Goal: Task Accomplishment & Management: Manage account settings

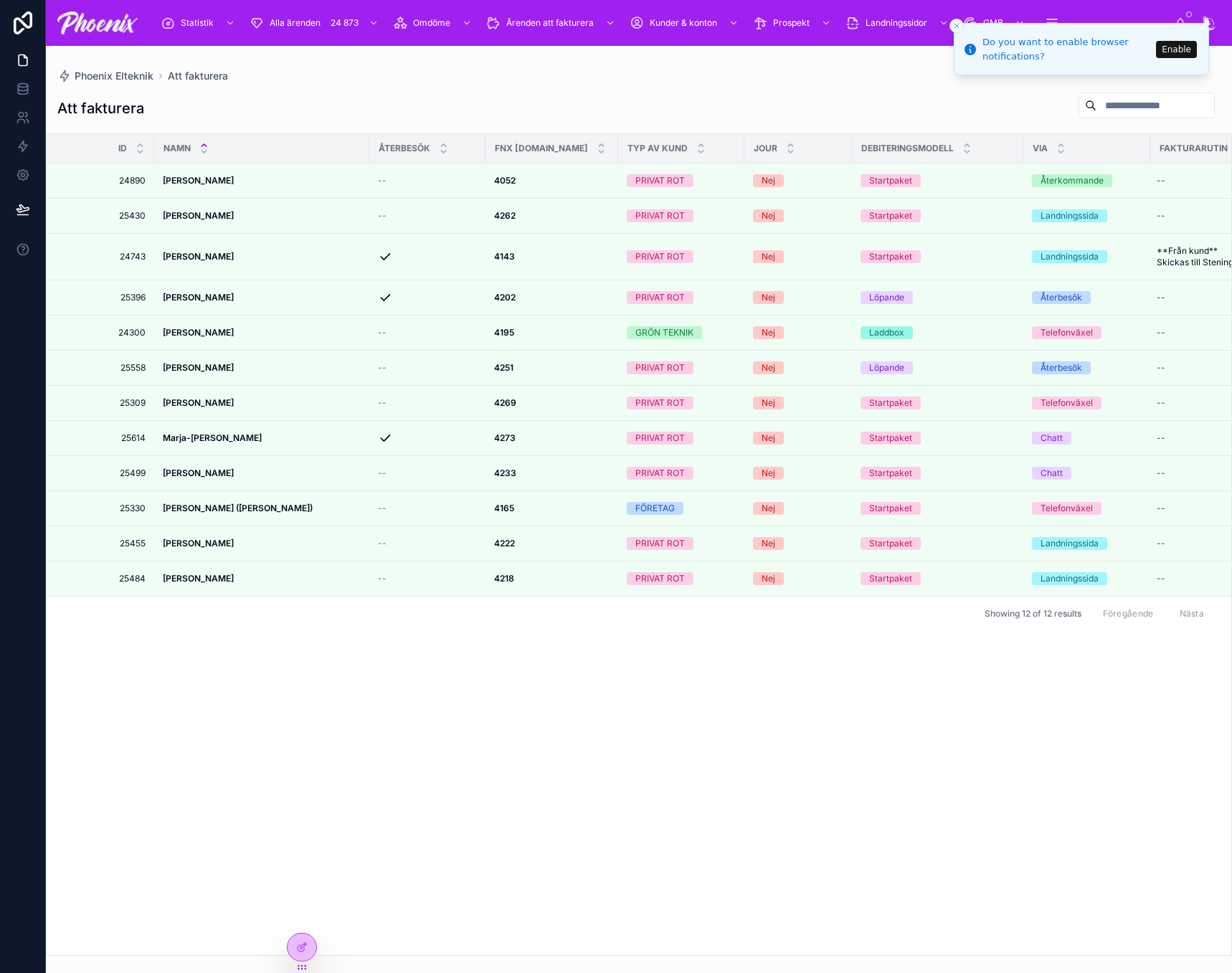
click at [959, 28] on line "Close toast" at bounding box center [956, 26] width 4 height 4
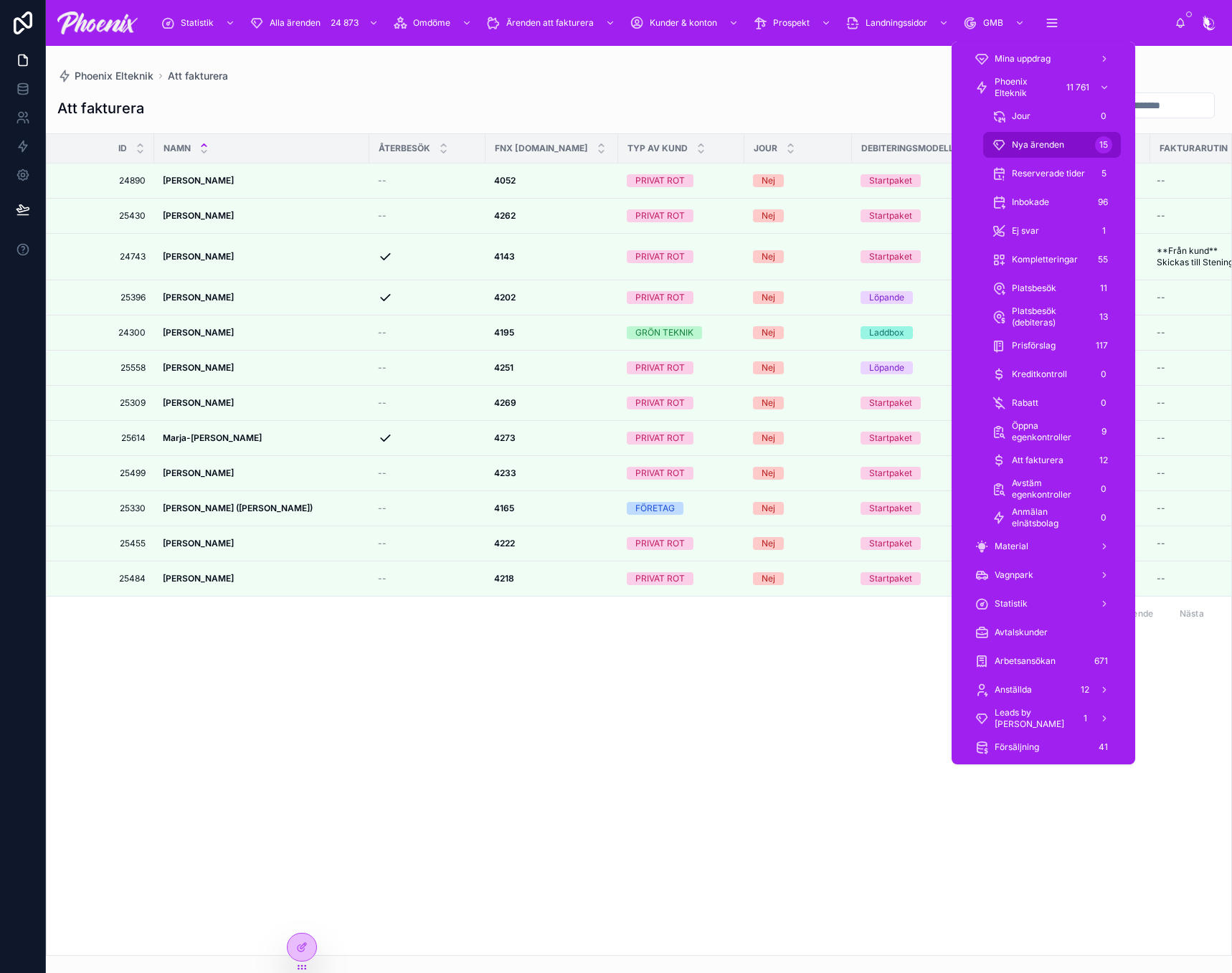
click at [1056, 140] on span "Nya ärenden" at bounding box center [1037, 145] width 52 height 12
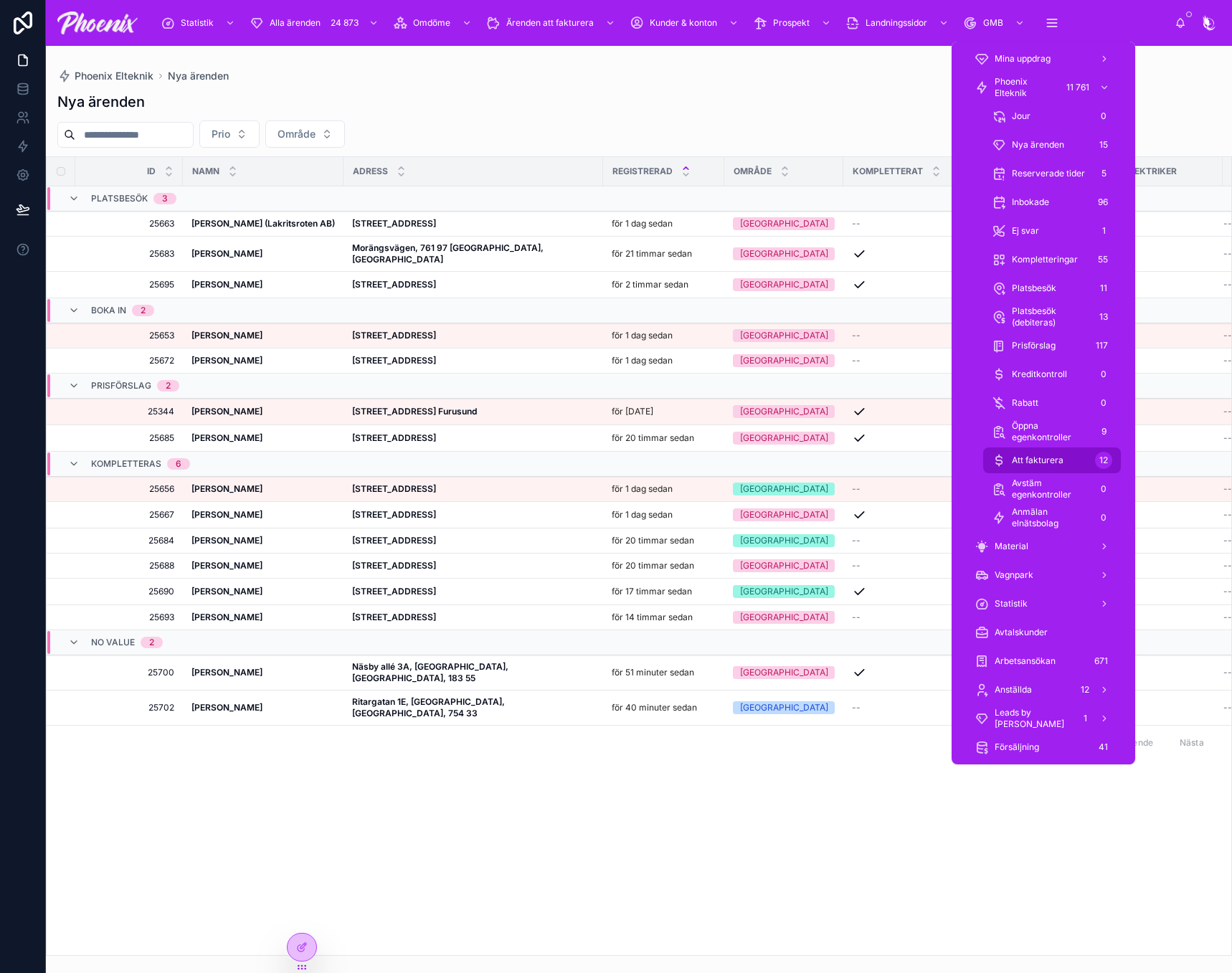
click at [1071, 451] on div "Att fakturera 12" at bounding box center [1052, 461] width 121 height 23
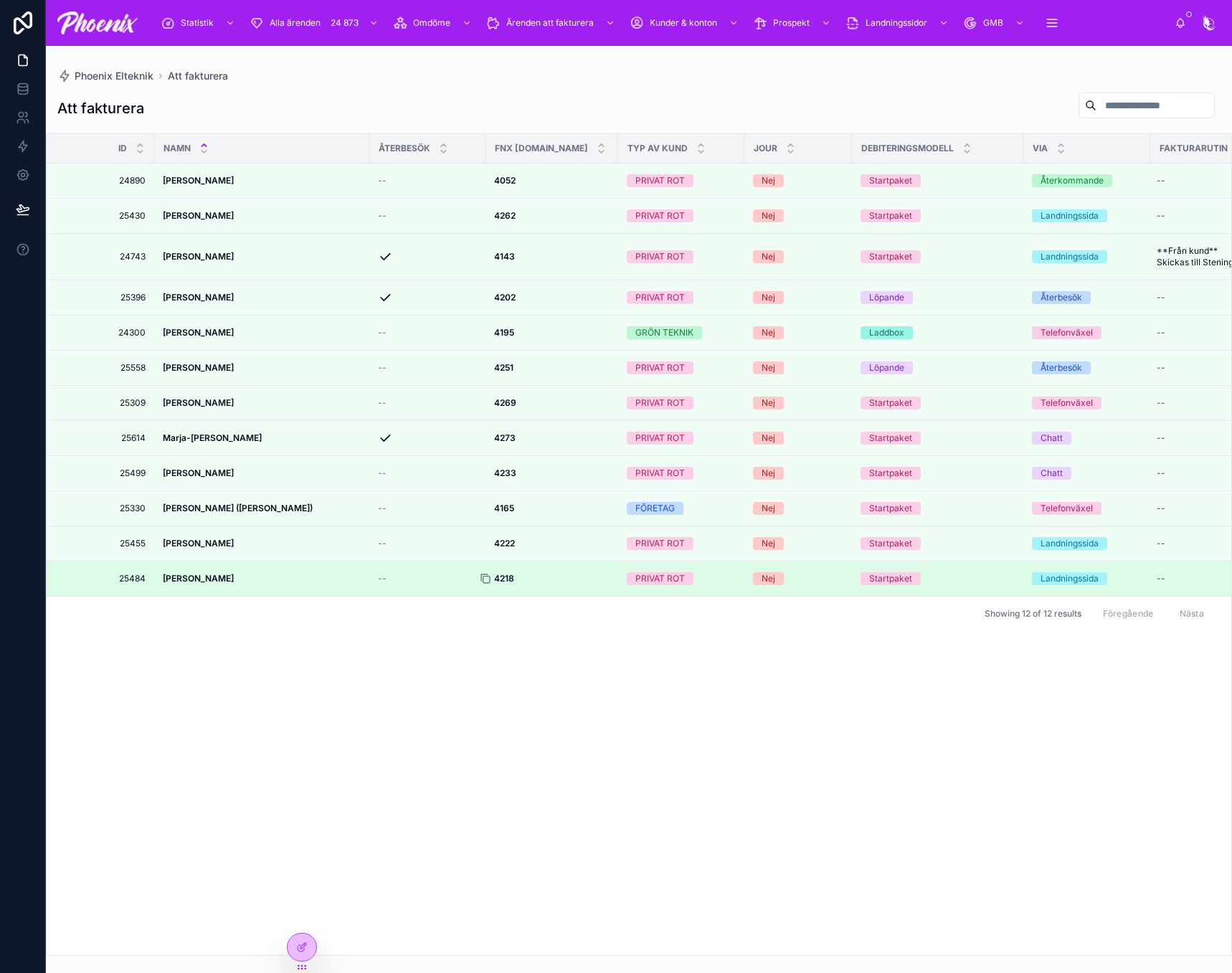
click at [484, 585] on icon at bounding box center [486, 579] width 12 height 12
click at [505, 584] on strong "4218" at bounding box center [504, 578] width 20 height 11
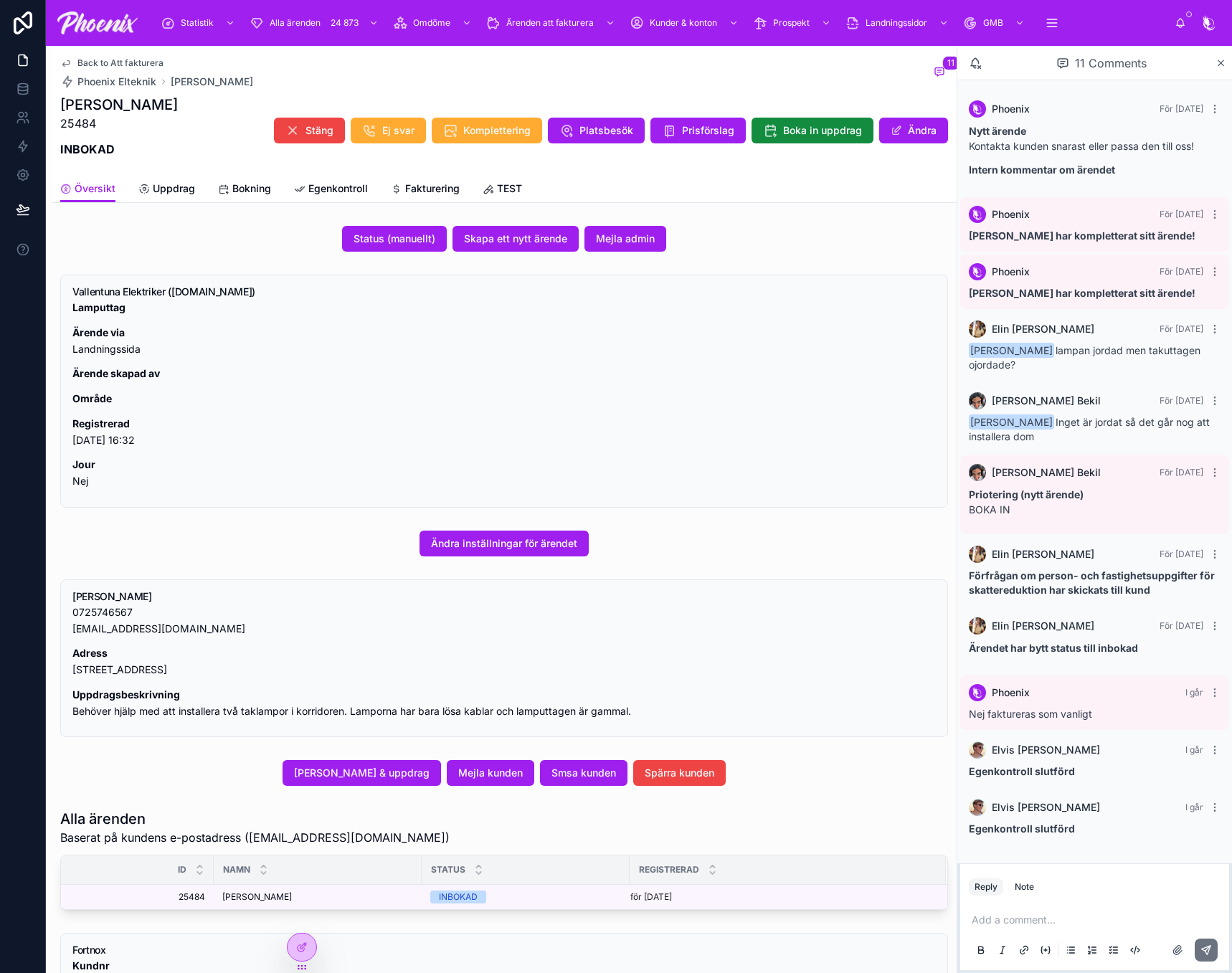
click at [463, 198] on div "Översikt Uppdrag Bokning Egenkontroll Fakturering TEST" at bounding box center [504, 188] width 888 height 27
click at [442, 184] on span "Fakturering" at bounding box center [433, 188] width 54 height 14
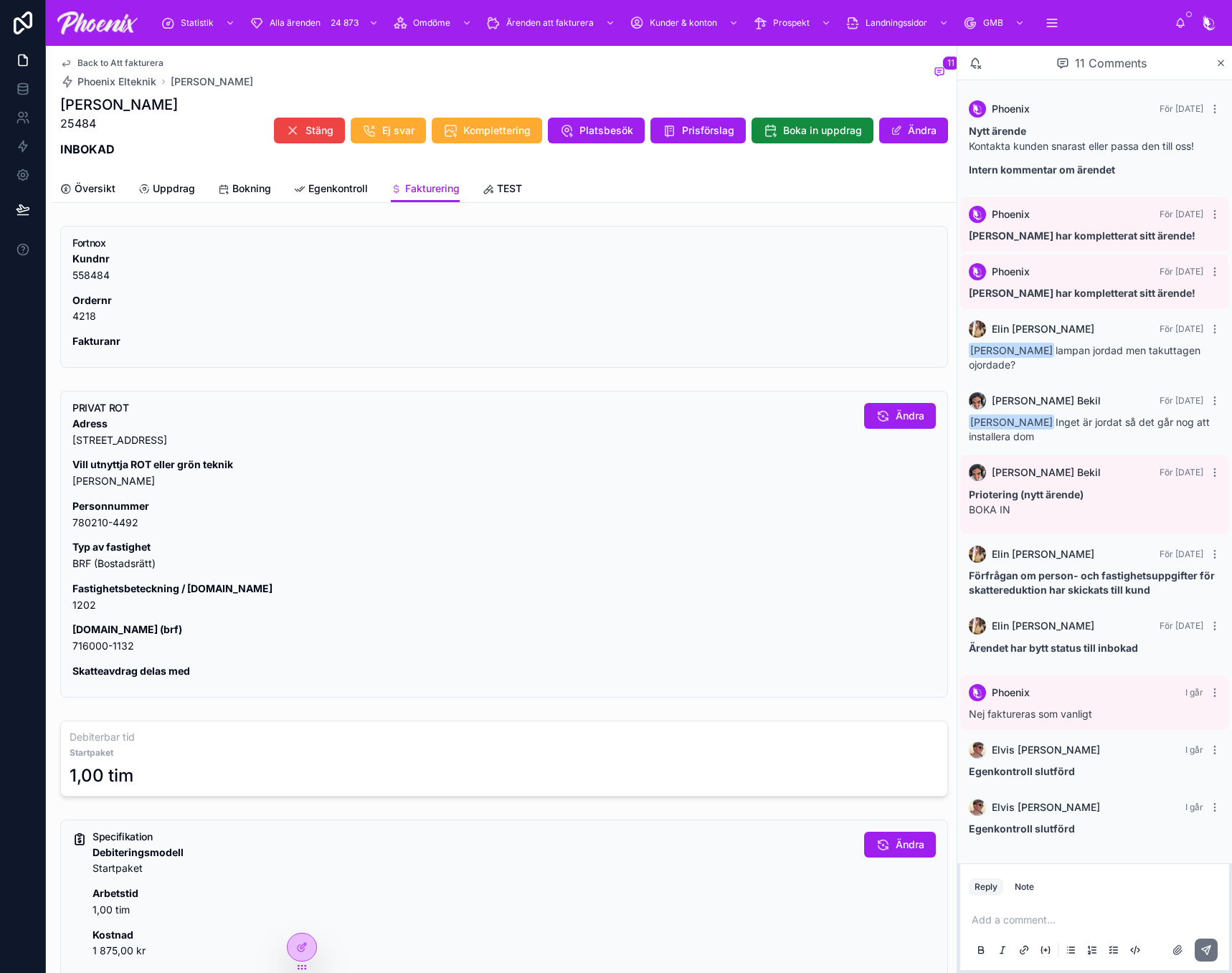
click at [79, 604] on p "Fastighetsbeteckning / [DOMAIN_NAME] 1202" at bounding box center [462, 597] width 780 height 33
copy p "1202"
click at [95, 640] on p "[DOMAIN_NAME] (brf) 716000-1132" at bounding box center [462, 638] width 780 height 33
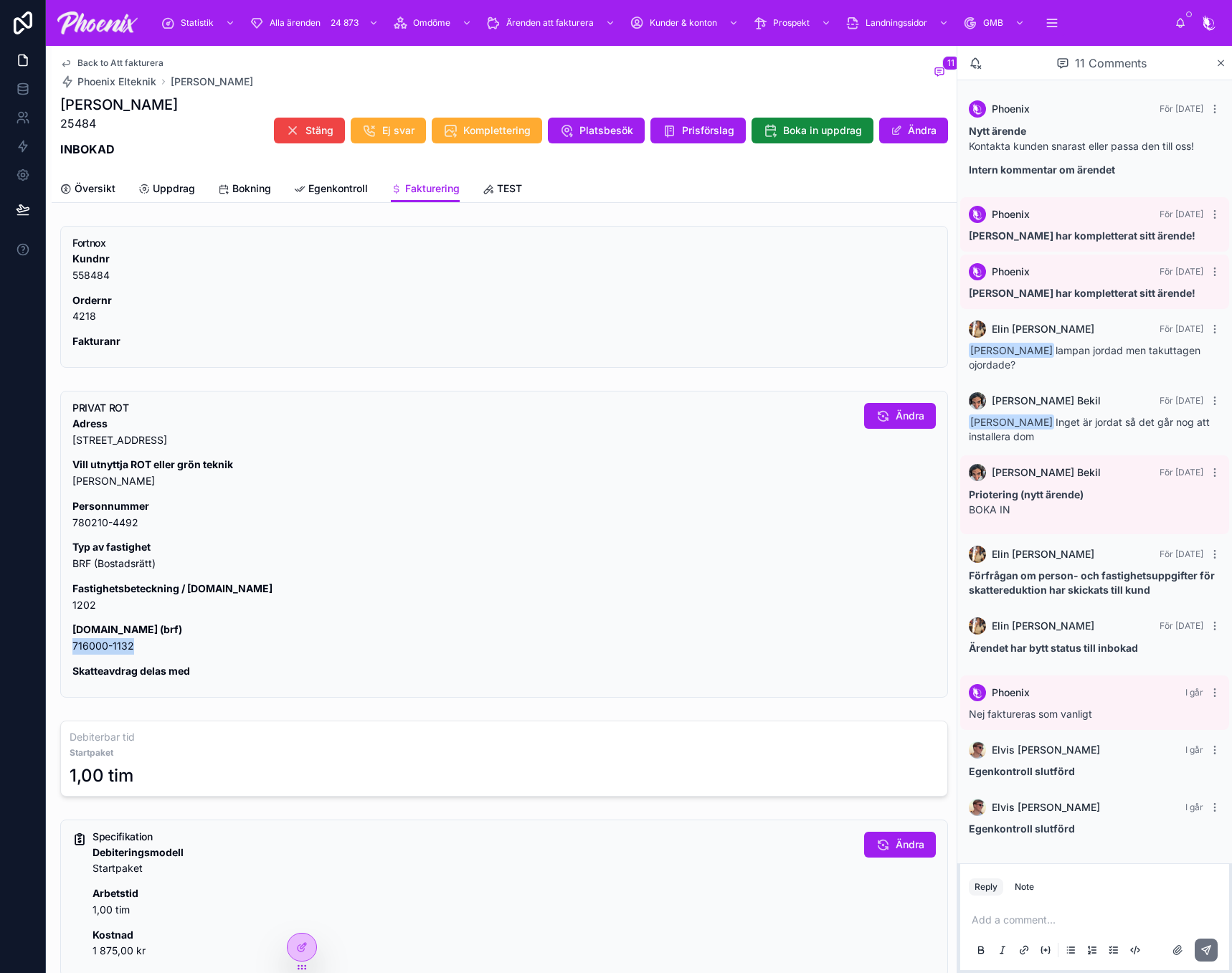
click at [95, 640] on p "[DOMAIN_NAME] (brf) 716000-1132" at bounding box center [462, 638] width 780 height 33
copy div "716000-1132"
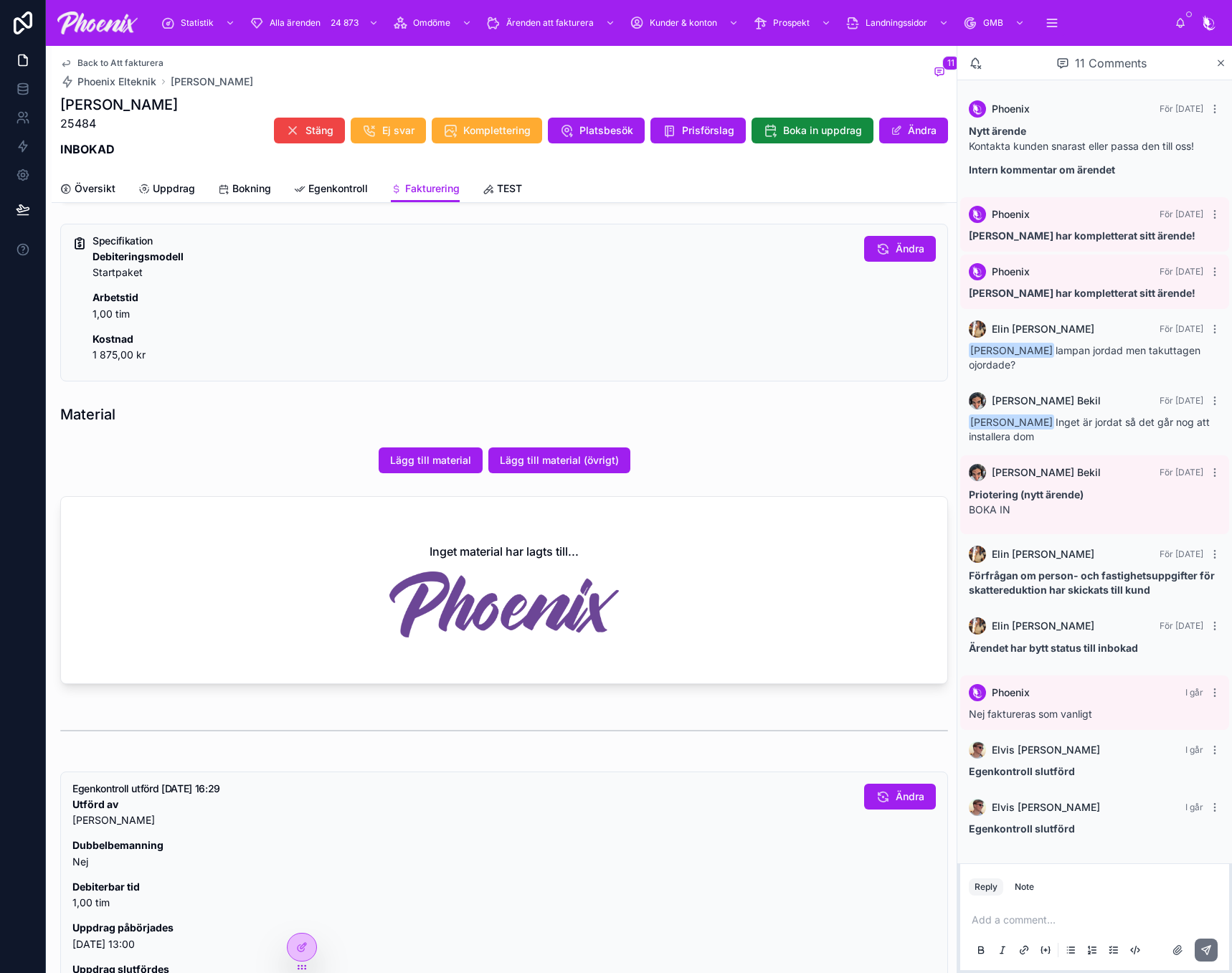
scroll to position [891, 0]
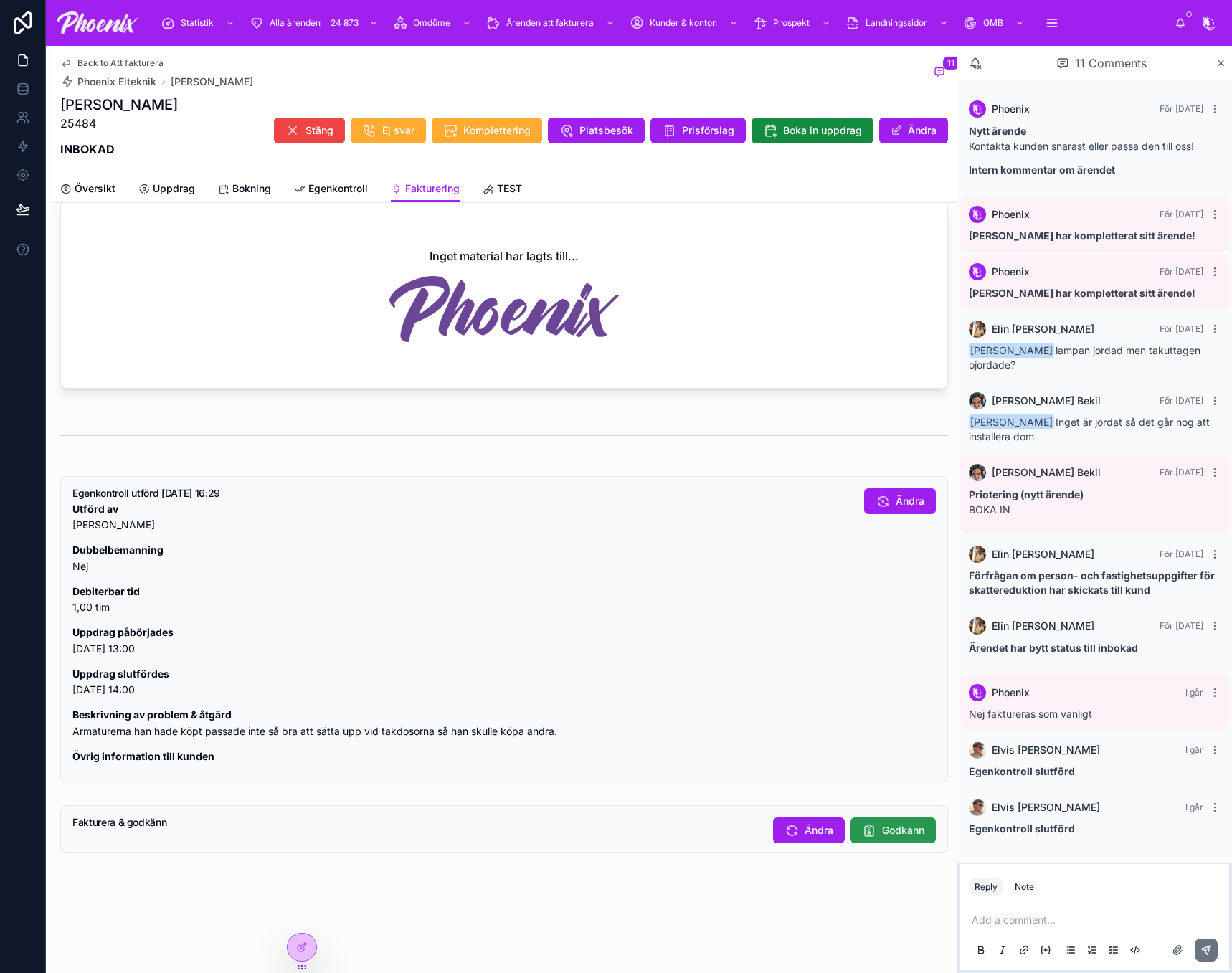
click at [876, 819] on button "Godkänn" at bounding box center [893, 830] width 85 height 26
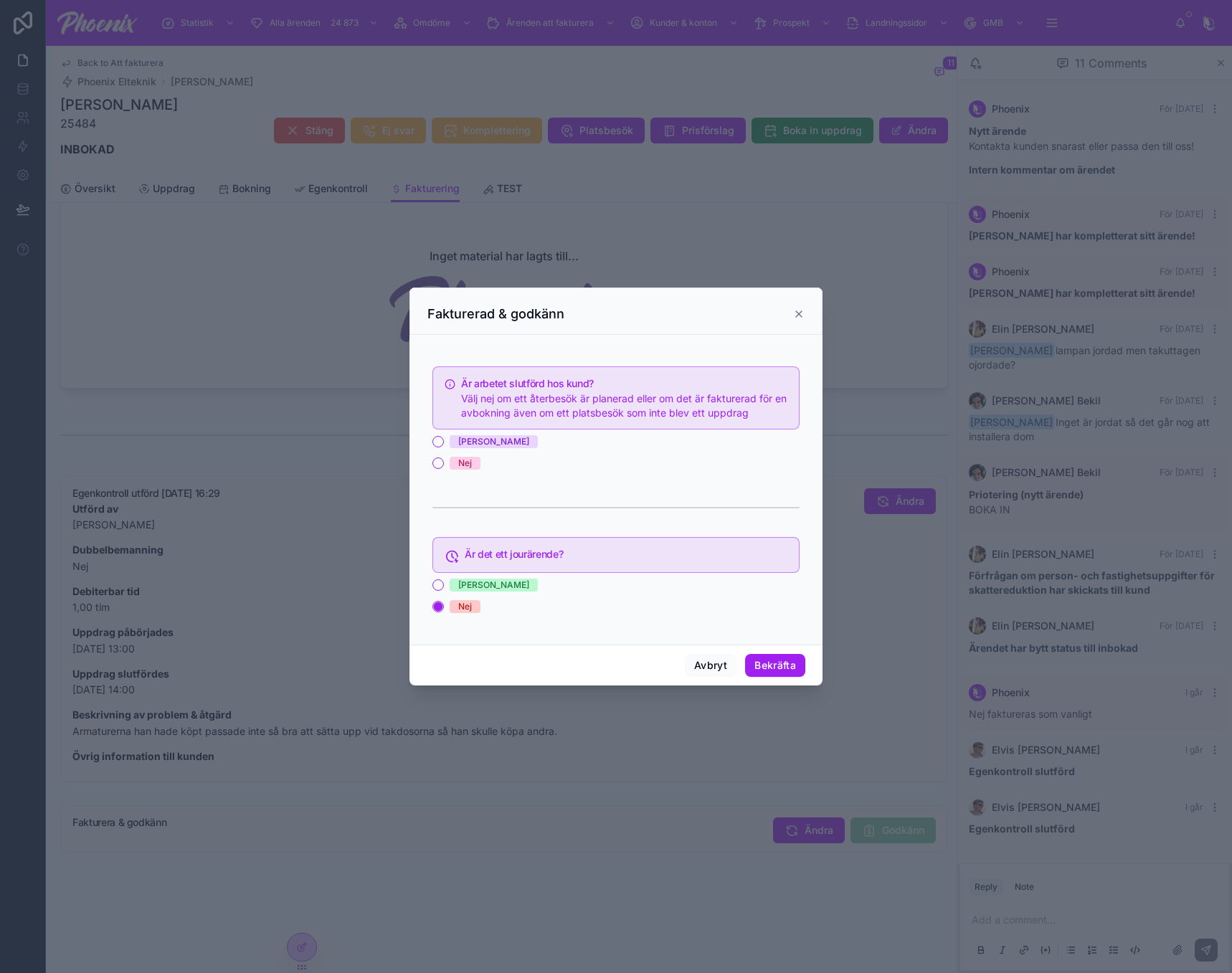
click at [458, 449] on div "Ja Nej" at bounding box center [616, 453] width 367 height 35
click at [453, 437] on span "[PERSON_NAME]" at bounding box center [493, 442] width 88 height 13
click at [443, 437] on button "[PERSON_NAME]" at bounding box center [438, 442] width 12 height 12
click at [770, 658] on button "Bekräfta" at bounding box center [775, 666] width 60 height 23
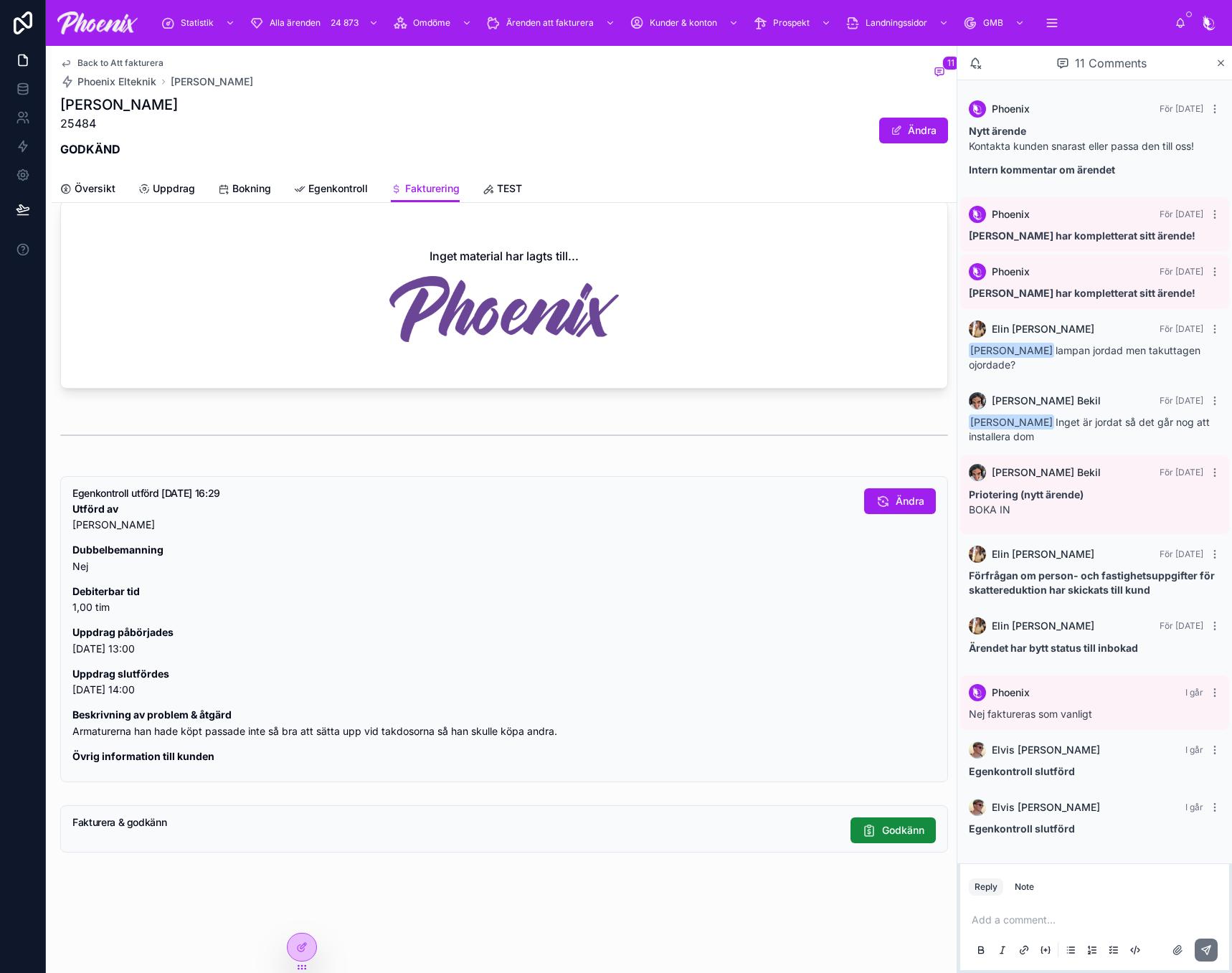
click at [126, 61] on span "Back to Att fakturera" at bounding box center [121, 63] width 86 height 12
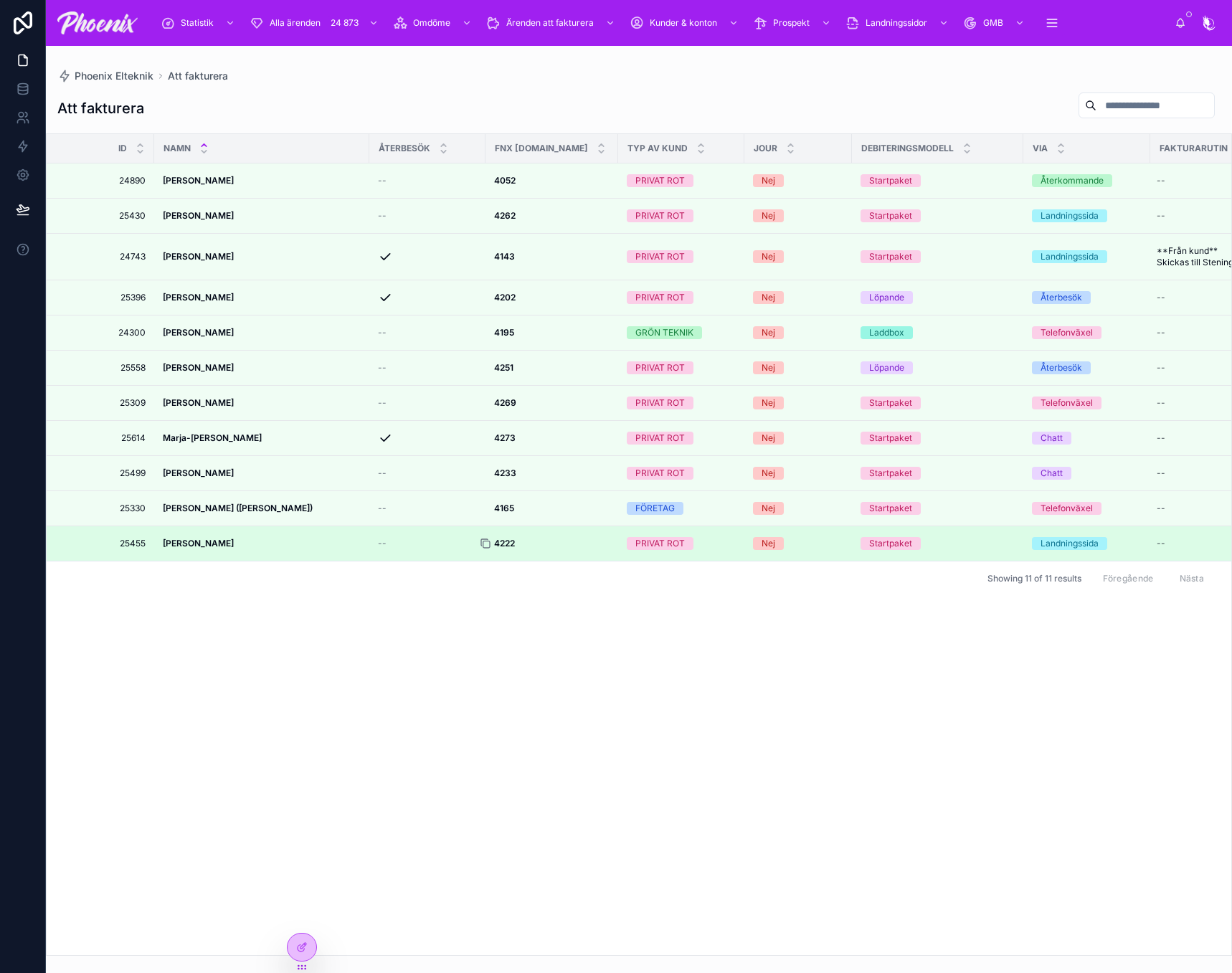
click at [486, 548] on icon at bounding box center [486, 545] width 7 height 7
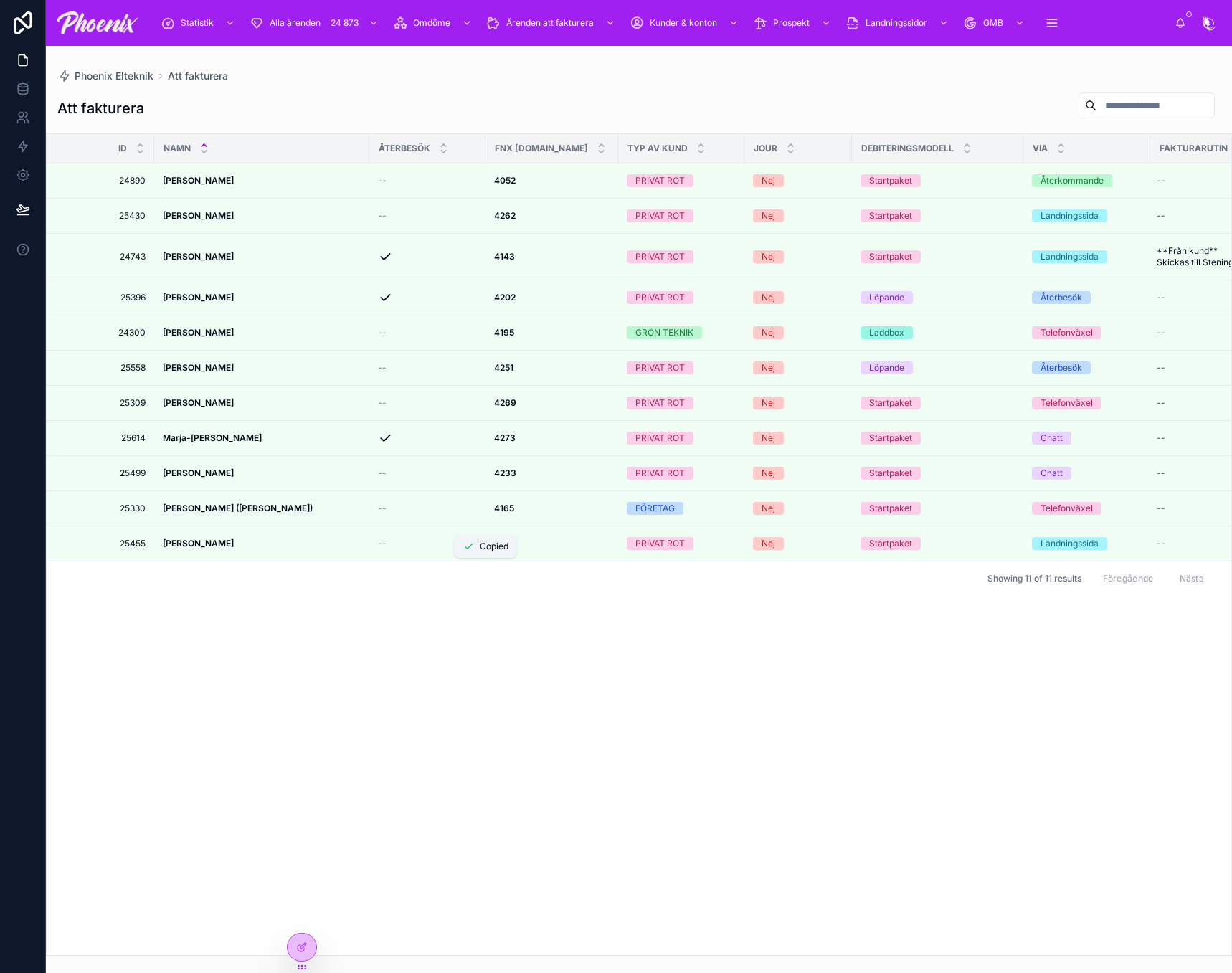
drag, startPoint x: 504, startPoint y: 566, endPoint x: 899, endPoint y: 557, distance: 395.1
click at [504, 548] on strong "4222" at bounding box center [504, 543] width 21 height 11
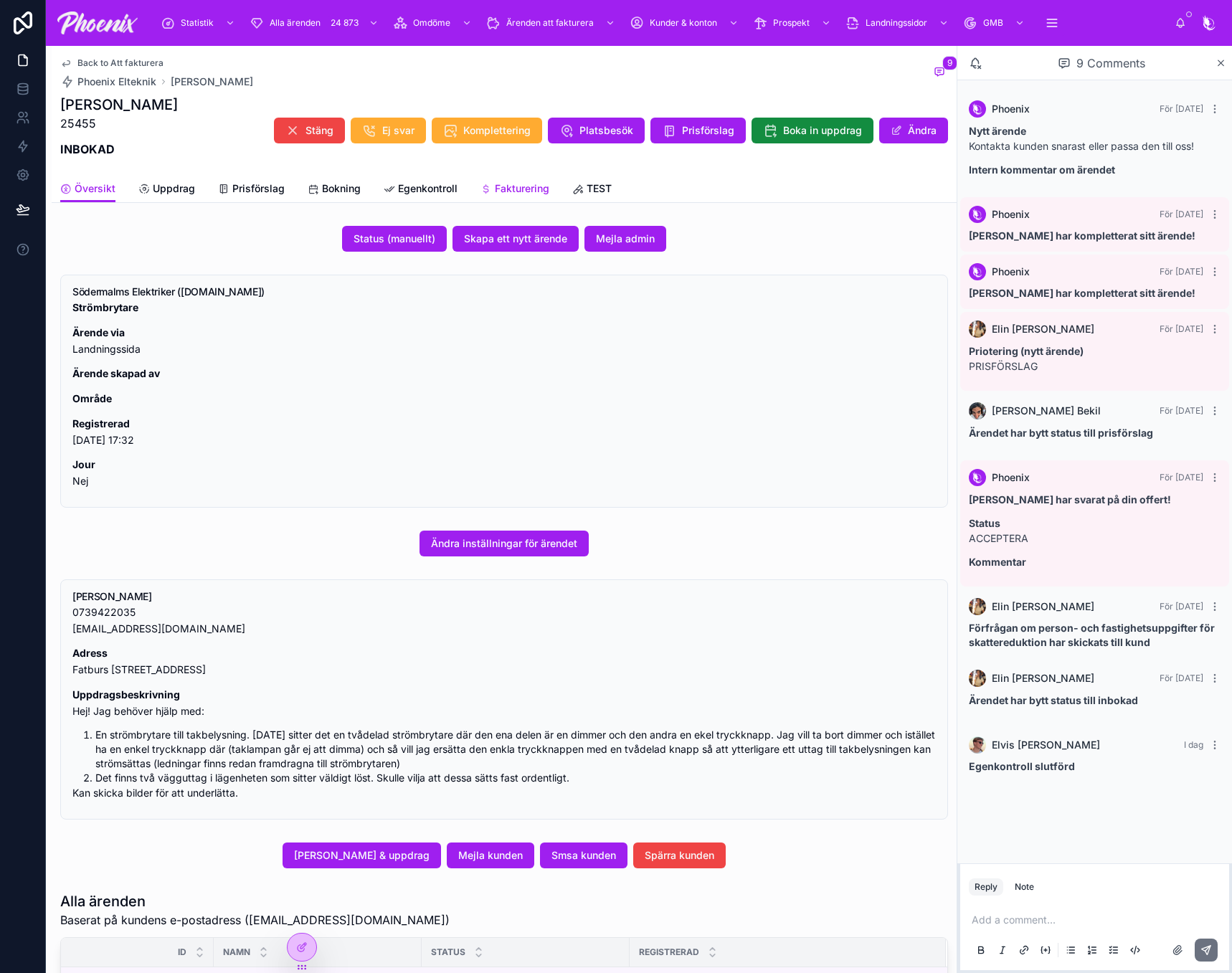
click at [491, 187] on div "Fakturering" at bounding box center [514, 188] width 69 height 14
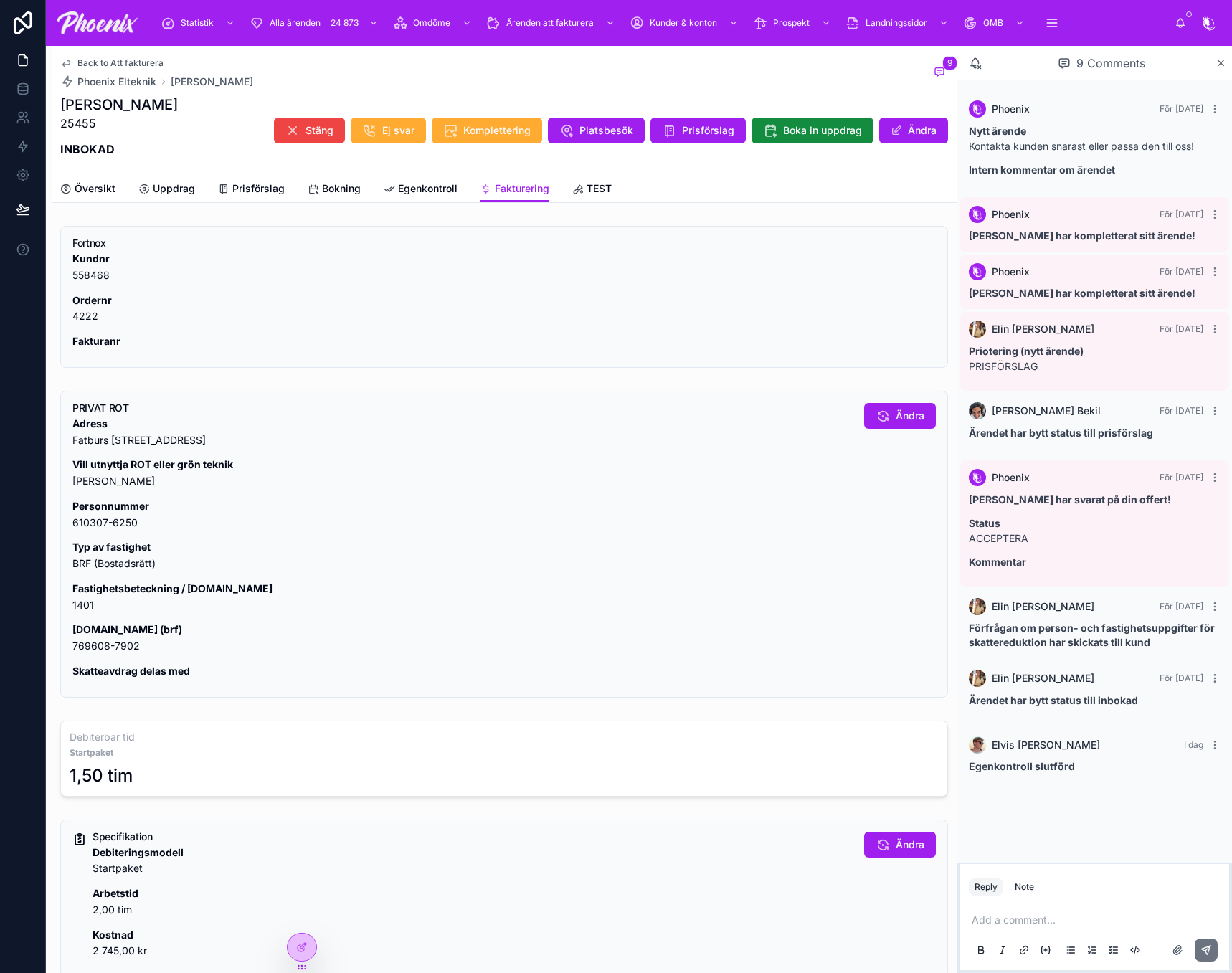
click at [78, 607] on p "Fastighetsbeteckning / [DOMAIN_NAME] 1401" at bounding box center [462, 597] width 780 height 33
copy p "1401"
click at [111, 646] on p "[DOMAIN_NAME] (brf) 769608-7902" at bounding box center [462, 638] width 780 height 33
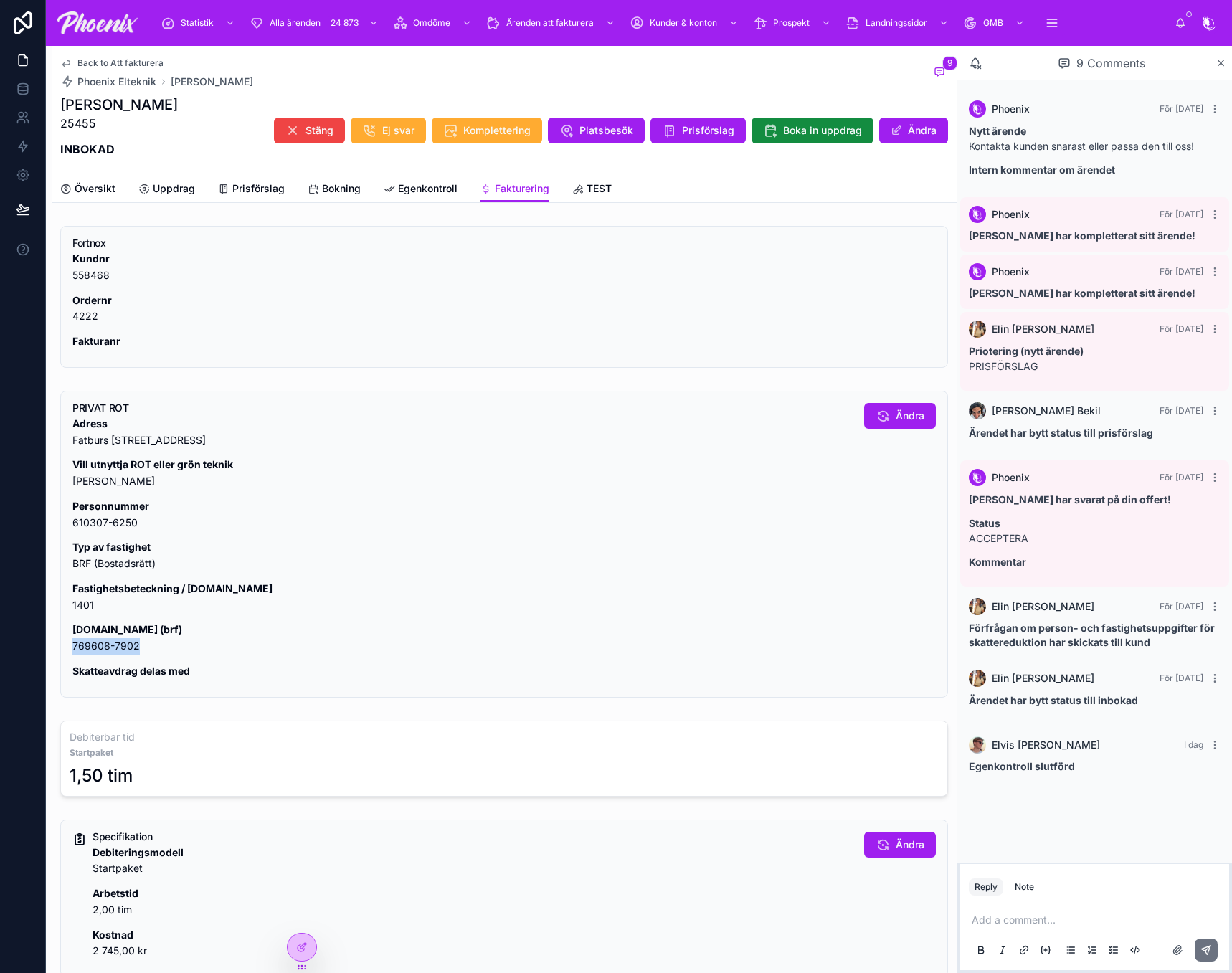
click at [111, 646] on p "[DOMAIN_NAME] (brf) 769608-7902" at bounding box center [462, 638] width 780 height 33
copy div "769608-7902"
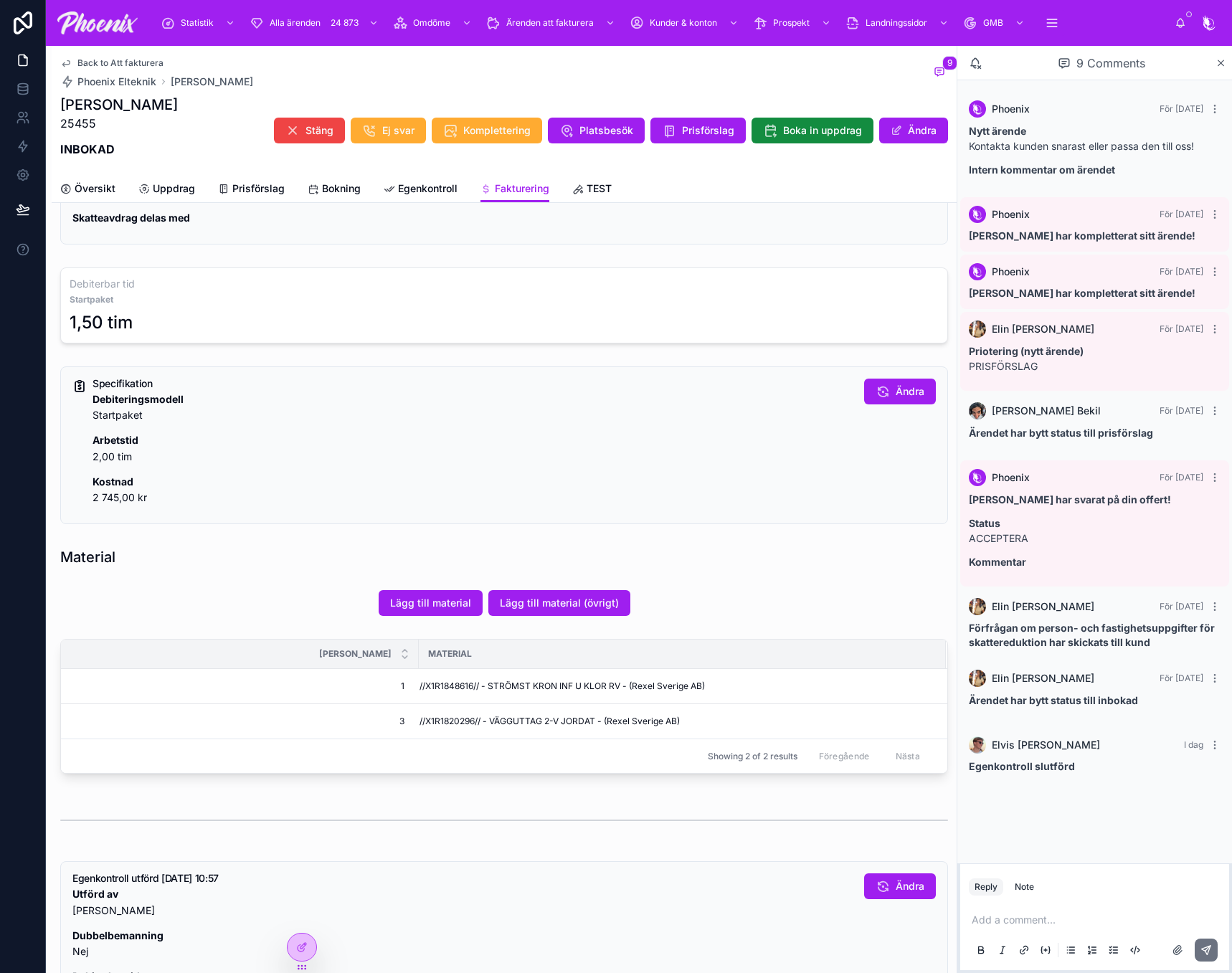
scroll to position [502, 0]
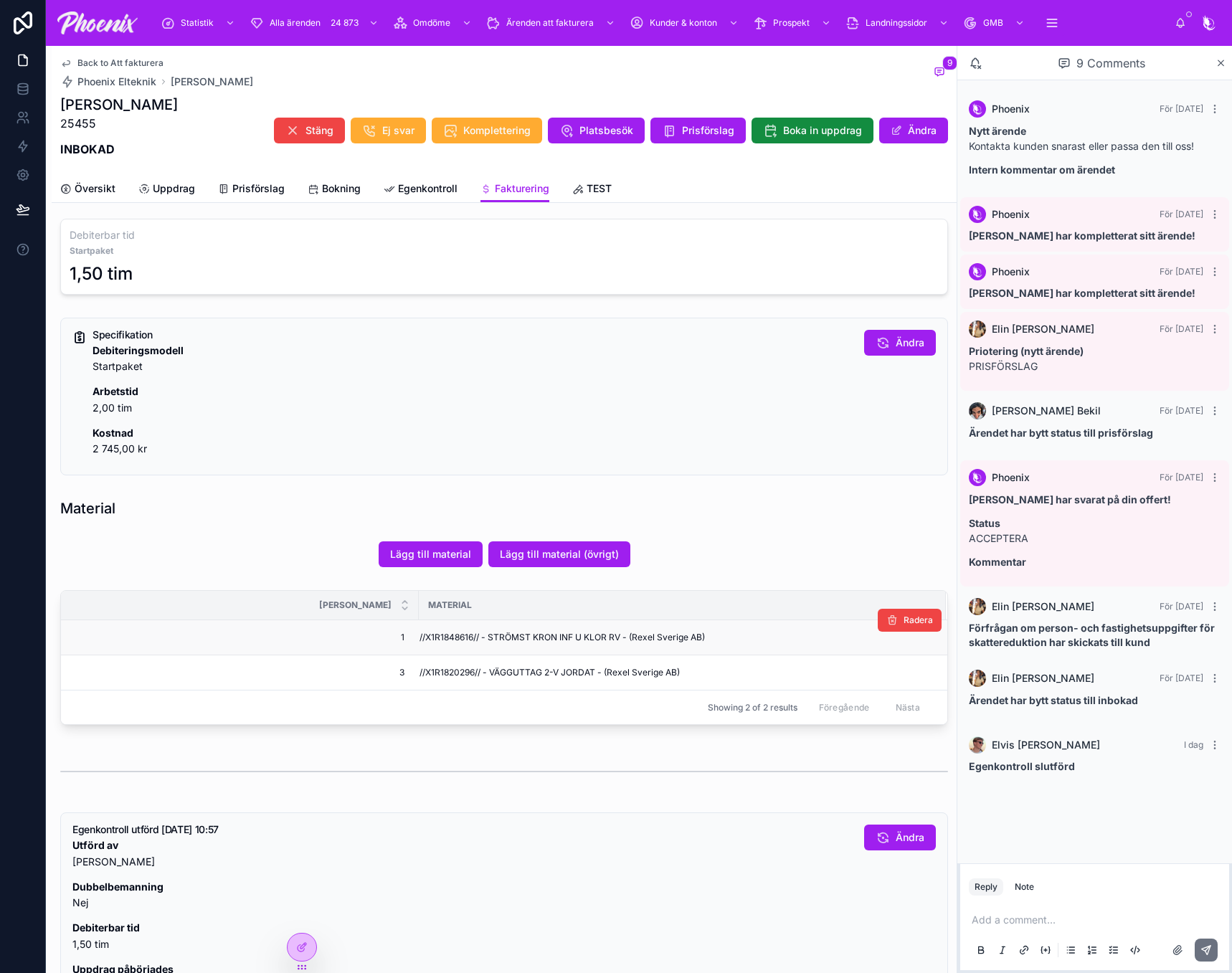
click at [471, 636] on span "//X1R1848616// - STRÖMST KRON INF U KLOR RV - (Rexel Sverige AB)" at bounding box center [562, 638] width 286 height 12
copy span "X1R1848616"
click at [448, 671] on span "//X1R1820296// - VÄGGUTTAG 2-V JORDAT - (Rexel Sverige AB)" at bounding box center [549, 673] width 260 height 12
click at [448, 671] on span "//X1R1820296// - VÄGGUTTAG 2-V JORDAT - (Rexel Sverige AB)" at bounding box center [549, 673] width 260 height 12
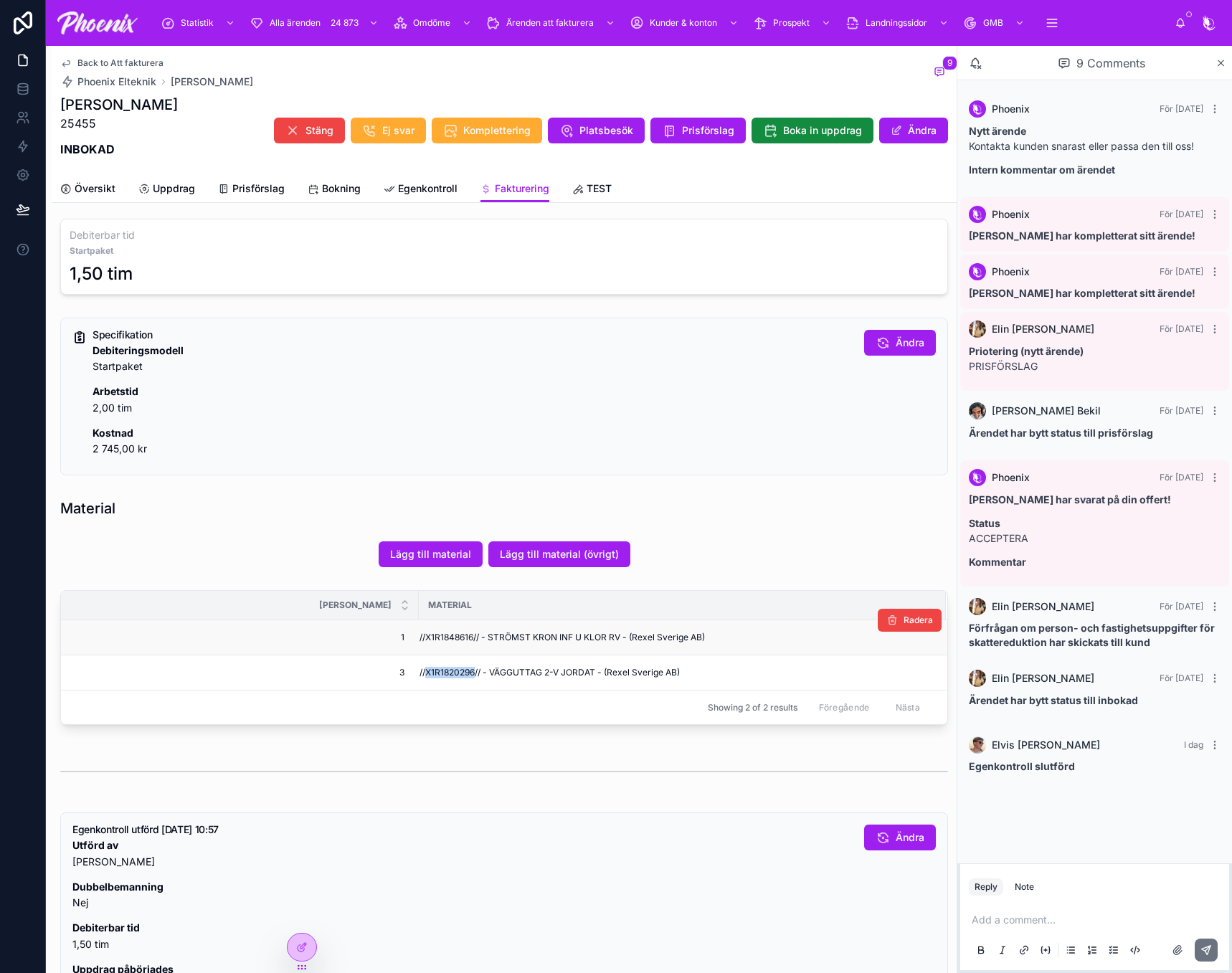
copy span "X1R1820296"
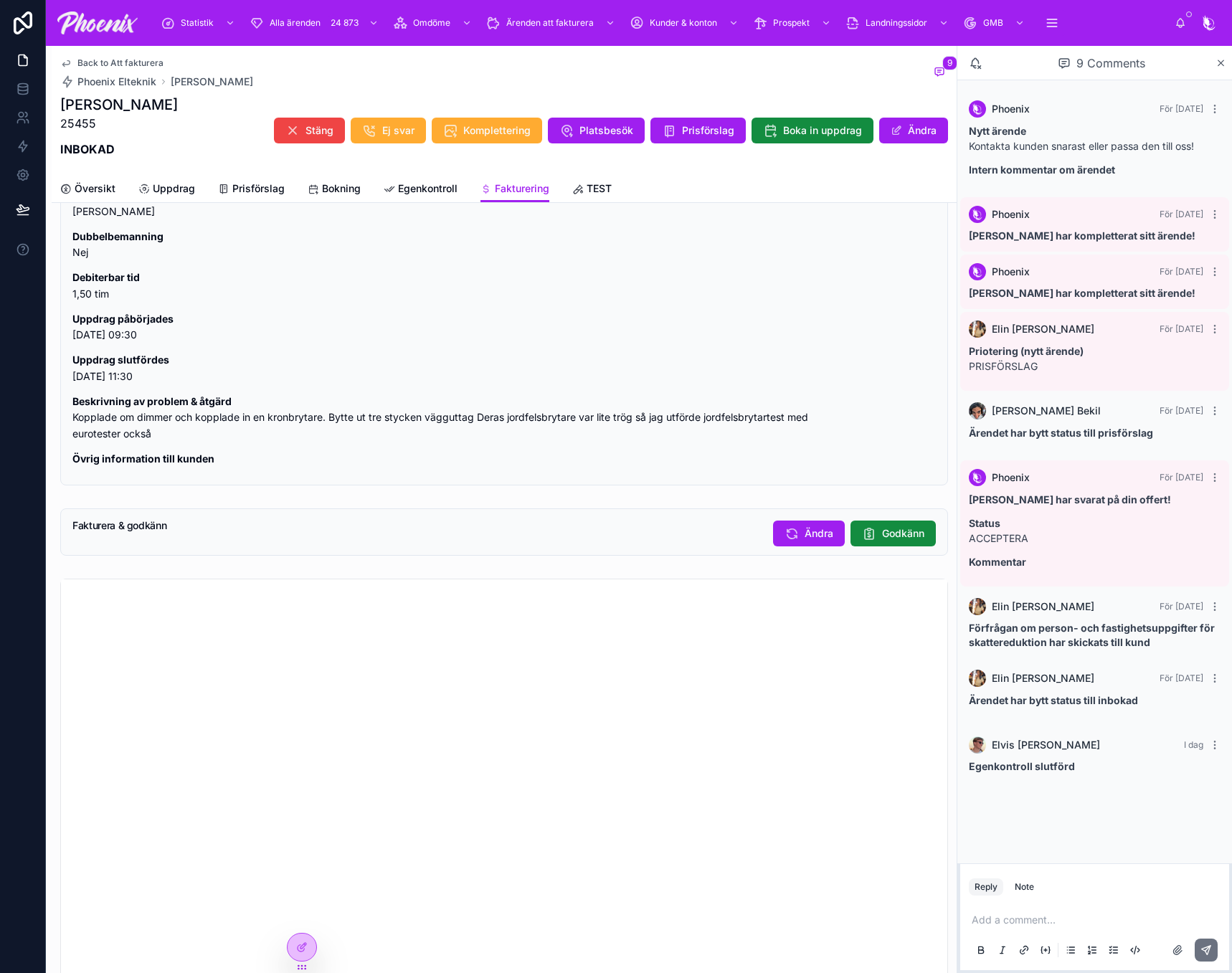
scroll to position [1147, 0]
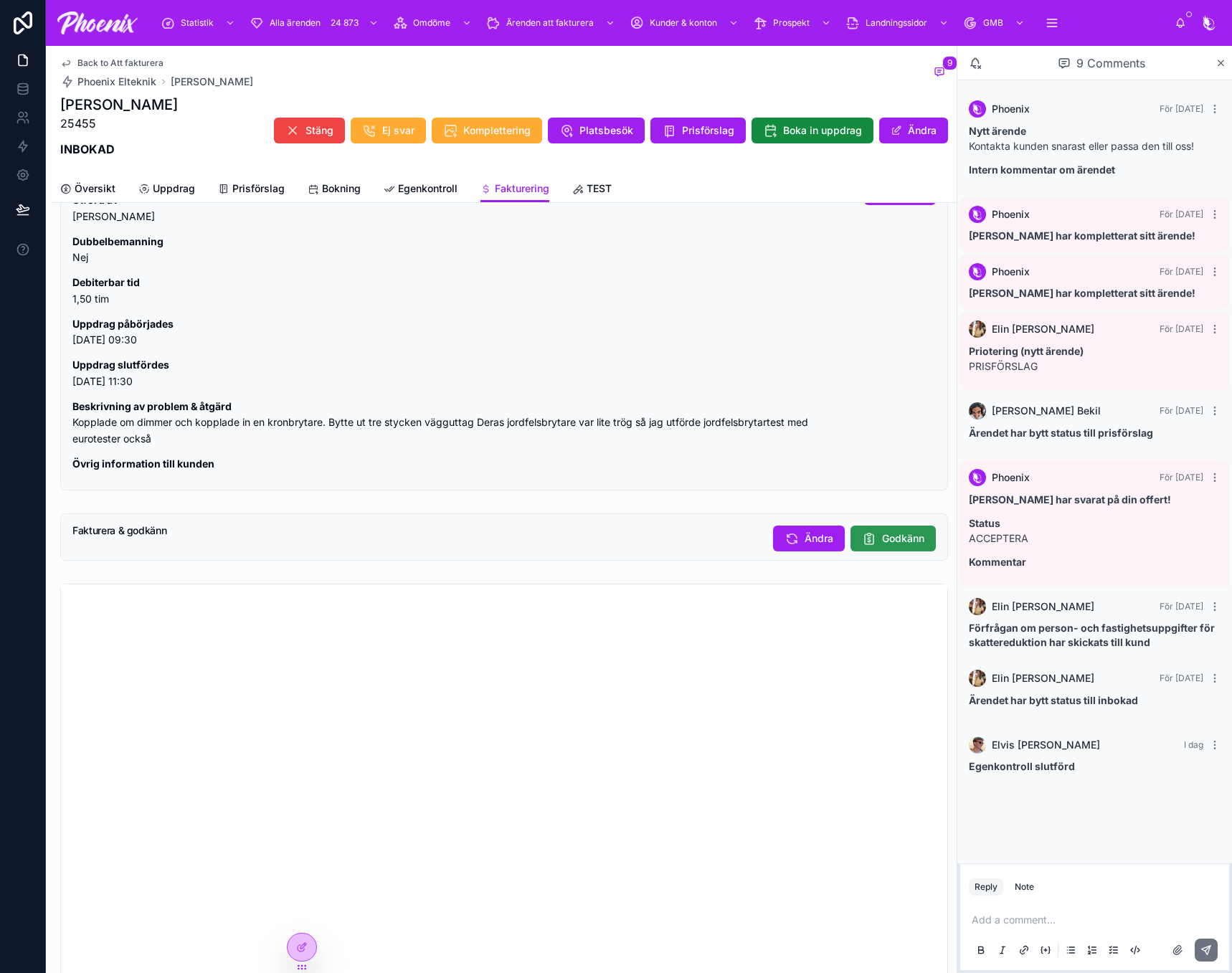
click at [882, 546] on span "Godkänn" at bounding box center [903, 538] width 42 height 14
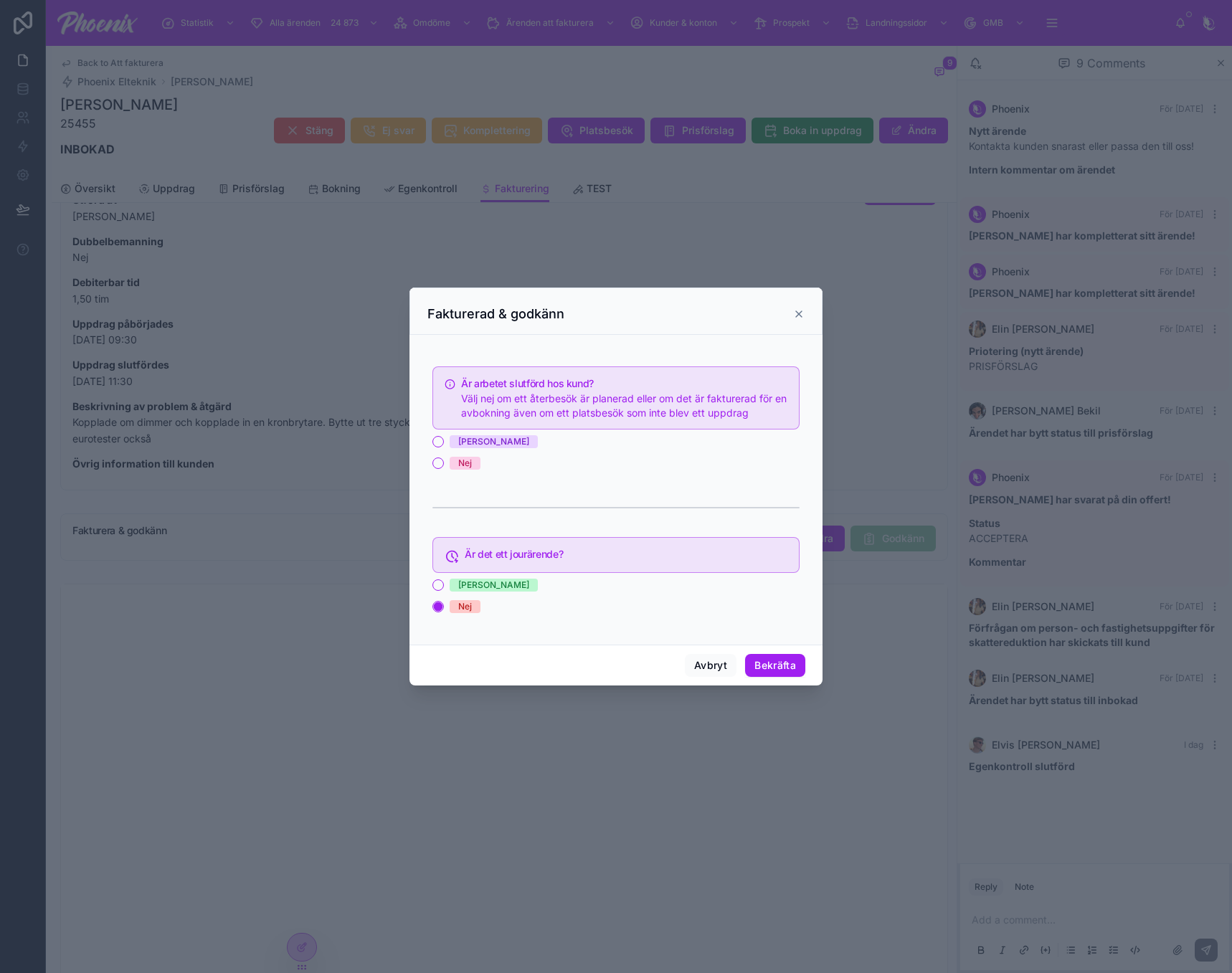
click at [462, 442] on div "[PERSON_NAME]" at bounding box center [494, 442] width 71 height 13
click at [443, 442] on button "[PERSON_NAME]" at bounding box center [438, 442] width 12 height 12
drag, startPoint x: 786, startPoint y: 662, endPoint x: 1055, endPoint y: 697, distance: 271.3
click at [787, 662] on button "Bekräfta" at bounding box center [775, 666] width 60 height 23
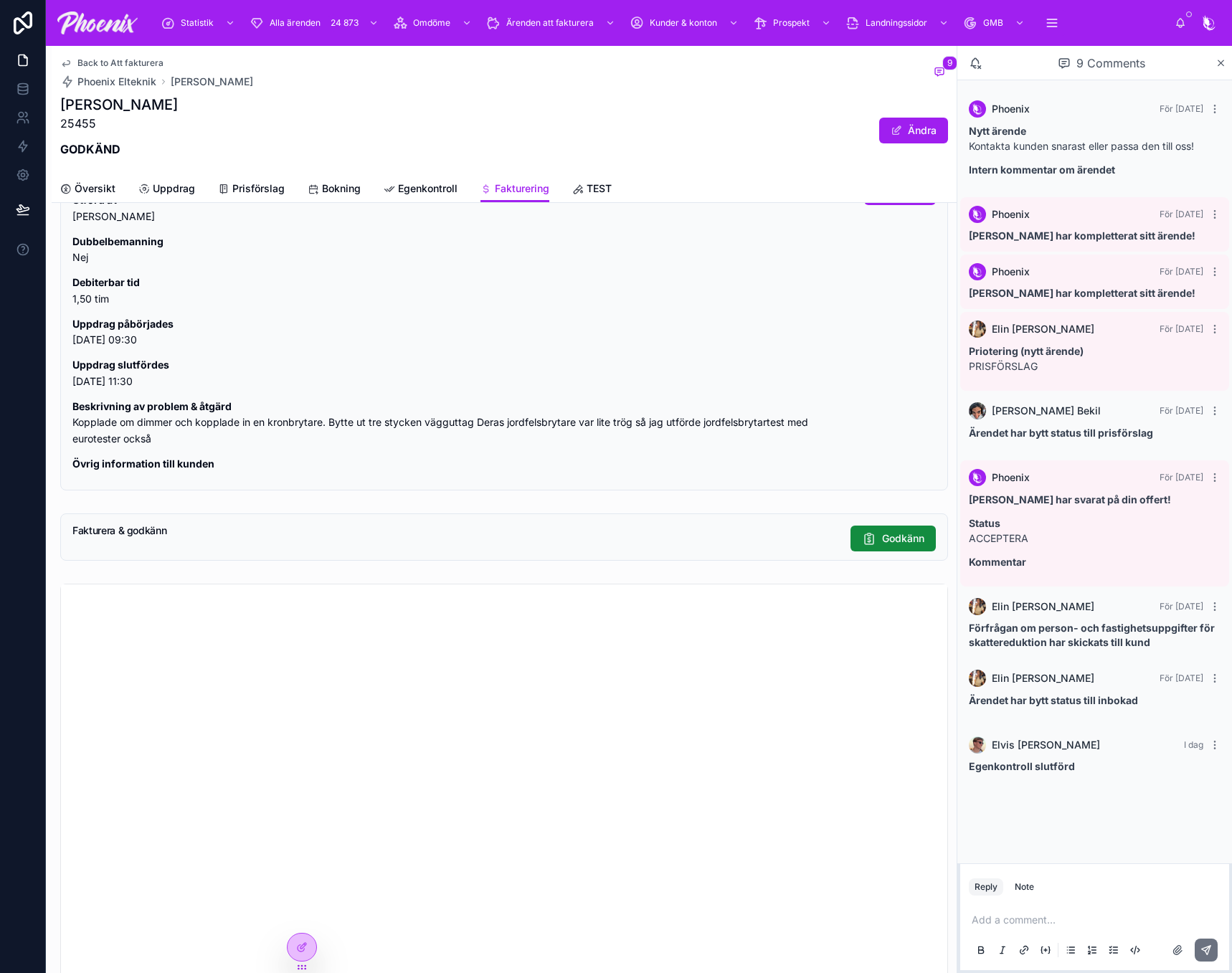
click at [145, 63] on span "Back to Att fakturera" at bounding box center [121, 63] width 86 height 12
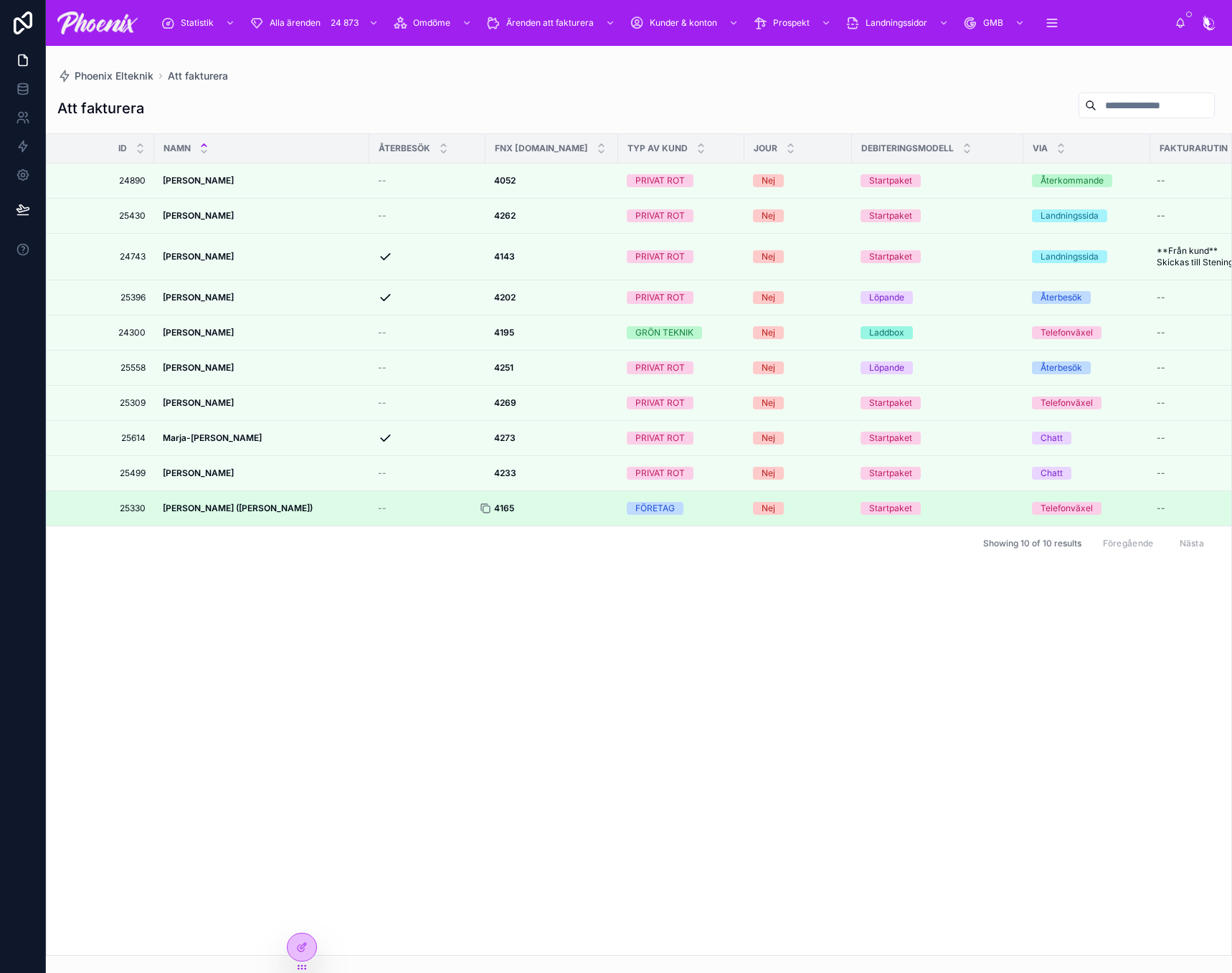
click at [483, 513] on icon at bounding box center [486, 510] width 7 height 7
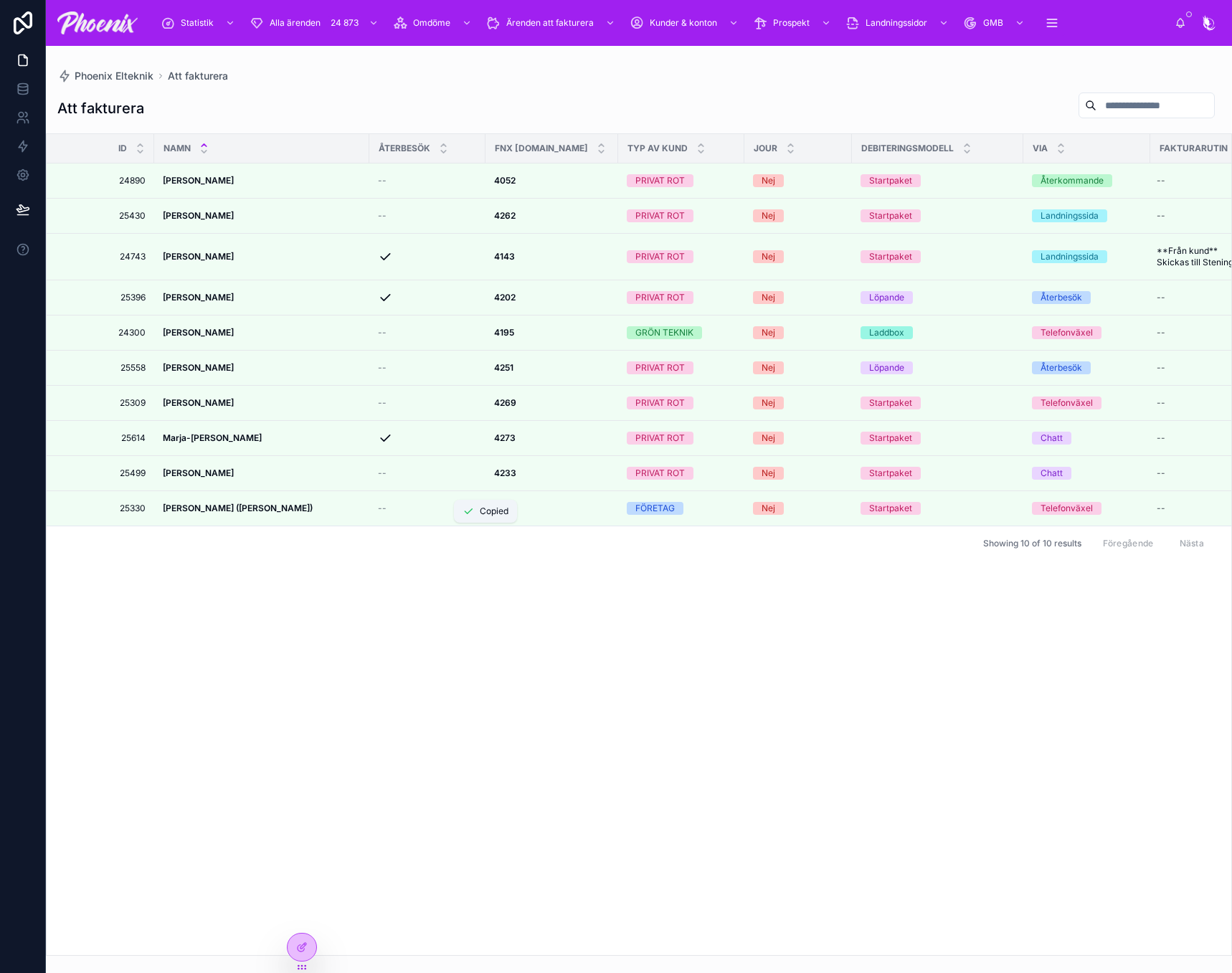
drag, startPoint x: 504, startPoint y: 531, endPoint x: 864, endPoint y: 559, distance: 361.1
click at [504, 514] on strong "4165" at bounding box center [504, 508] width 20 height 11
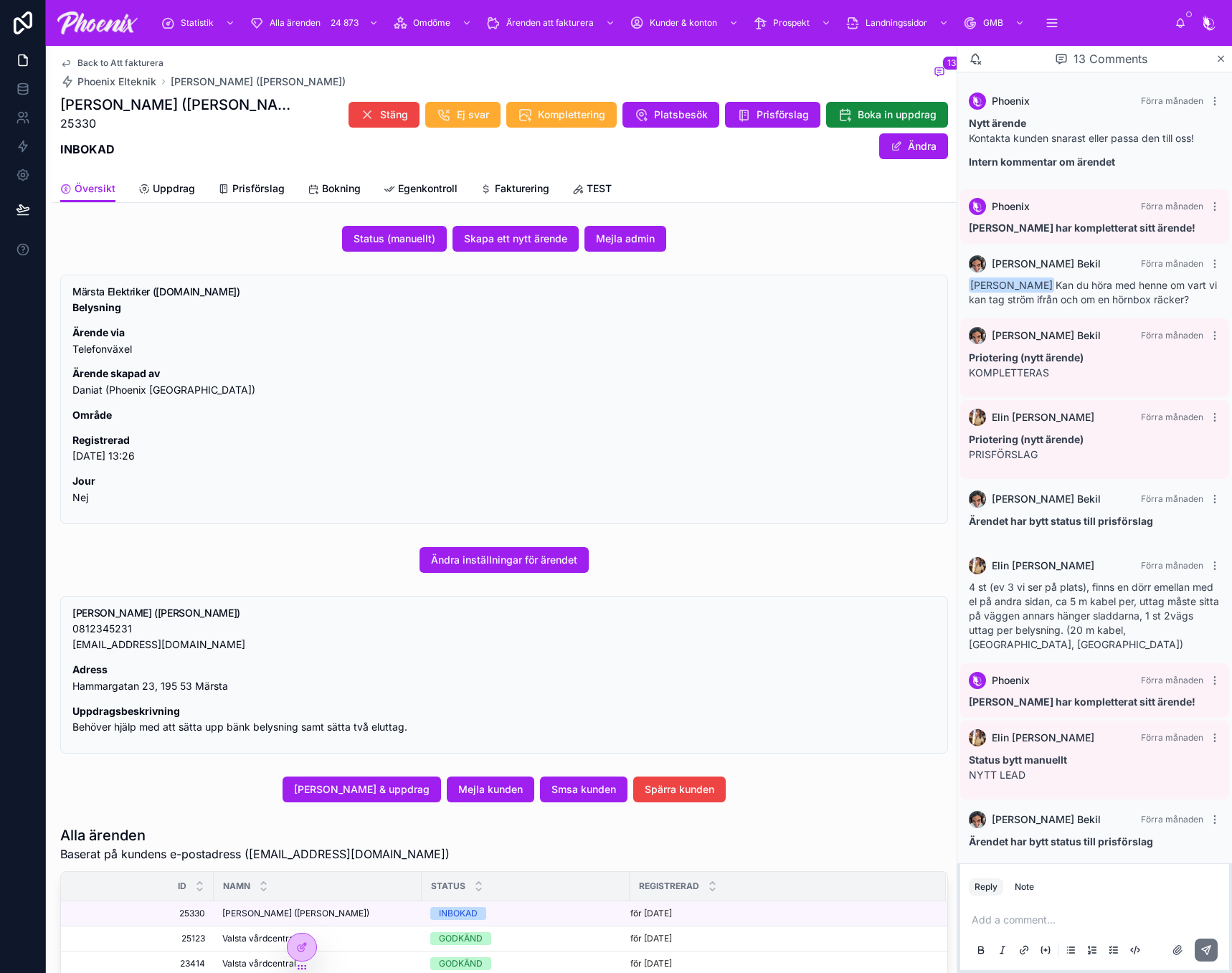
scroll to position [229, 0]
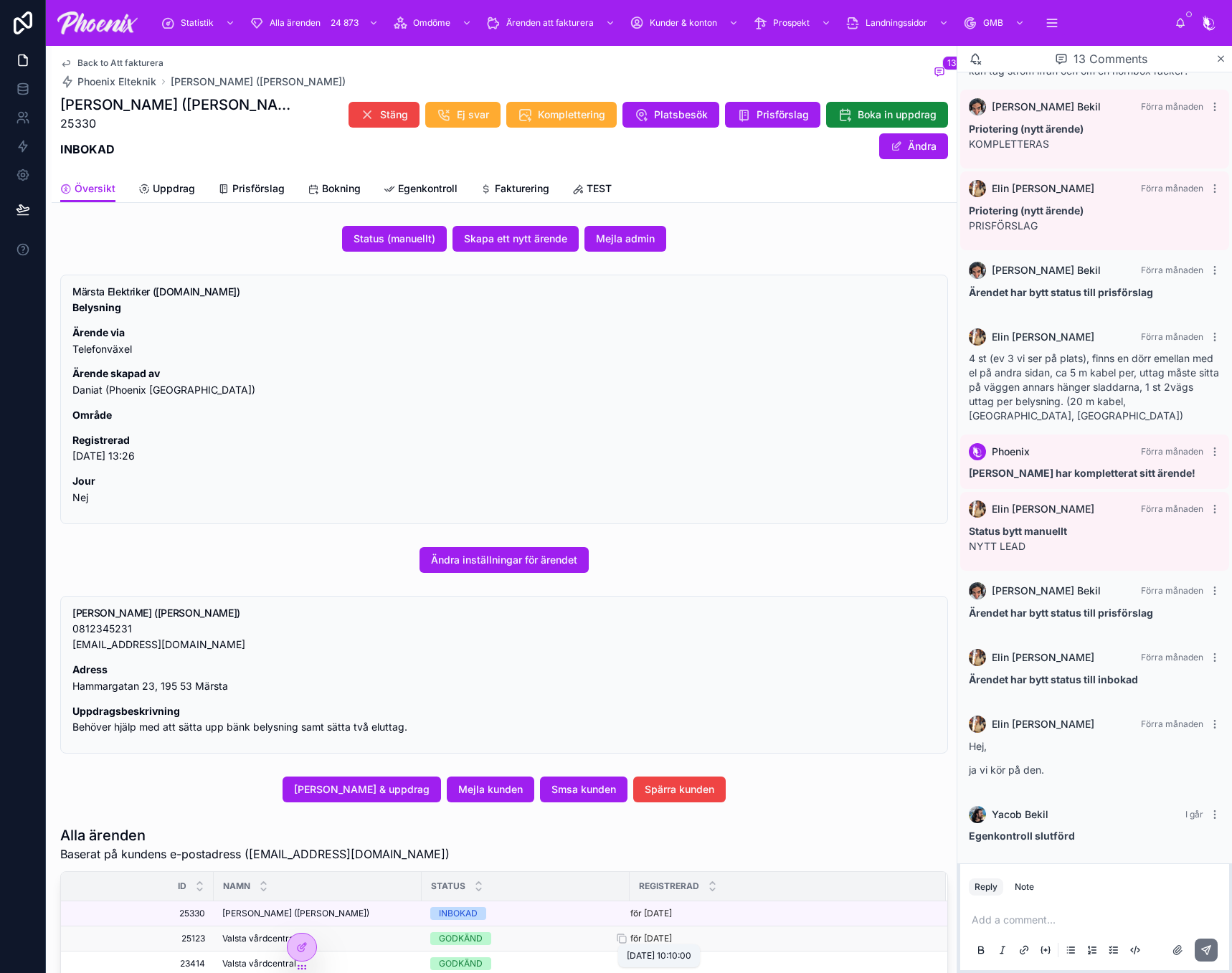
click at [672, 943] on p "för [DATE]" at bounding box center [651, 939] width 41 height 12
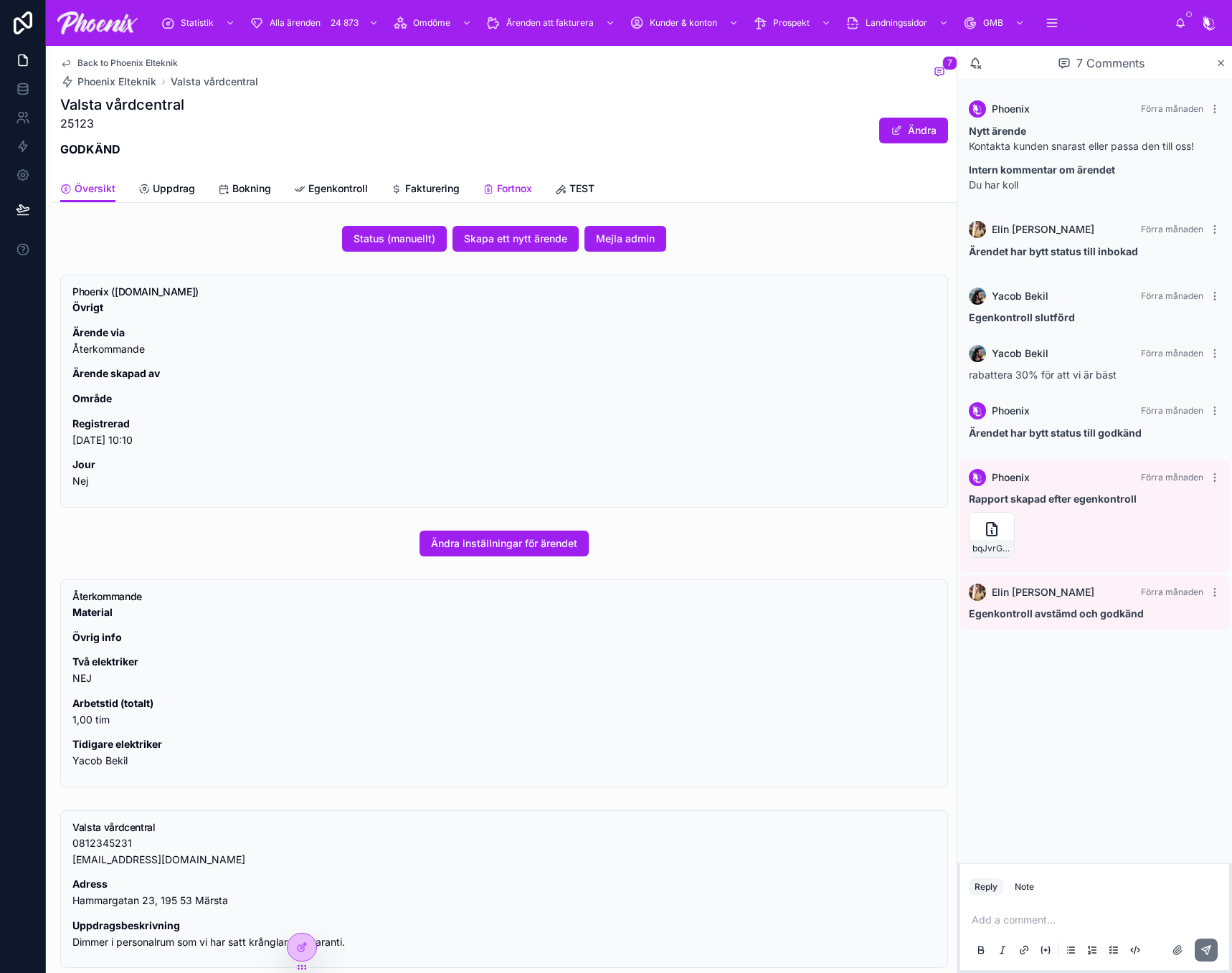
drag, startPoint x: 538, startPoint y: 190, endPoint x: 525, endPoint y: 189, distance: 13.0
click at [534, 190] on div "Översikt Uppdrag Bokning Egenkontroll Fakturering Fortnox TEST" at bounding box center [504, 188] width 888 height 27
click at [525, 189] on span "Fortnox" at bounding box center [514, 188] width 36 height 14
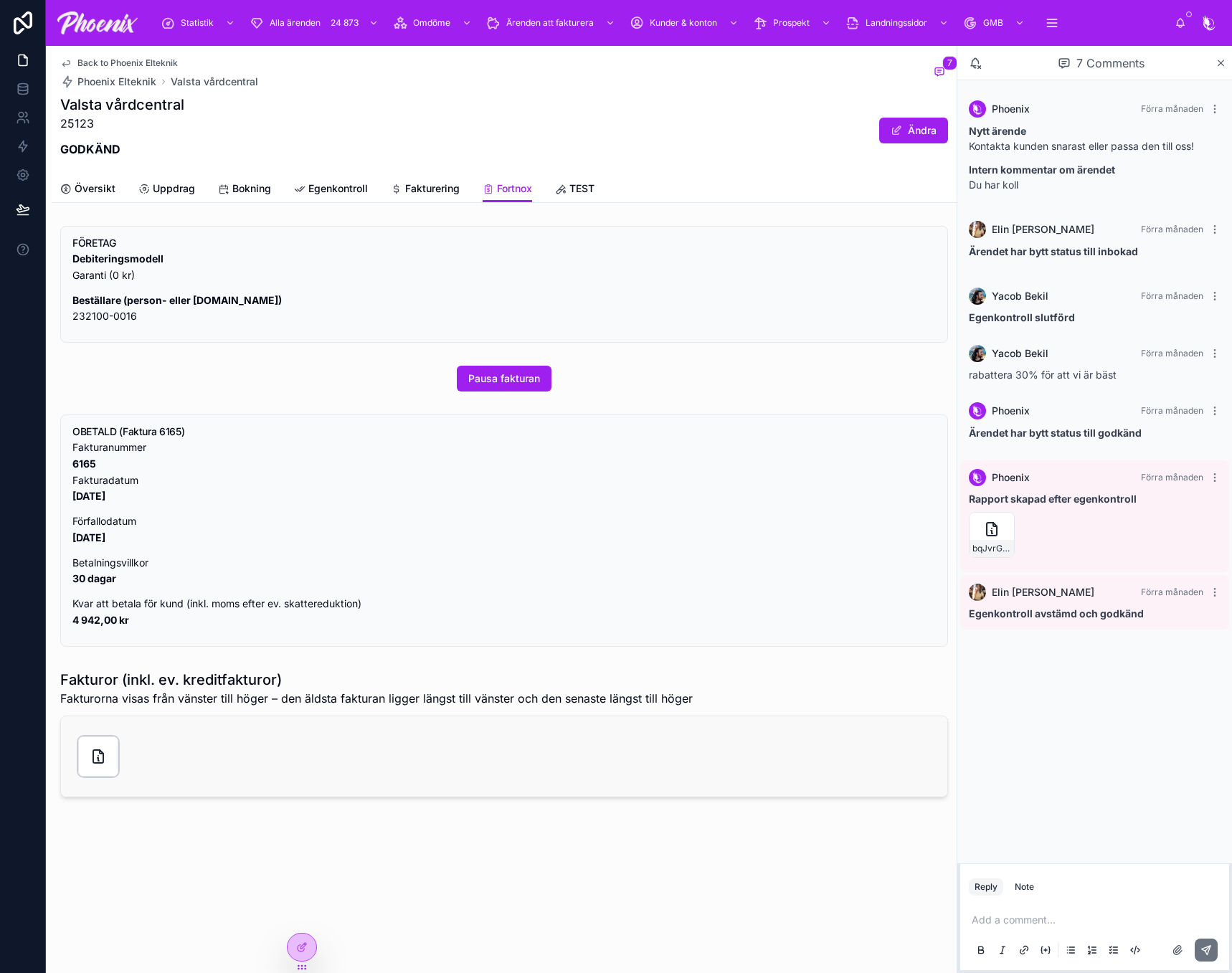
click at [92, 747] on div at bounding box center [98, 757] width 40 height 40
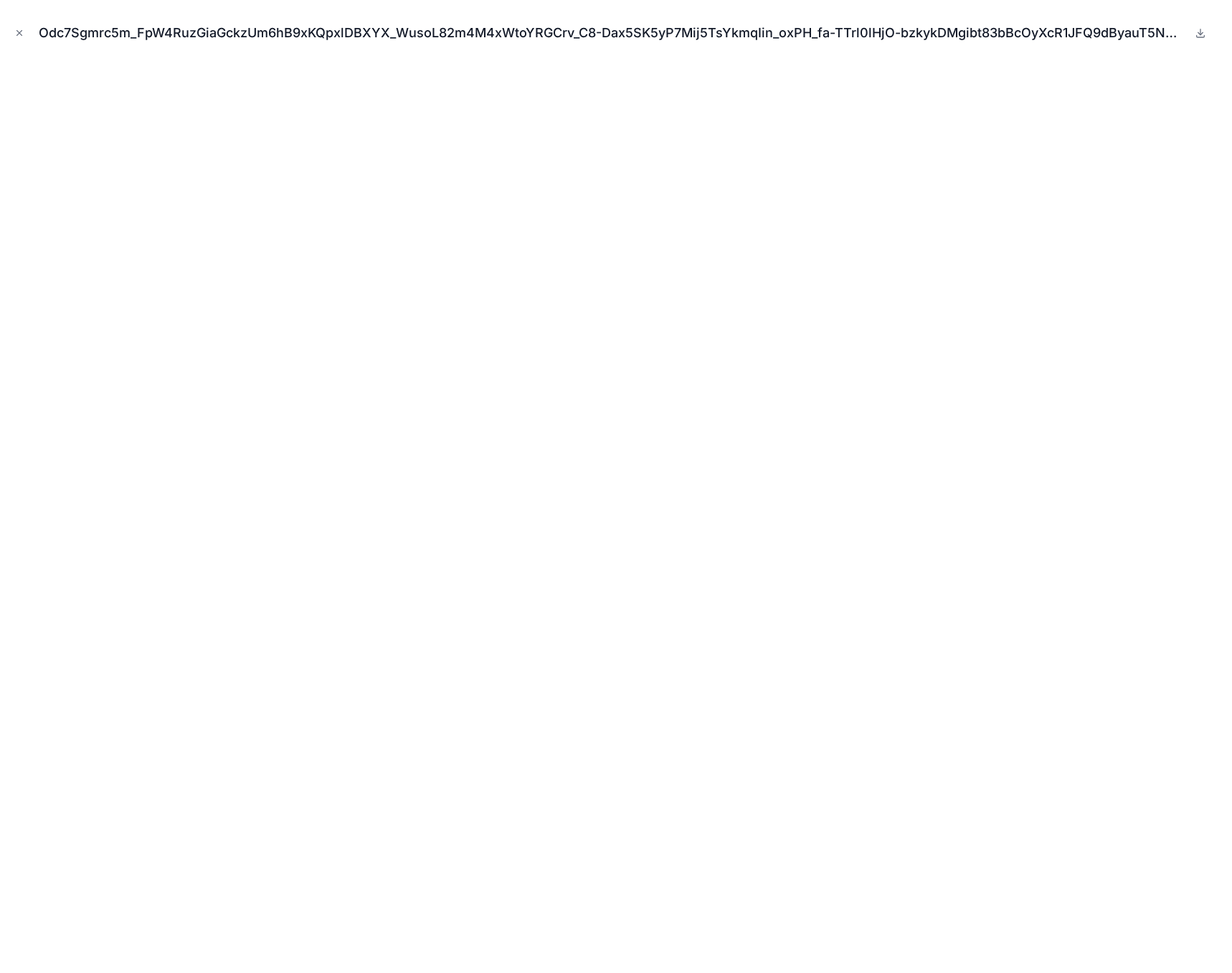
click at [7, 28] on div "Odc7Sgmrc5m_FpW4RuzGiaGckzUm6hB9xKQpxlDBXYX_WusoL82m4M4xWtoYRGCrv_C8-Dax5SK5yP7…" at bounding box center [616, 486] width 1232 height 973
click at [19, 30] on icon "Close modal" at bounding box center [19, 33] width 10 height 10
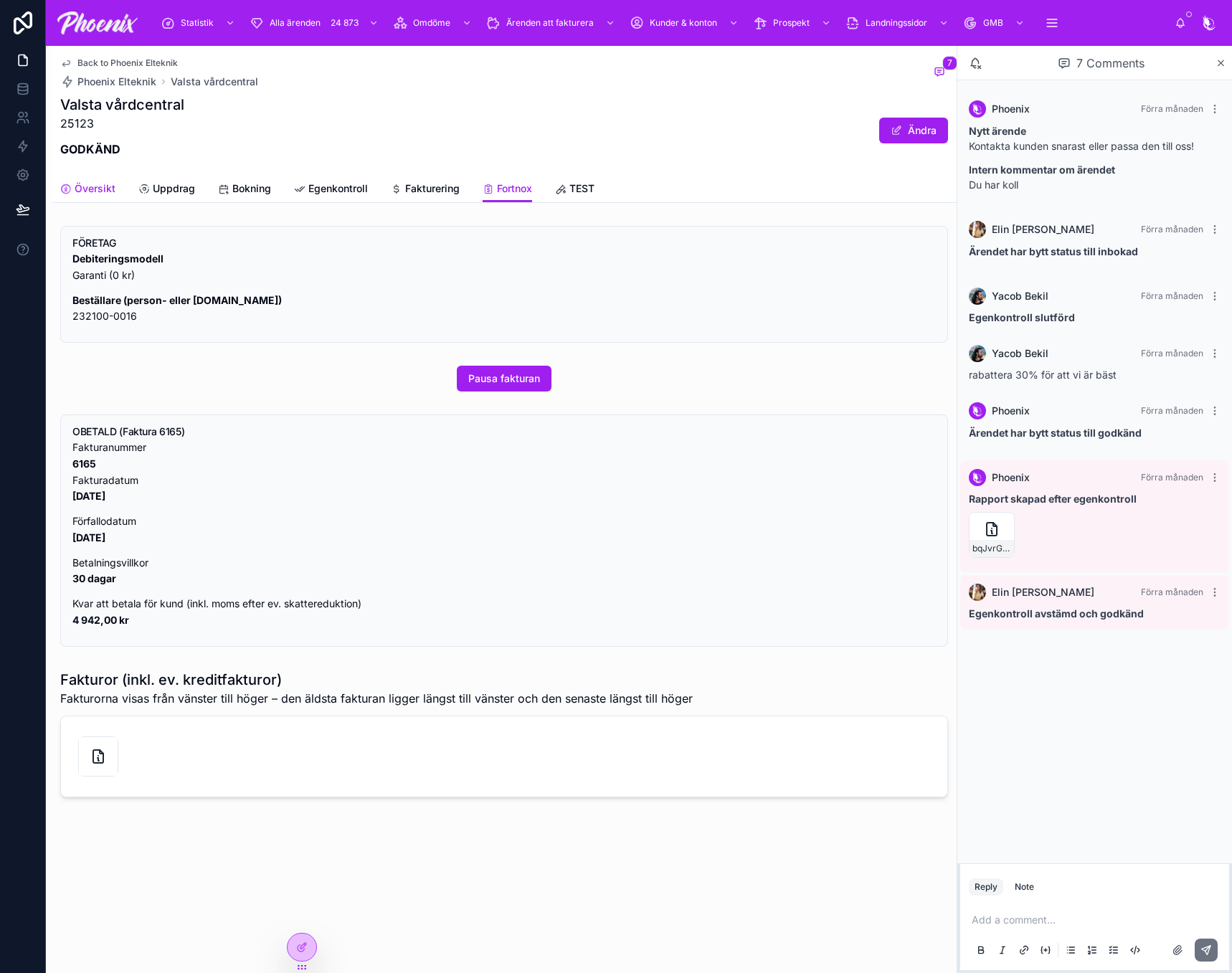
click at [80, 180] on link "Översikt" at bounding box center [88, 190] width 55 height 29
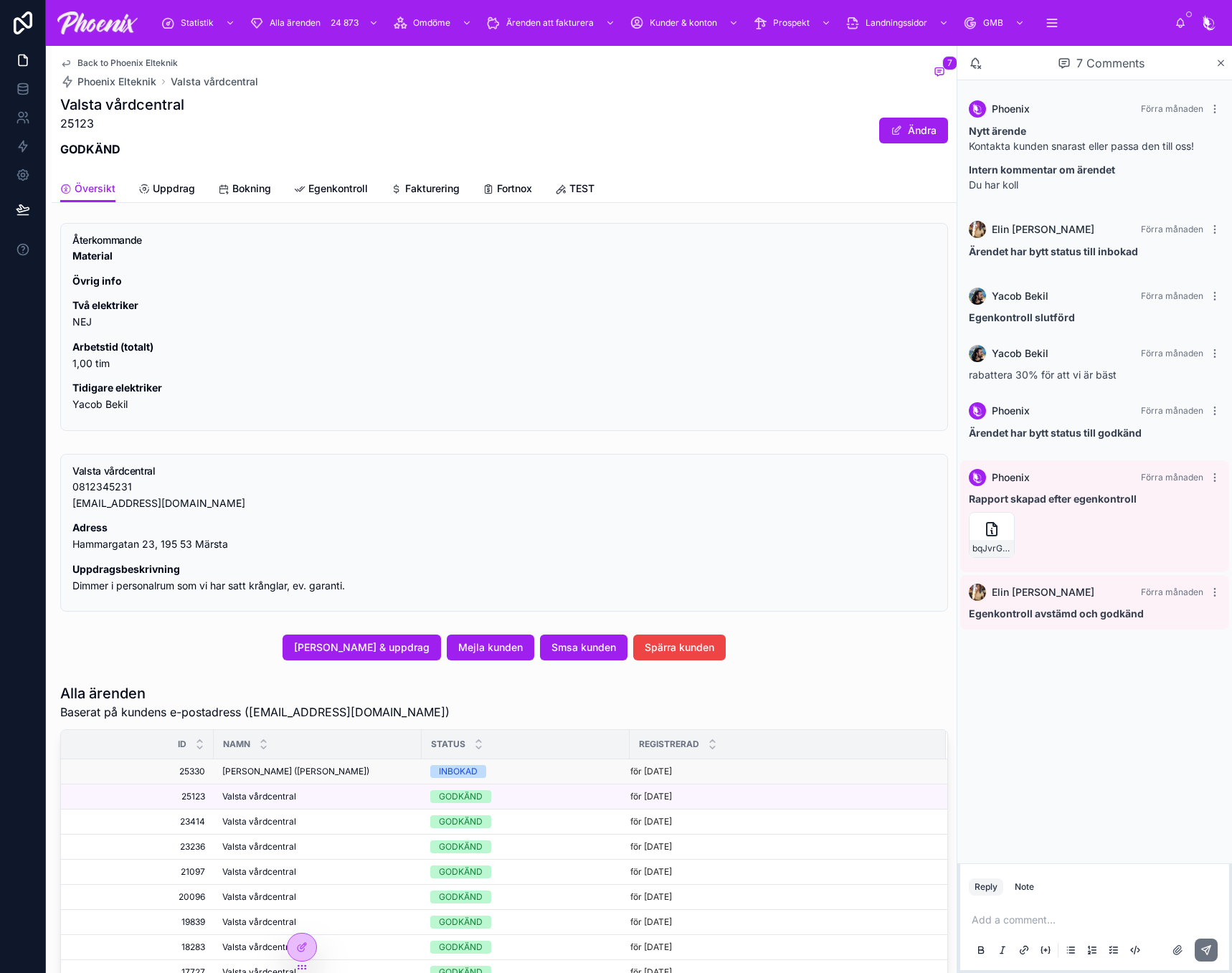
scroll to position [430, 0]
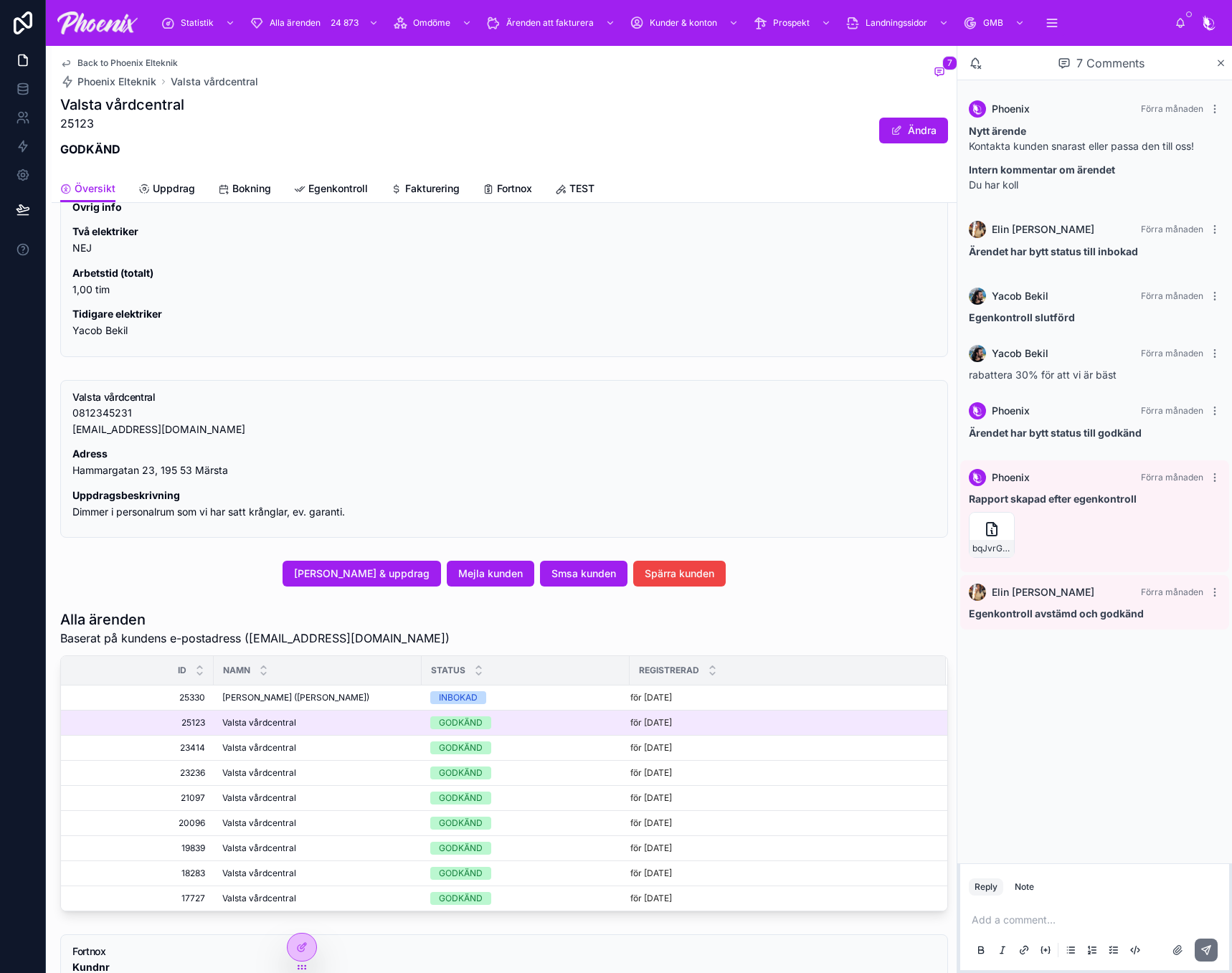
click at [254, 720] on span "Valsta vårdcentral" at bounding box center [258, 723] width 73 height 12
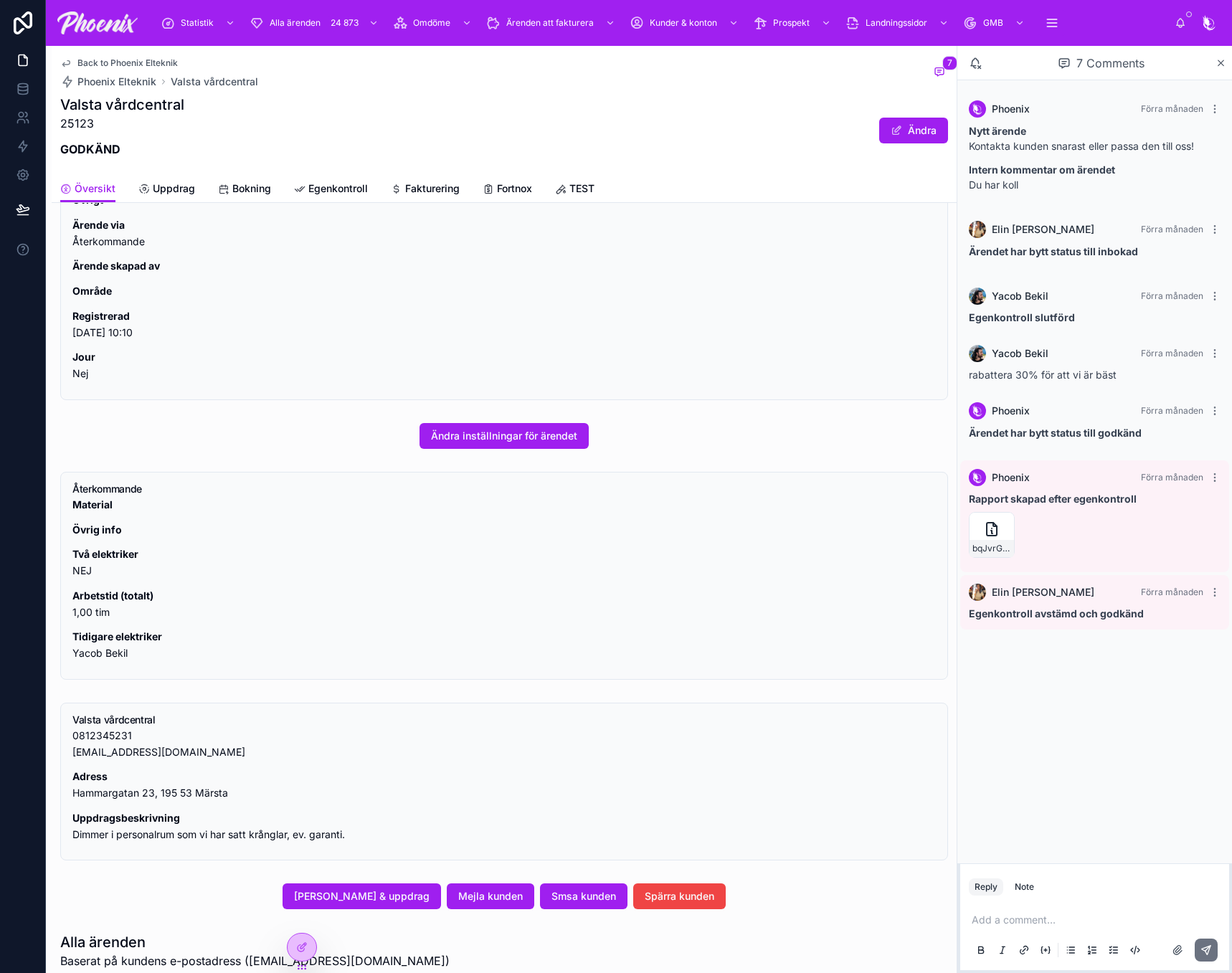
scroll to position [502, 0]
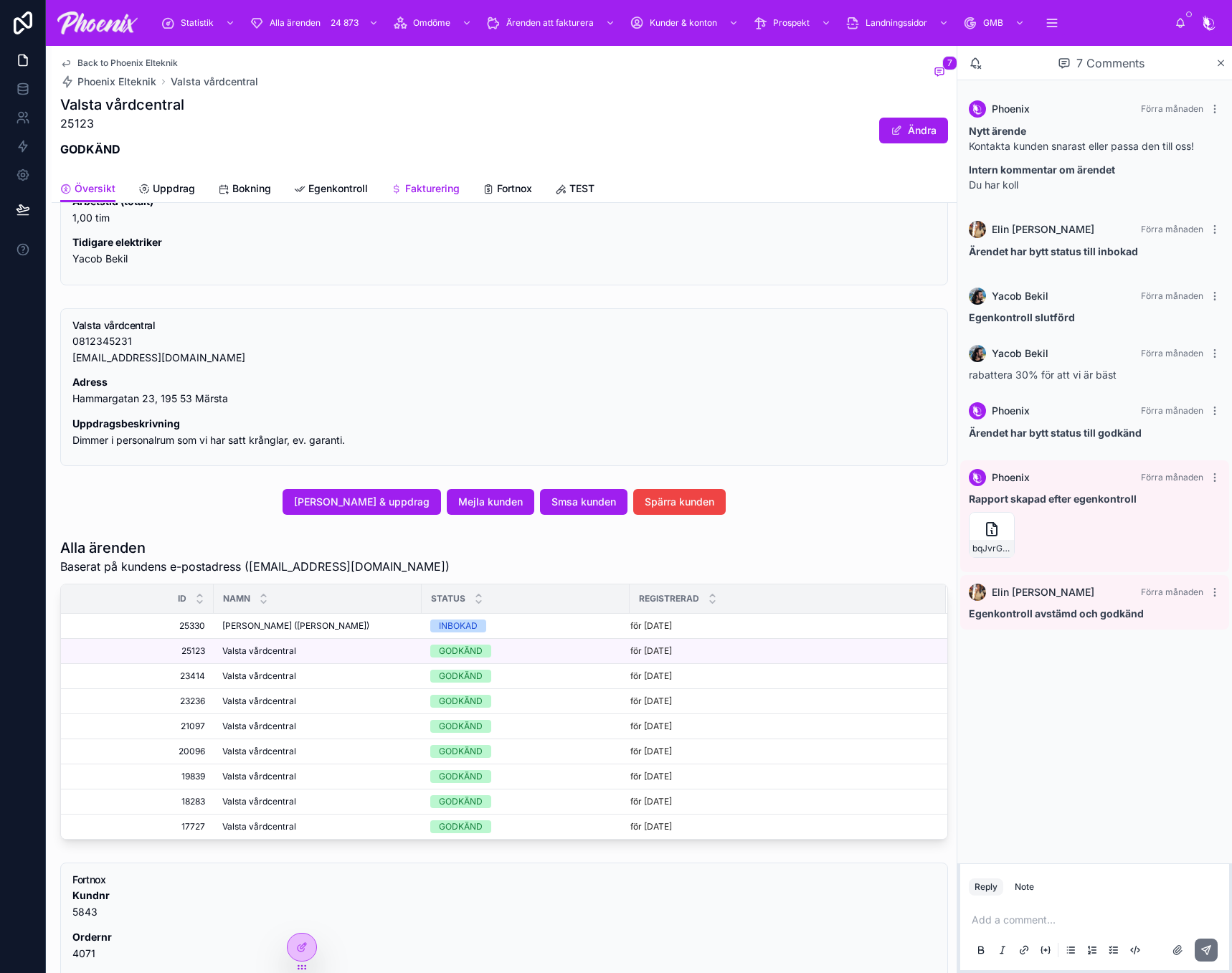
click at [443, 187] on span "Fakturering" at bounding box center [433, 188] width 54 height 14
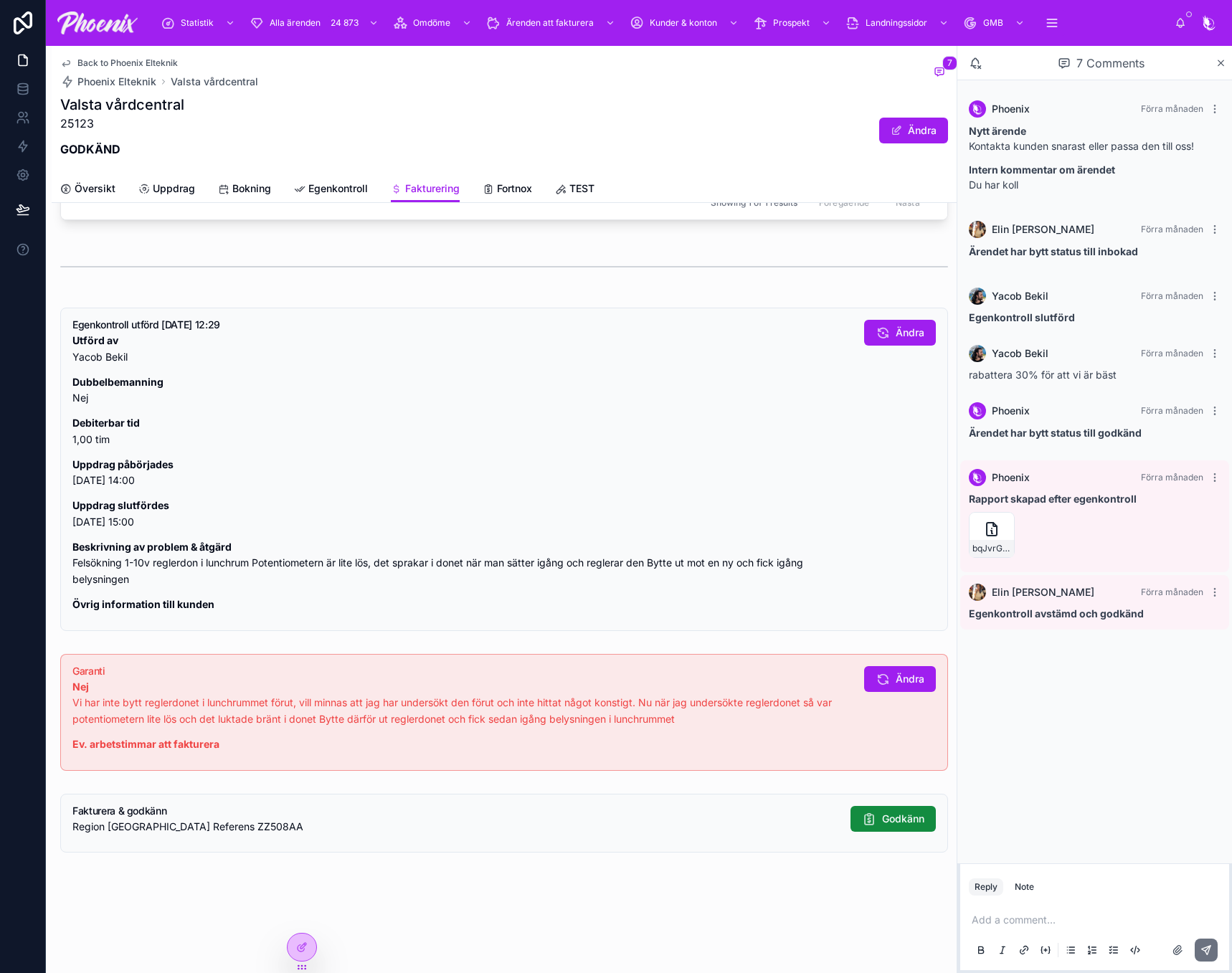
scroll to position [669, 0]
click at [173, 825] on p "Region [GEOGRAPHIC_DATA] Referens ZZ508AA" at bounding box center [456, 828] width 766 height 17
copy p "Region [GEOGRAPHIC_DATA] Referens ZZ508AA"
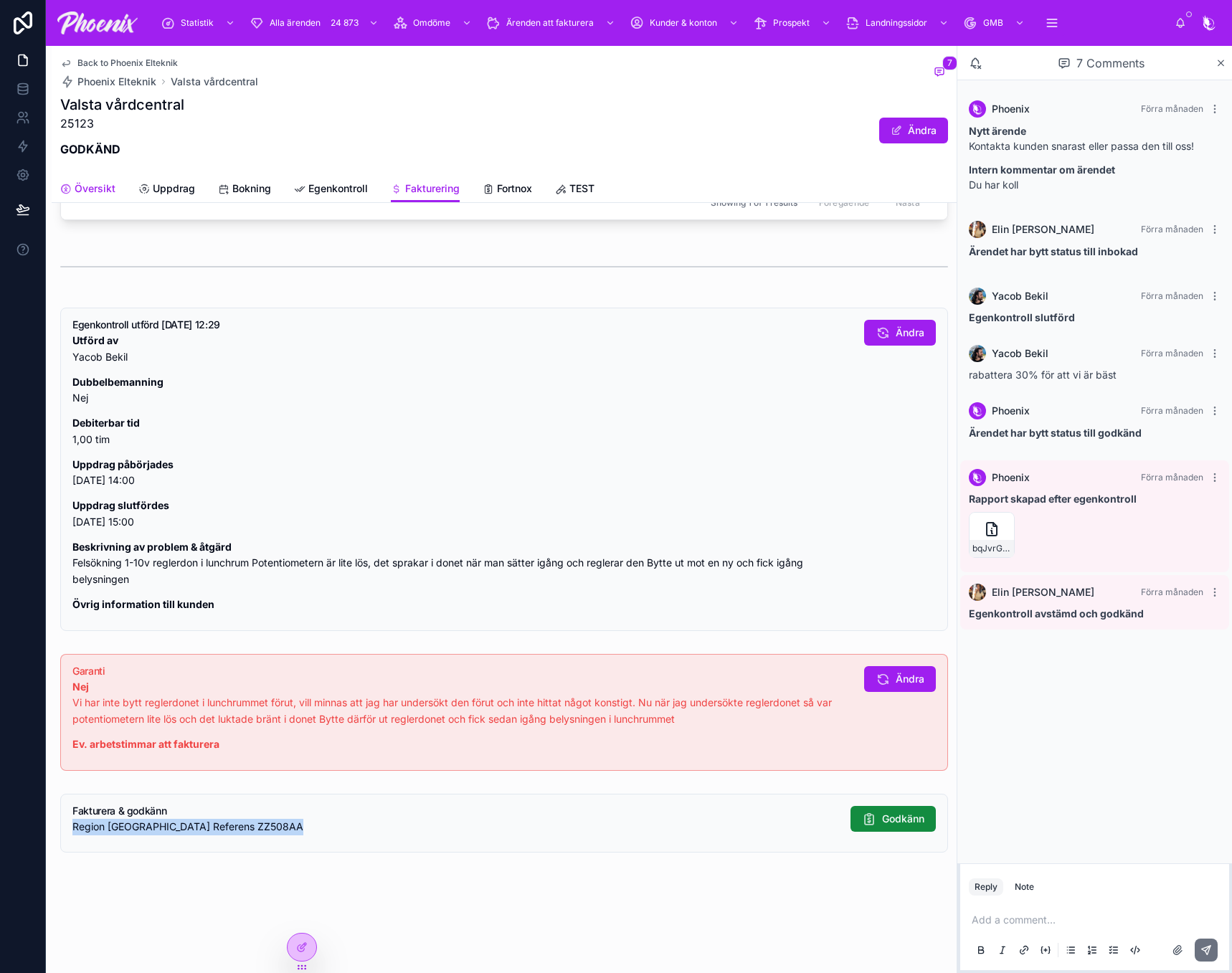
click at [97, 183] on span "Översikt" at bounding box center [94, 188] width 40 height 14
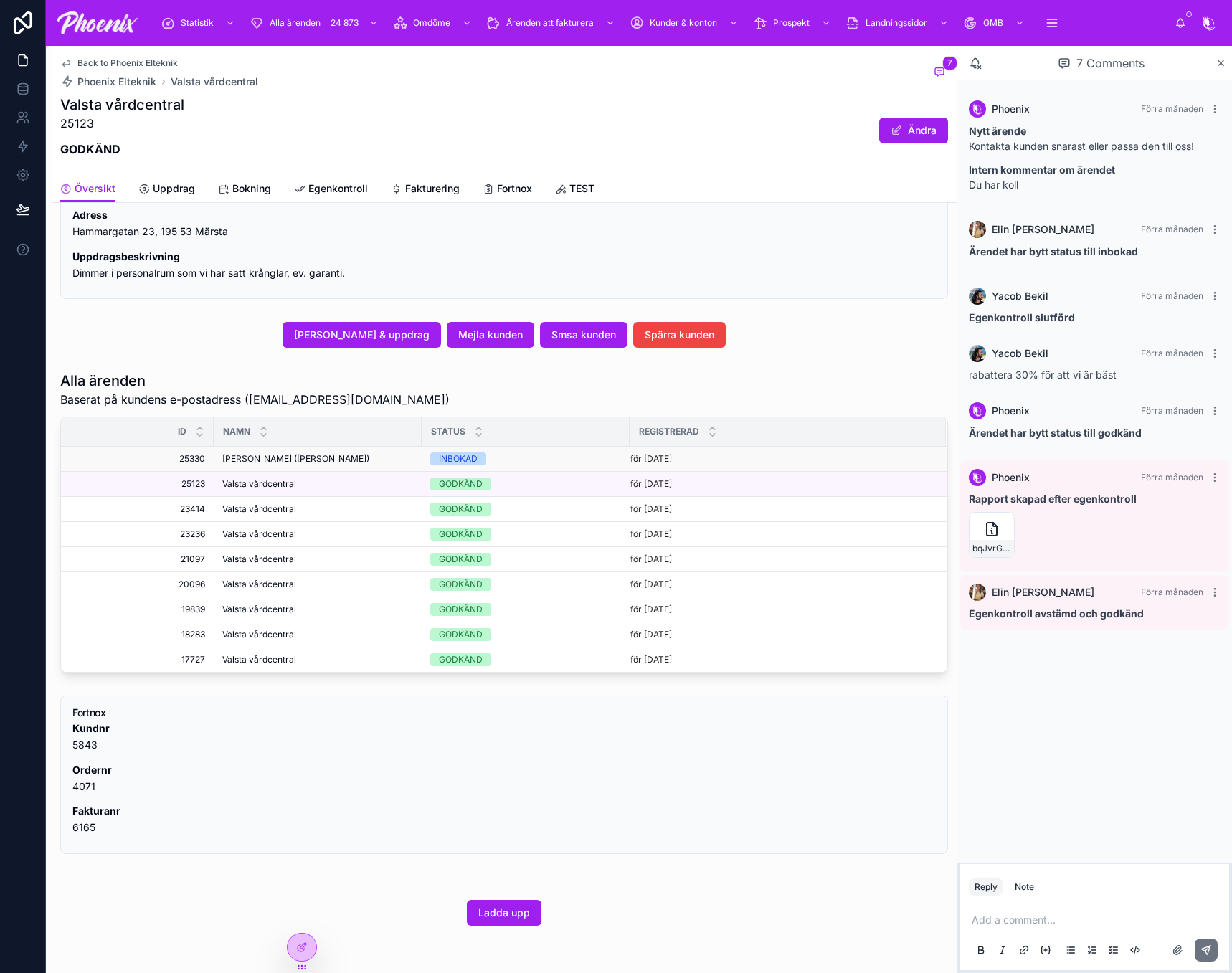
drag, startPoint x: 269, startPoint y: 450, endPoint x: 267, endPoint y: 459, distance: 9.2
click at [269, 452] on td "[PERSON_NAME] ([PERSON_NAME]) [PERSON_NAME] ([PERSON_NAME])" at bounding box center [318, 459] width 208 height 25
click at [267, 459] on span "[PERSON_NAME] ([PERSON_NAME])" at bounding box center [296, 459] width 147 height 12
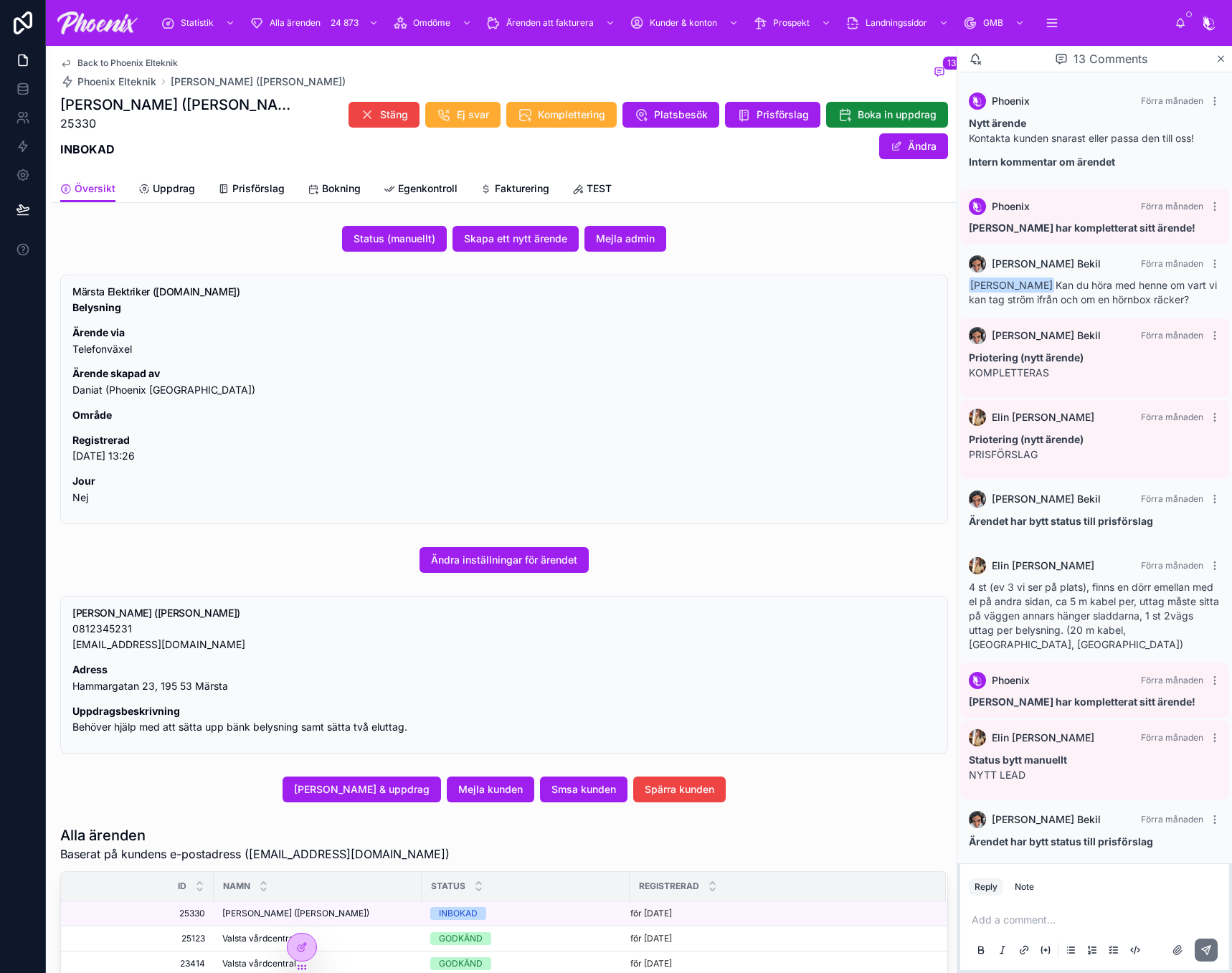
scroll to position [229, 0]
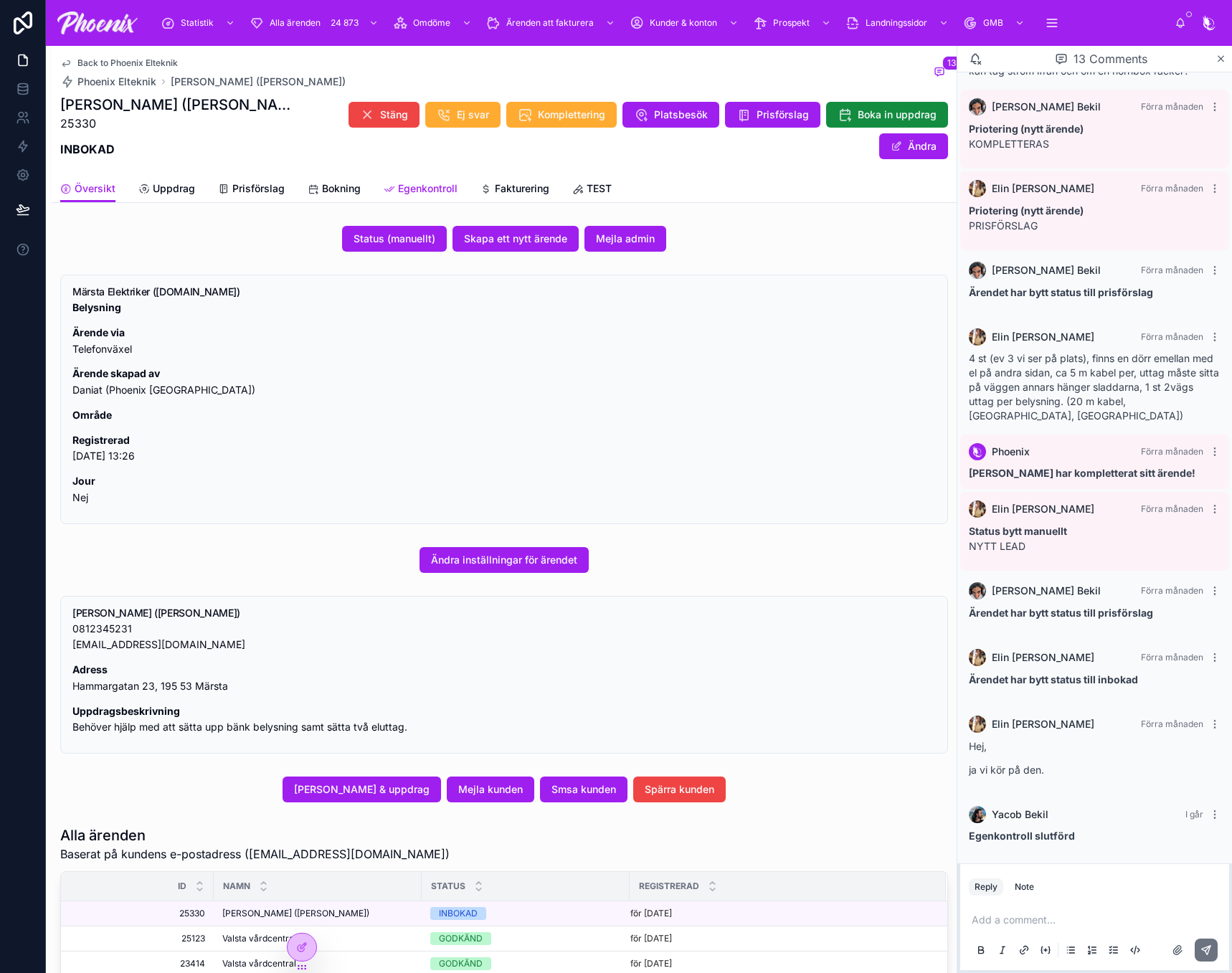
click at [435, 190] on span "Egenkontroll" at bounding box center [428, 188] width 59 height 14
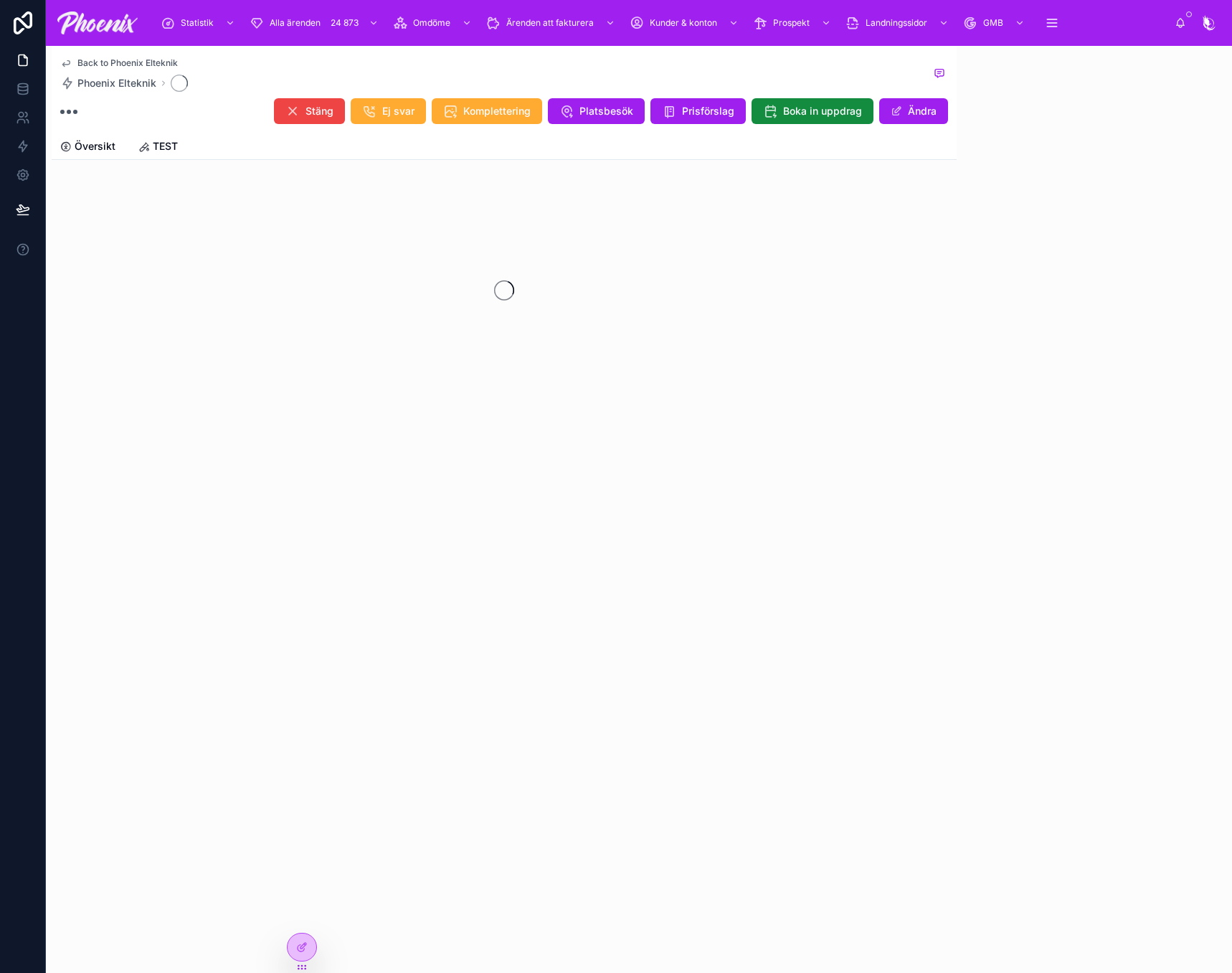
click at [520, 179] on div at bounding box center [505, 290] width 905 height 226
click at [523, 195] on div at bounding box center [505, 290] width 905 height 226
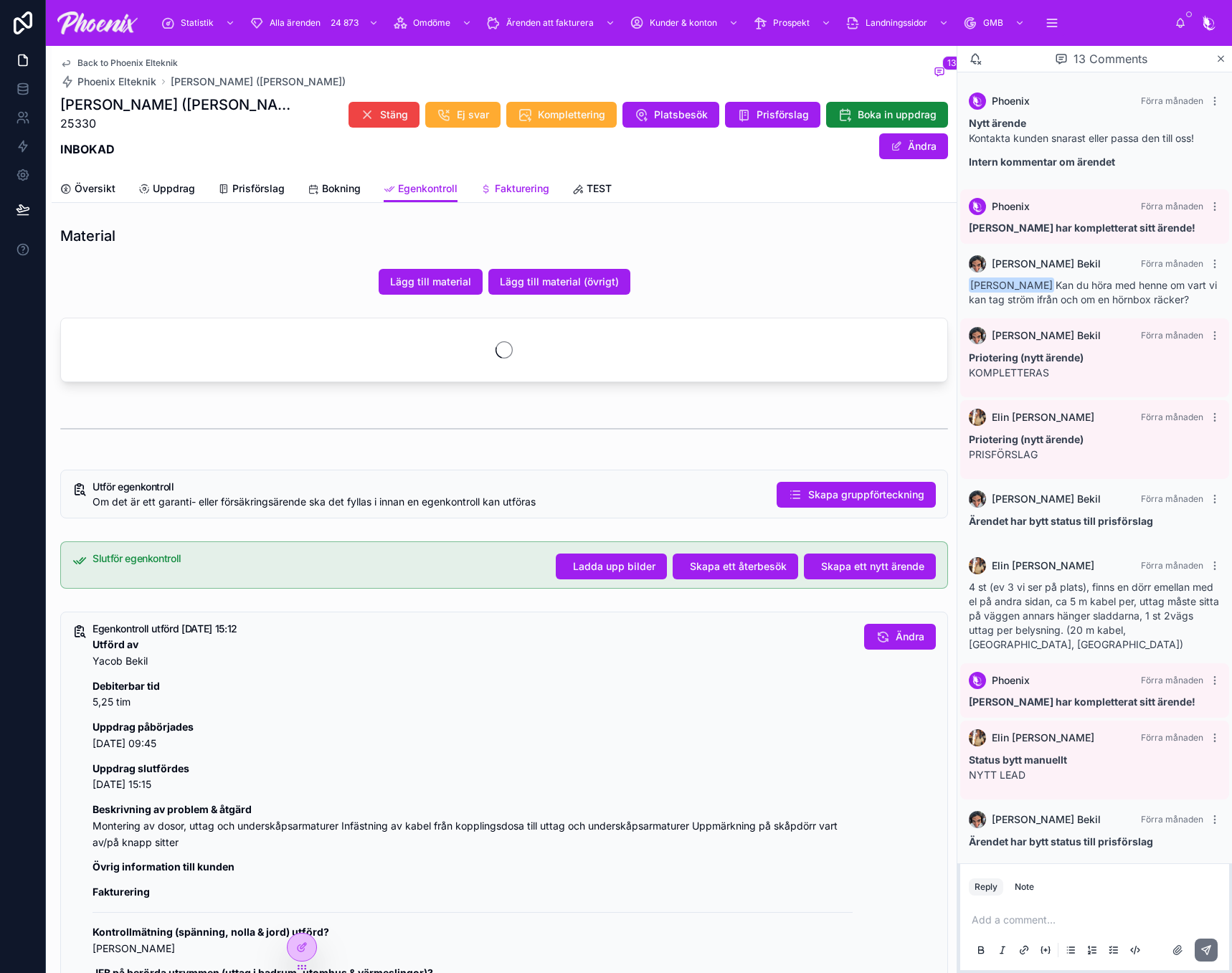
scroll to position [229, 0]
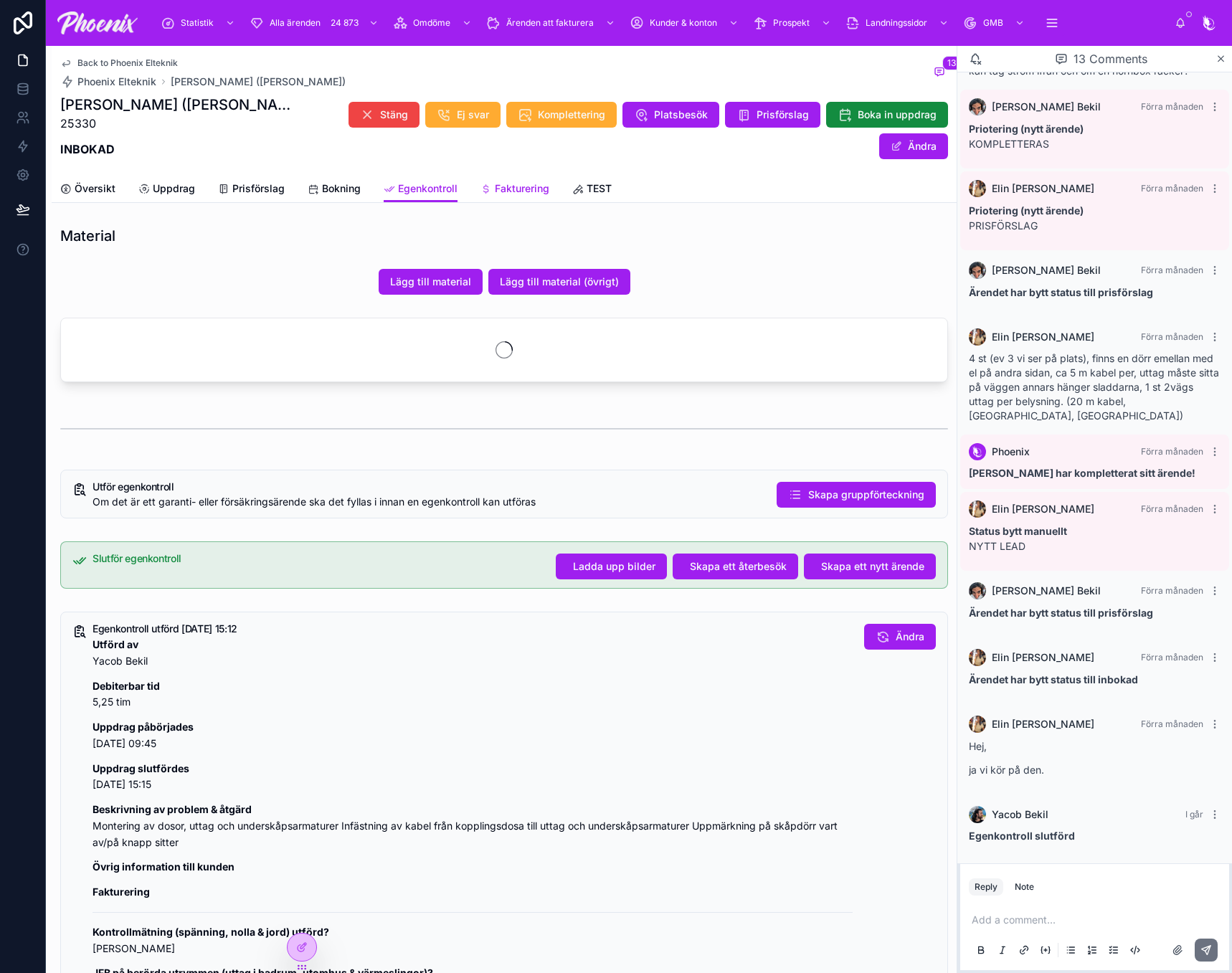
click at [528, 190] on span "Fakturering" at bounding box center [522, 188] width 54 height 14
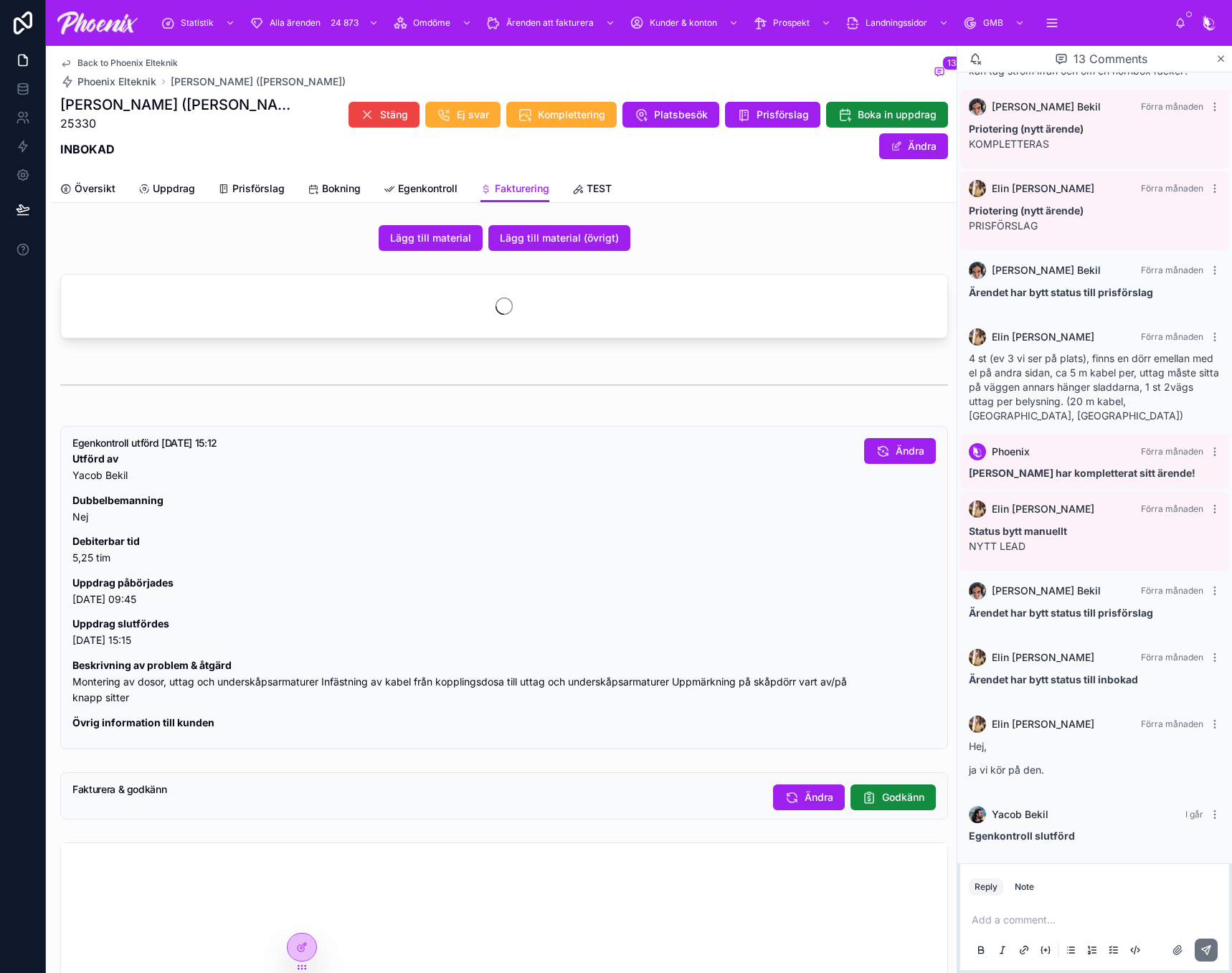
scroll to position [645, 0]
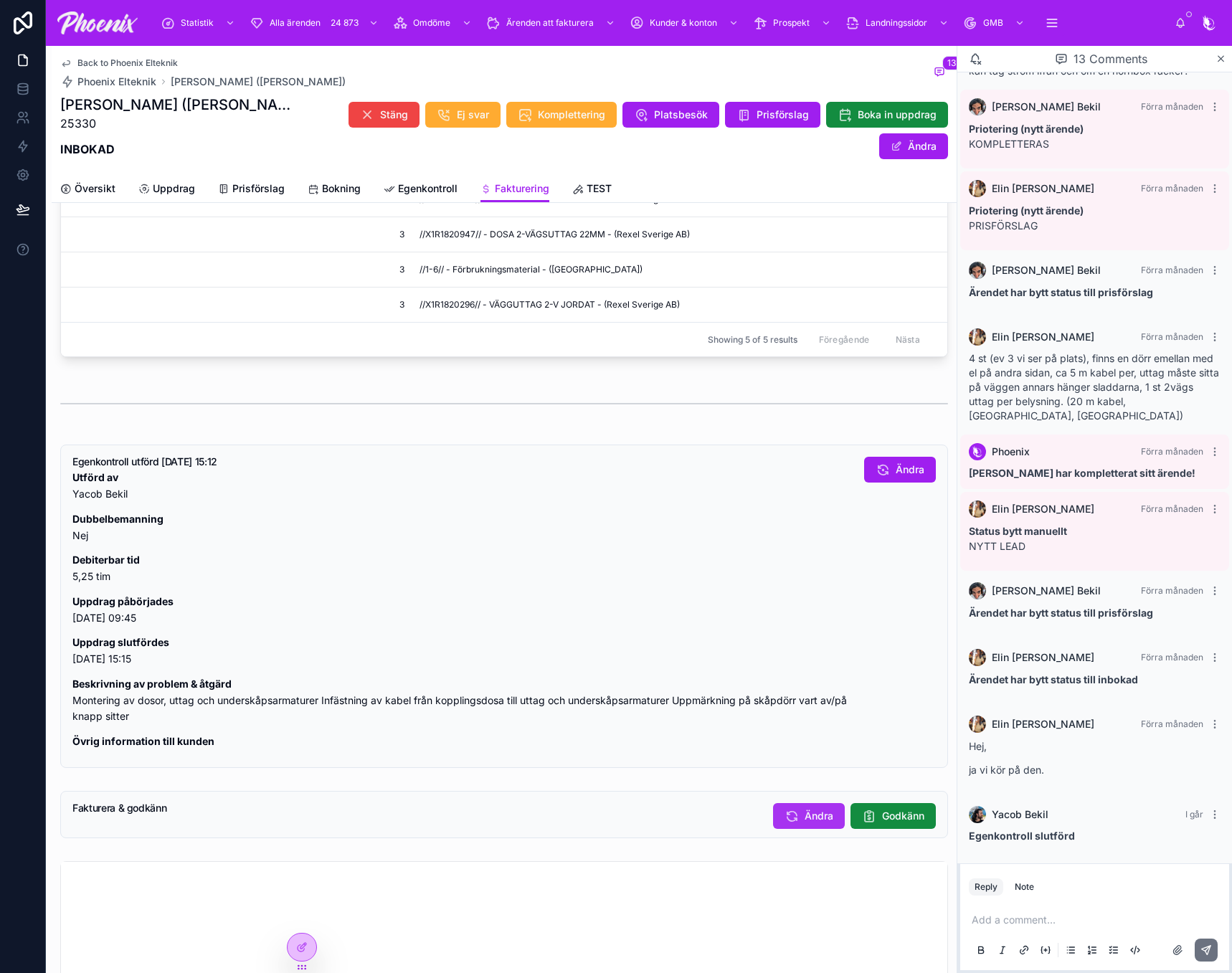
click at [784, 823] on icon at bounding box center [791, 815] width 14 height 14
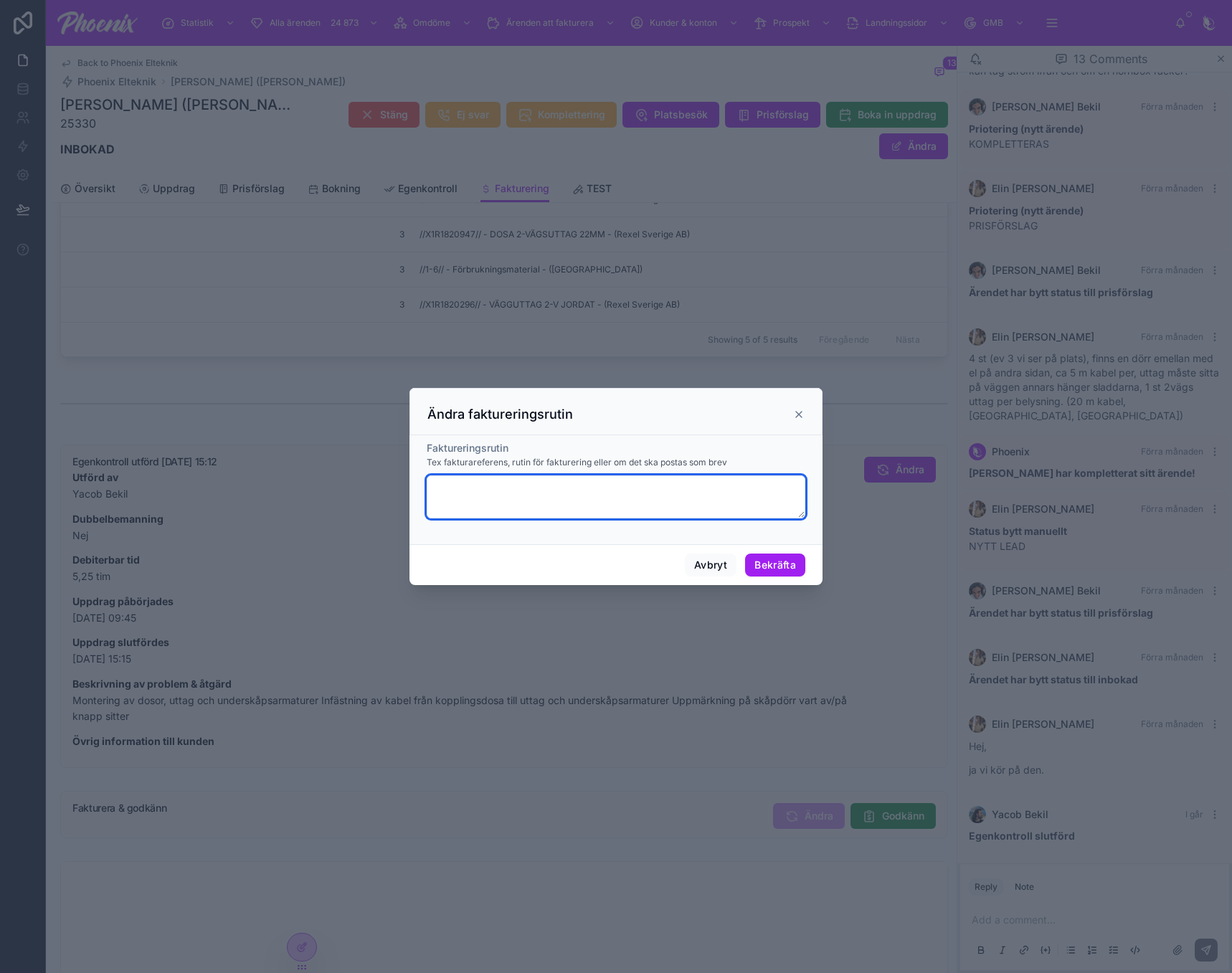
click at [542, 496] on textarea at bounding box center [616, 497] width 378 height 43
paste textarea "**********"
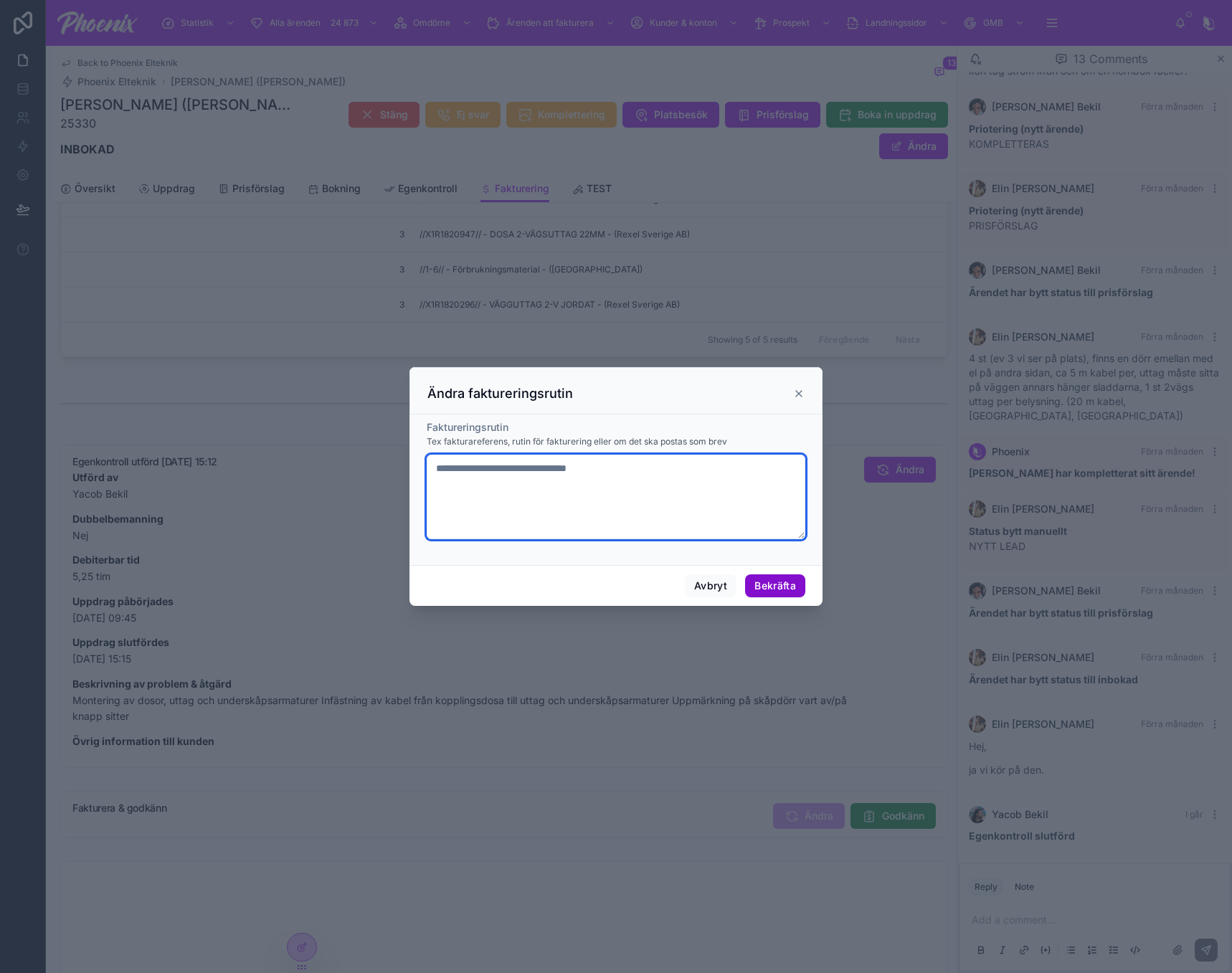
type textarea "**********"
click at [774, 581] on button "Bekräfta" at bounding box center [775, 586] width 60 height 23
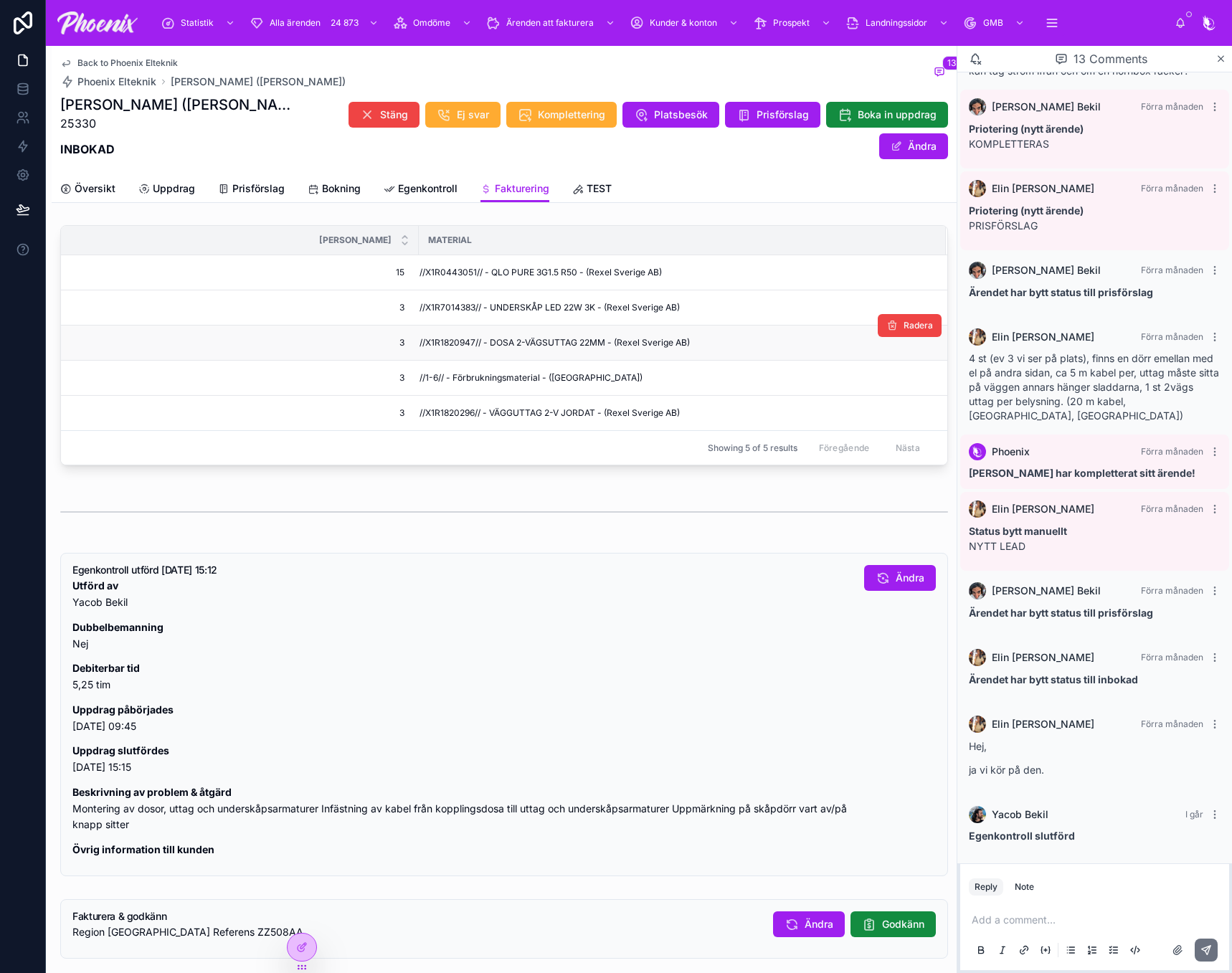
scroll to position [430, 0]
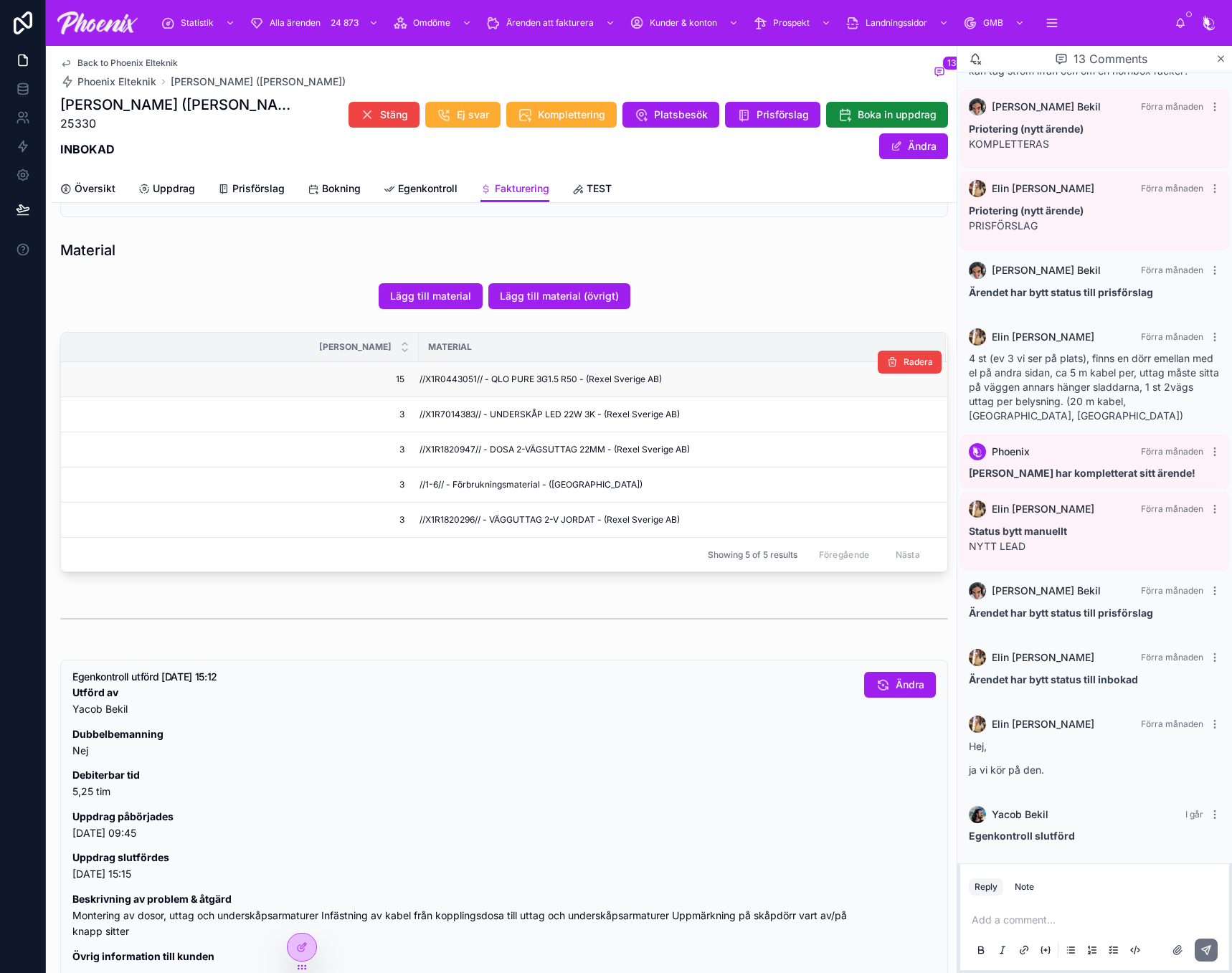
click at [453, 378] on span "//X1R0443051// - QLO PURE 3G1.5 R50 - (Rexel Sverige AB)" at bounding box center [540, 379] width 242 height 12
copy span "X1R0443051"
click at [448, 411] on span "//X1R7014383// - UNDERSKÅP LED 22W 3K - (Rexel Sverige AB)" at bounding box center [549, 415] width 260 height 12
drag, startPoint x: 448, startPoint y: 411, endPoint x: 851, endPoint y: 505, distance: 413.8
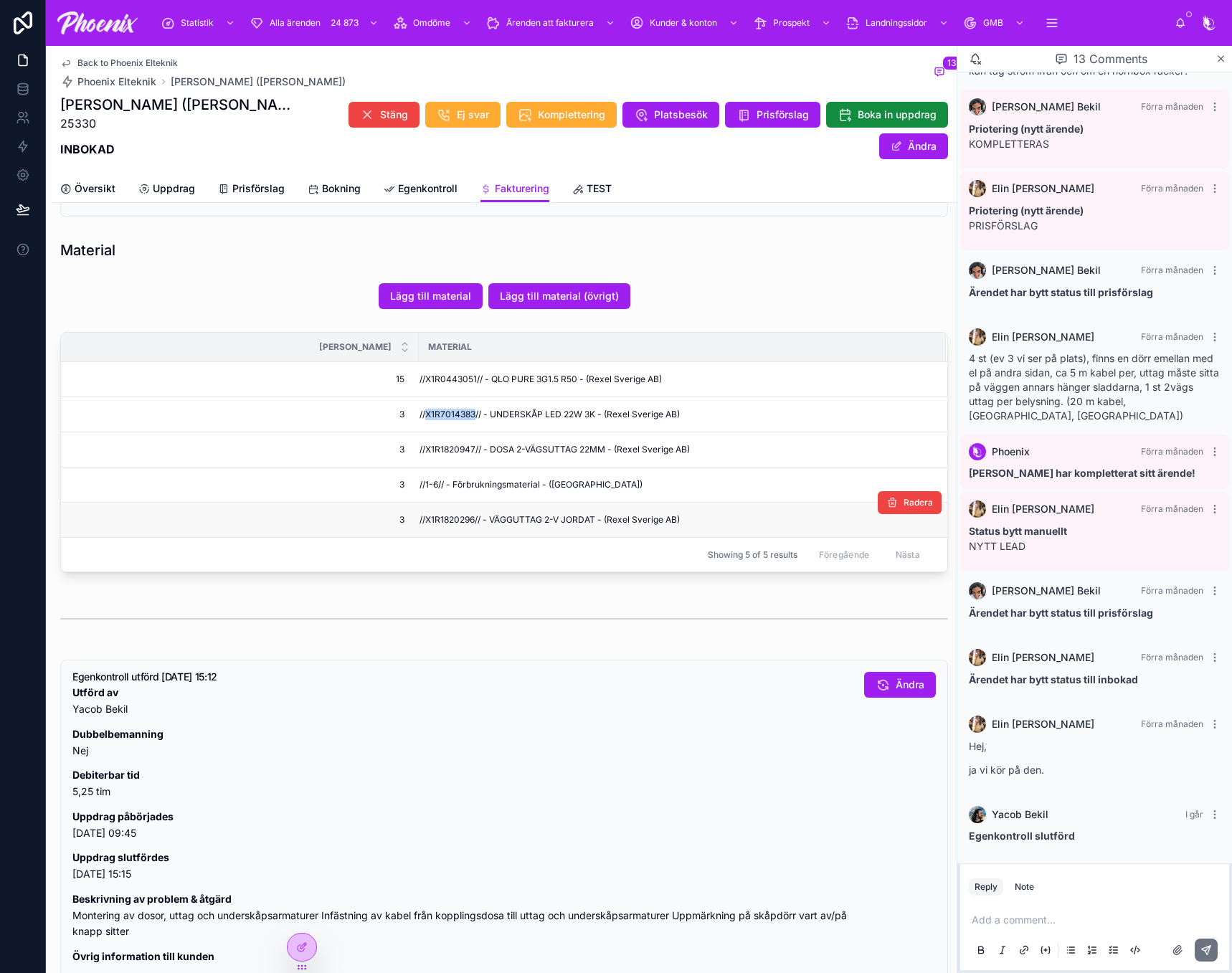
click at [449, 411] on span "//X1R7014383// - UNDERSKÅP LED 22W 3K - (Rexel Sverige AB)" at bounding box center [549, 415] width 260 height 12
copy span "X1R7014383"
click at [458, 449] on span "//X1R1820947// - DOSA 2-VÄGSUTTAG 22MM - (Rexel Sverige AB)" at bounding box center [554, 449] width 270 height 12
drag, startPoint x: 458, startPoint y: 449, endPoint x: 675, endPoint y: 494, distance: 221.6
click at [460, 449] on span "//X1R1820947// - DOSA 2-VÄGSUTTAG 22MM - (Rexel Sverige AB)" at bounding box center [554, 449] width 270 height 12
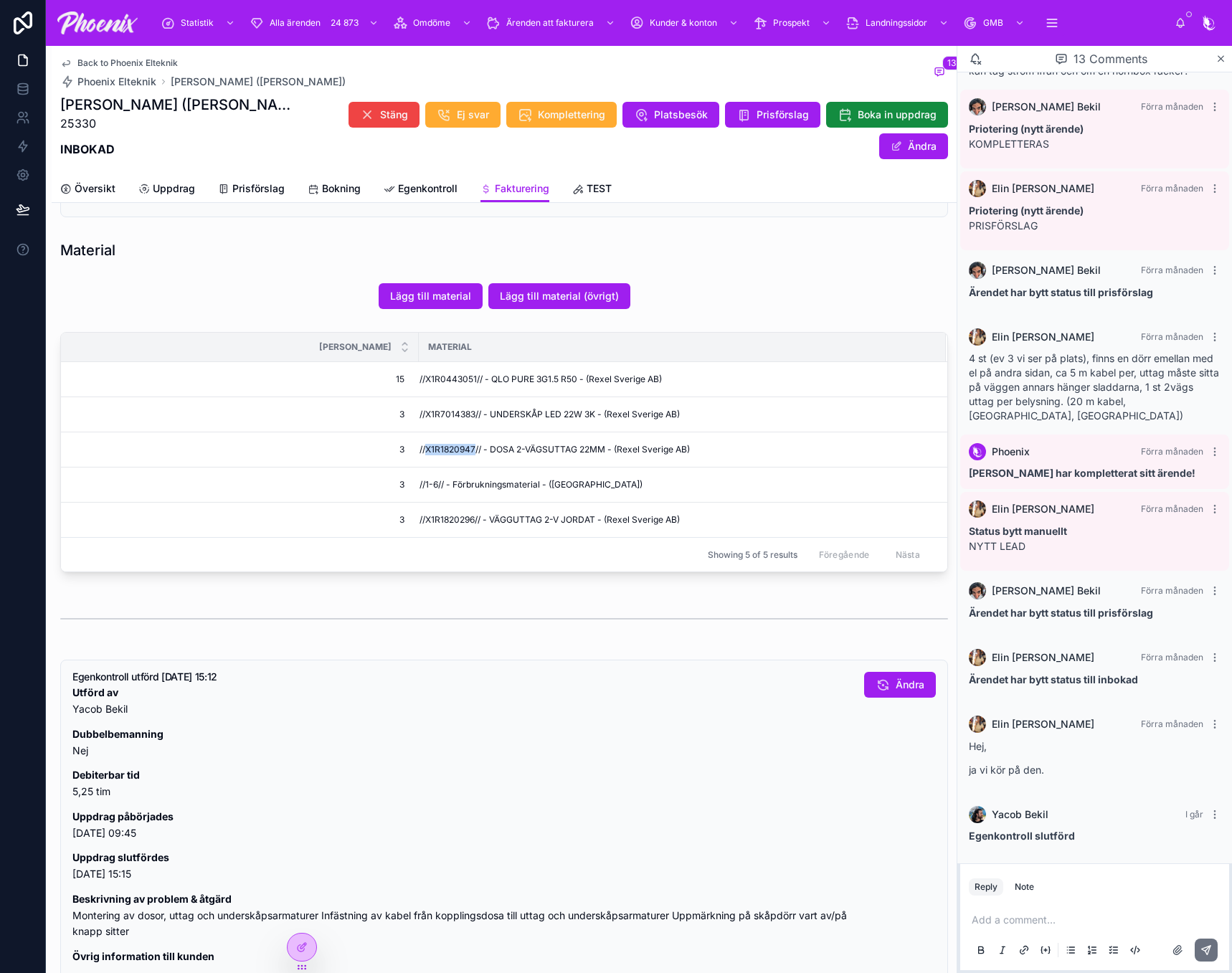
copy span "X1R1820947"
click at [442, 512] on td "//X1R1820296// - VÄGGUTTAG 2-V JORDAT - (Rexel Sverige AB)" at bounding box center [682, 520] width 527 height 36
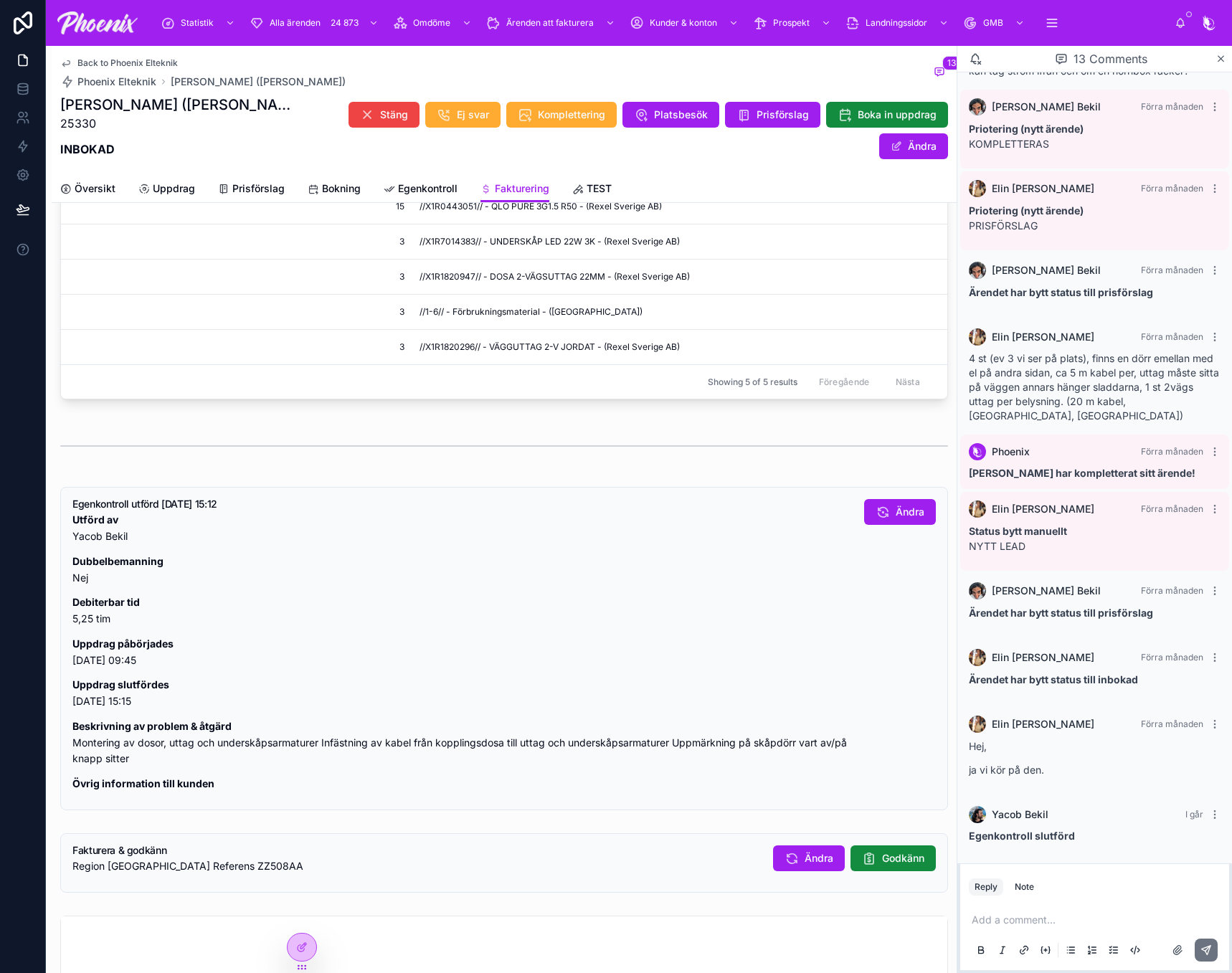
scroll to position [552, 0]
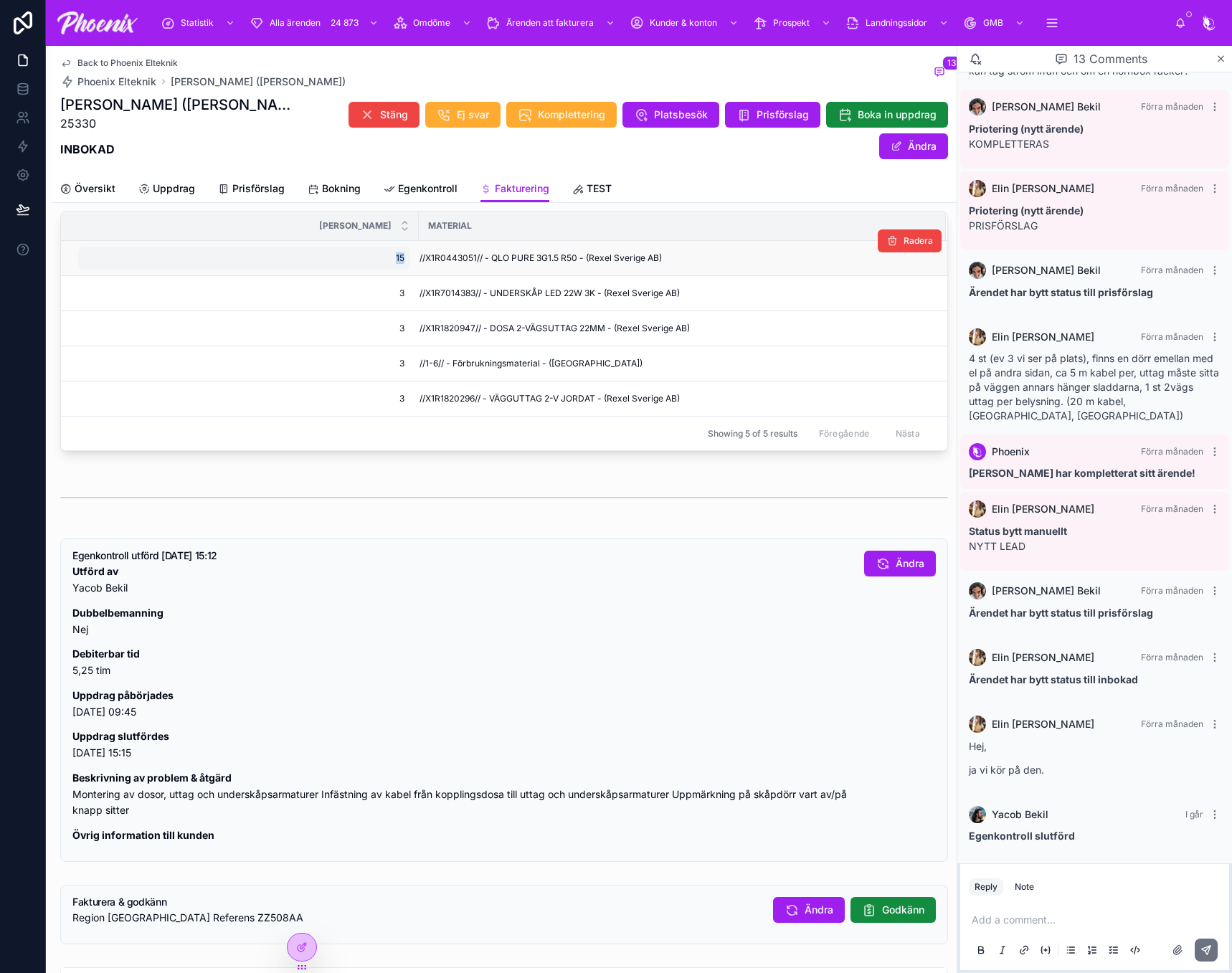
click at [387, 258] on span "15" at bounding box center [244, 259] width 320 height 12
type input "**"
click at [263, 272] on icon "submit" at bounding box center [259, 278] width 12 height 12
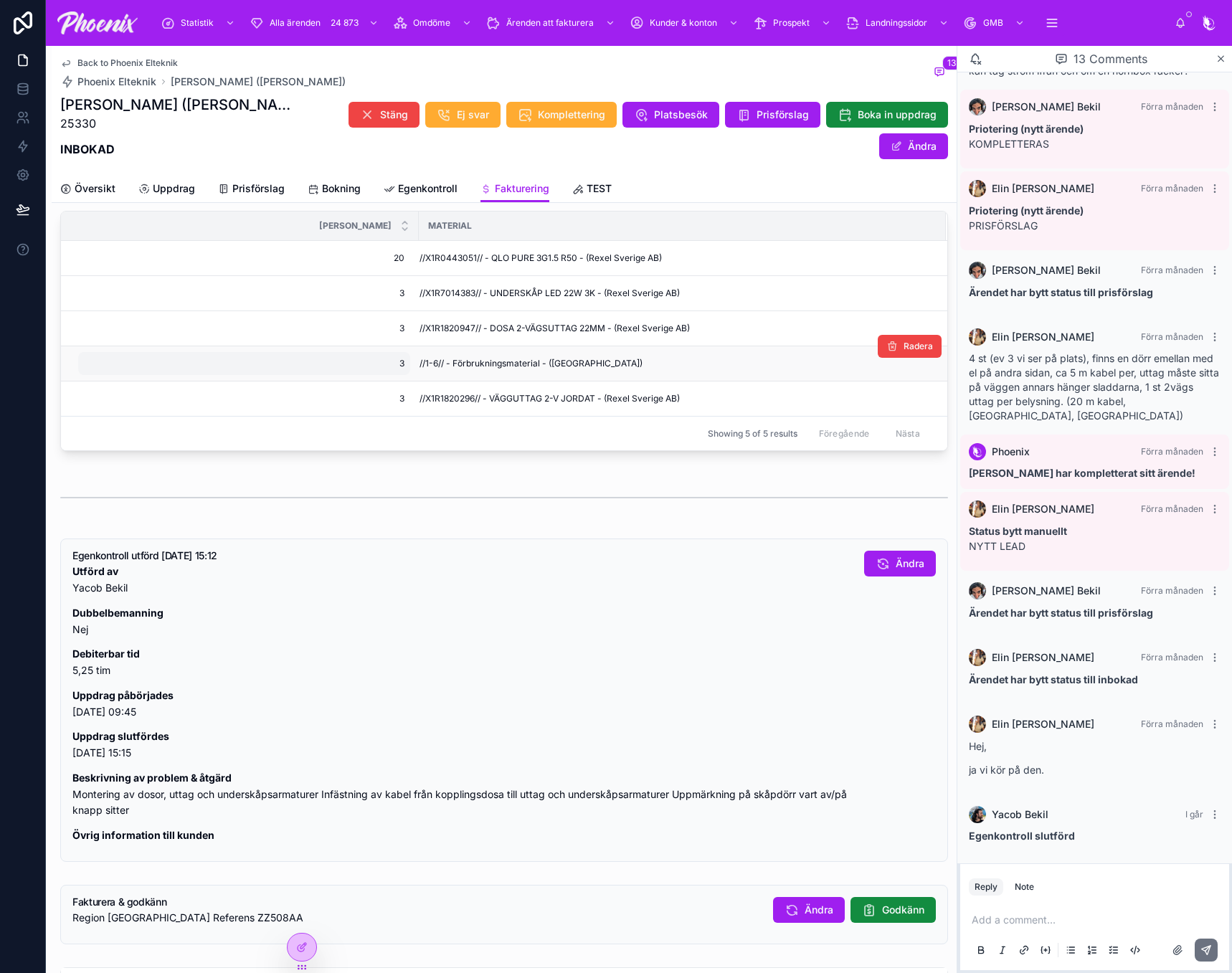
click at [352, 357] on div "3 3" at bounding box center [244, 363] width 332 height 23
click at [140, 387] on td "3 3" at bounding box center [239, 399] width 358 height 36
click at [248, 370] on div "3 3" at bounding box center [244, 363] width 332 height 23
drag, startPoint x: 136, startPoint y: 379, endPoint x: 73, endPoint y: 378, distance: 63.0
click at [73, 378] on div "*" at bounding box center [176, 384] width 206 height 53
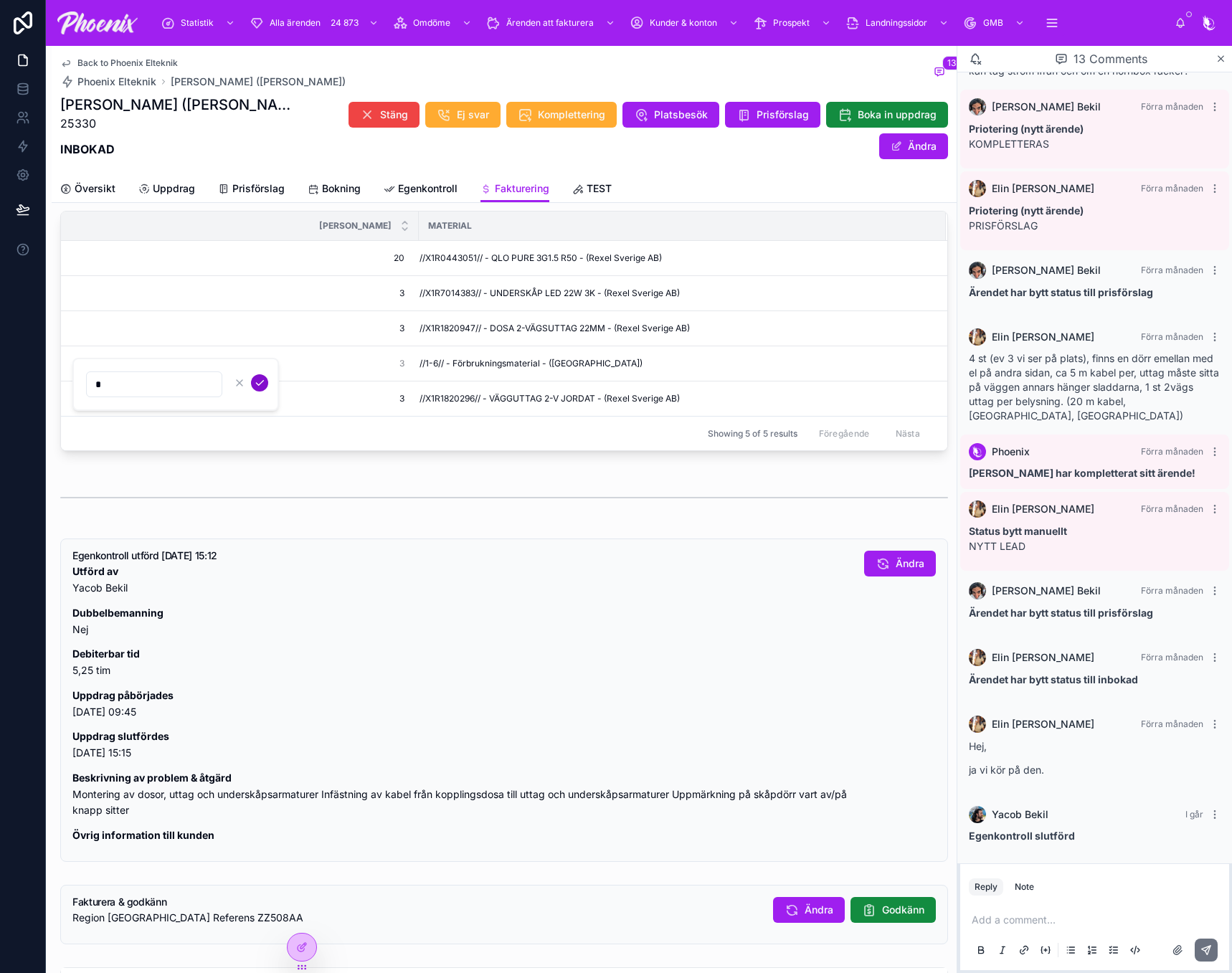
type input "*"
click at [251, 384] on button "submit" at bounding box center [259, 382] width 17 height 17
click at [883, 923] on button "Godkänn" at bounding box center [893, 909] width 85 height 26
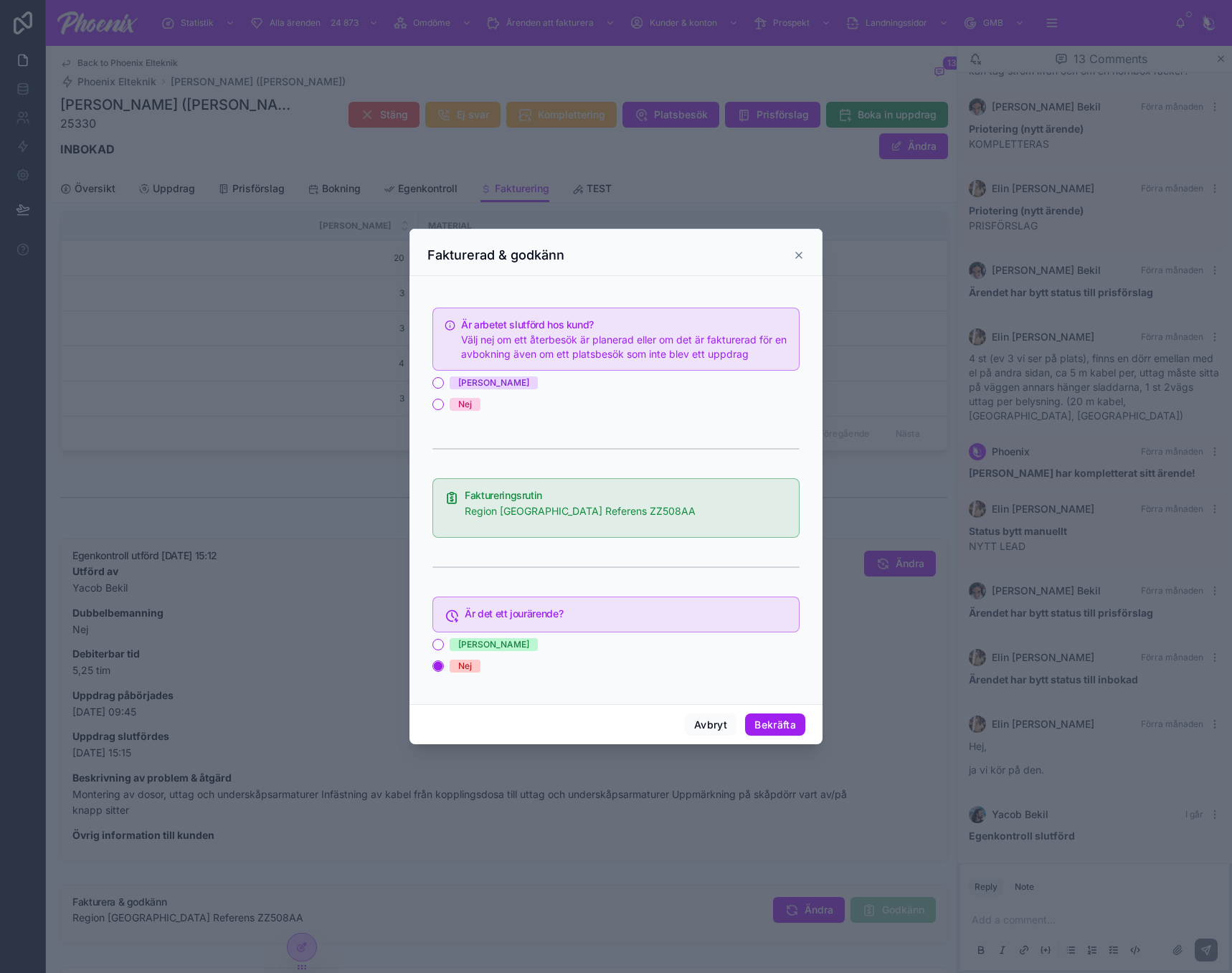
click at [465, 384] on div "[PERSON_NAME]" at bounding box center [494, 383] width 71 height 13
click at [443, 384] on button "[PERSON_NAME]" at bounding box center [438, 383] width 12 height 12
click at [779, 731] on button "Bekräfta" at bounding box center [775, 725] width 60 height 23
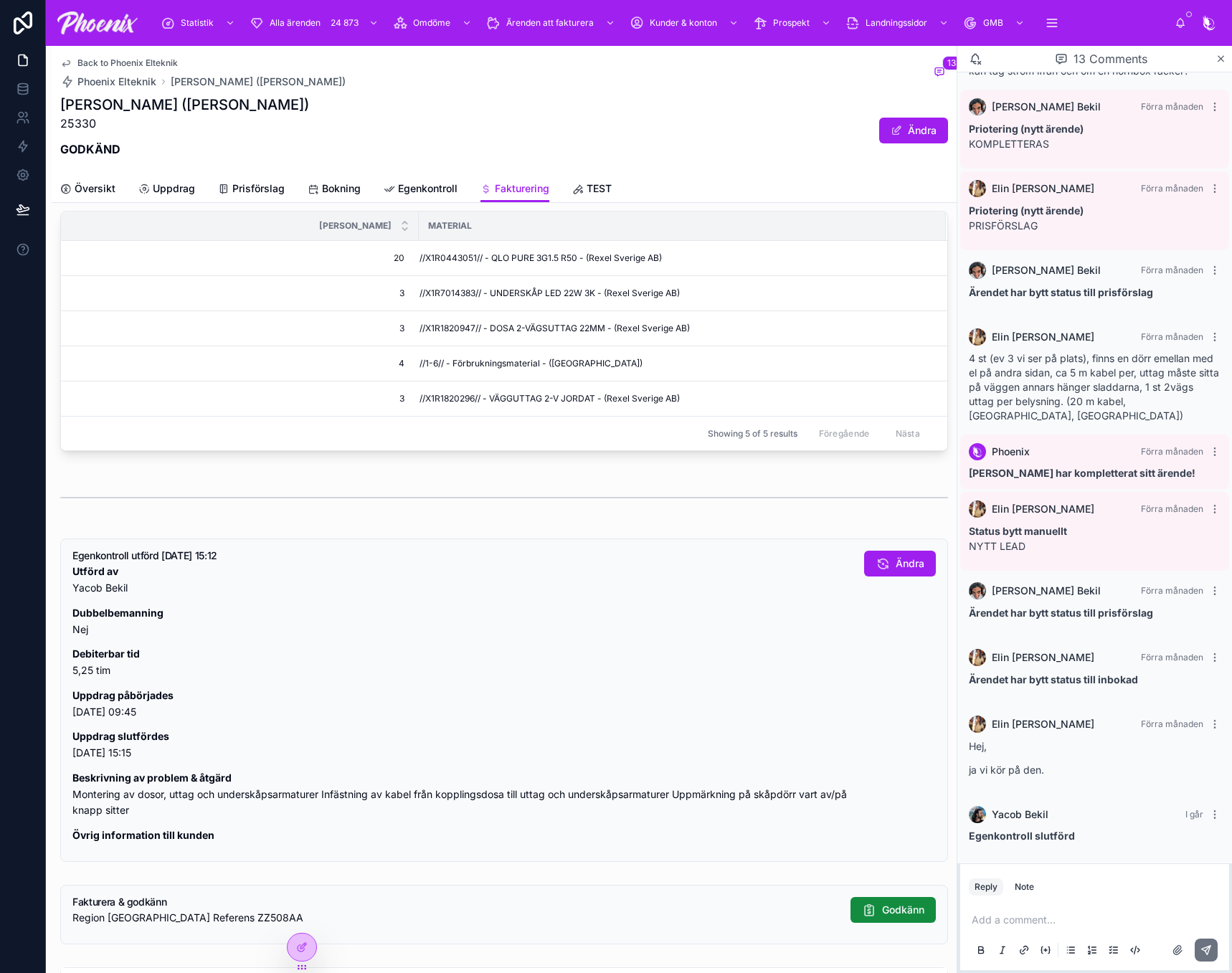
click at [120, 69] on div "Back to Phoenix Elteknik [PERSON_NAME] [PERSON_NAME] ([PERSON_NAME])" at bounding box center [203, 73] width 286 height 31
click at [134, 63] on span "Back to Phoenix Elteknik" at bounding box center [128, 63] width 101 height 12
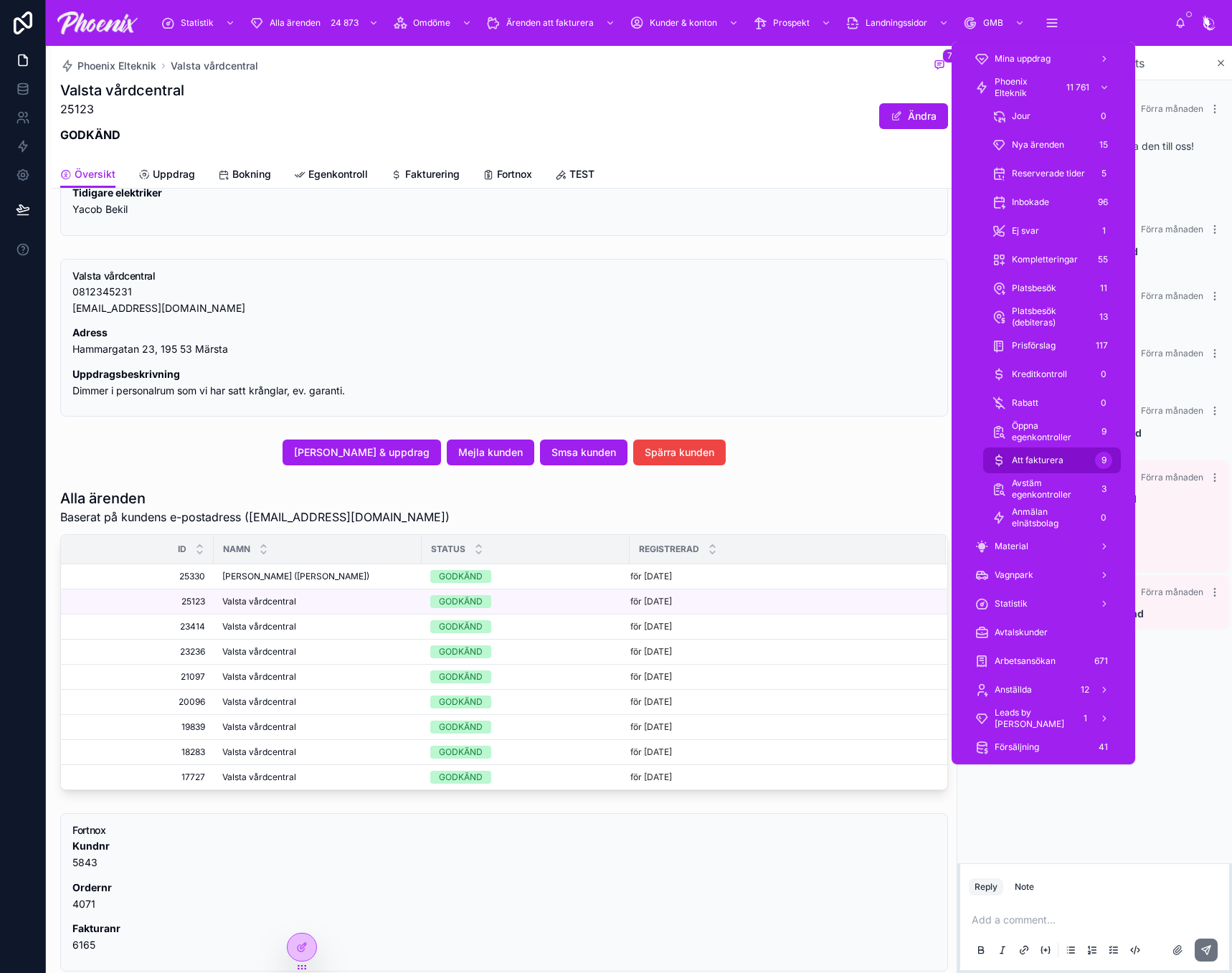
click at [1085, 462] on div "Att fakturera 9" at bounding box center [1052, 461] width 121 height 23
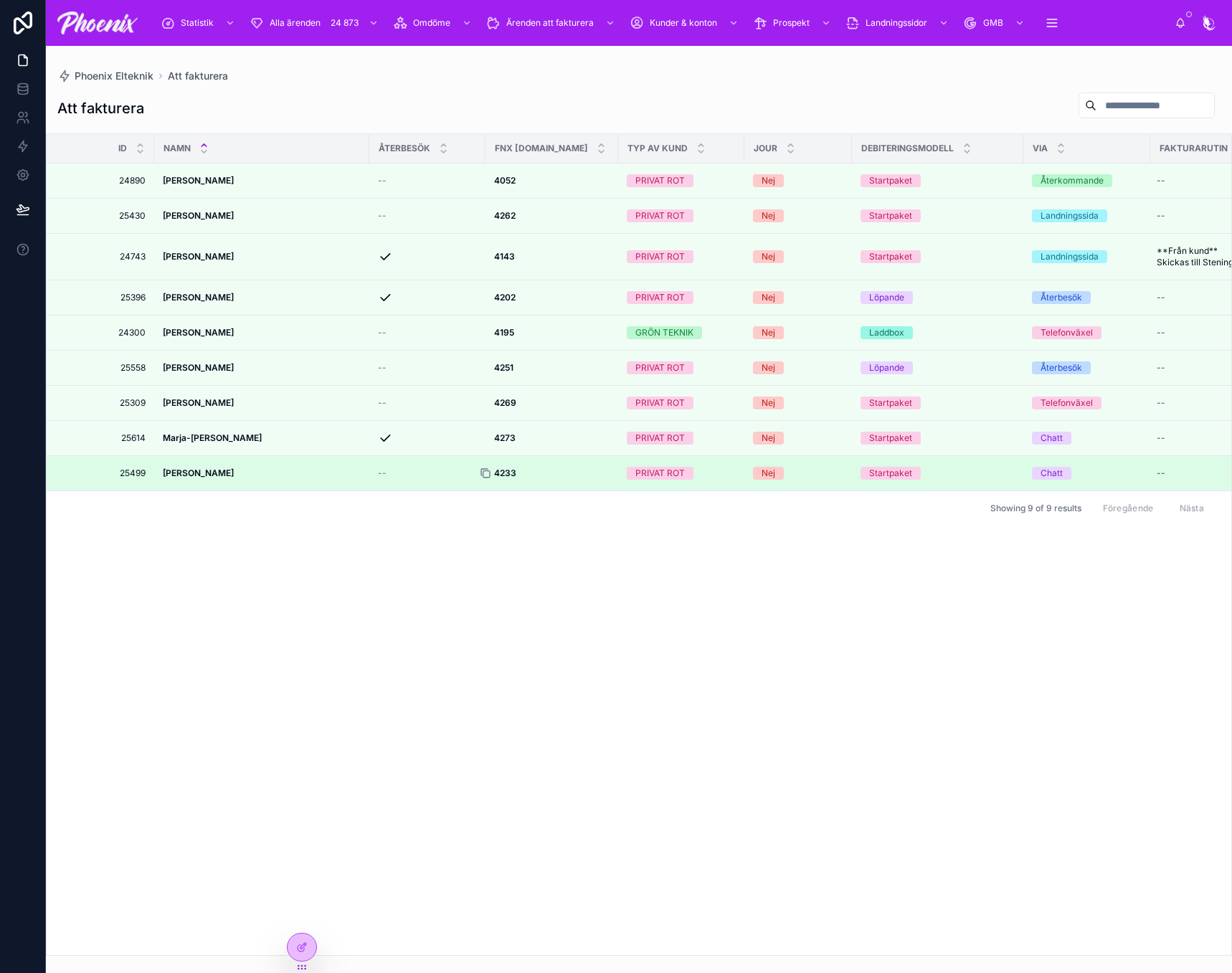
click at [485, 479] on icon at bounding box center [486, 473] width 12 height 12
click at [513, 478] on strong "4233" at bounding box center [505, 472] width 22 height 11
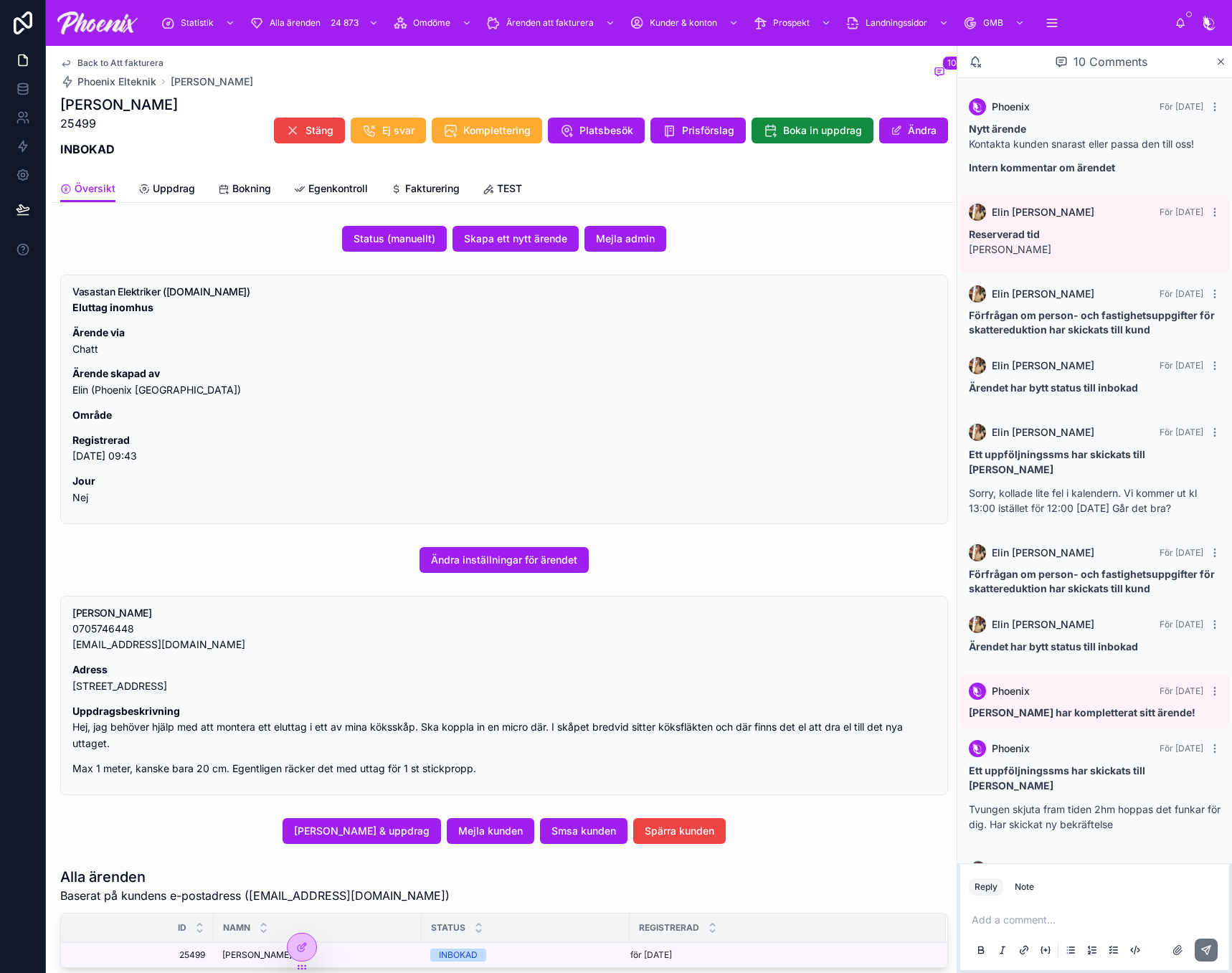
scroll to position [25, 0]
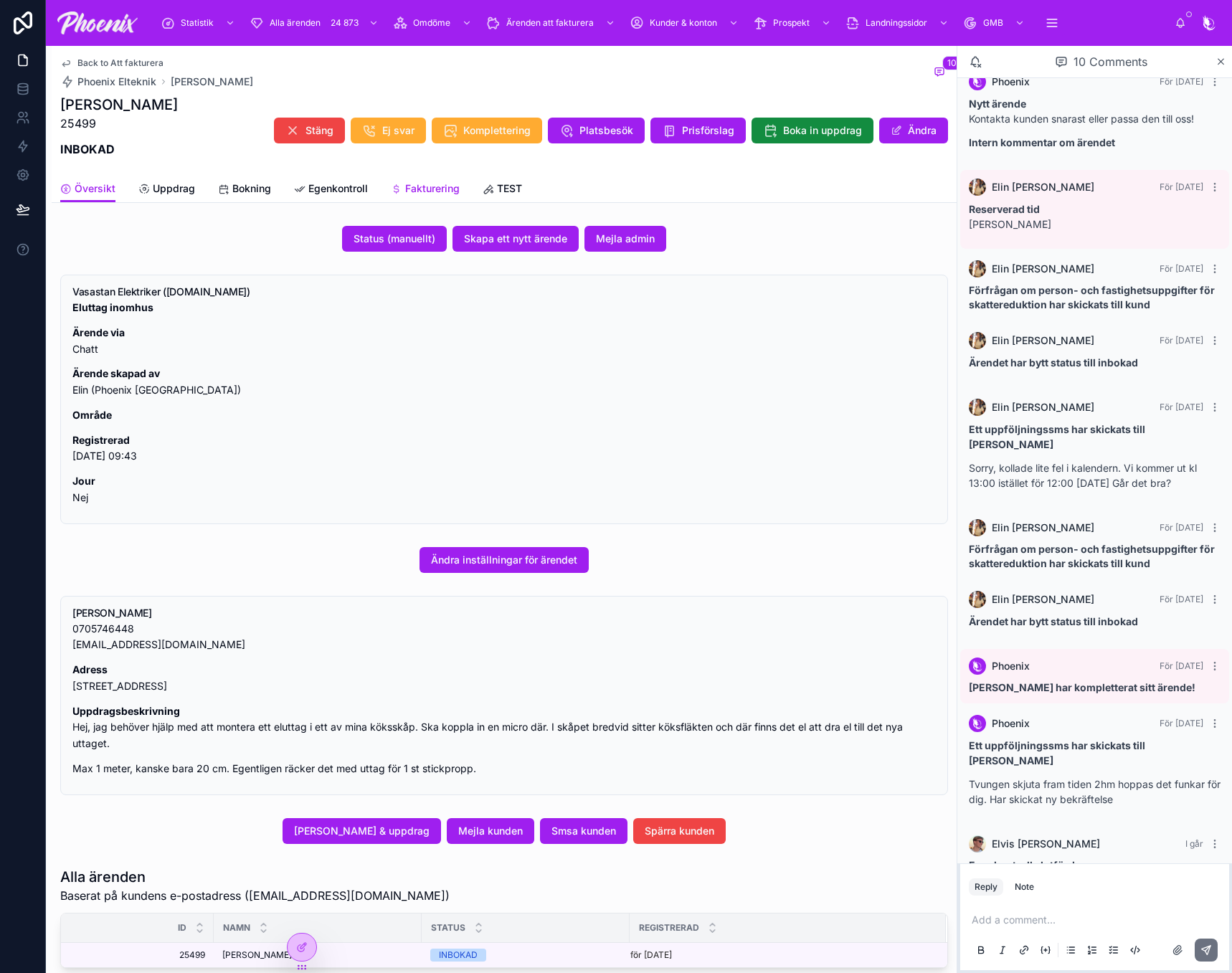
click at [435, 193] on span "Fakturering" at bounding box center [433, 188] width 54 height 14
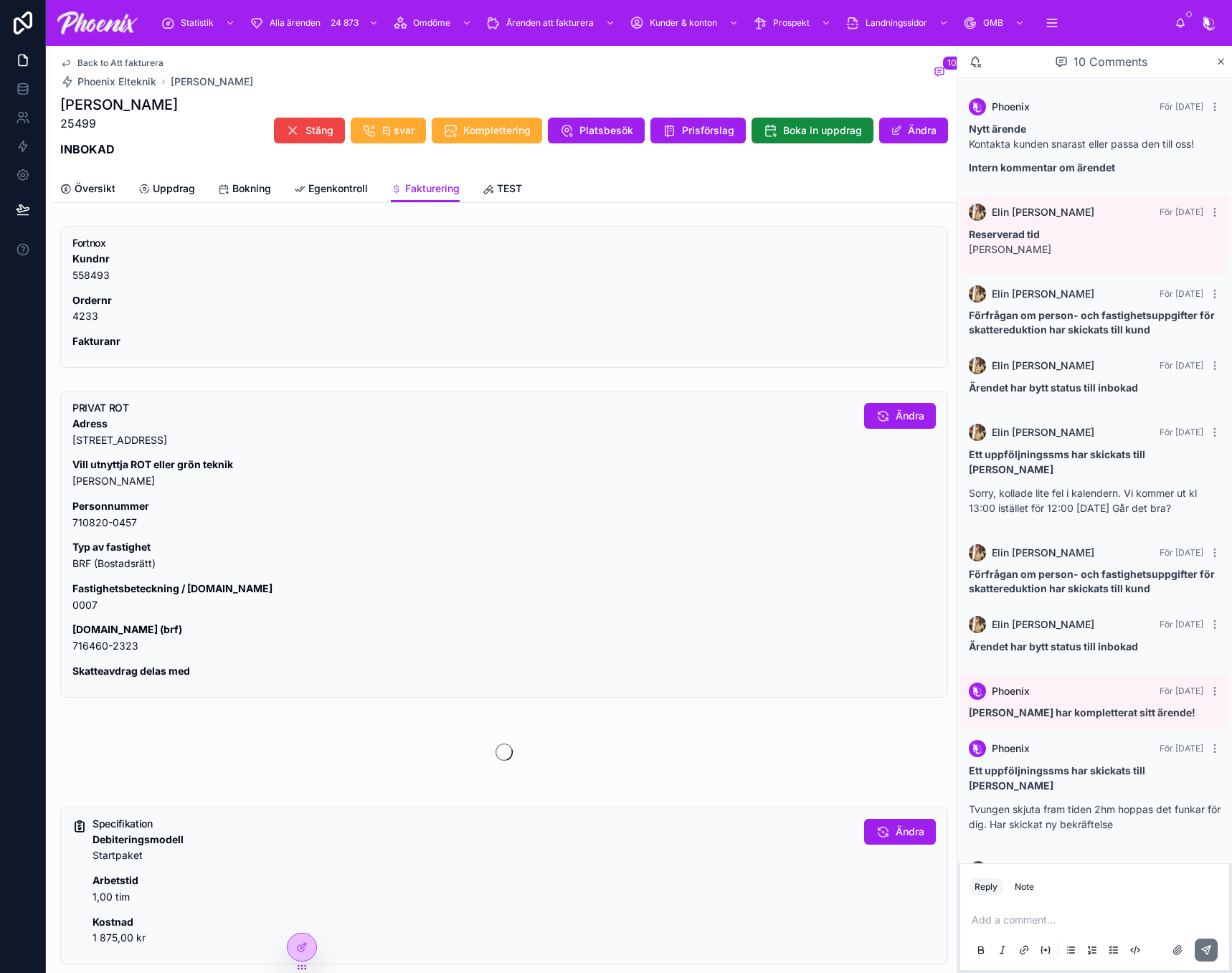
scroll to position [25, 0]
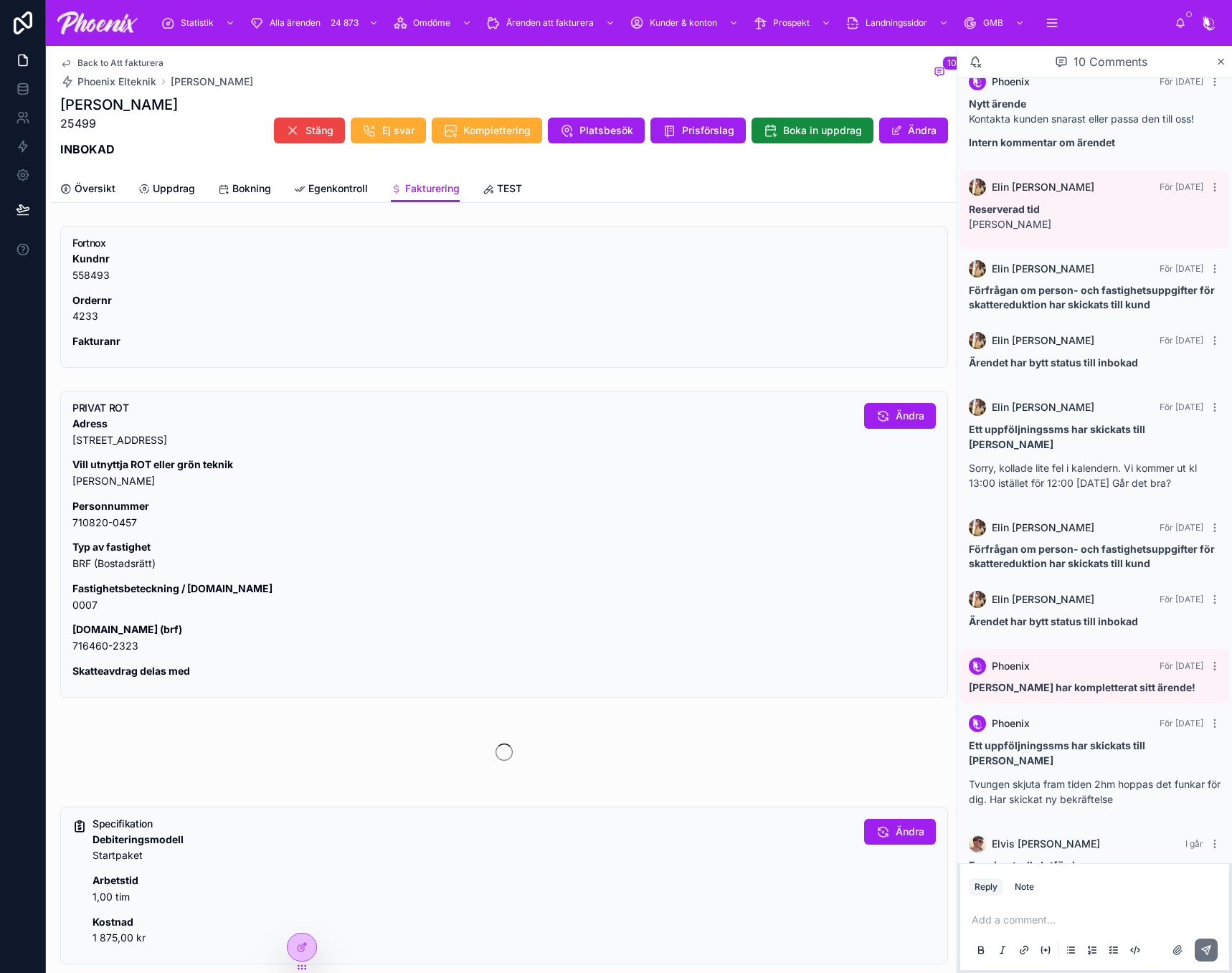
click at [87, 605] on p "Fastighetsbeteckning / [DOMAIN_NAME] 0007" at bounding box center [462, 597] width 780 height 33
click at [139, 640] on p "[DOMAIN_NAME] (brf) 716460-2323" at bounding box center [462, 638] width 780 height 33
click at [138, 640] on p "[DOMAIN_NAME] (brf) 716460-2323" at bounding box center [462, 638] width 780 height 33
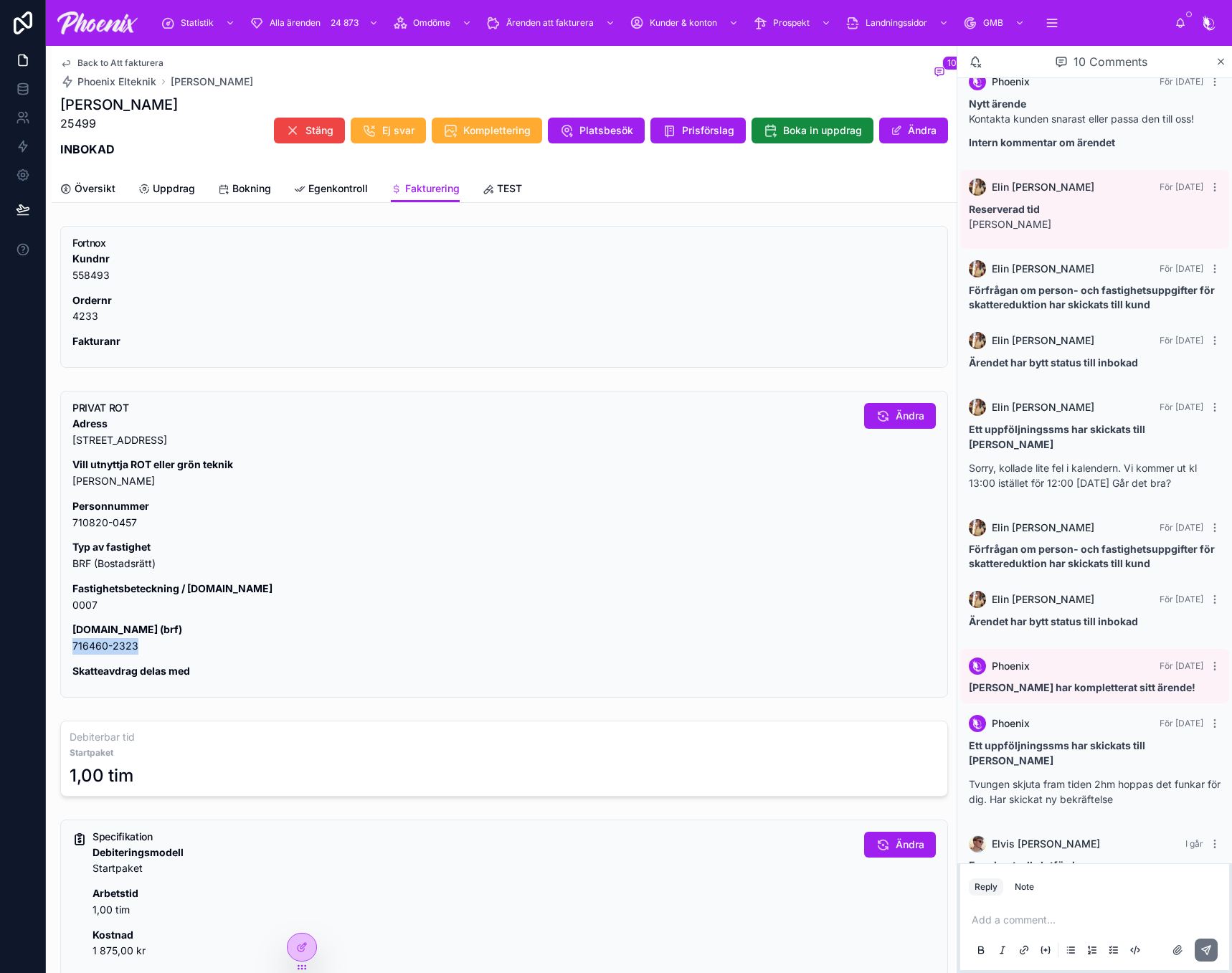
click at [138, 640] on p "[DOMAIN_NAME] (brf) 716460-2323" at bounding box center [462, 638] width 780 height 33
click at [91, 197] on link "Översikt" at bounding box center [88, 190] width 55 height 29
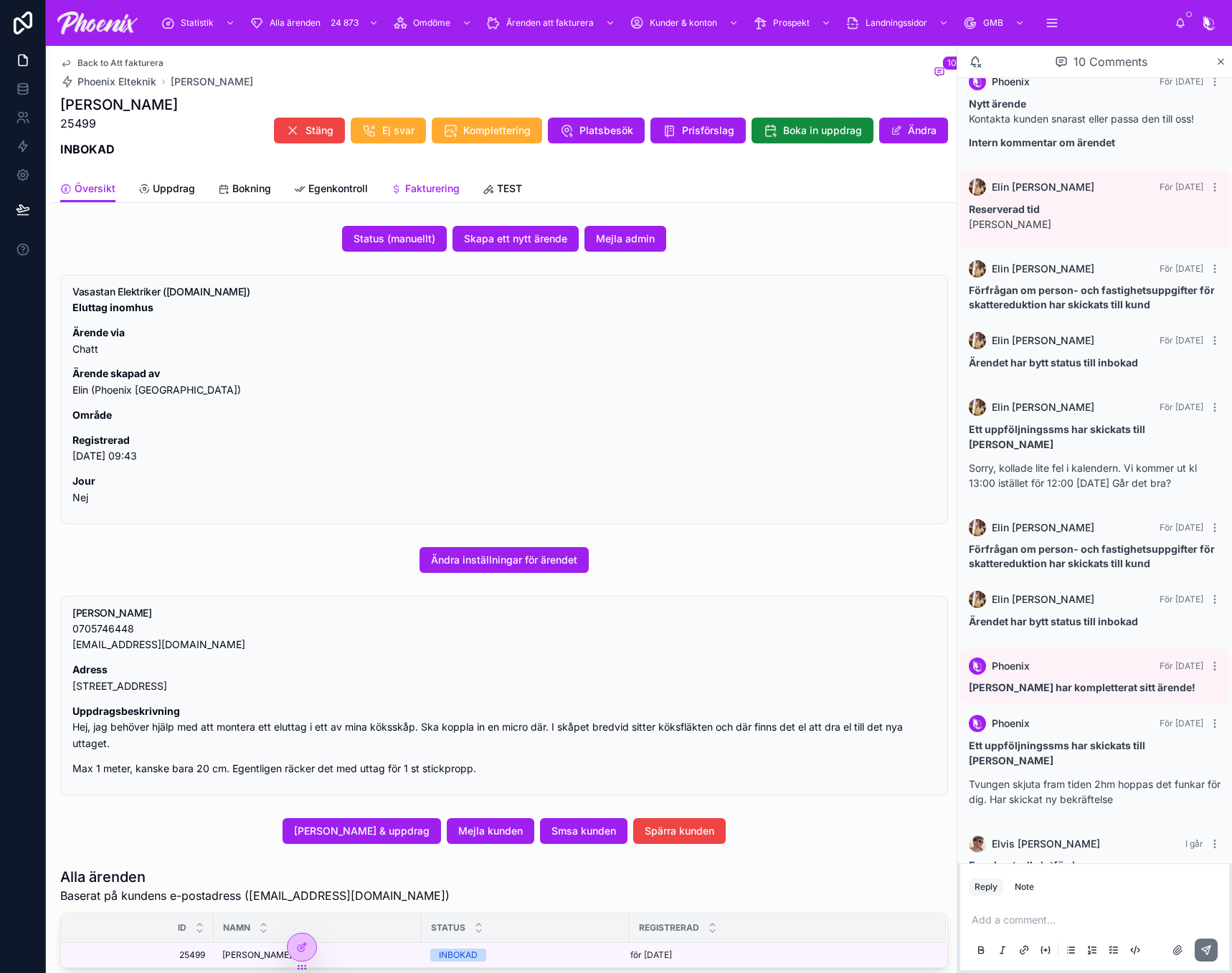
click at [428, 187] on span "Fakturering" at bounding box center [433, 188] width 54 height 14
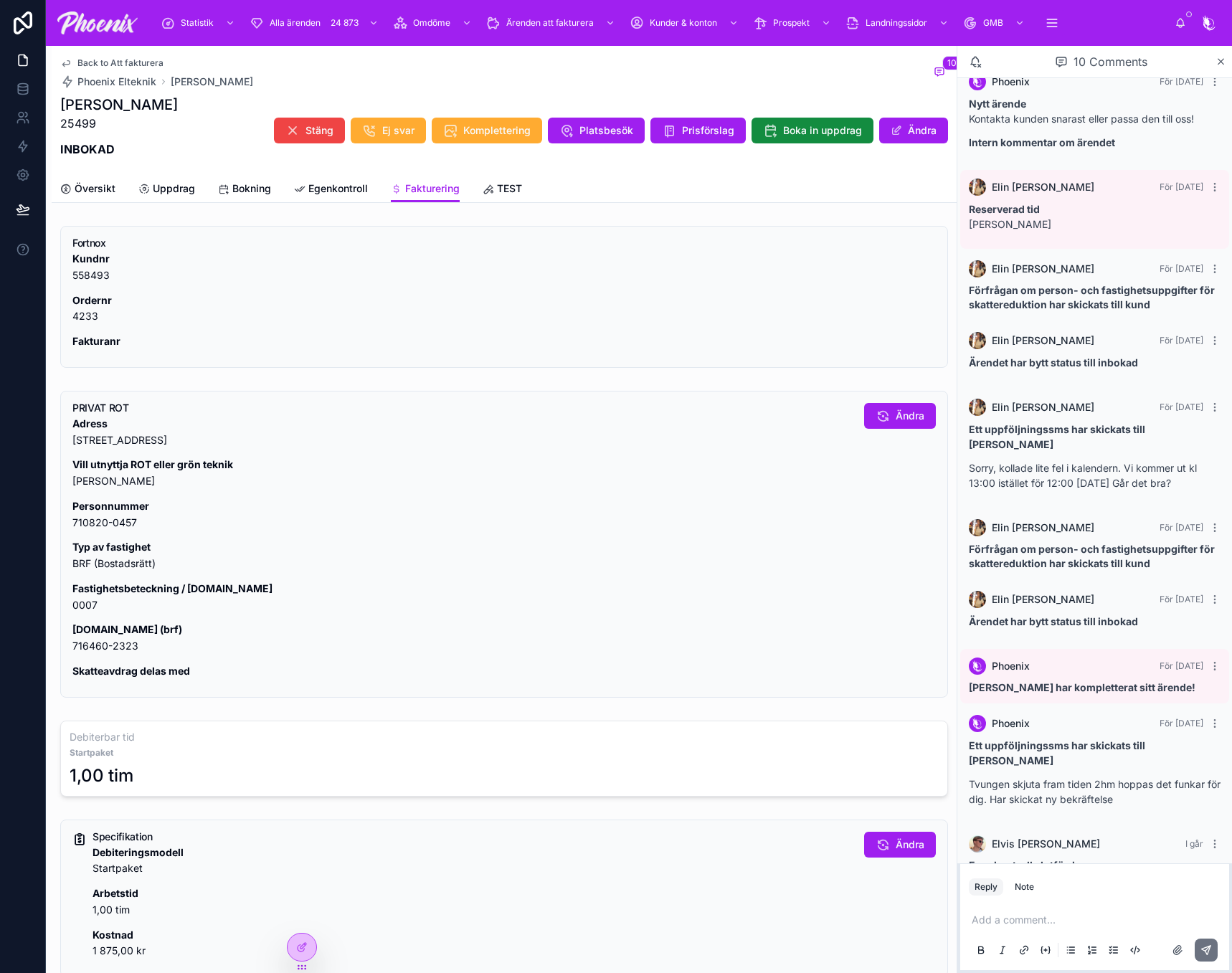
click at [97, 439] on p "Adress [STREET_ADDRESS]" at bounding box center [462, 433] width 780 height 33
drag, startPoint x: 97, startPoint y: 439, endPoint x: 127, endPoint y: 440, distance: 30.0
click at [128, 440] on p "Adress [STREET_ADDRESS]" at bounding box center [462, 433] width 780 height 33
click at [84, 648] on p "[DOMAIN_NAME] (brf) 716460-2323" at bounding box center [462, 638] width 780 height 33
drag, startPoint x: 84, startPoint y: 648, endPoint x: 116, endPoint y: 647, distance: 32.0
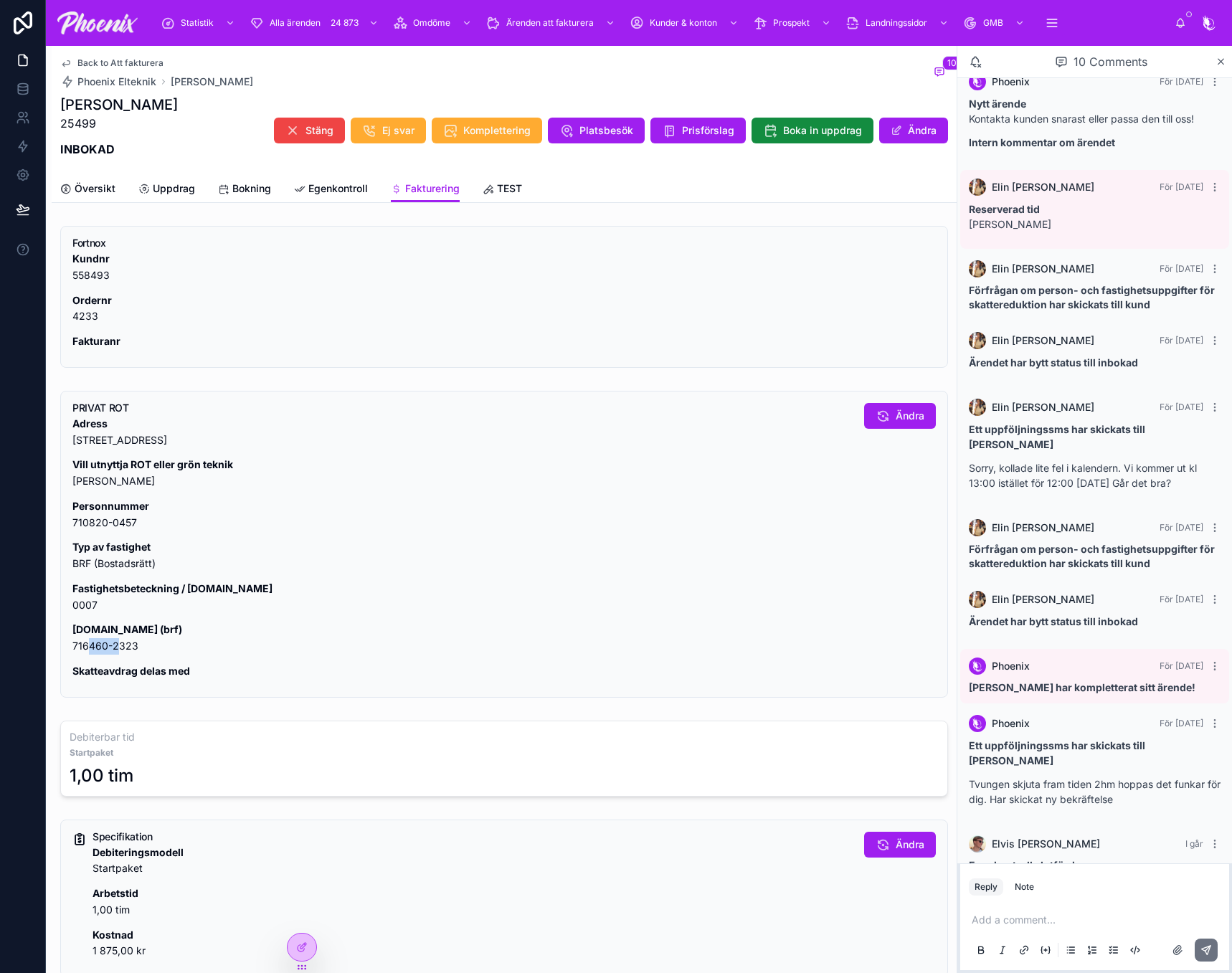
click at [116, 647] on p "[DOMAIN_NAME] (brf) 716460-2323" at bounding box center [462, 638] width 780 height 33
click at [88, 645] on p "[DOMAIN_NAME] (brf) 716460-2323" at bounding box center [462, 638] width 780 height 33
drag, startPoint x: 88, startPoint y: 645, endPoint x: 122, endPoint y: 643, distance: 34.1
click at [122, 643] on p "[DOMAIN_NAME] (brf) 716460-2323" at bounding box center [462, 638] width 780 height 33
click at [174, 441] on p "Adress [STREET_ADDRESS]" at bounding box center [462, 433] width 780 height 33
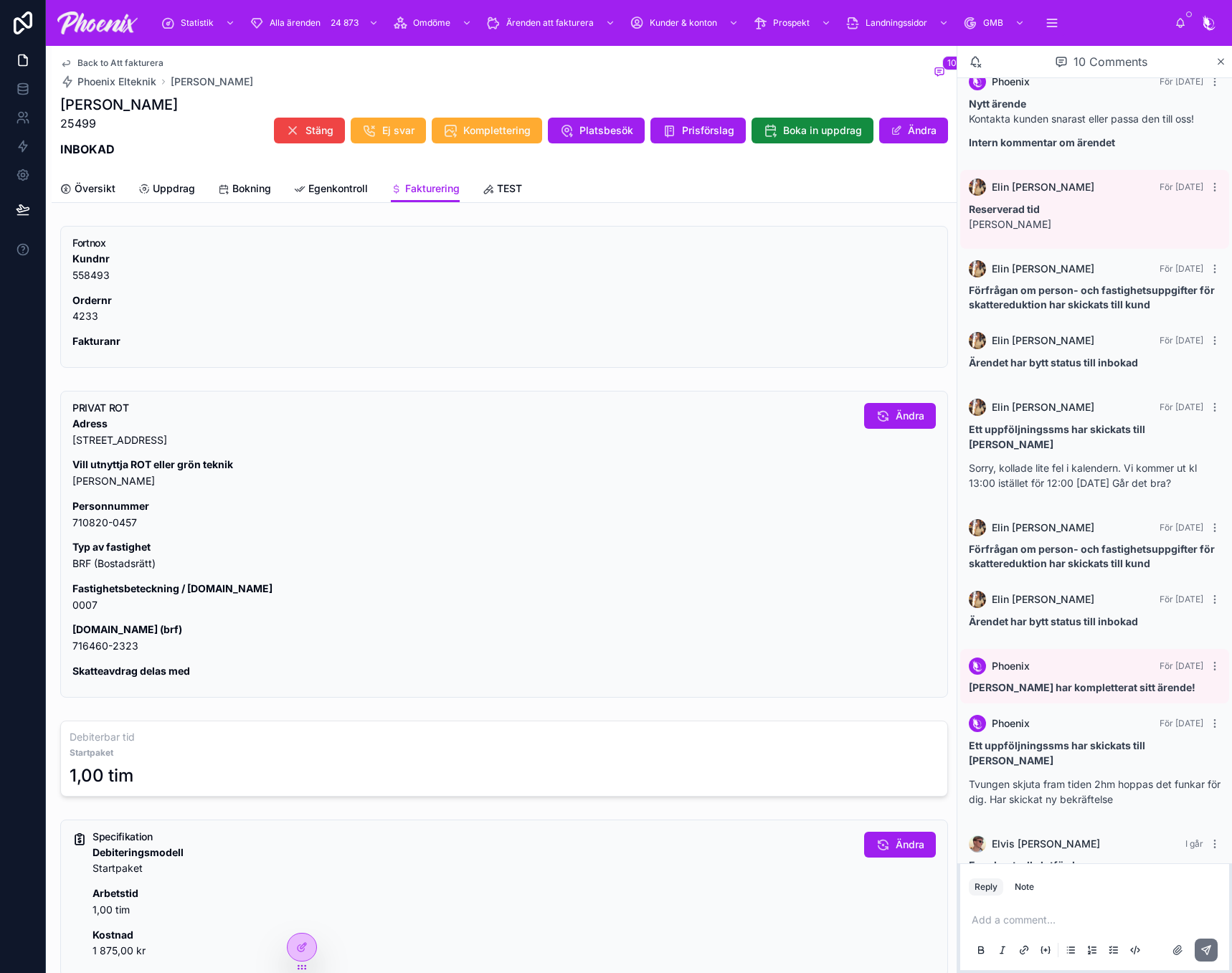
click at [174, 441] on p "Adress [STREET_ADDRESS]" at bounding box center [462, 433] width 780 height 33
click at [244, 444] on p "Adress [STREET_ADDRESS]" at bounding box center [462, 433] width 780 height 33
click at [254, 440] on p "Adress [STREET_ADDRESS]" at bounding box center [462, 433] width 780 height 33
drag, startPoint x: 254, startPoint y: 440, endPoint x: 291, endPoint y: 436, distance: 37.2
click at [270, 438] on p "Adress [STREET_ADDRESS]" at bounding box center [462, 433] width 780 height 33
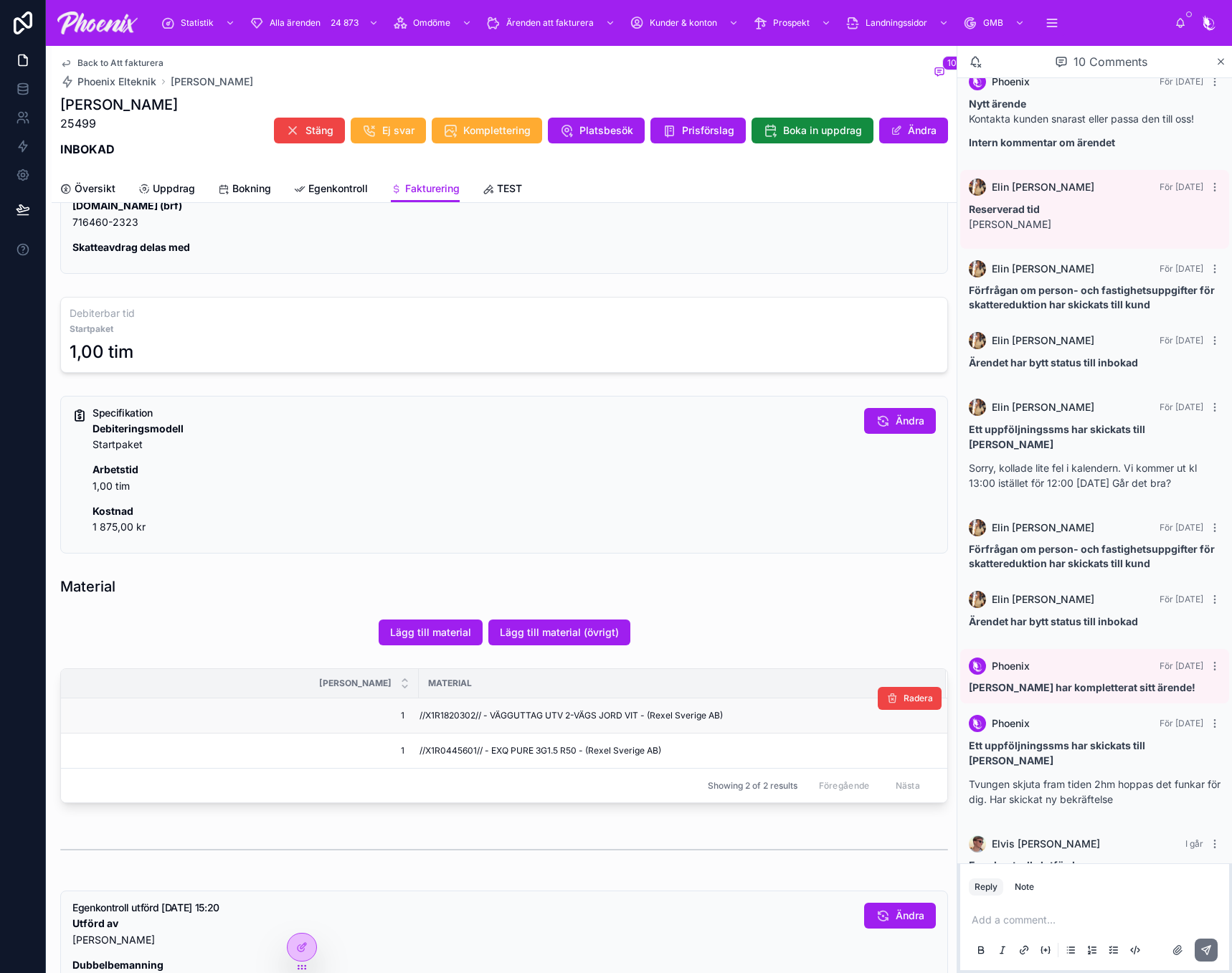
scroll to position [430, 0]
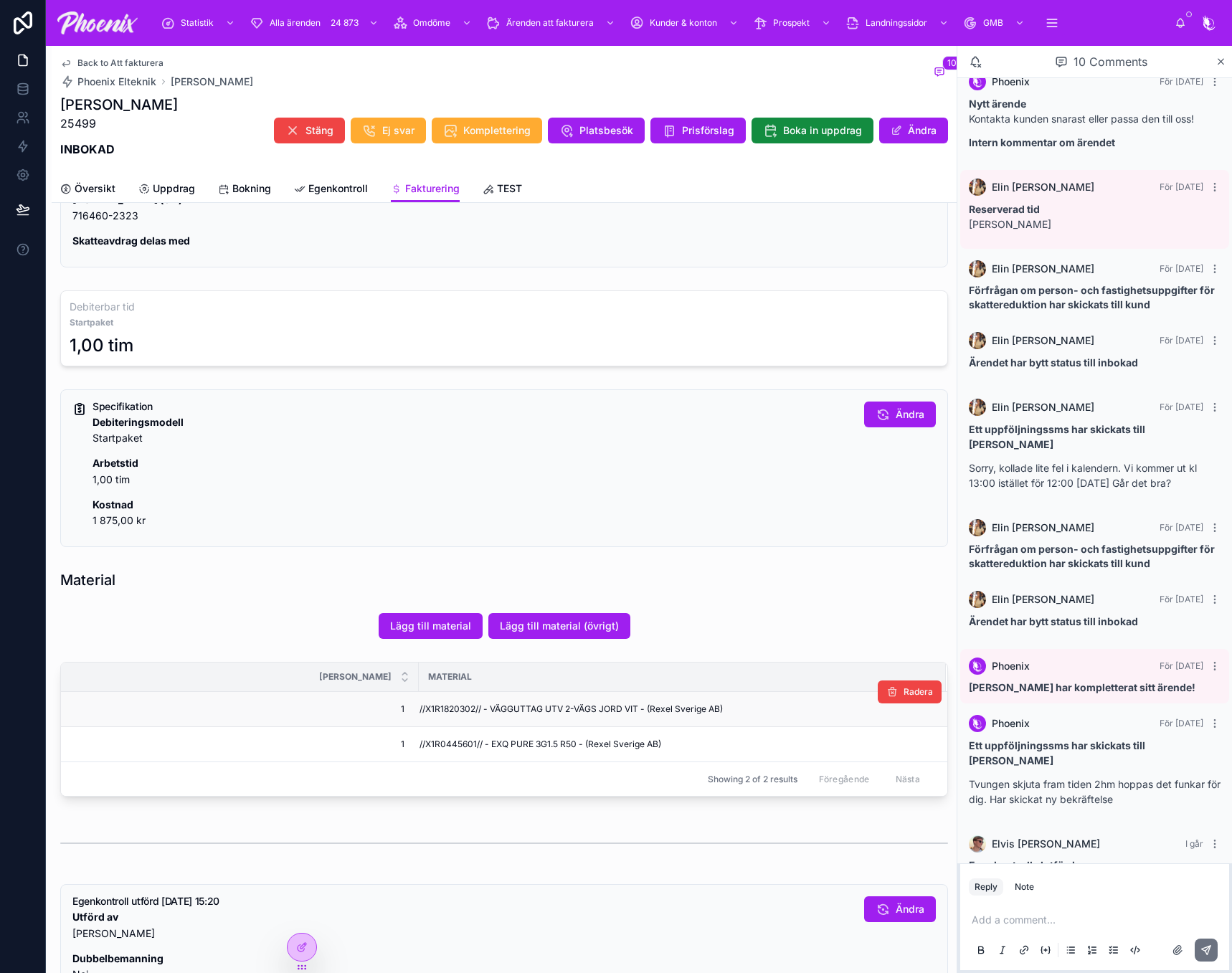
click at [453, 700] on td "//X1R1820302// - VÄGGUTTAG UTV 2-VÄGS JORD VIT - (Rexel Sverige AB)" at bounding box center [682, 710] width 527 height 36
click at [449, 742] on span "//X1R0445601// - EXQ PURE 3G1.5 R50 - (Rexel Sverige AB)" at bounding box center [540, 744] width 242 height 12
drag, startPoint x: 449, startPoint y: 742, endPoint x: 586, endPoint y: 721, distance: 138.6
click at [451, 741] on span "//X1R0445601// - EXQ PURE 3G1.5 R50 - (Rexel Sverige AB)" at bounding box center [540, 744] width 242 height 12
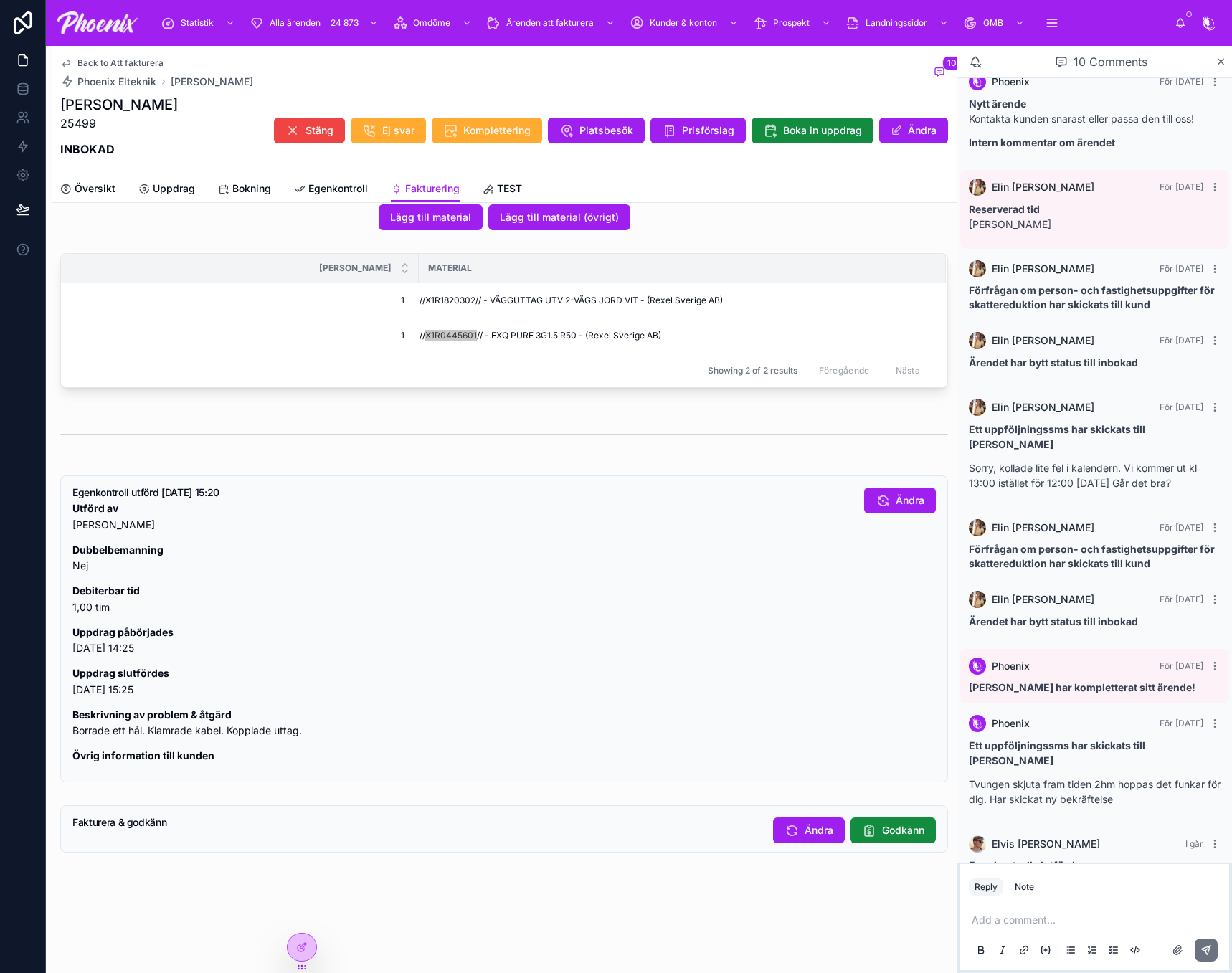
scroll to position [850, 0]
click at [887, 829] on span "Godkänn" at bounding box center [903, 830] width 42 height 14
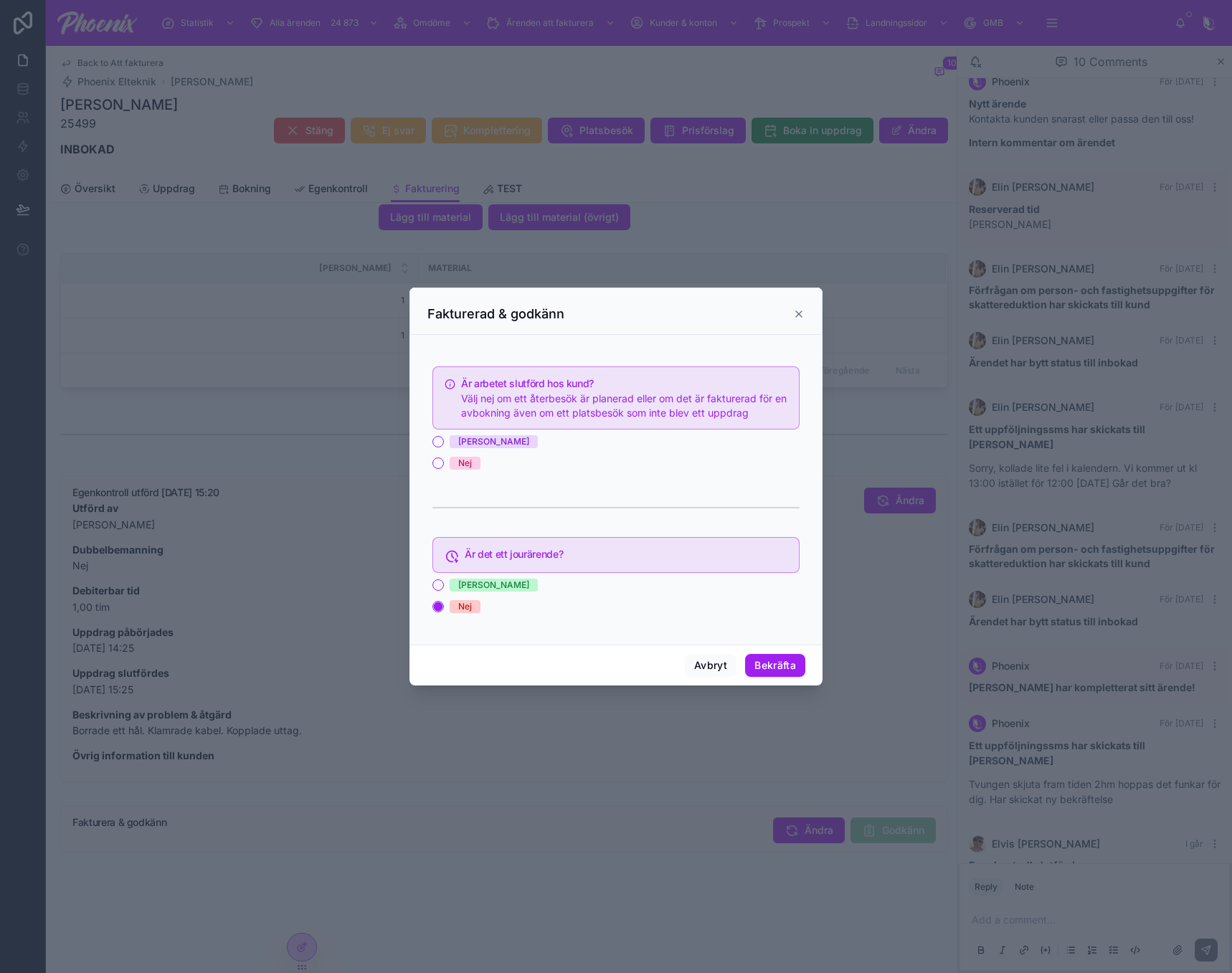
click at [470, 444] on span "[PERSON_NAME]" at bounding box center [493, 442] width 88 height 13
click at [443, 444] on button "[PERSON_NAME]" at bounding box center [438, 442] width 12 height 12
click at [781, 671] on button "Bekräfta" at bounding box center [775, 666] width 60 height 23
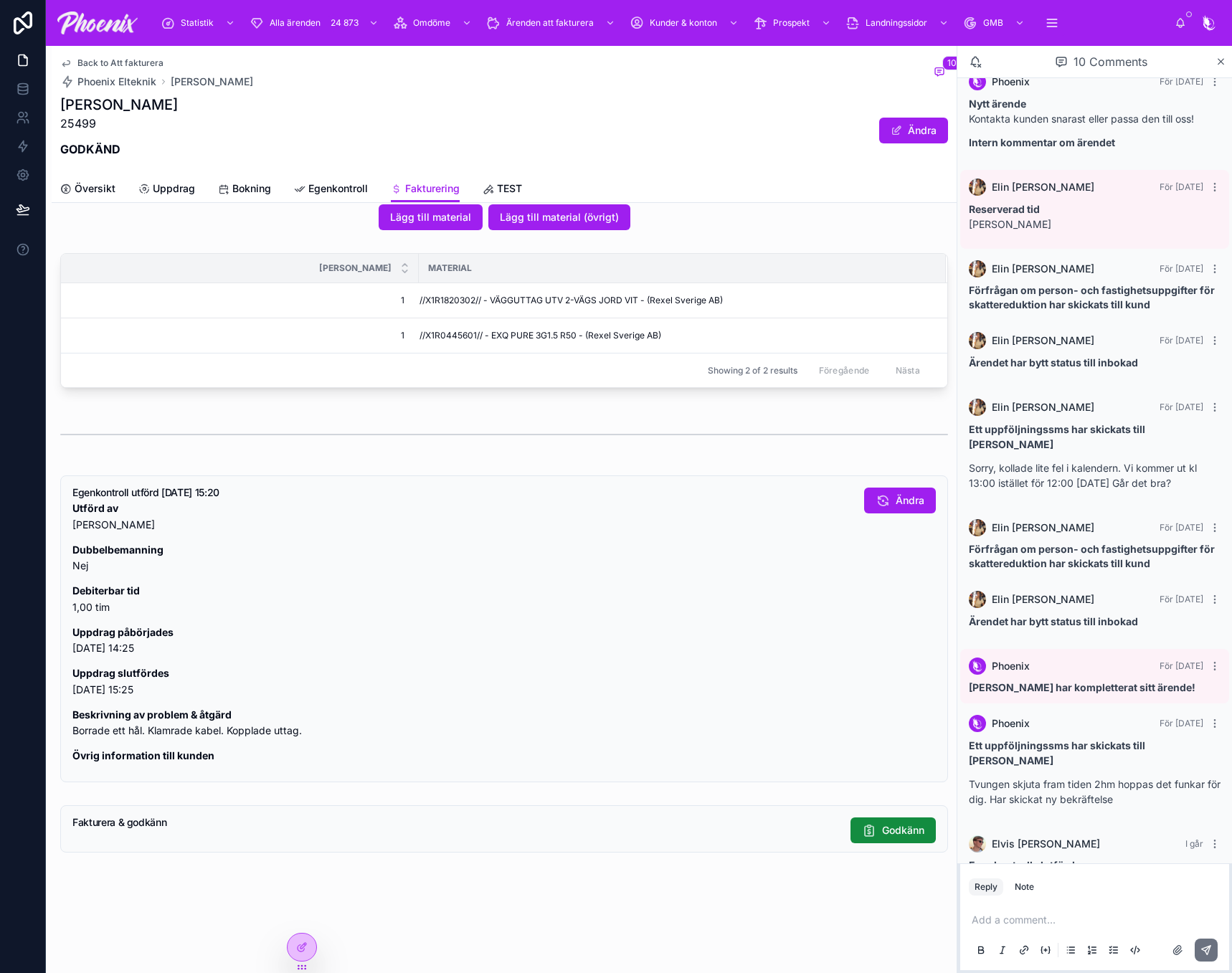
click at [112, 63] on span "Back to Att fakturera" at bounding box center [121, 63] width 86 height 12
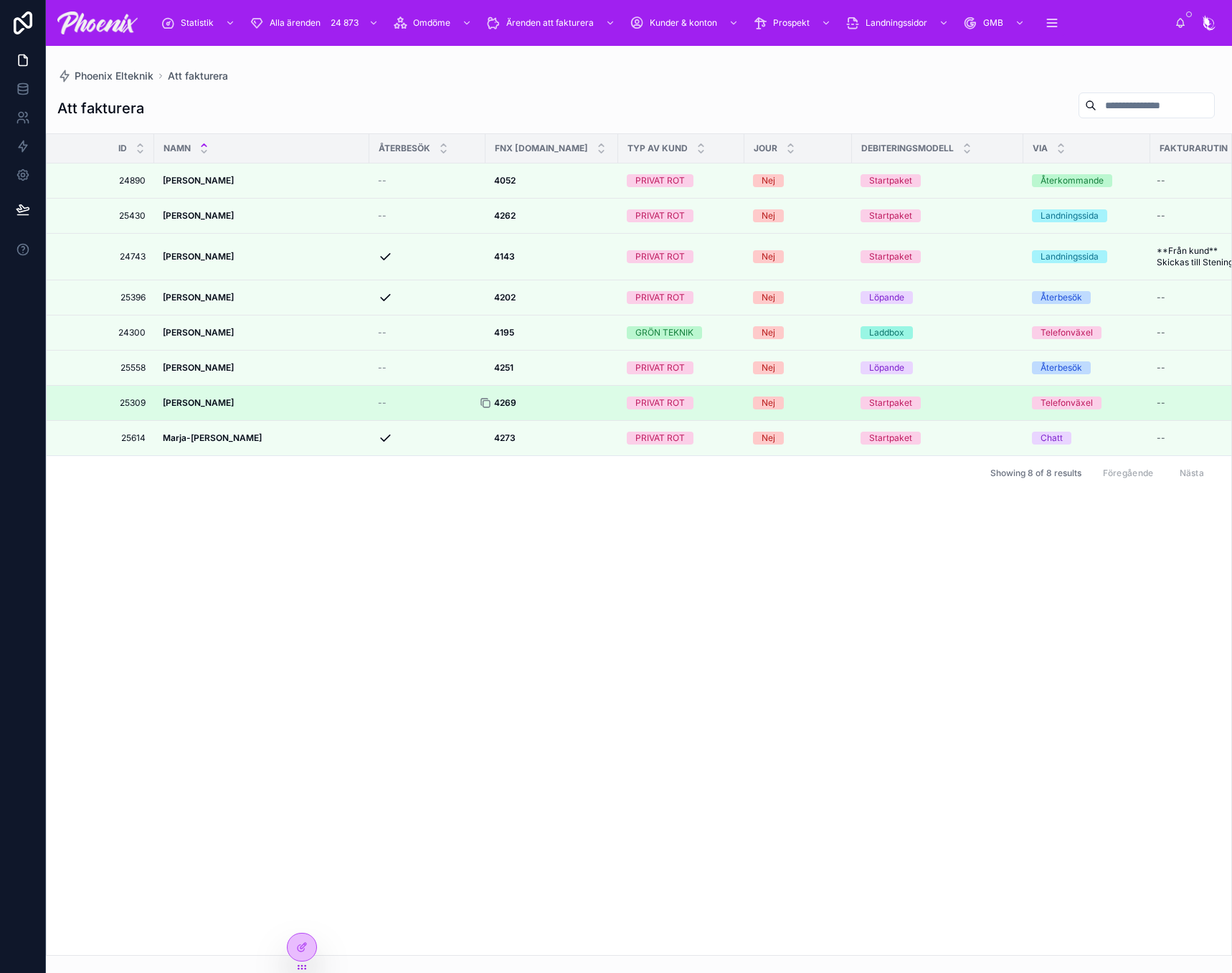
click at [487, 409] on icon at bounding box center [486, 403] width 12 height 12
click at [507, 408] on strong "4269" at bounding box center [505, 402] width 22 height 11
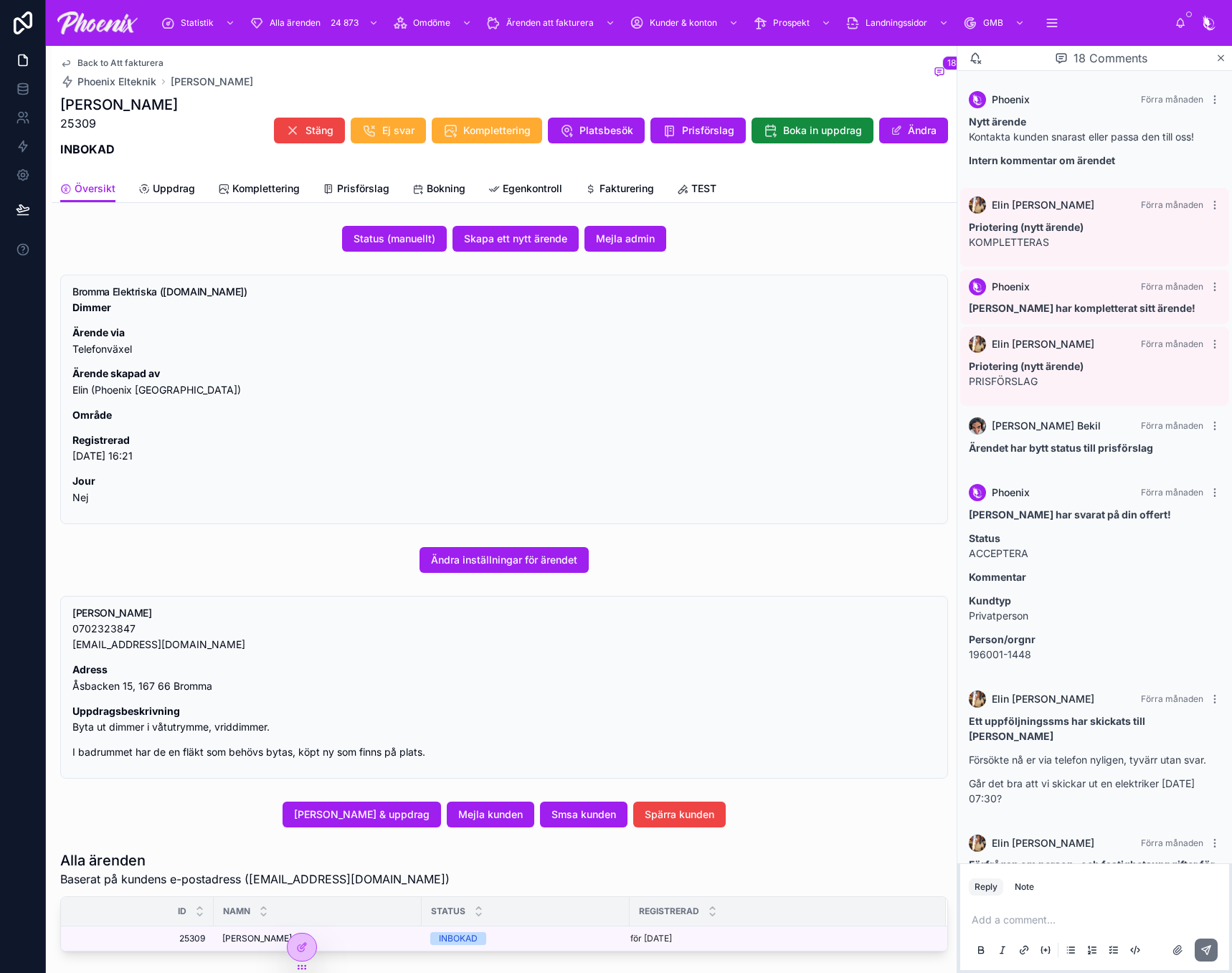
scroll to position [918, 0]
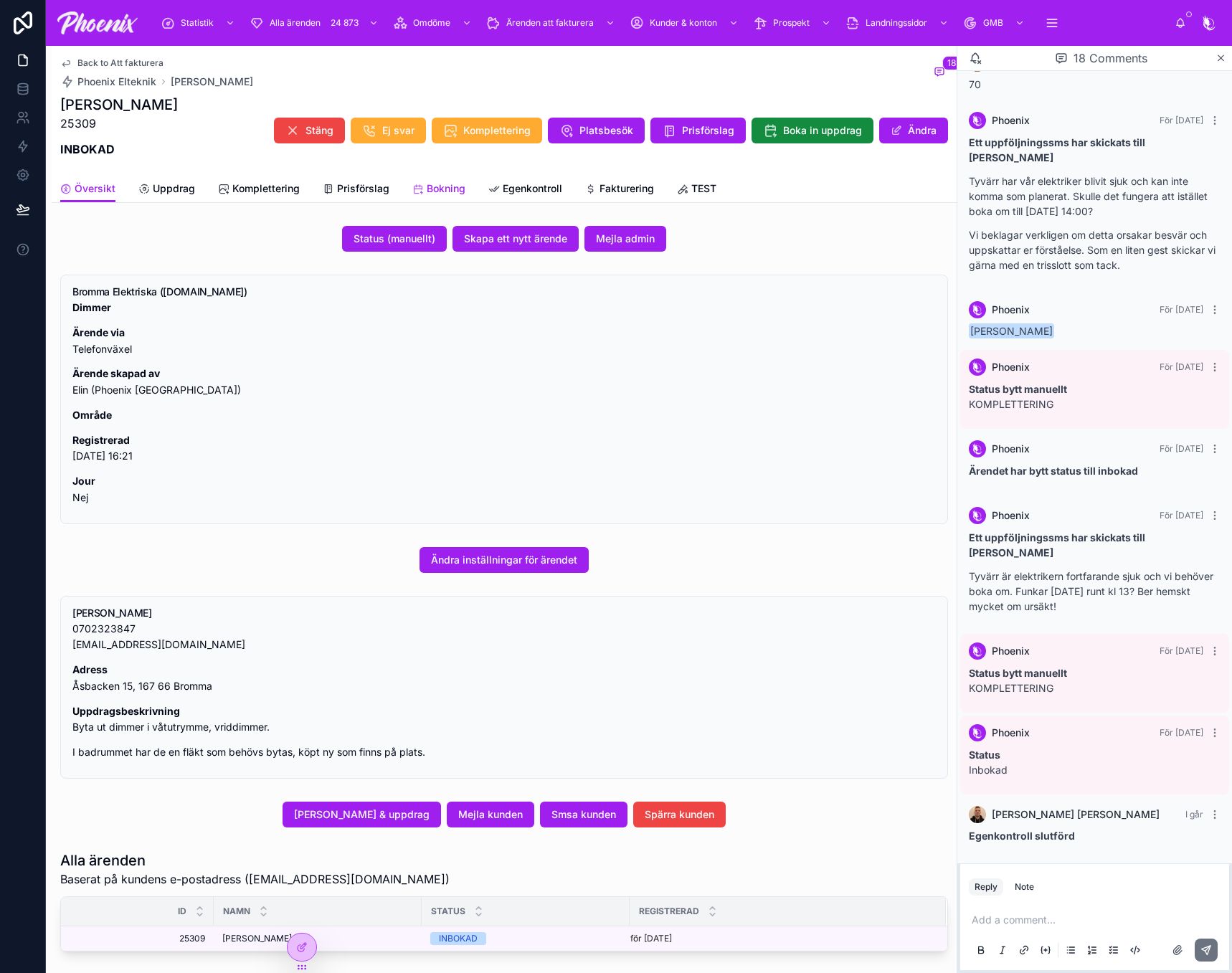
click at [424, 181] on link "Bokning" at bounding box center [438, 190] width 53 height 29
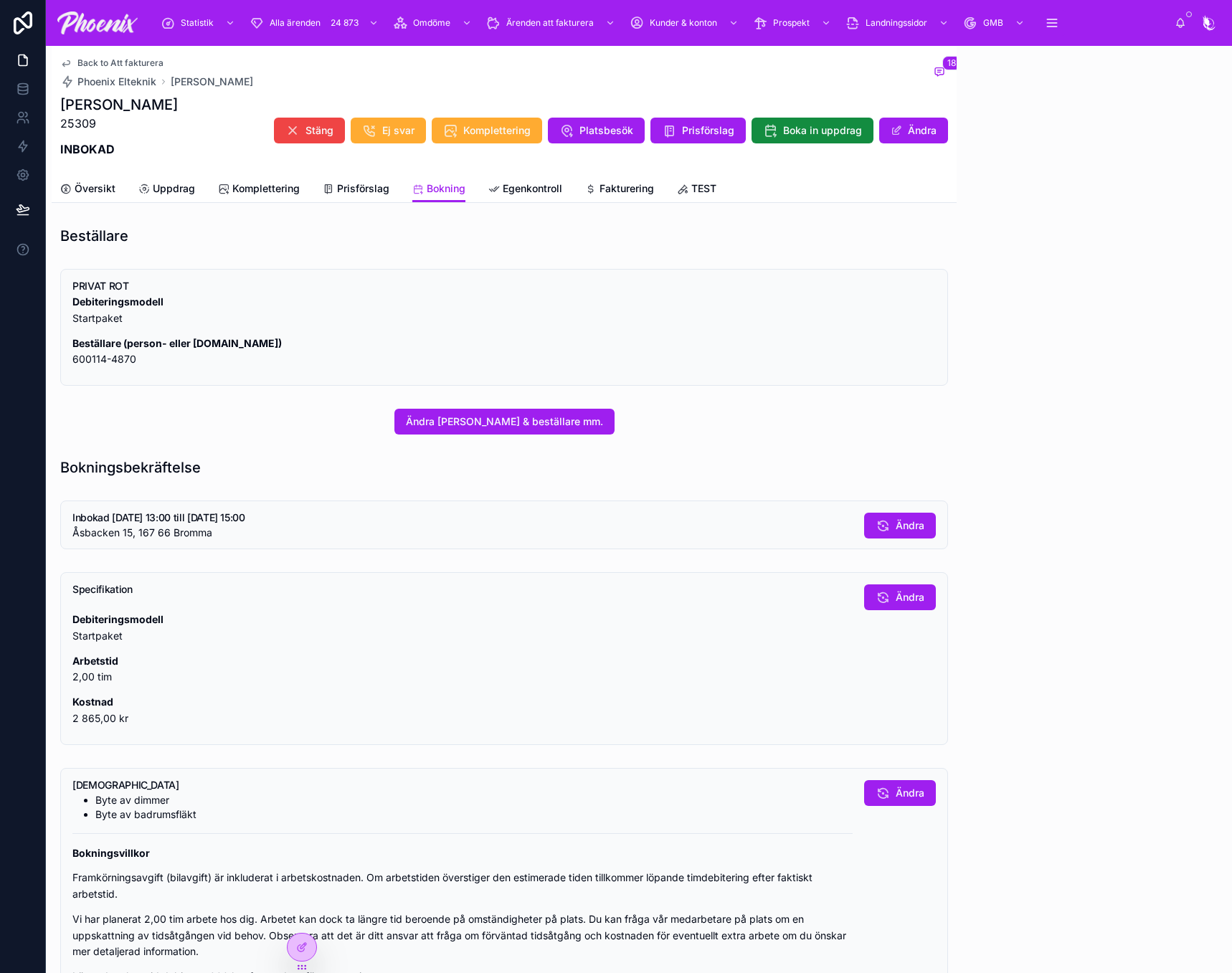
scroll to position [918, 0]
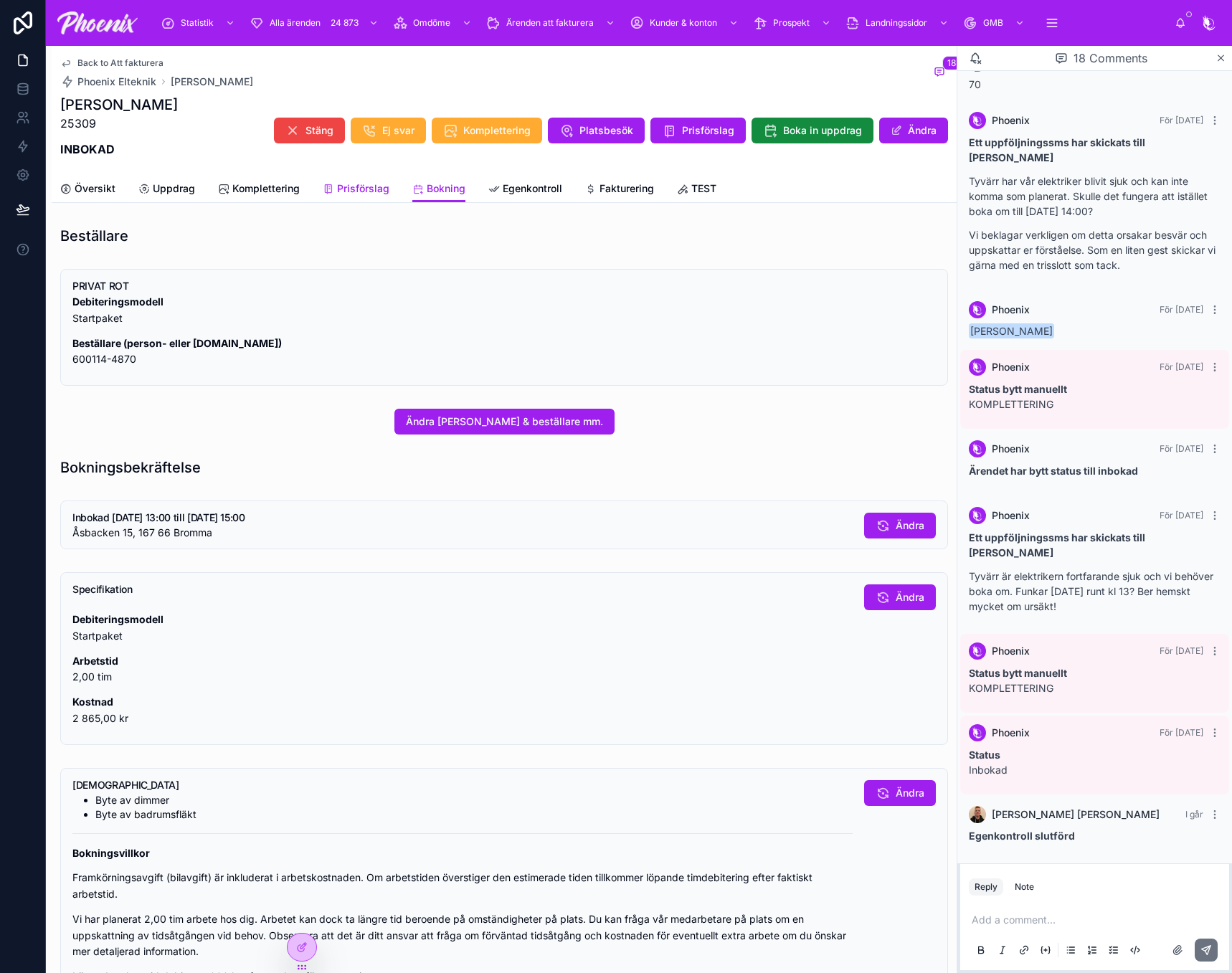
click at [357, 191] on span "Prisförslag" at bounding box center [362, 188] width 52 height 14
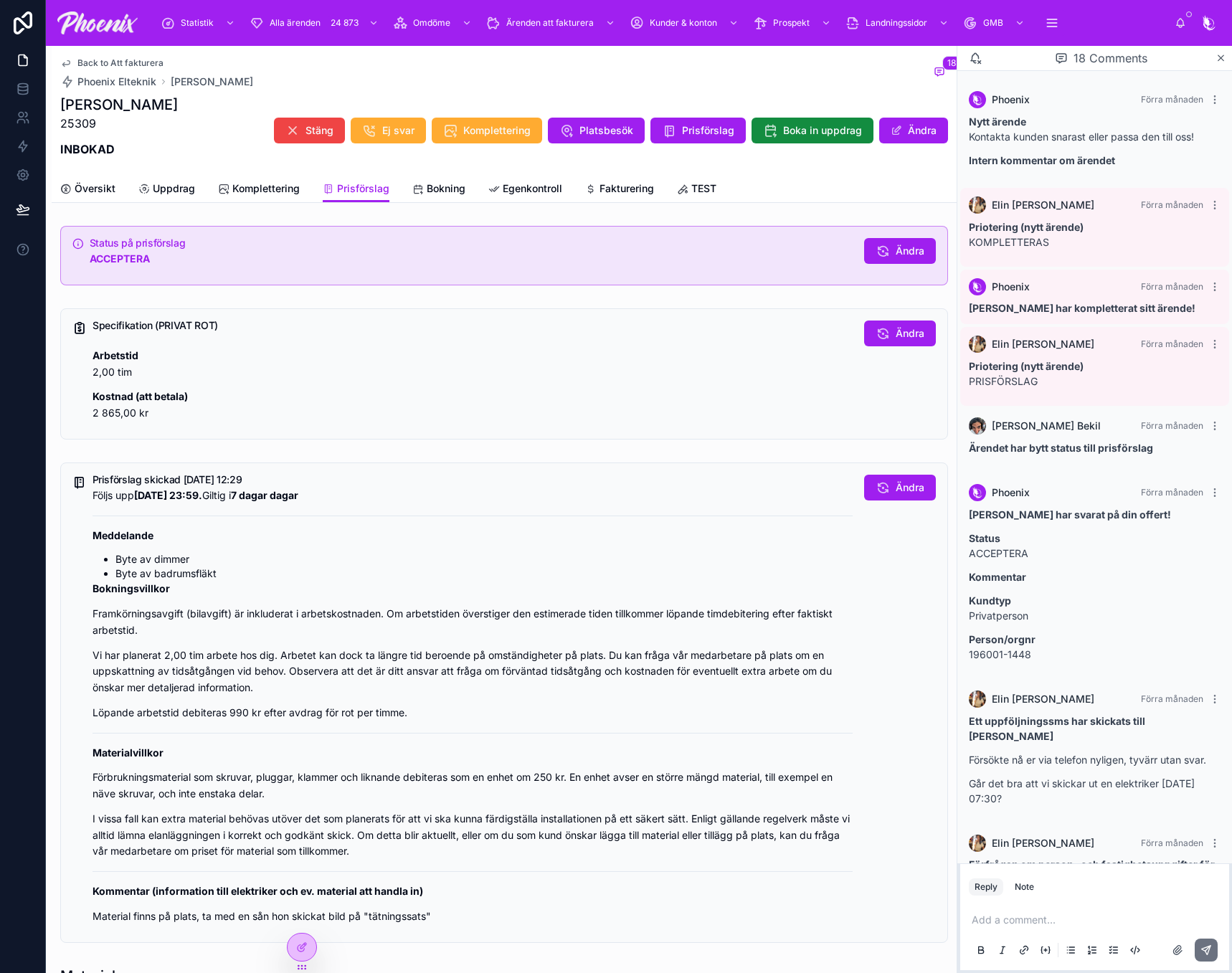
scroll to position [918, 0]
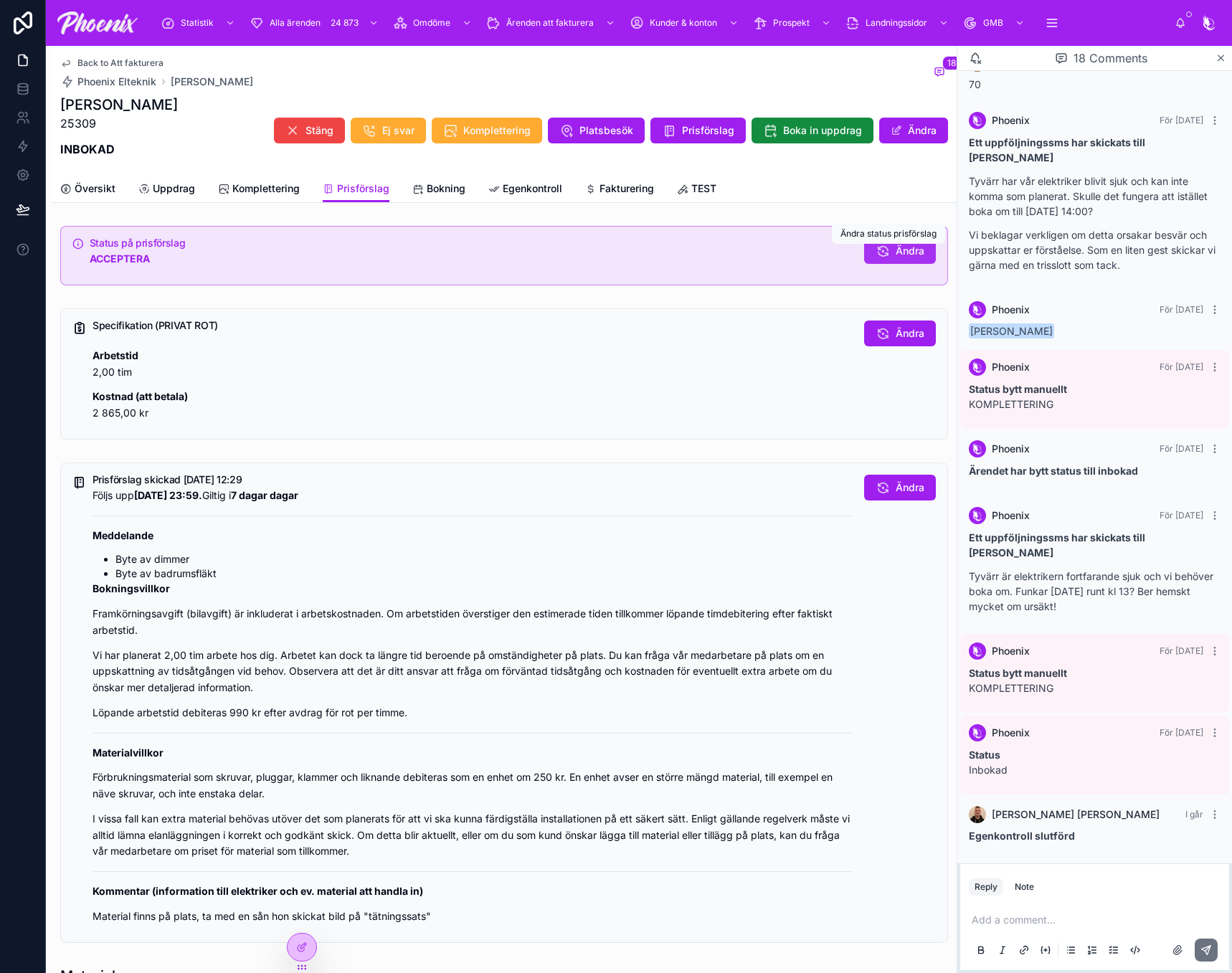
click at [879, 258] on button "Ändra" at bounding box center [899, 250] width 72 height 26
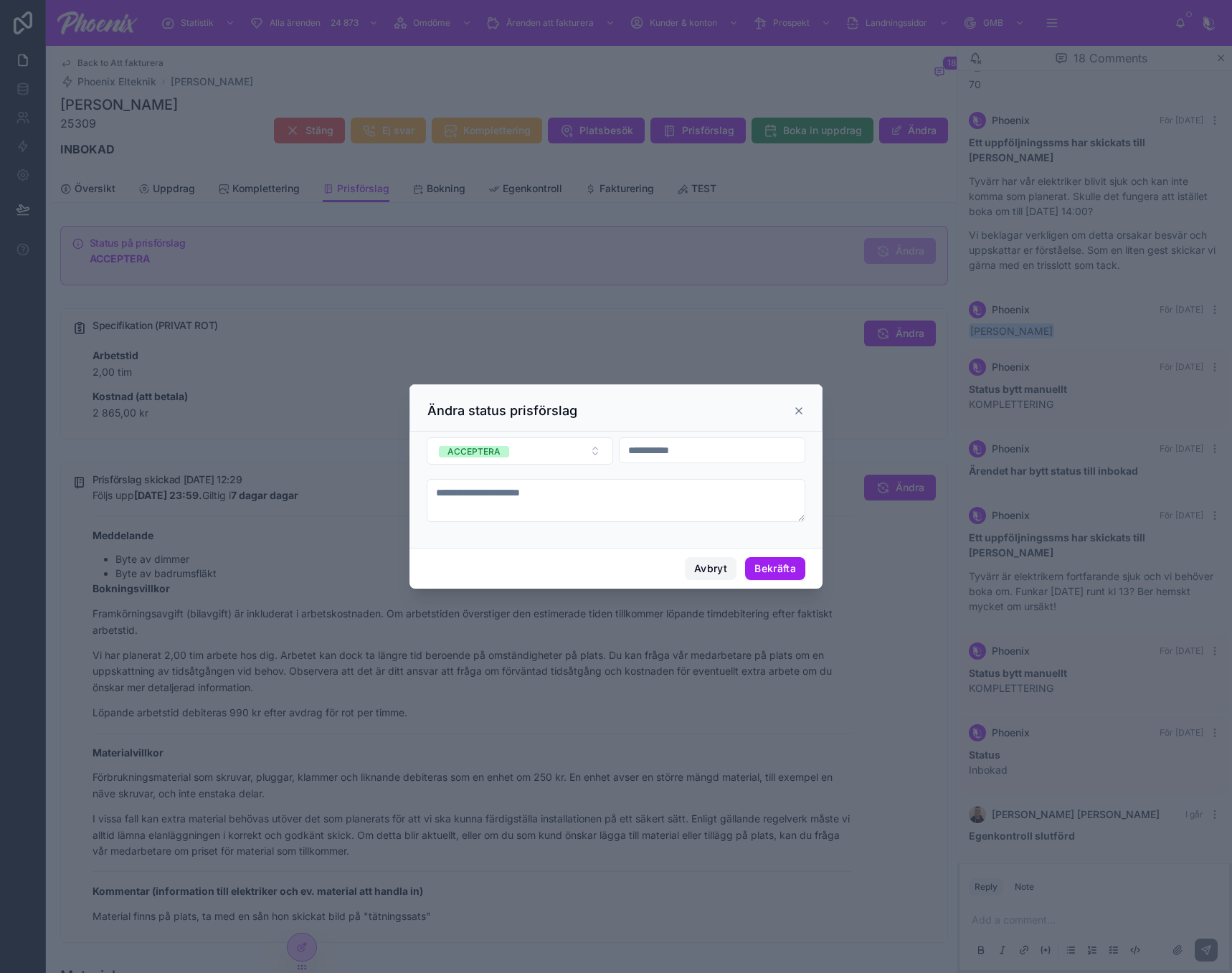
click at [705, 567] on button "Avbryt" at bounding box center [710, 569] width 52 height 23
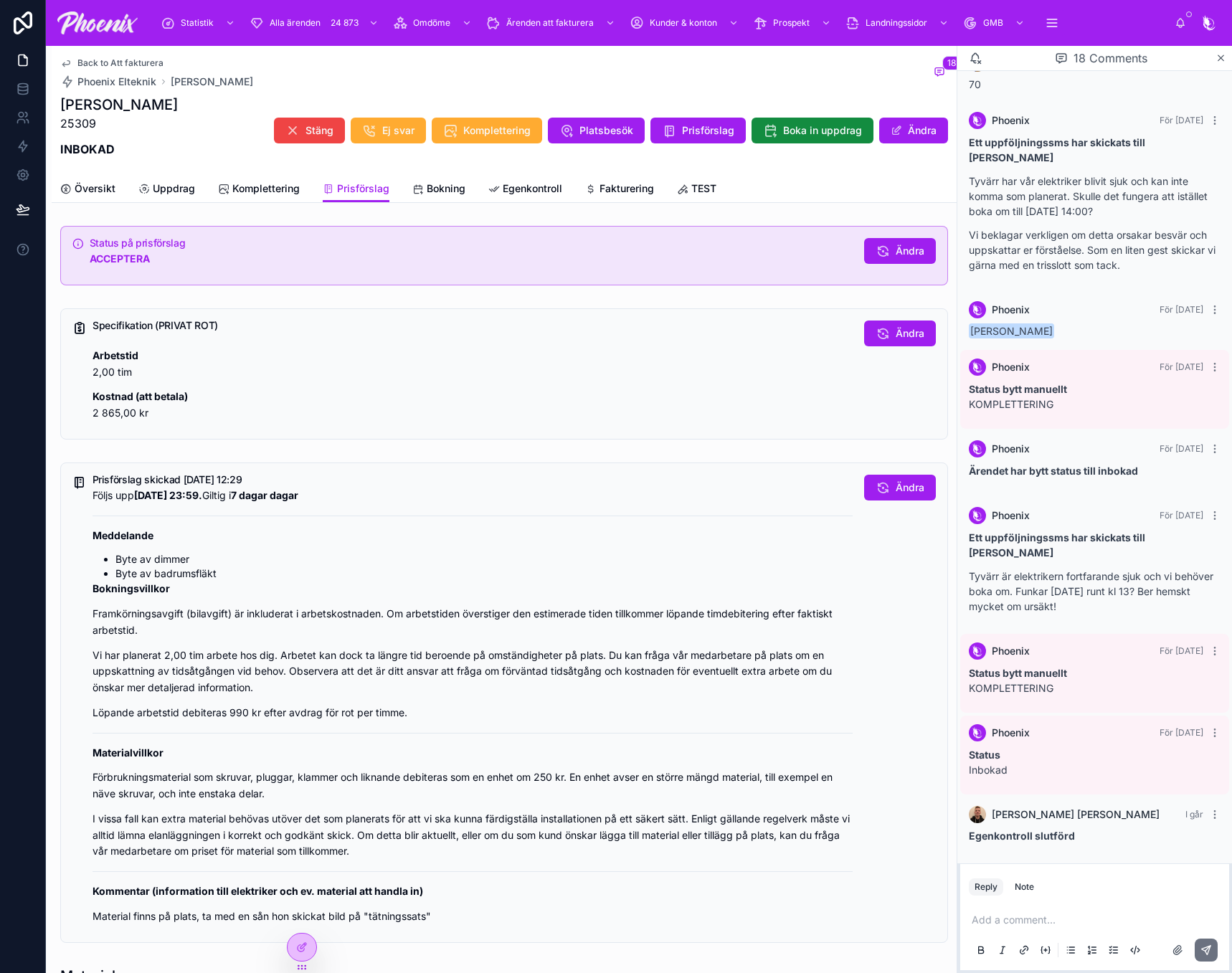
click at [107, 96] on h1 "[PERSON_NAME]" at bounding box center [119, 105] width 117 height 20
click at [111, 189] on span "Översikt" at bounding box center [94, 188] width 40 height 14
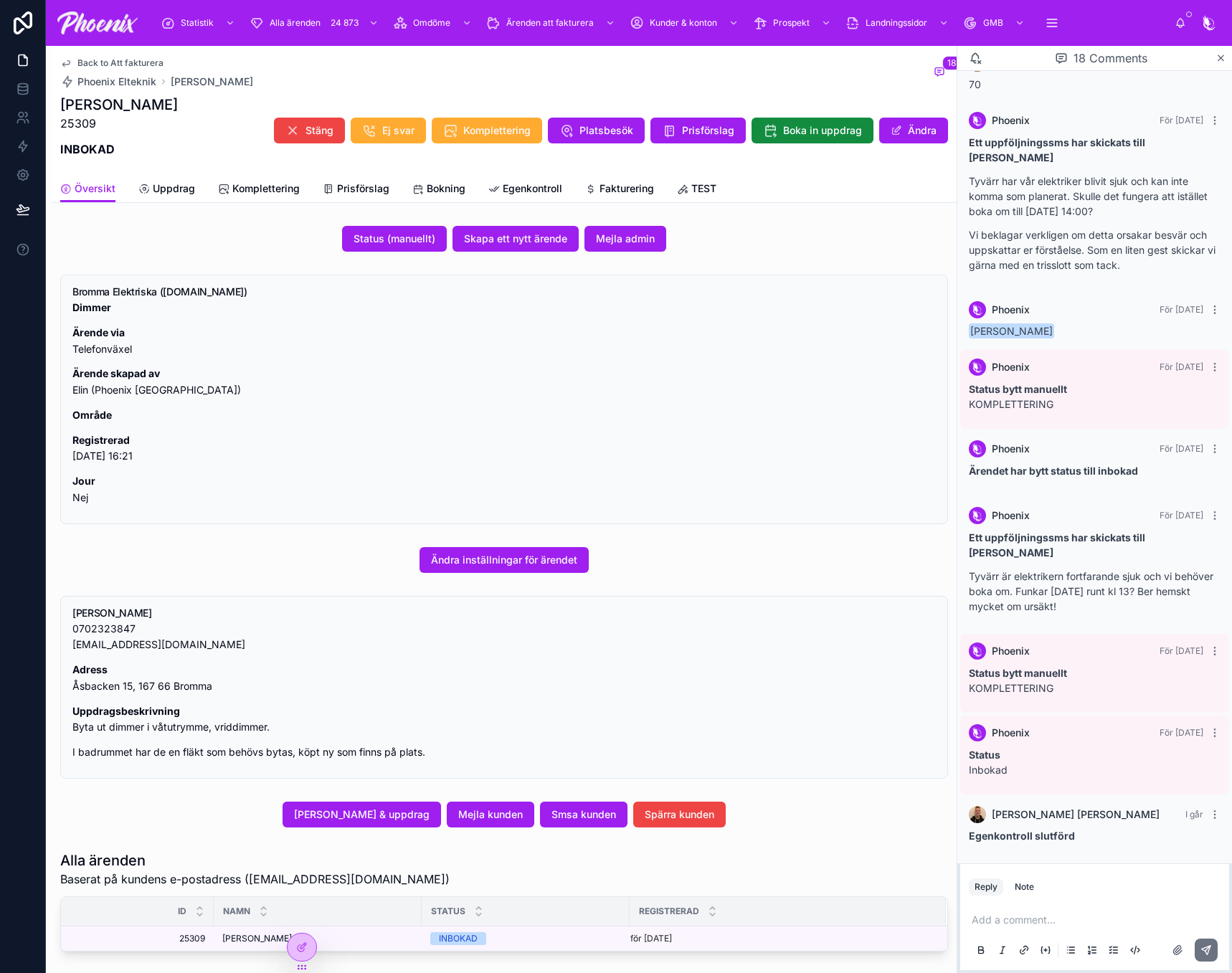
click at [184, 685] on p "Adress Åsbacken 15, 167 66 Bromma" at bounding box center [504, 678] width 863 height 33
drag, startPoint x: 184, startPoint y: 685, endPoint x: 821, endPoint y: 596, distance: 643.2
click at [186, 685] on p "Adress Åsbacken 15, 167 66 Bromma" at bounding box center [504, 678] width 863 height 33
click at [443, 200] on link "Bokning" at bounding box center [438, 190] width 53 height 29
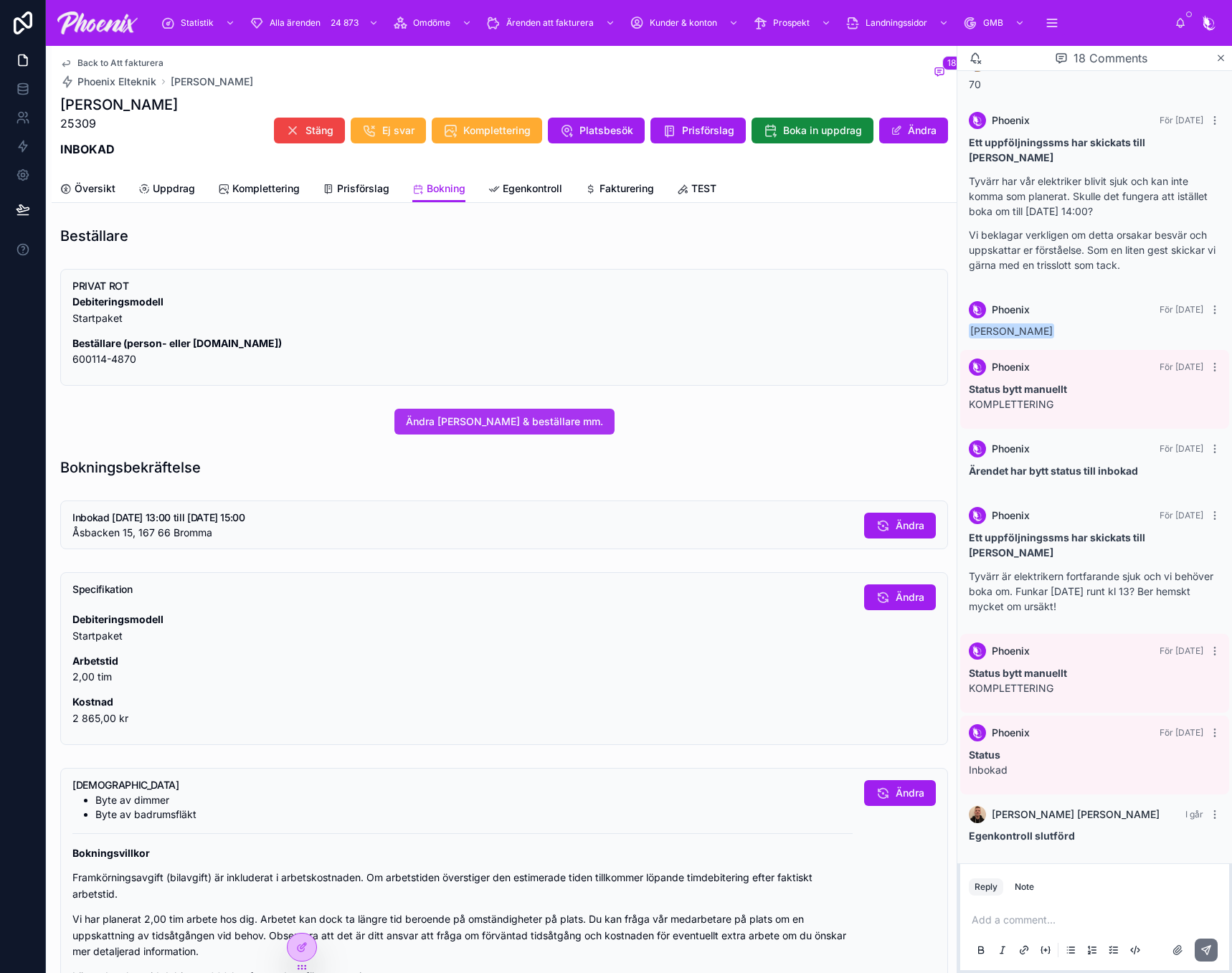
click at [503, 415] on span "Ändra [PERSON_NAME] & beställare mm." at bounding box center [504, 421] width 197 height 14
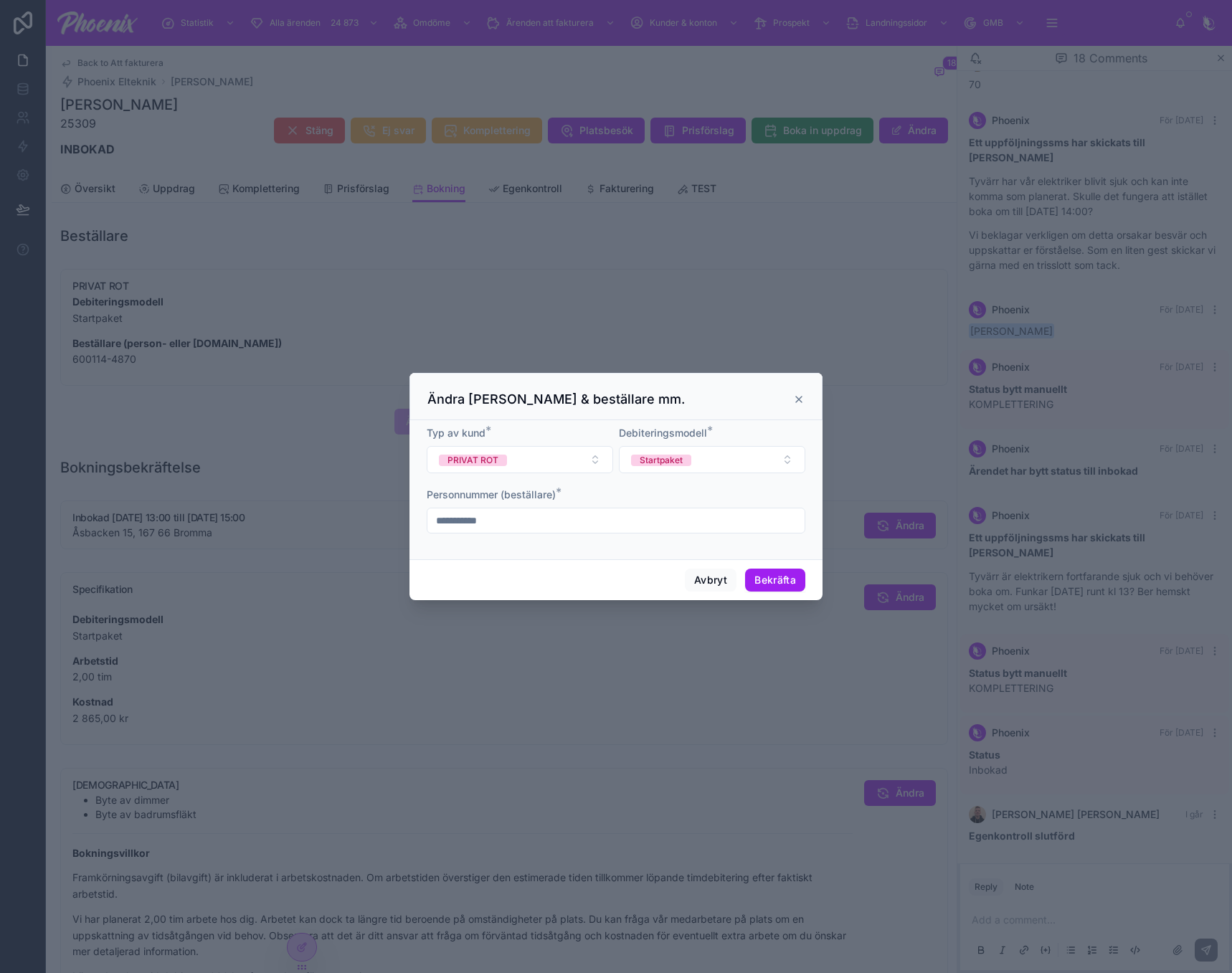
click at [645, 508] on div "**********" at bounding box center [616, 520] width 378 height 26
drag, startPoint x: 645, startPoint y: 508, endPoint x: 640, endPoint y: 527, distance: 19.6
click at [644, 508] on div "**********" at bounding box center [616, 520] width 378 height 26
click at [640, 529] on input "**********" at bounding box center [616, 520] width 377 height 20
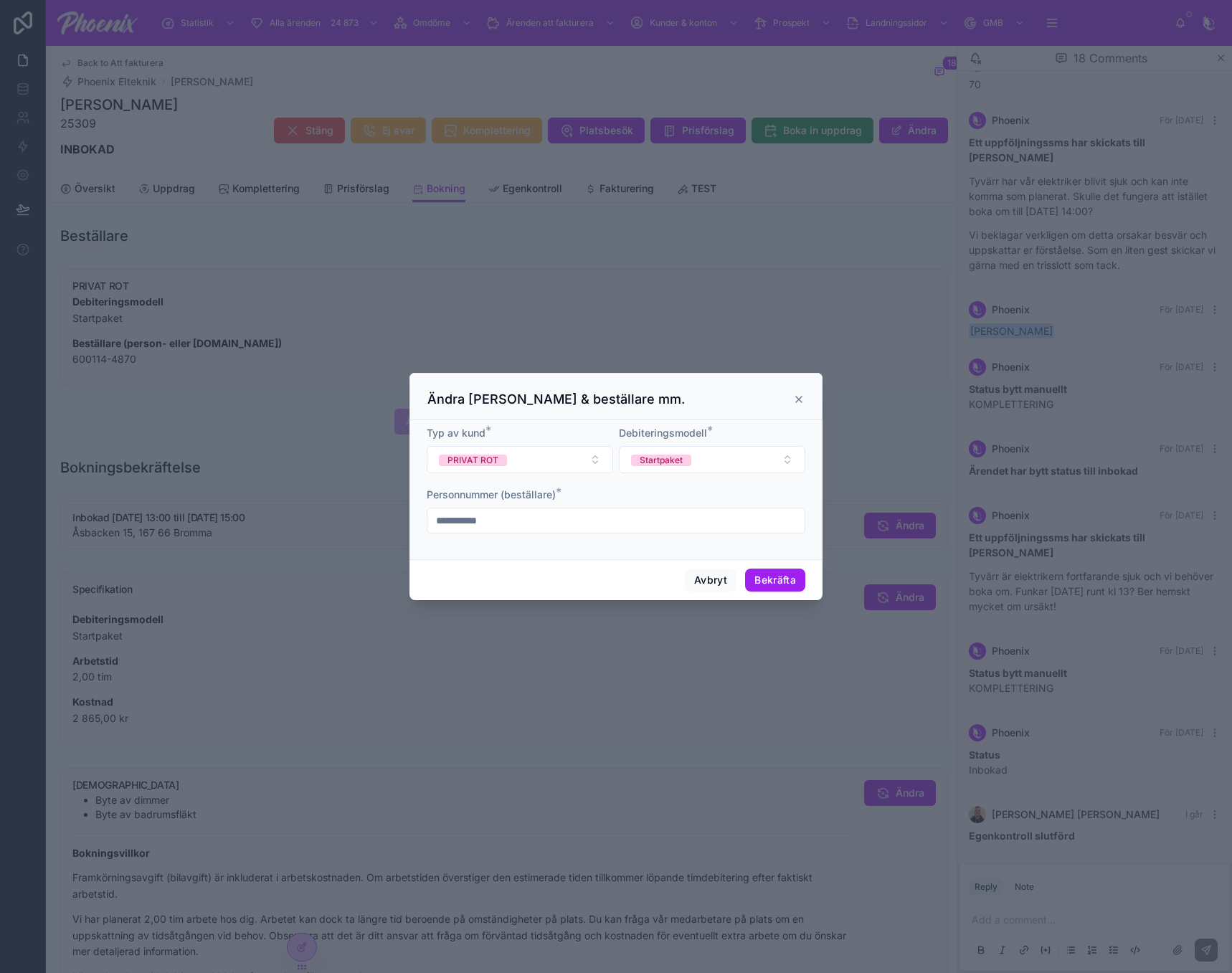
click at [640, 529] on input "**********" at bounding box center [616, 520] width 377 height 20
click at [796, 397] on icon at bounding box center [798, 399] width 6 height 6
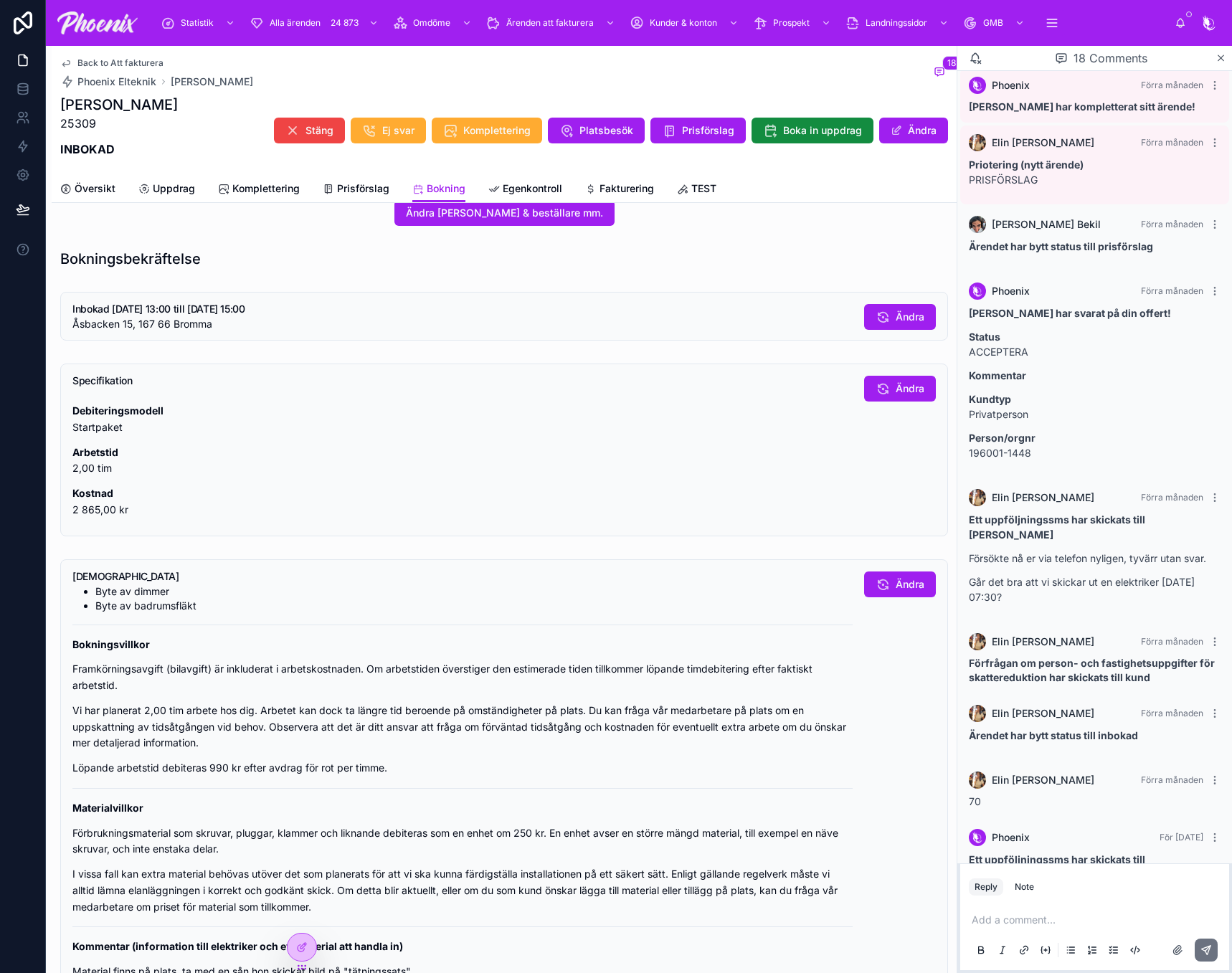
scroll to position [72, 0]
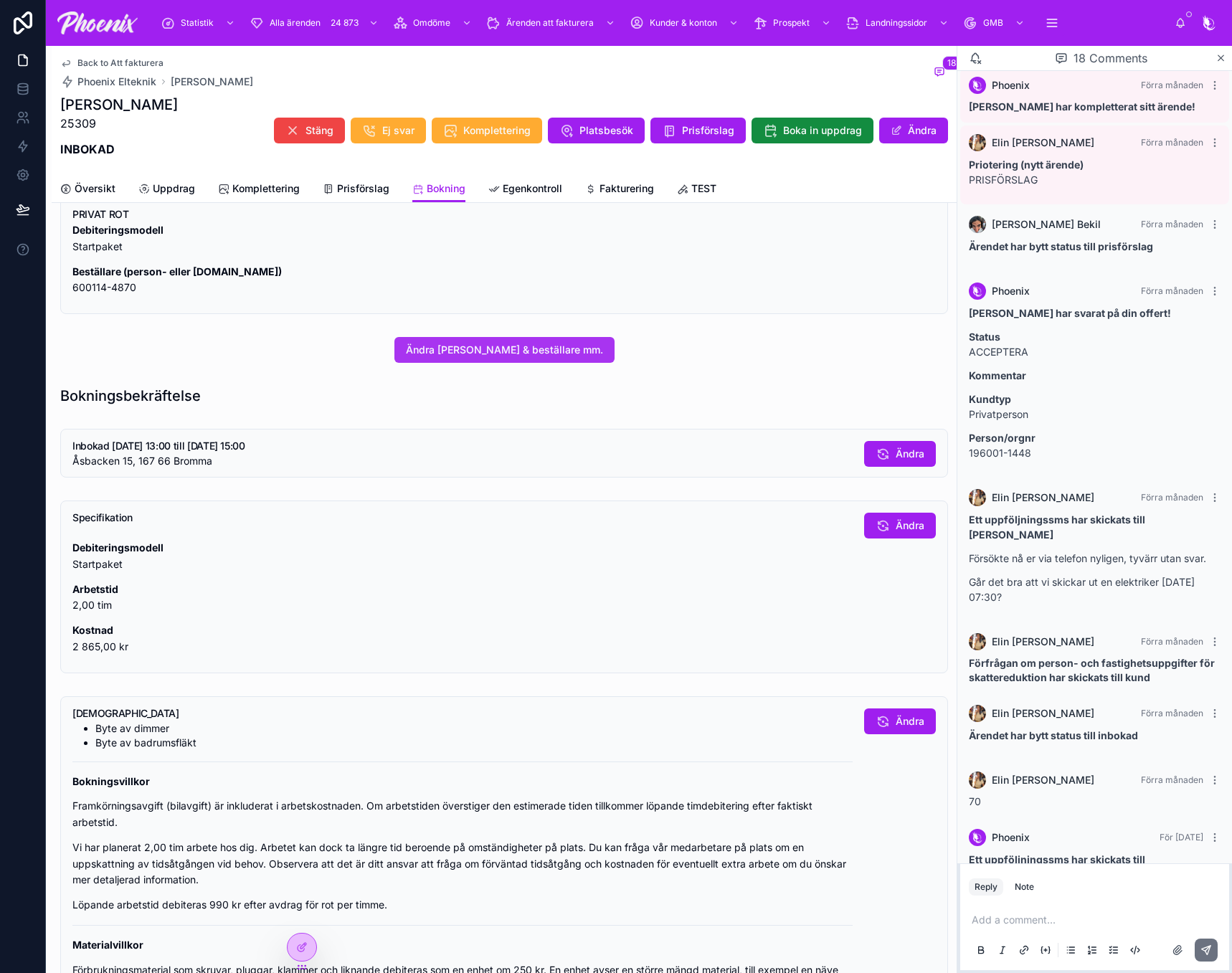
click at [500, 347] on span "Ändra [PERSON_NAME] & beställare mm." at bounding box center [504, 349] width 197 height 14
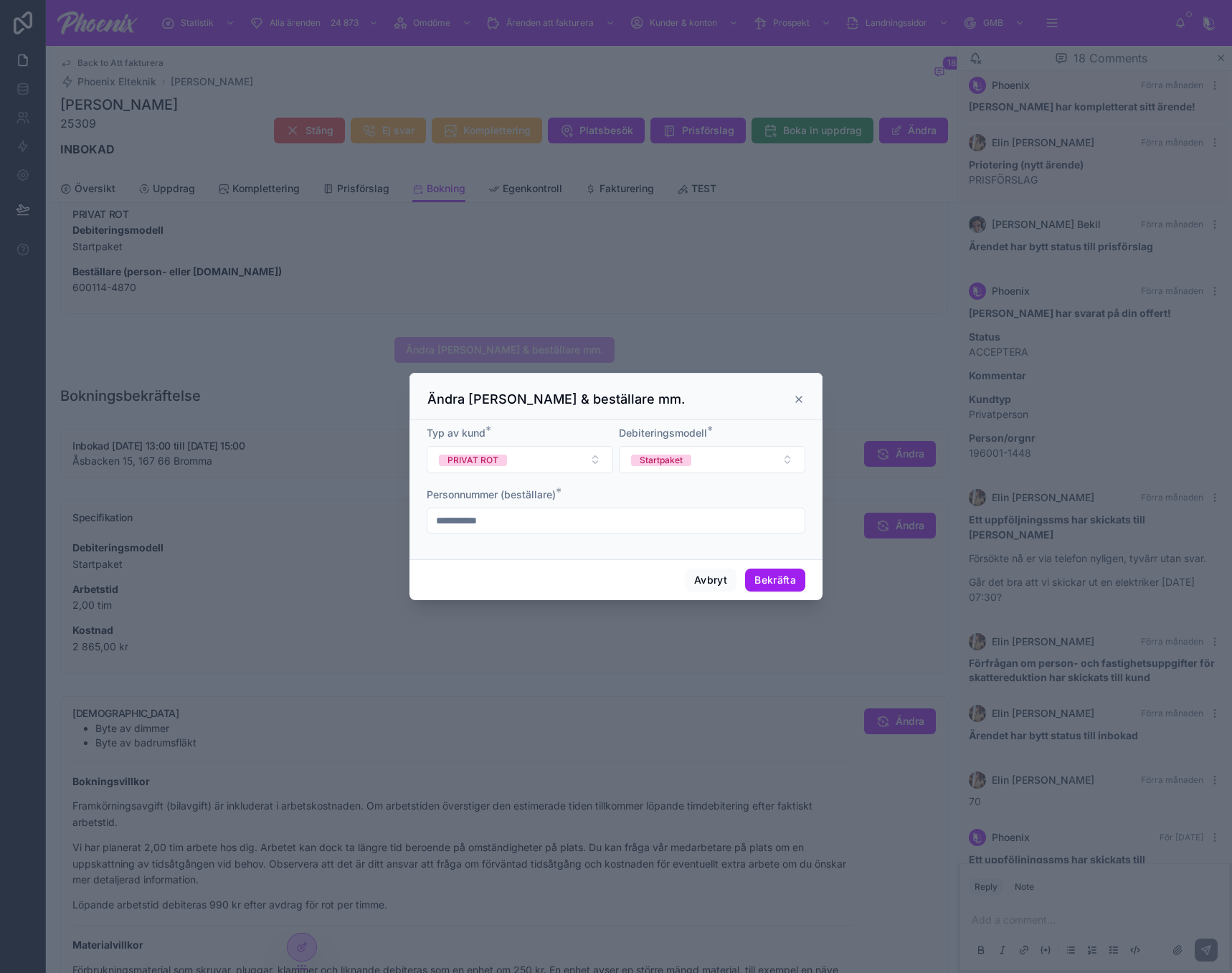
click at [515, 520] on input "**********" at bounding box center [616, 520] width 377 height 20
click at [515, 519] on input "**********" at bounding box center [616, 520] width 377 height 20
type input "**********"
drag, startPoint x: 792, startPoint y: 578, endPoint x: 917, endPoint y: 562, distance: 126.0
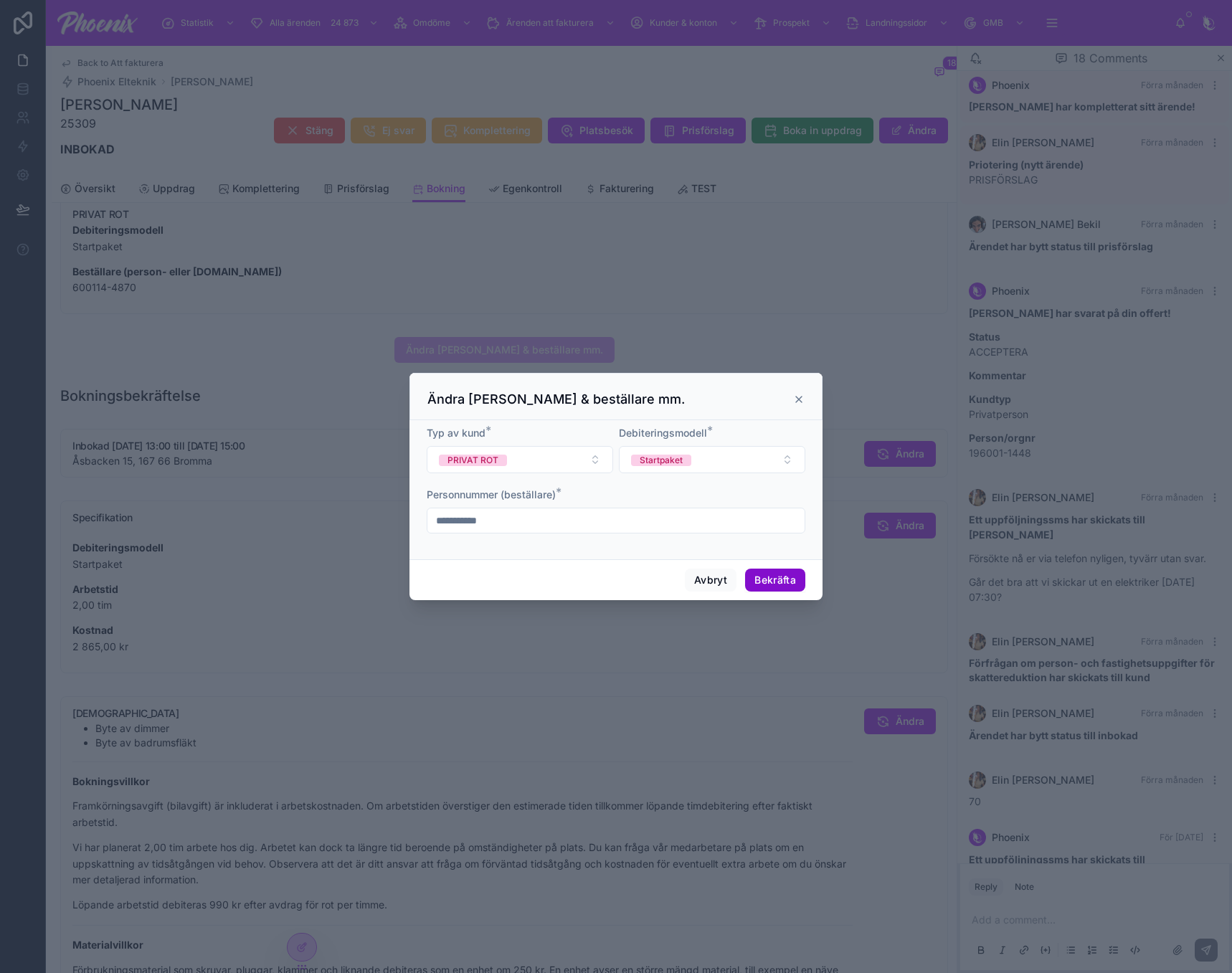
click at [793, 578] on button "Bekräfta" at bounding box center [775, 581] width 60 height 23
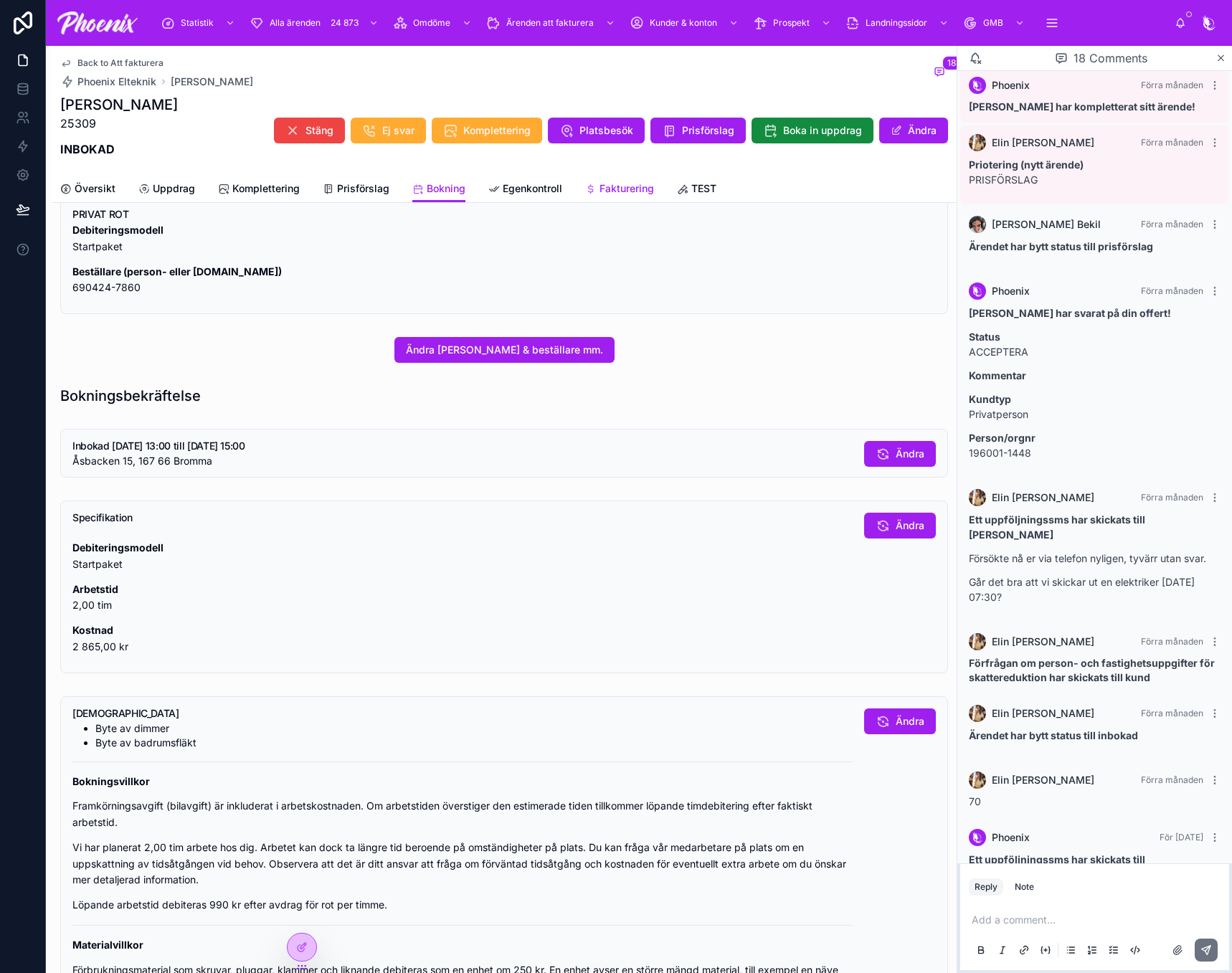
click at [608, 189] on span "Fakturering" at bounding box center [627, 188] width 54 height 14
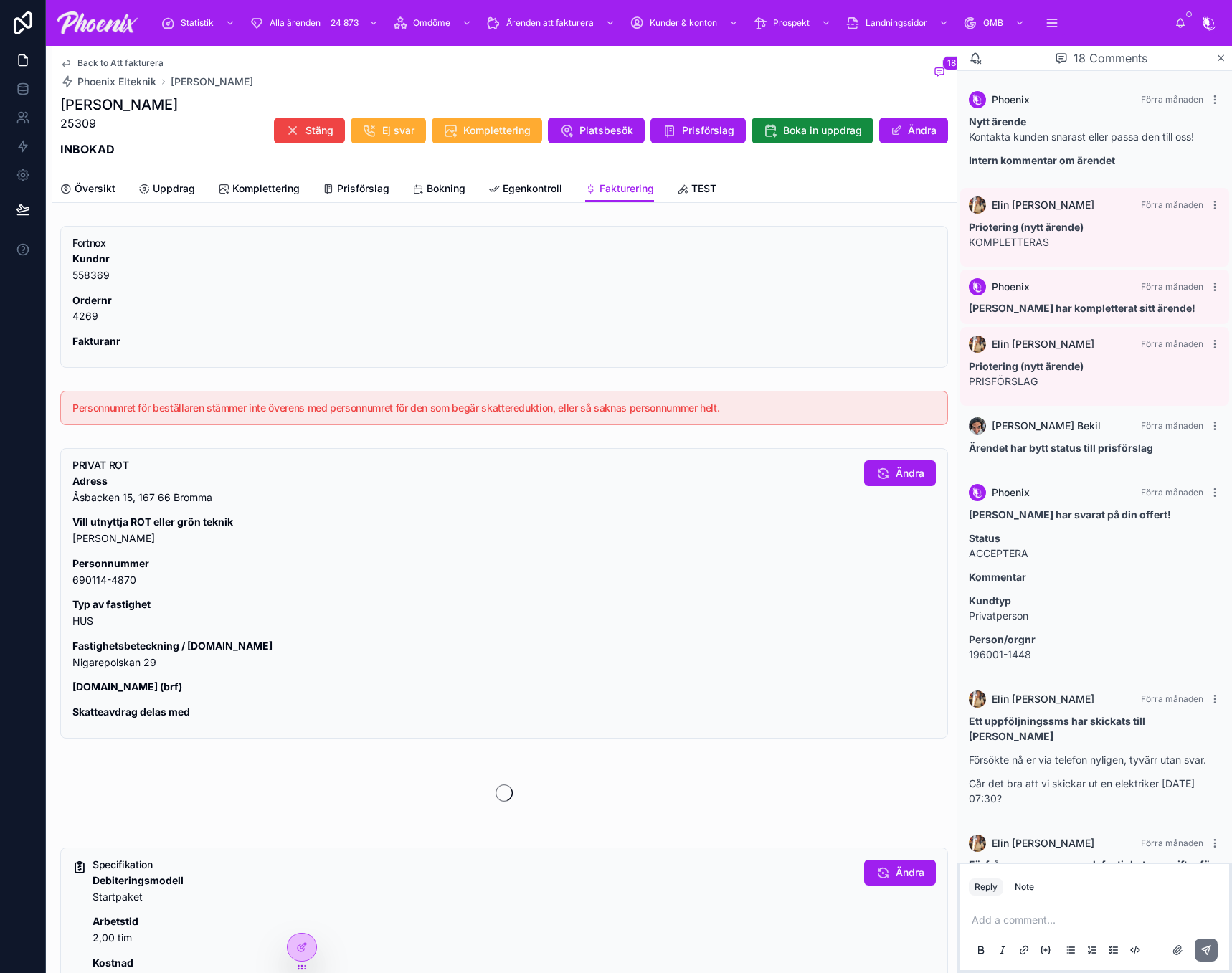
scroll to position [918, 0]
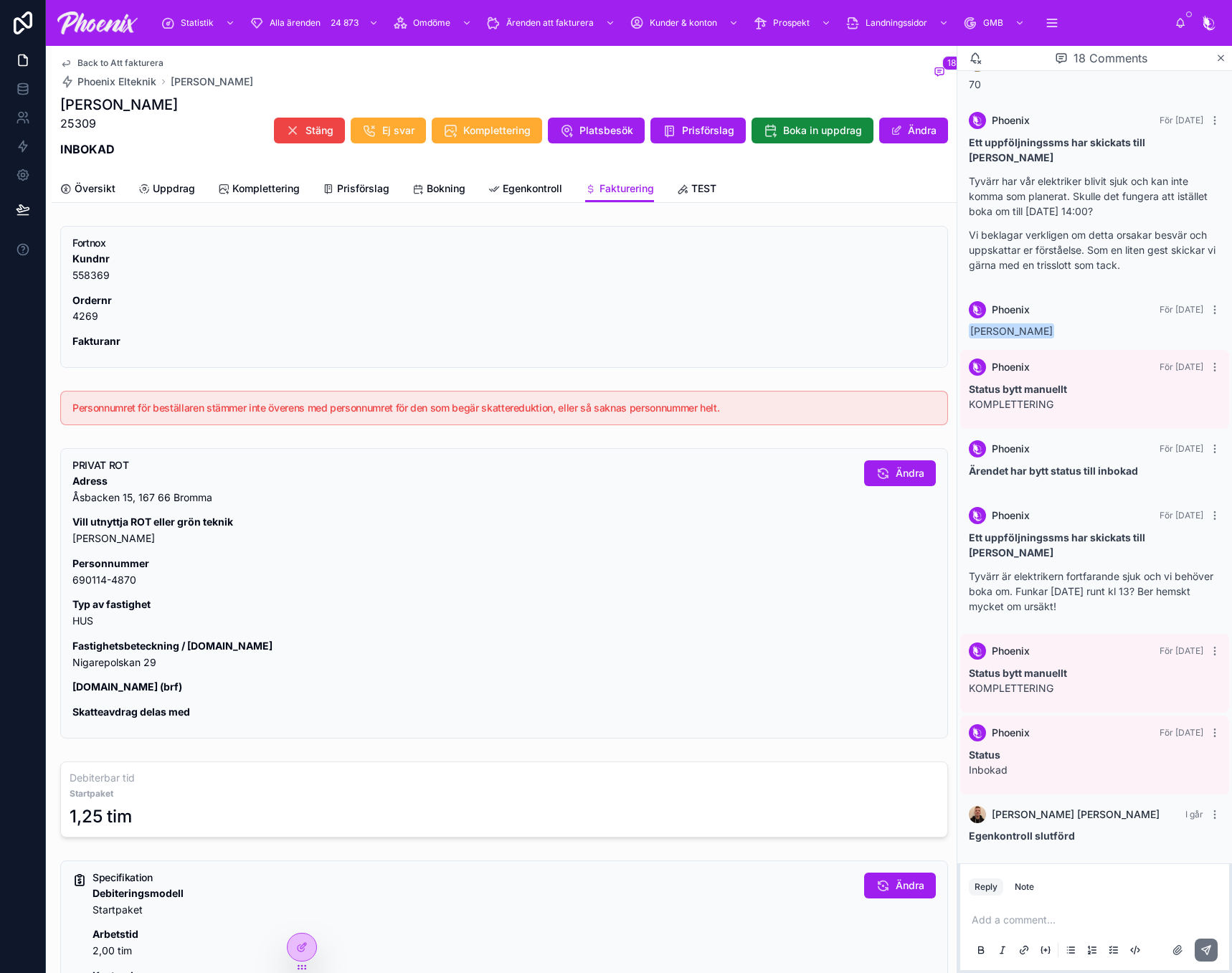
click at [92, 581] on p "Personnummer 690114-4870" at bounding box center [462, 572] width 780 height 33
click at [438, 181] on link "Bokning" at bounding box center [438, 190] width 53 height 29
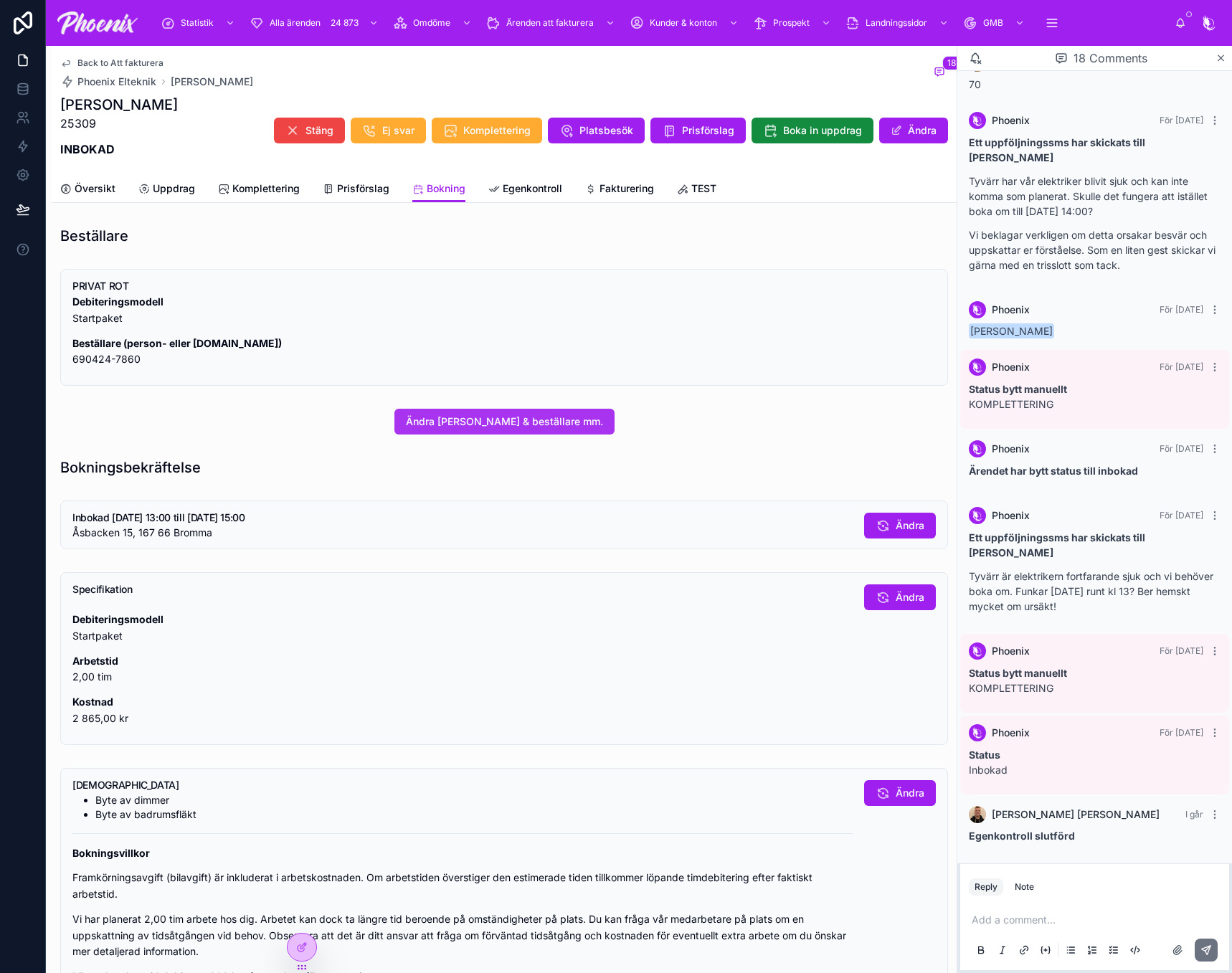
click at [509, 424] on span "Ändra [PERSON_NAME] & beställare mm." at bounding box center [504, 421] width 197 height 14
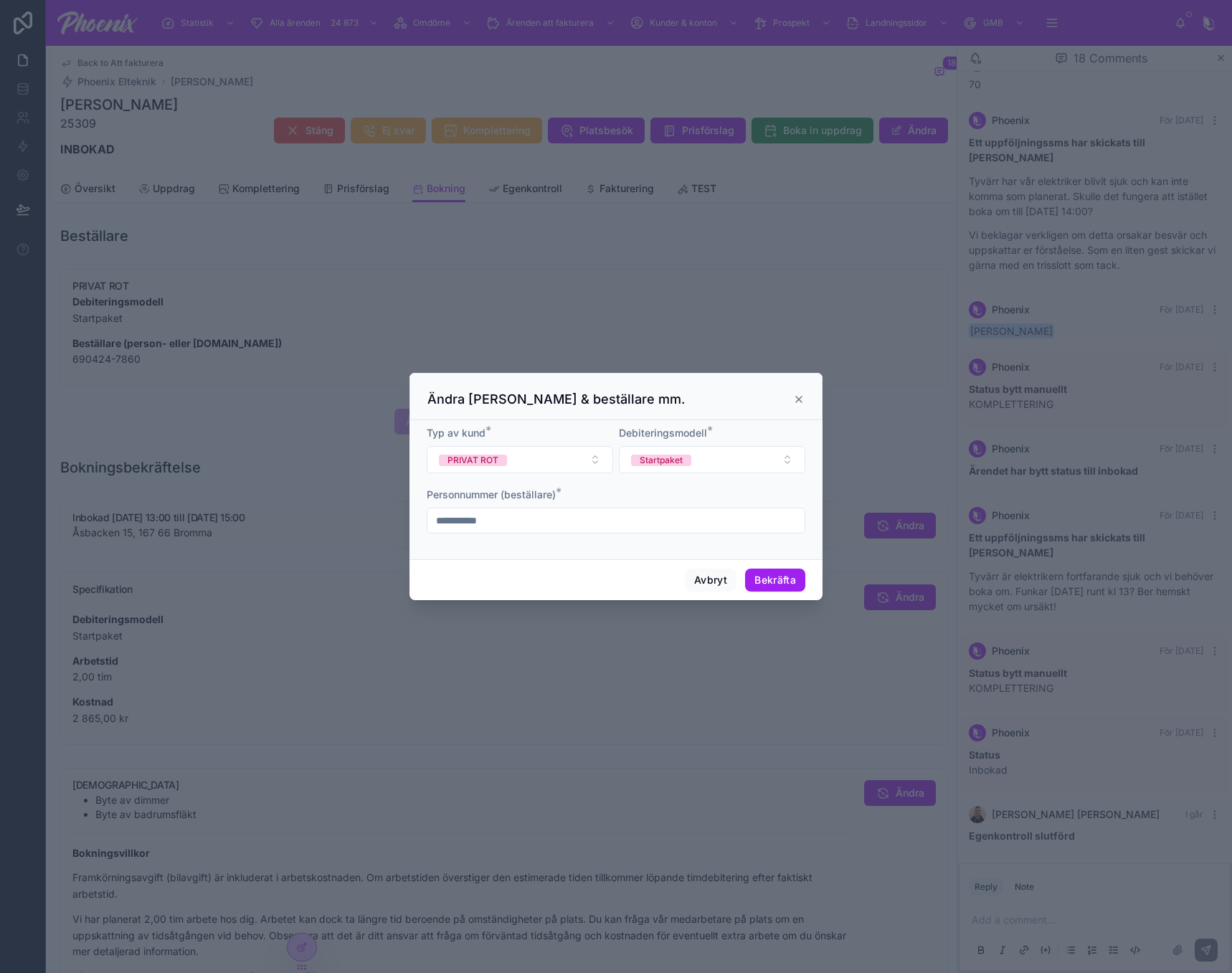
click at [551, 541] on form "**********" at bounding box center [616, 487] width 378 height 122
drag, startPoint x: 569, startPoint y: 529, endPoint x: 656, endPoint y: 547, distance: 88.8
click at [571, 528] on input "**********" at bounding box center [616, 520] width 377 height 20
paste input "text"
type input "**********"
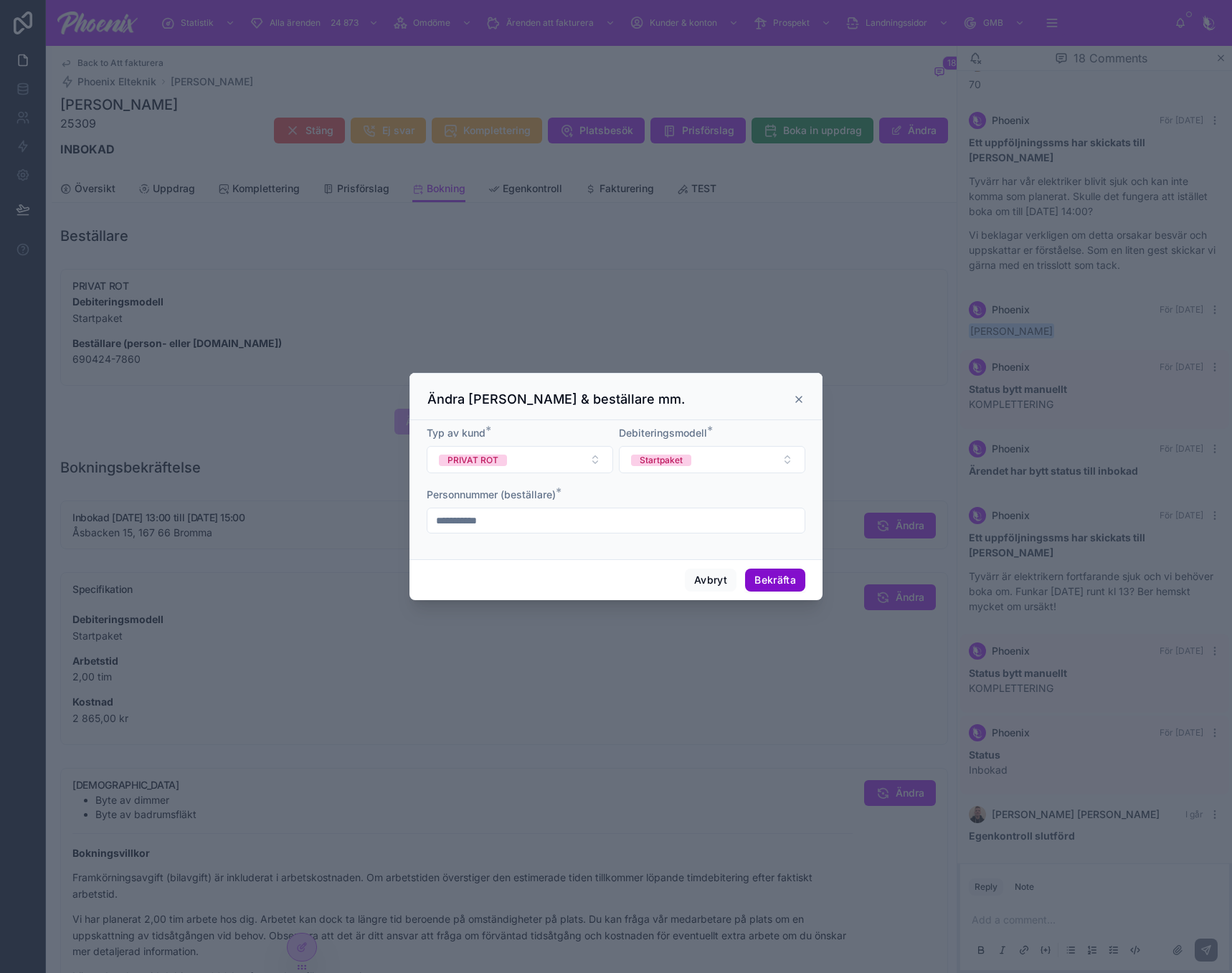
click at [792, 580] on button "Bekräfta" at bounding box center [775, 581] width 60 height 23
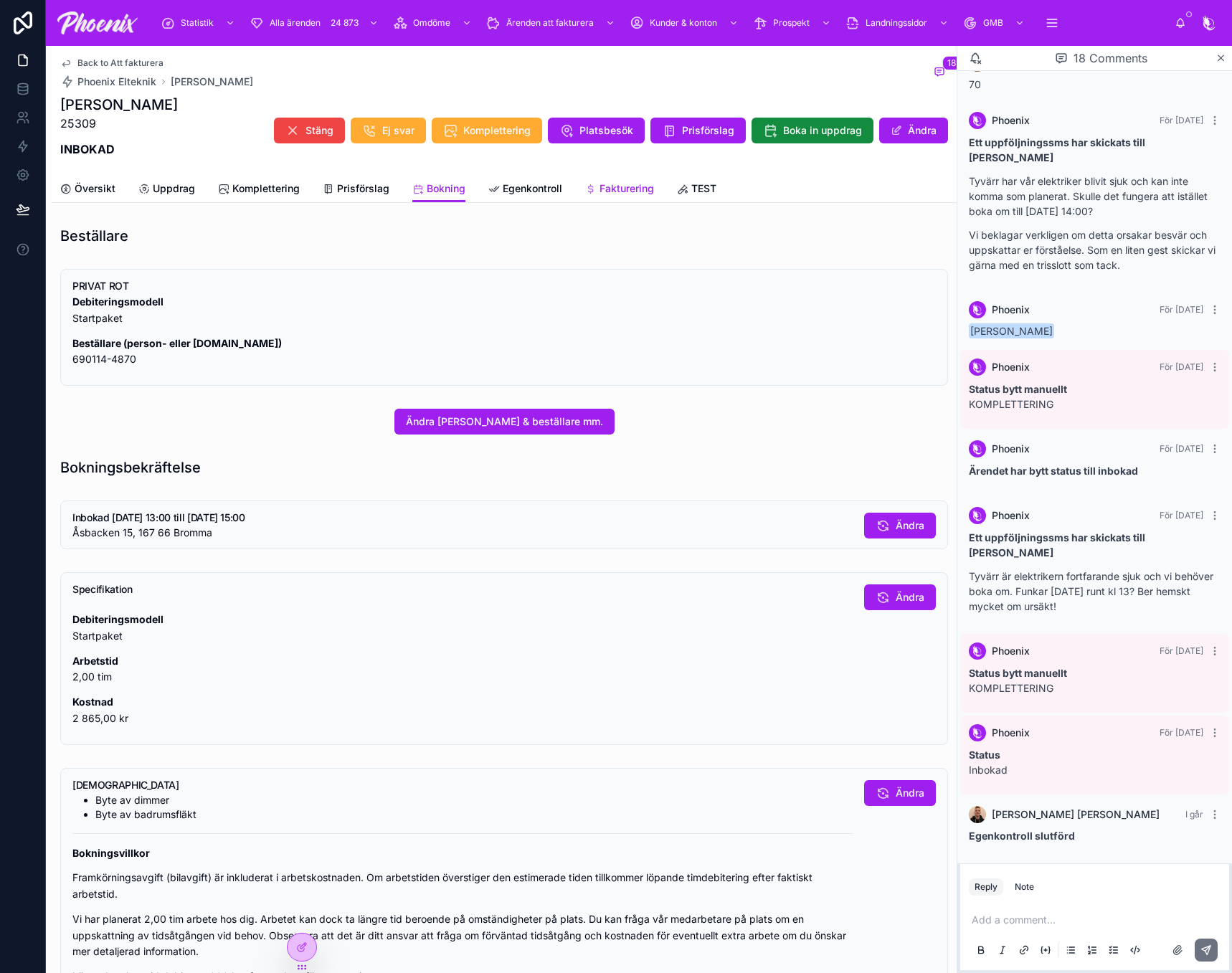
click at [602, 187] on span "Fakturering" at bounding box center [627, 188] width 54 height 14
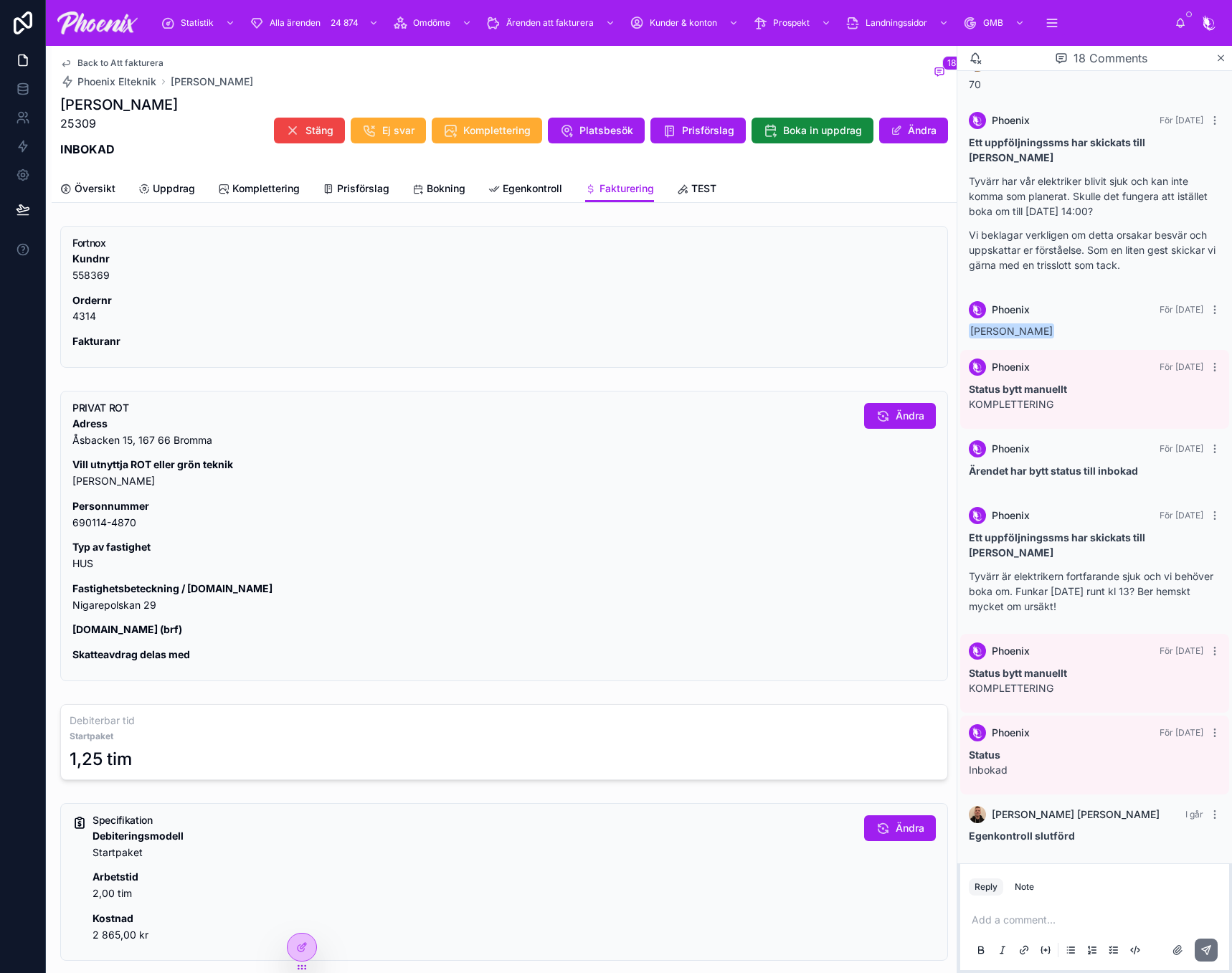
click at [141, 596] on p "Fastighetsbeteckning / [DOMAIN_NAME] [GEOGRAPHIC_DATA] 29" at bounding box center [462, 597] width 780 height 33
click at [134, 607] on p "Fastighetsbeteckning / [DOMAIN_NAME] [GEOGRAPHIC_DATA] 29" at bounding box center [462, 597] width 780 height 33
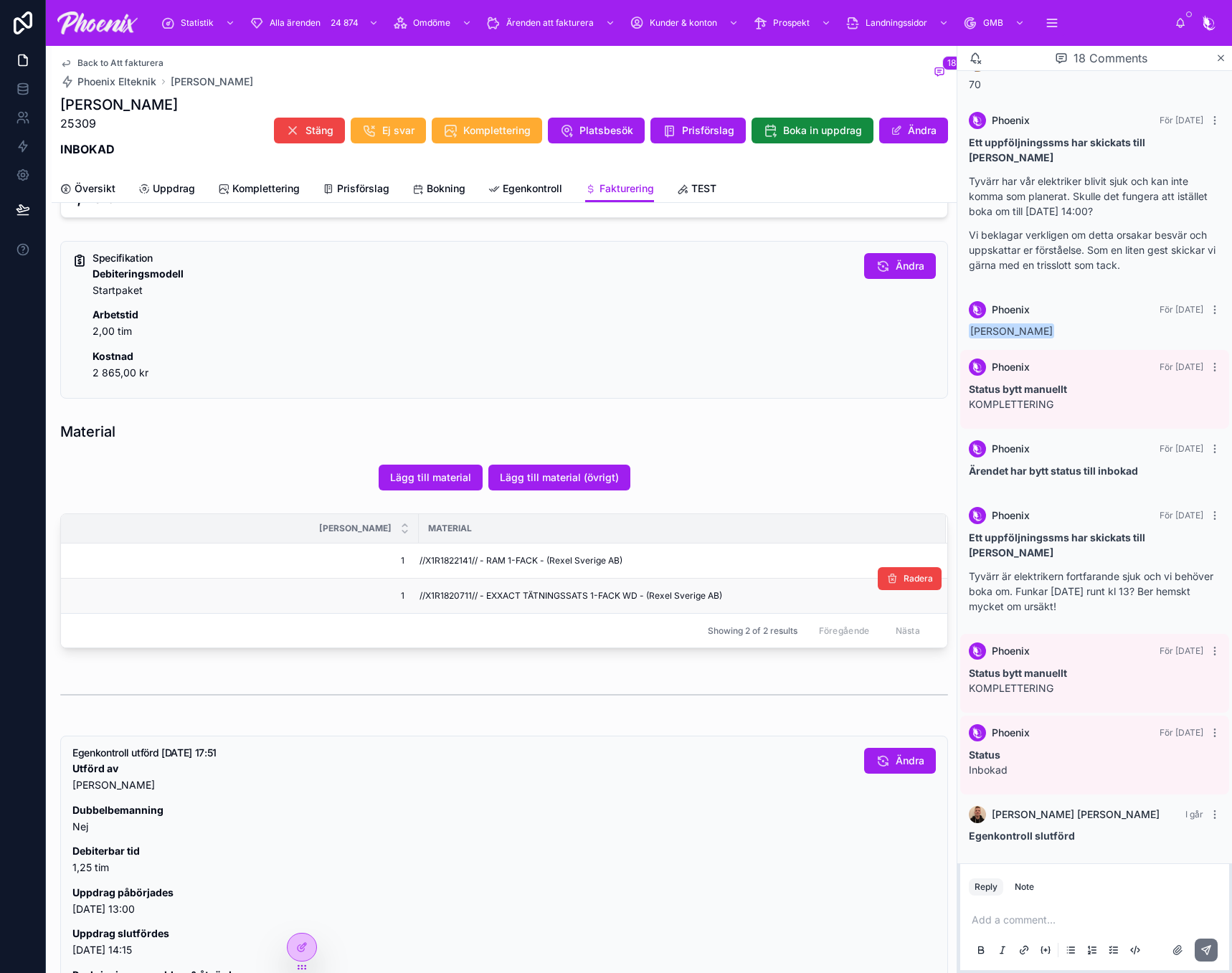
scroll to position [574, 0]
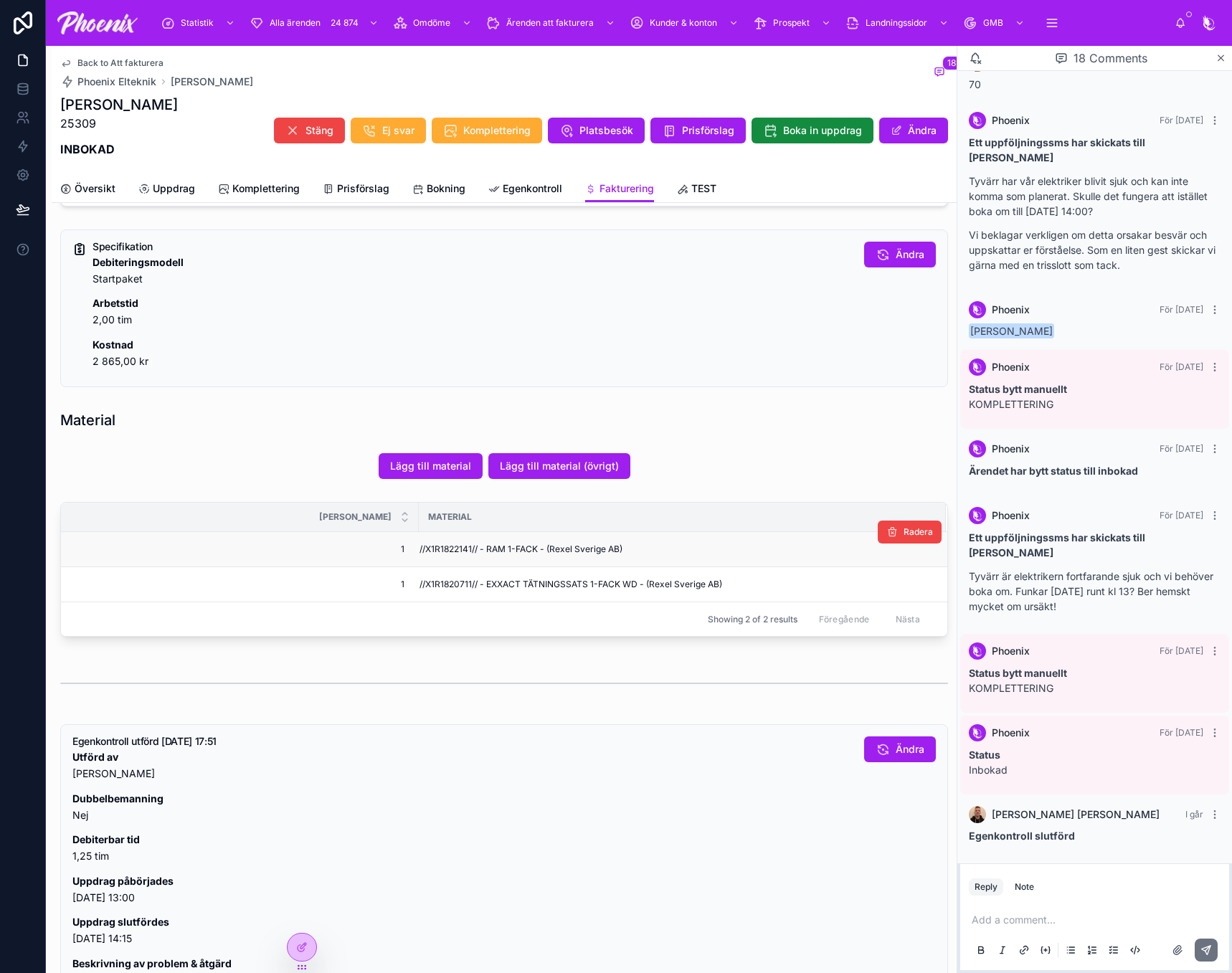
click at [462, 552] on span "//X1R1822141// - RAM 1-FACK - (Rexel Sverige AB)" at bounding box center [521, 549] width 203 height 12
click at [461, 553] on span "//X1R1822141// - RAM 1-FACK - (Rexel Sverige AB)" at bounding box center [521, 549] width 203 height 12
click at [460, 552] on span "//X1R1822141// - RAM 1-FACK - (Rexel Sverige AB)" at bounding box center [521, 549] width 203 height 12
click at [465, 545] on span "//X1R1822141// - RAM 1-FACK - (Rexel Sverige AB)" at bounding box center [521, 549] width 203 height 12
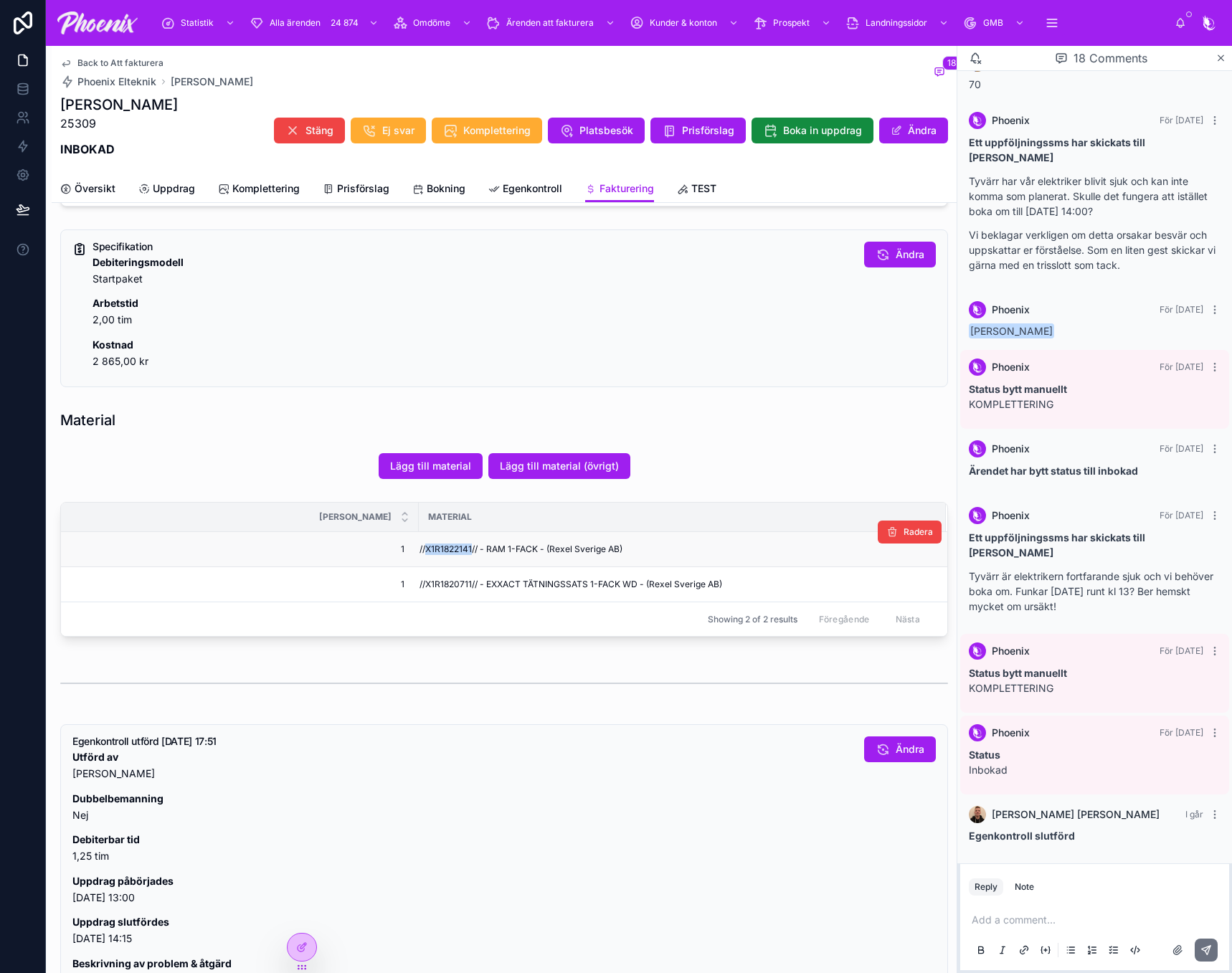
click at [465, 545] on span "//X1R1822141// - RAM 1-FACK - (Rexel Sverige AB)" at bounding box center [521, 549] width 203 height 12
click at [447, 586] on span "//X1R1820711// - EXXACT TÄTNINGSSATS 1-FACK WD - (Rexel Sverige AB)" at bounding box center [571, 585] width 302 height 12
drag, startPoint x: 447, startPoint y: 586, endPoint x: 939, endPoint y: 611, distance: 492.6
click at [450, 586] on span "//X1R1820711// - EXXACT TÄTNINGSSATS 1-FACK WD - (Rexel Sverige AB)" at bounding box center [571, 585] width 302 height 12
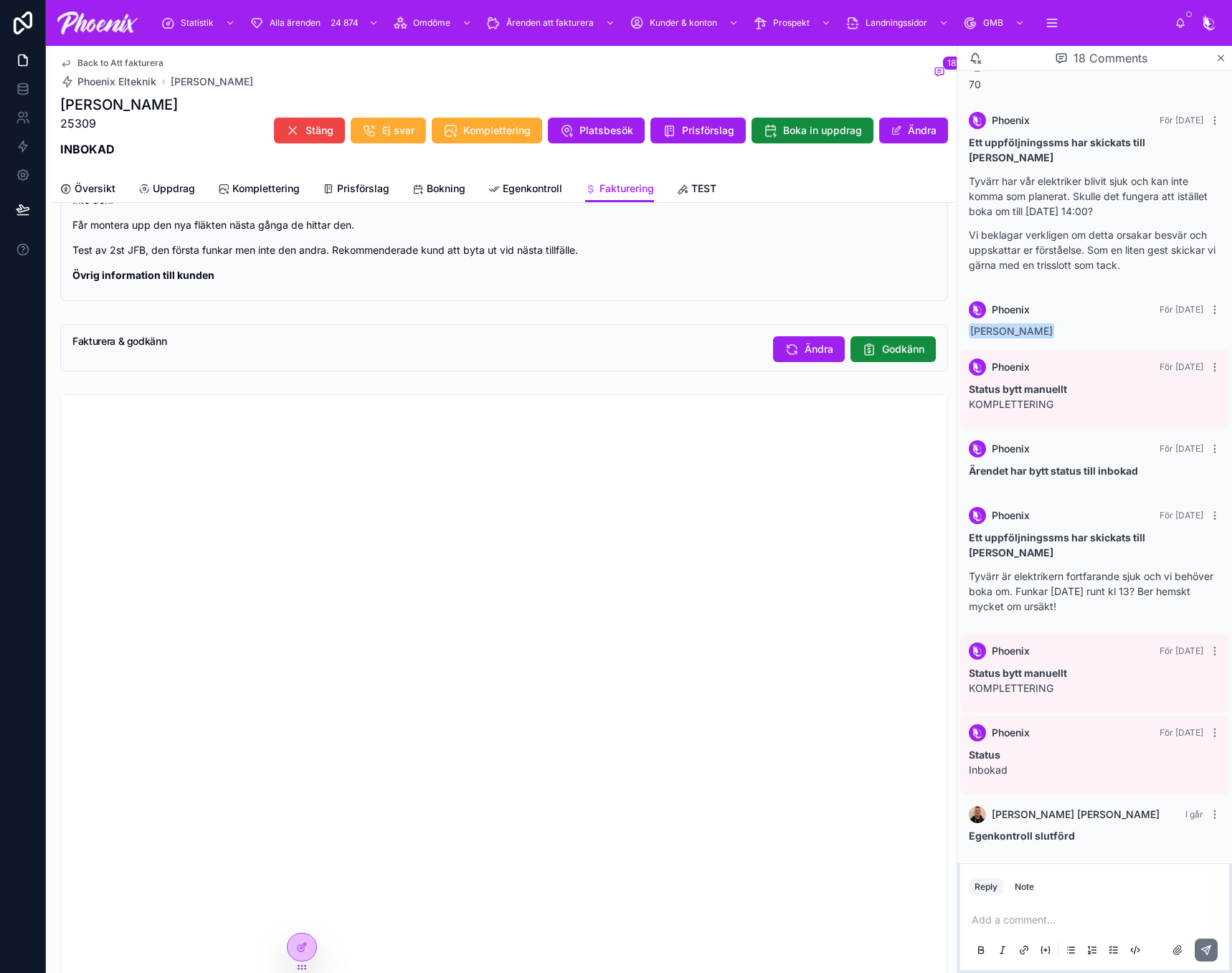
scroll to position [1363, 0]
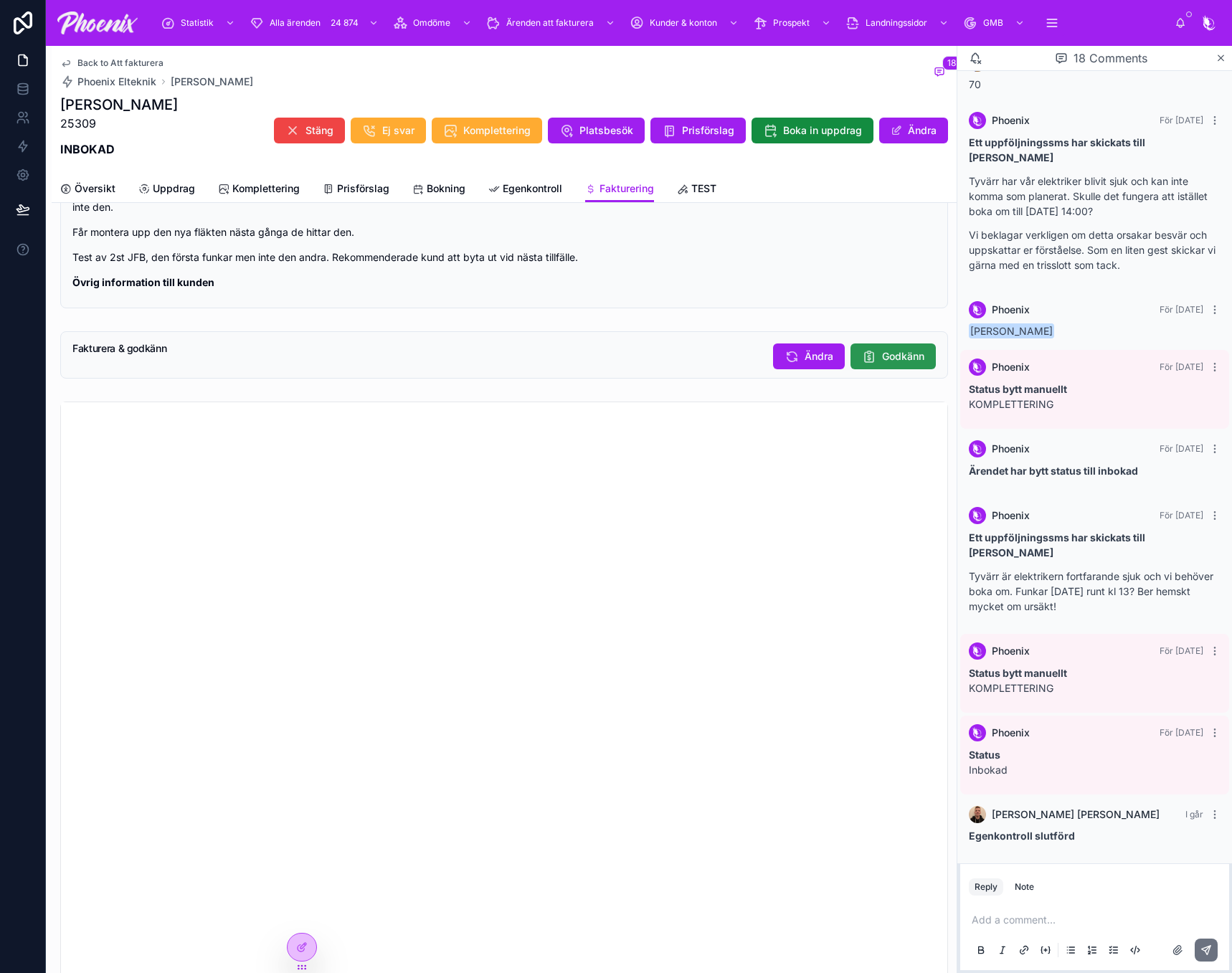
click at [868, 354] on button "Godkänn" at bounding box center [893, 356] width 85 height 26
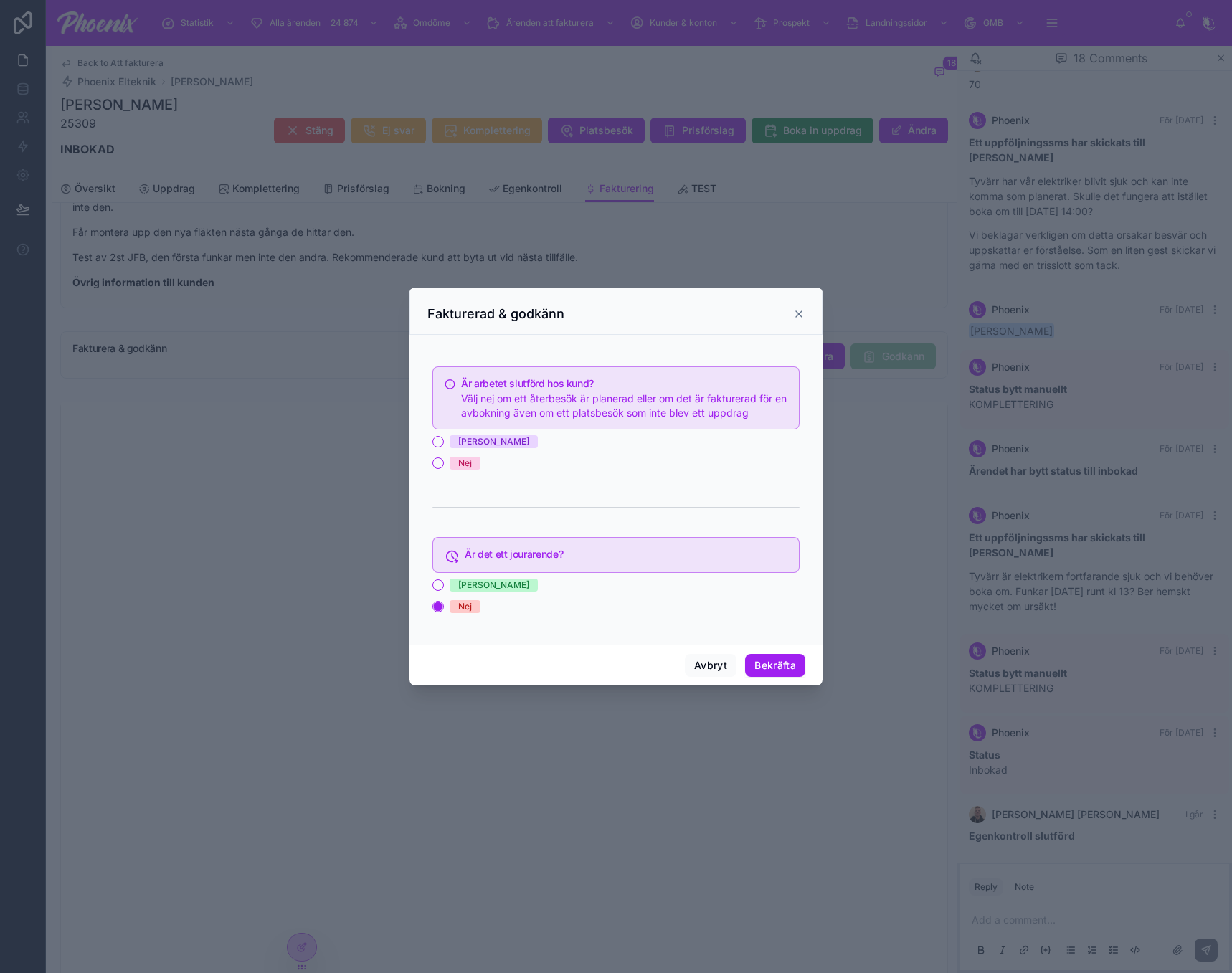
click at [447, 438] on div "[PERSON_NAME]" at bounding box center [616, 442] width 367 height 13
drag, startPoint x: 466, startPoint y: 443, endPoint x: 499, endPoint y: 453, distance: 34.5
click at [467, 442] on div "[PERSON_NAME]" at bounding box center [494, 442] width 71 height 13
click at [443, 442] on button "[PERSON_NAME]" at bounding box center [438, 442] width 12 height 12
click at [779, 665] on button "Bekräfta" at bounding box center [775, 666] width 60 height 23
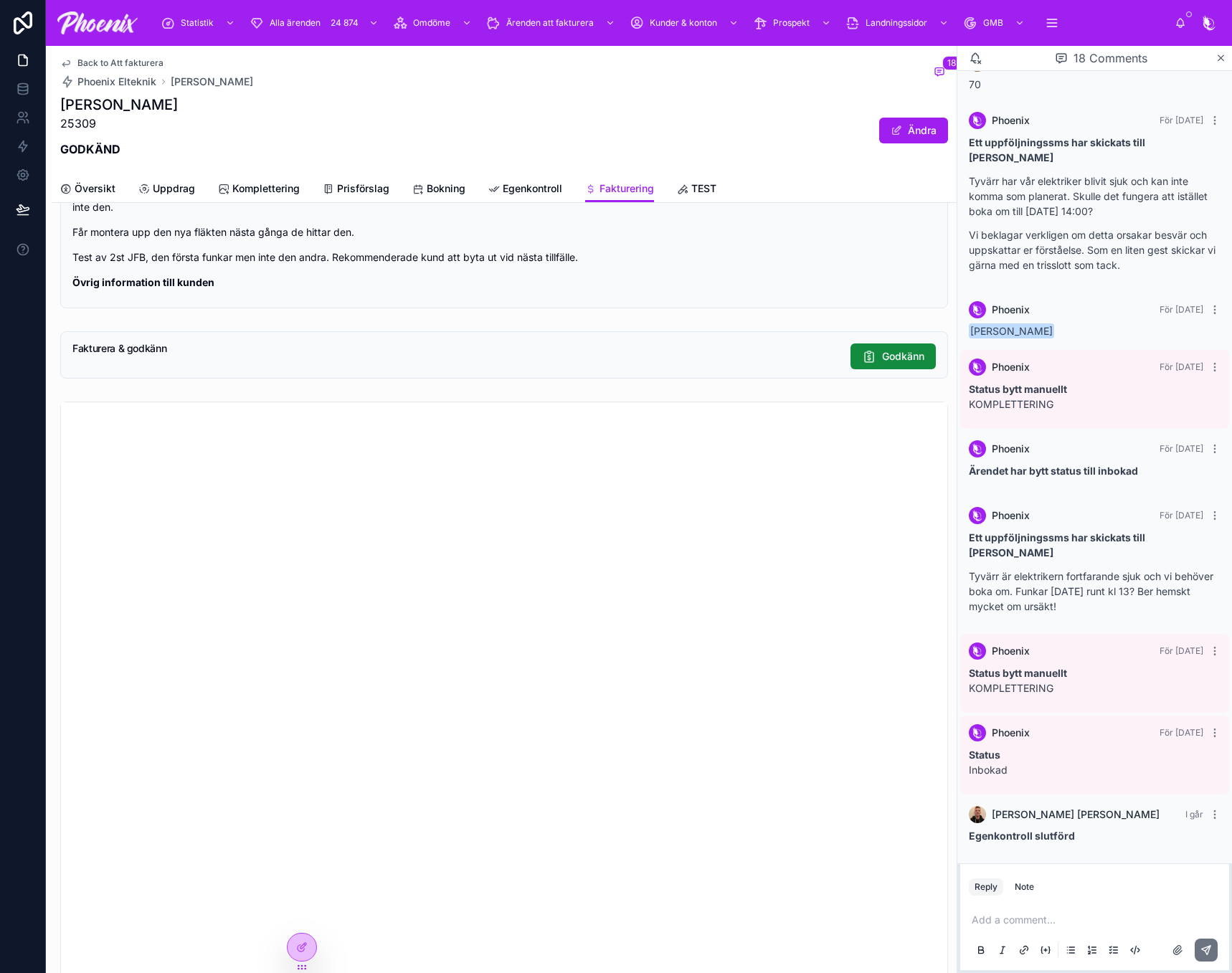
click at [135, 60] on span "Back to Att fakturera" at bounding box center [121, 63] width 86 height 12
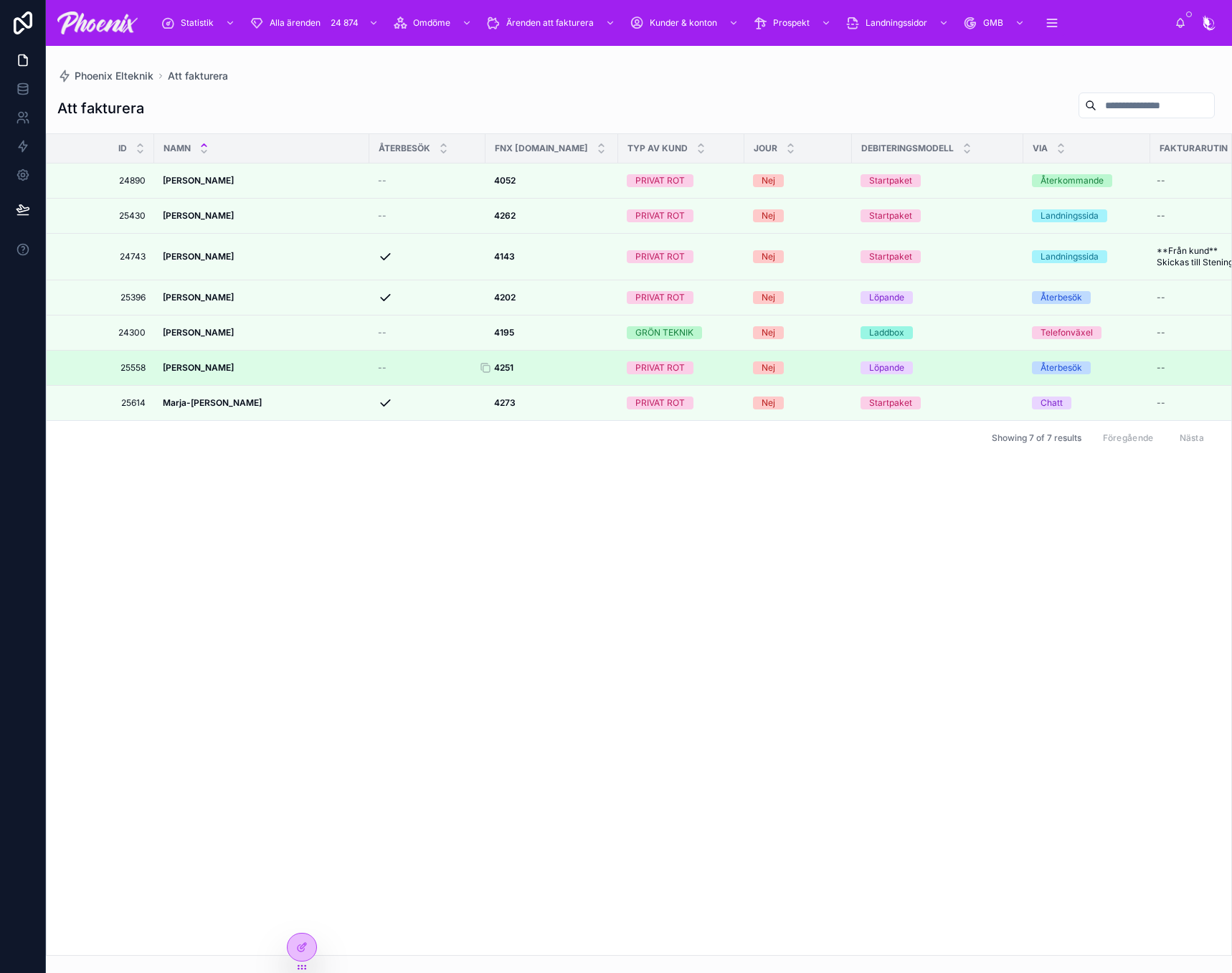
click at [511, 373] on strong "4251" at bounding box center [503, 367] width 19 height 11
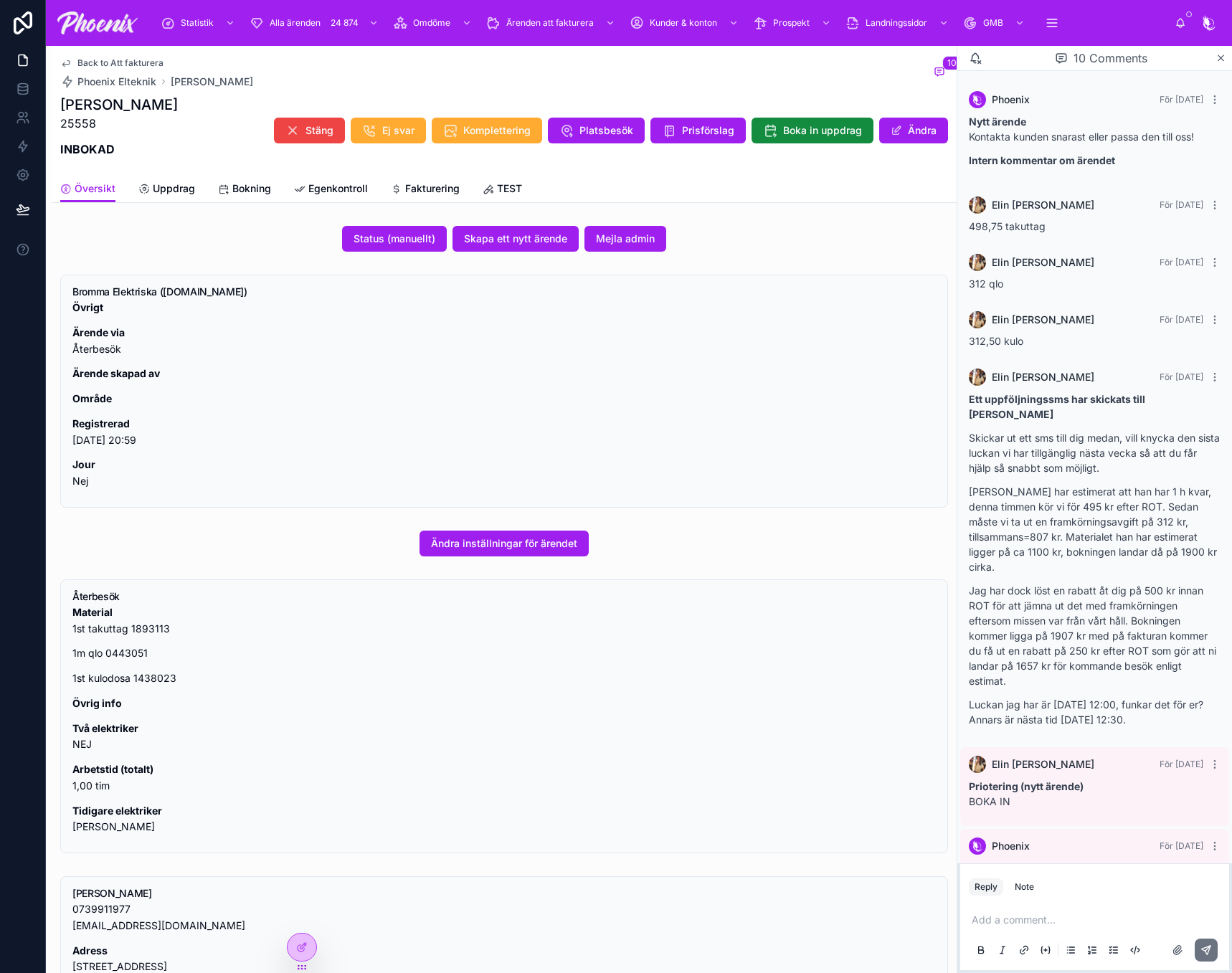
scroll to position [524, 0]
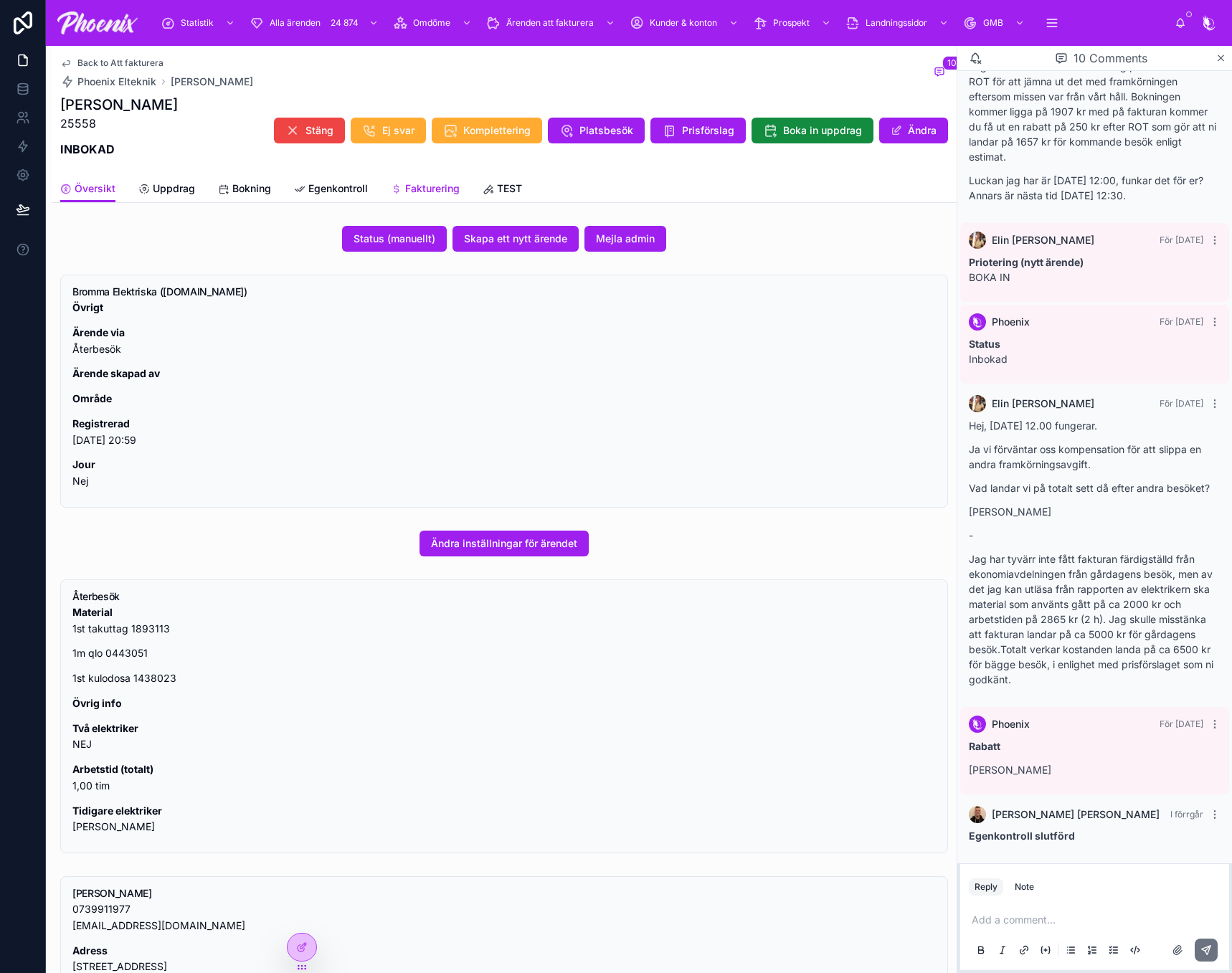
click at [431, 181] on link "Fakturering" at bounding box center [424, 190] width 69 height 29
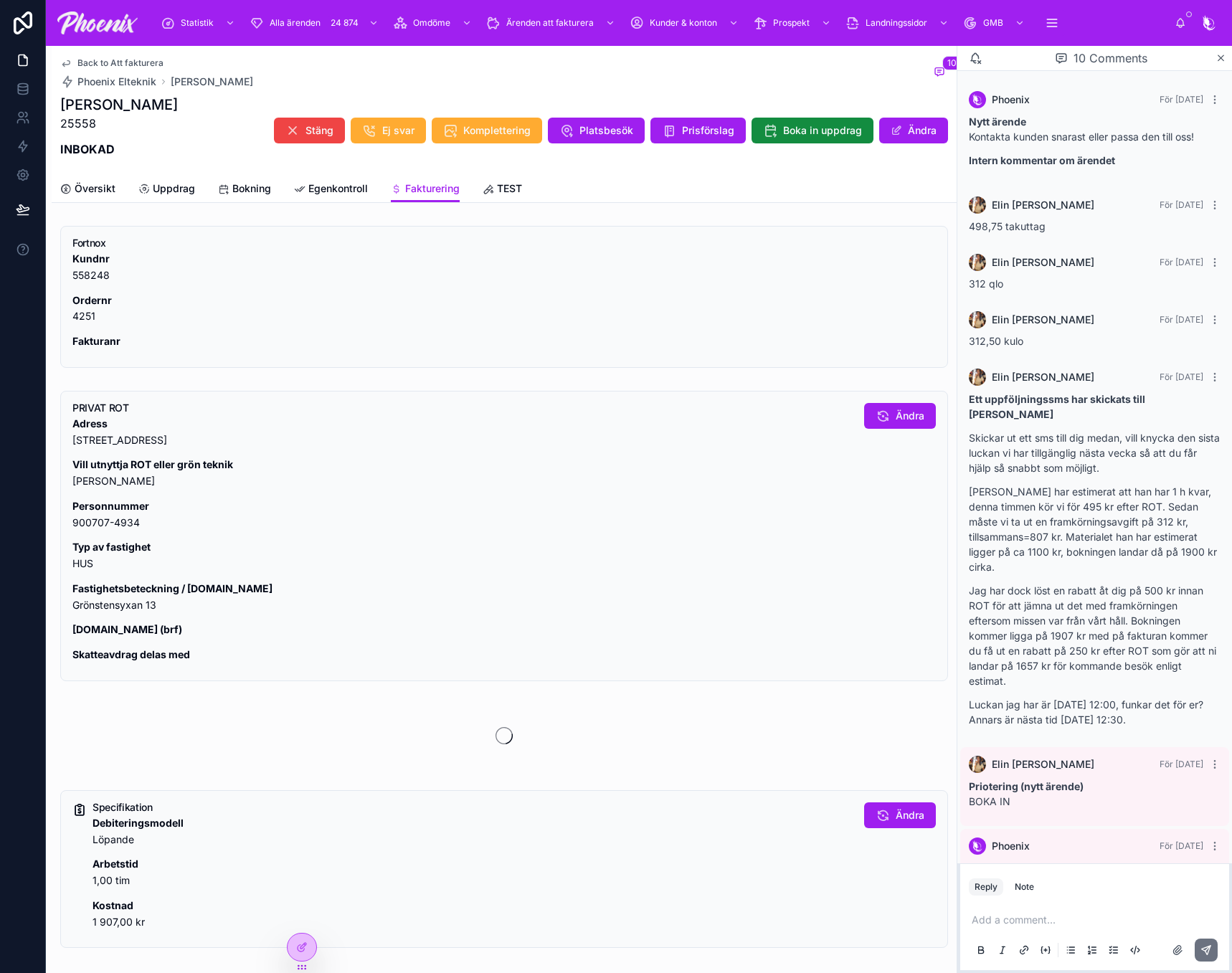
scroll to position [524, 0]
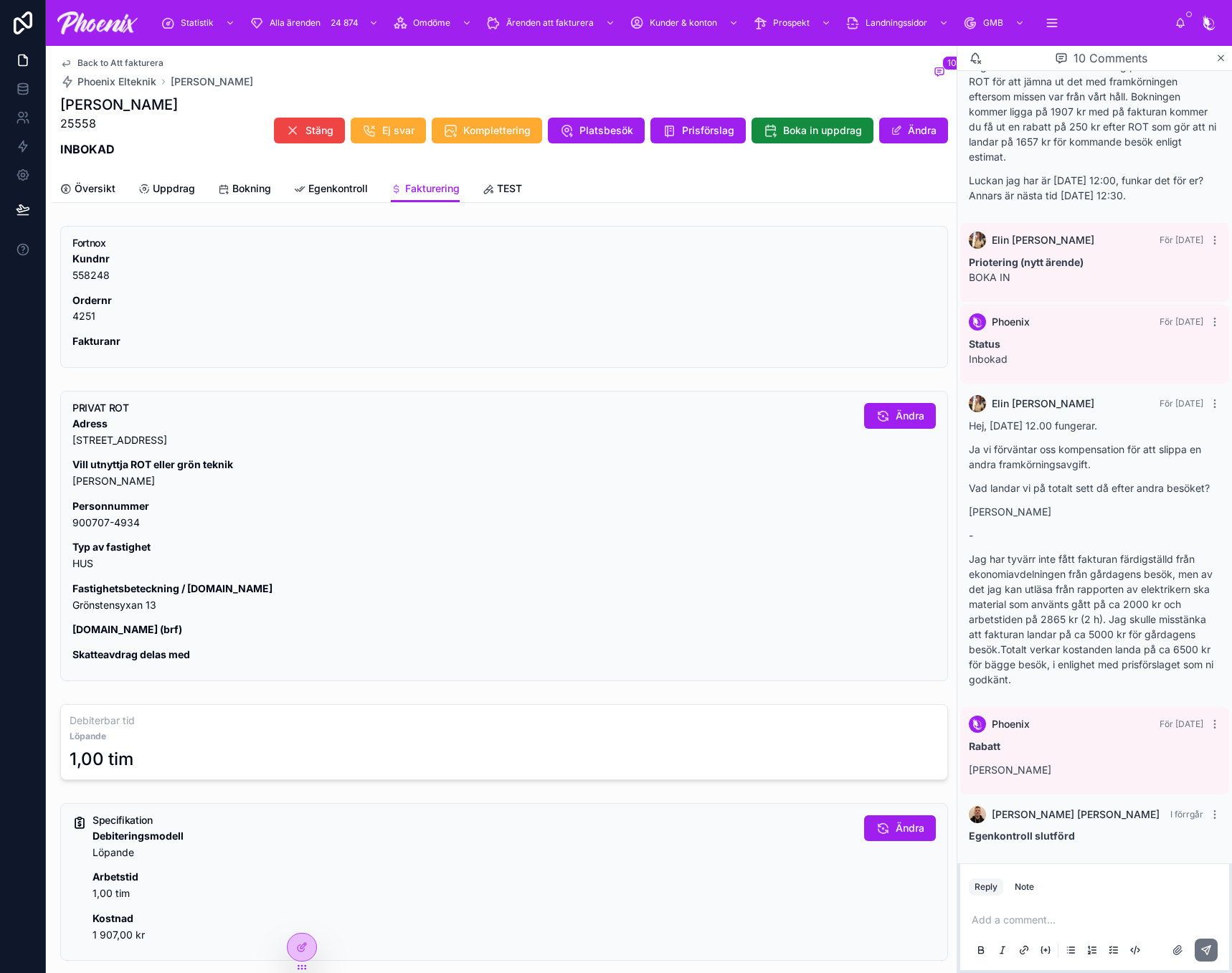
click at [81, 308] on p "Ordernr 4251" at bounding box center [504, 309] width 863 height 33
click at [79, 320] on p "Ordernr 4251" at bounding box center [504, 309] width 863 height 33
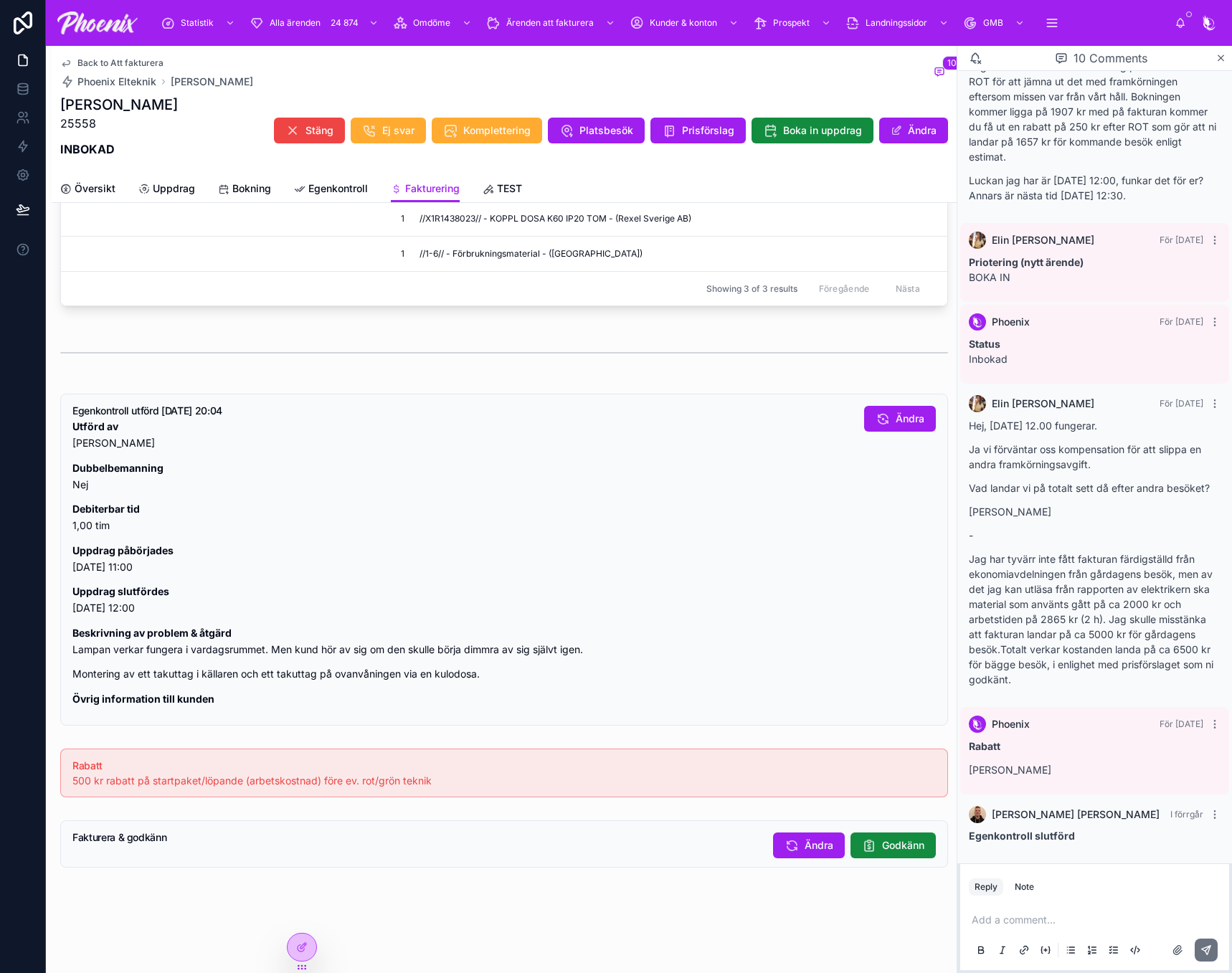
scroll to position [966, 0]
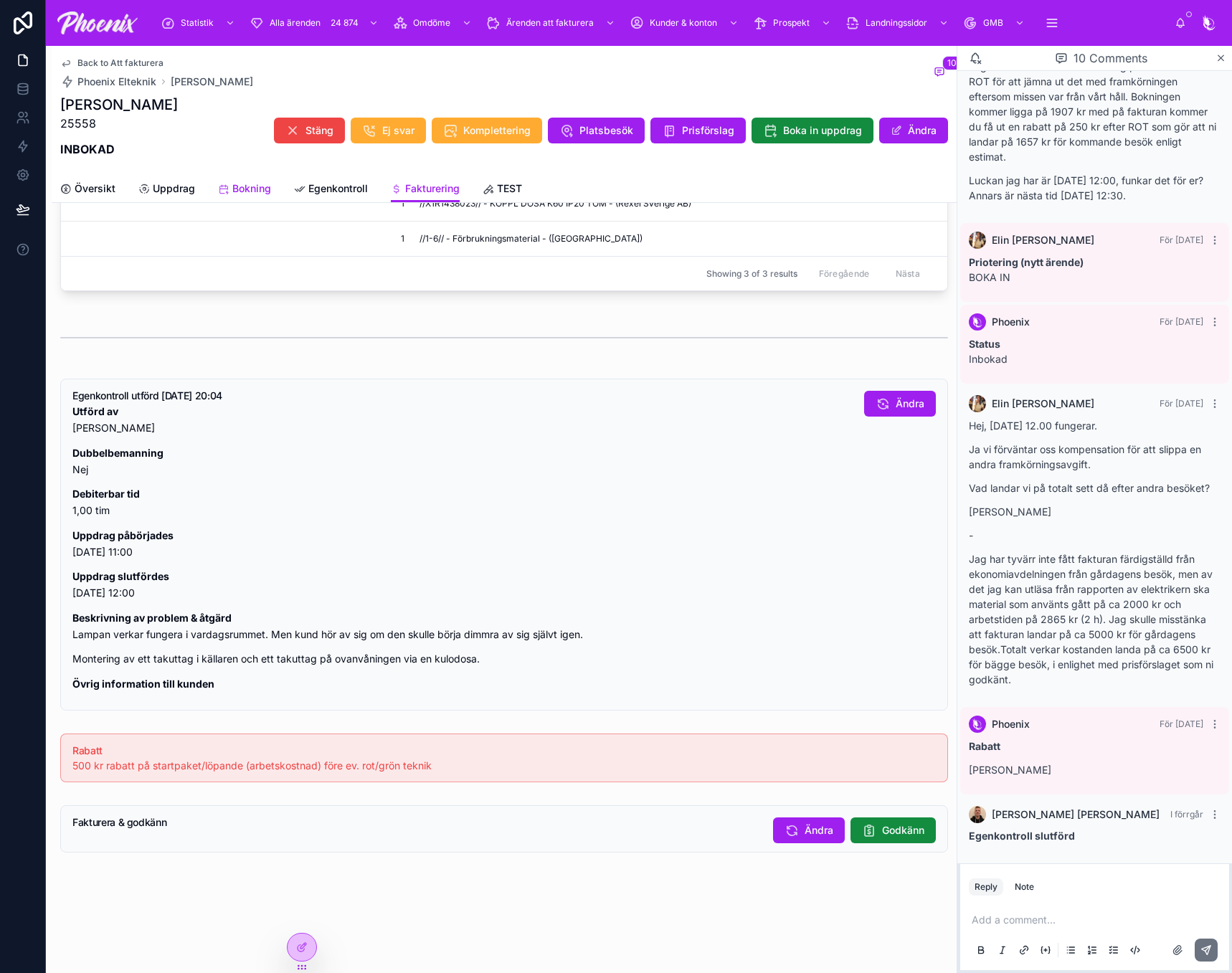
click at [267, 192] on span "Bokning" at bounding box center [251, 188] width 39 height 14
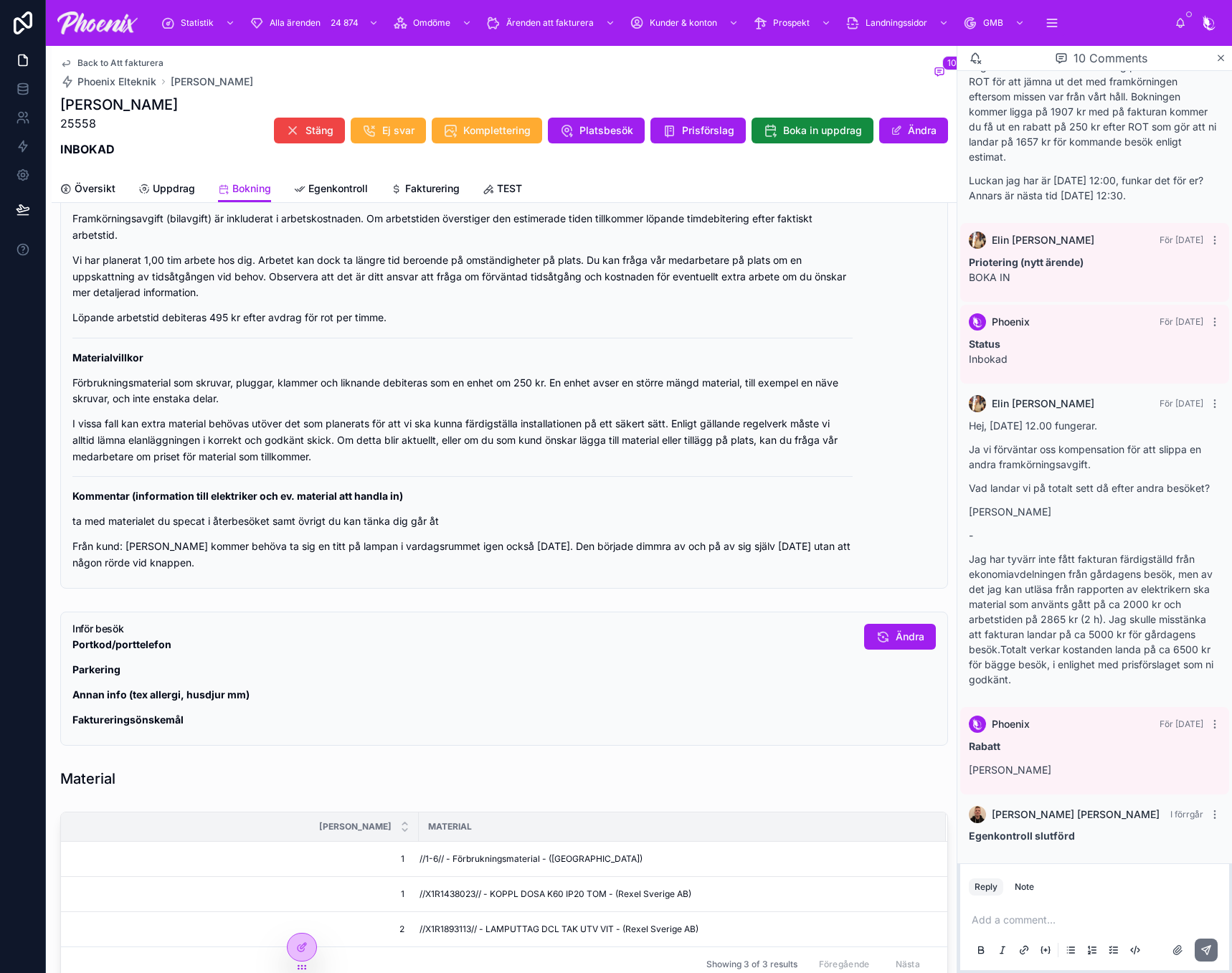
scroll to position [717, 0]
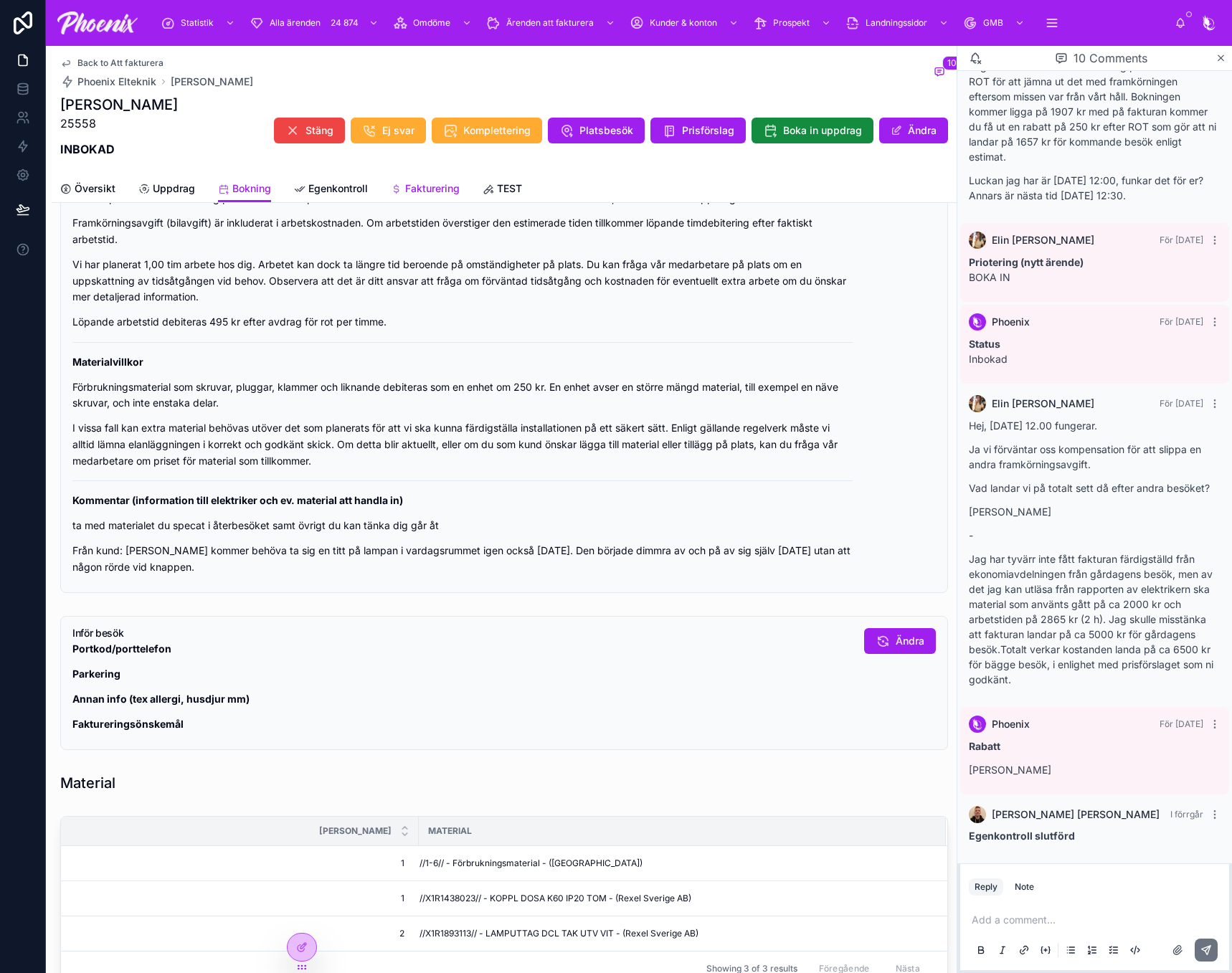
click at [443, 193] on span "Fakturering" at bounding box center [433, 188] width 54 height 14
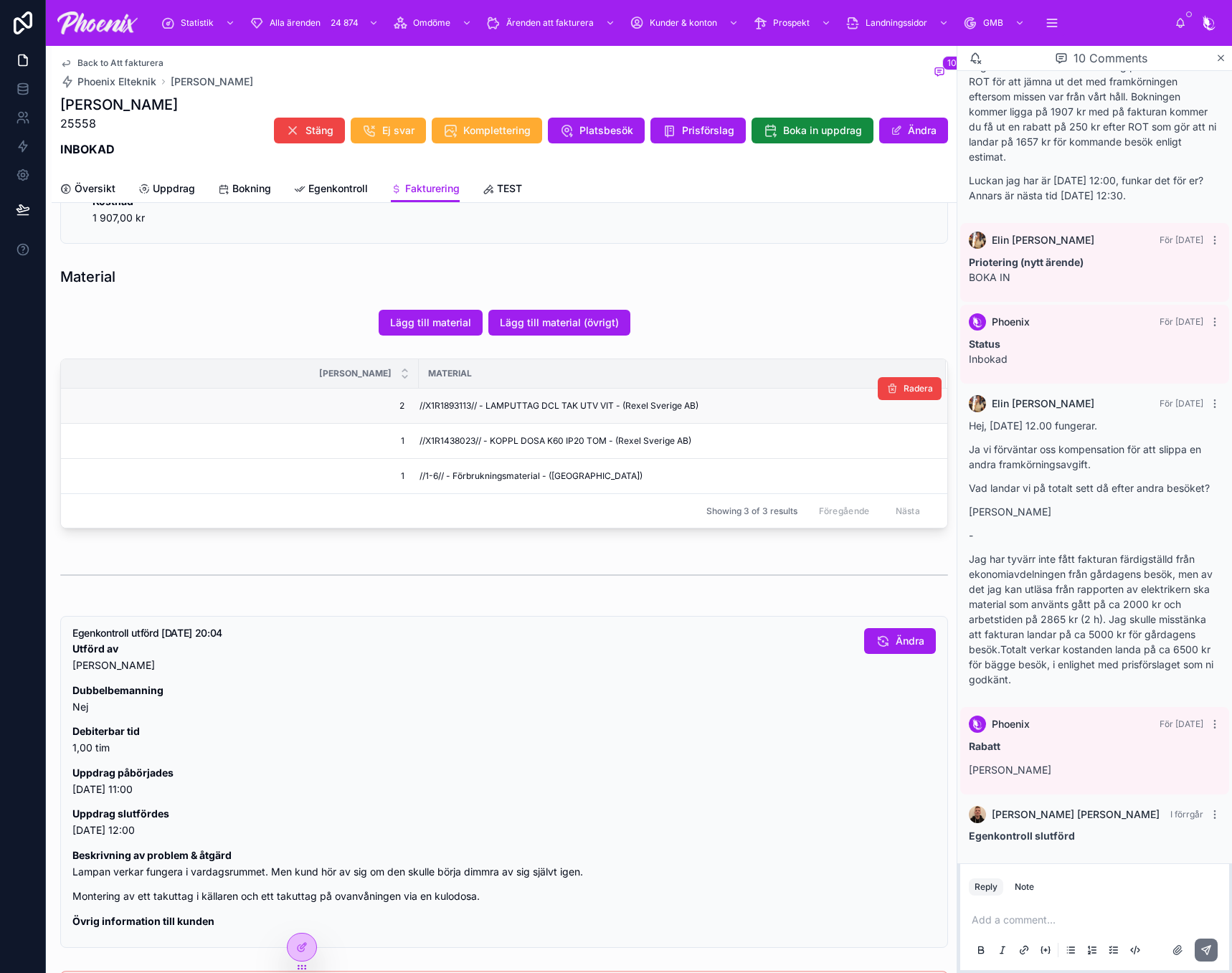
click at [456, 398] on td "//X1R1893113// - LAMPUTTAG DCL TAK UTV VIT - (Rexel Sverige AB)" at bounding box center [682, 406] width 527 height 36
click at [424, 444] on span "//X1R1438023// - KOPPL DOSA K60 IP20 TOM - (Rexel Sverige AB)" at bounding box center [555, 441] width 272 height 12
click at [443, 444] on span "//X1R1438023// - KOPPL DOSA K60 IP20 TOM - (Rexel Sverige AB)" at bounding box center [555, 441] width 272 height 12
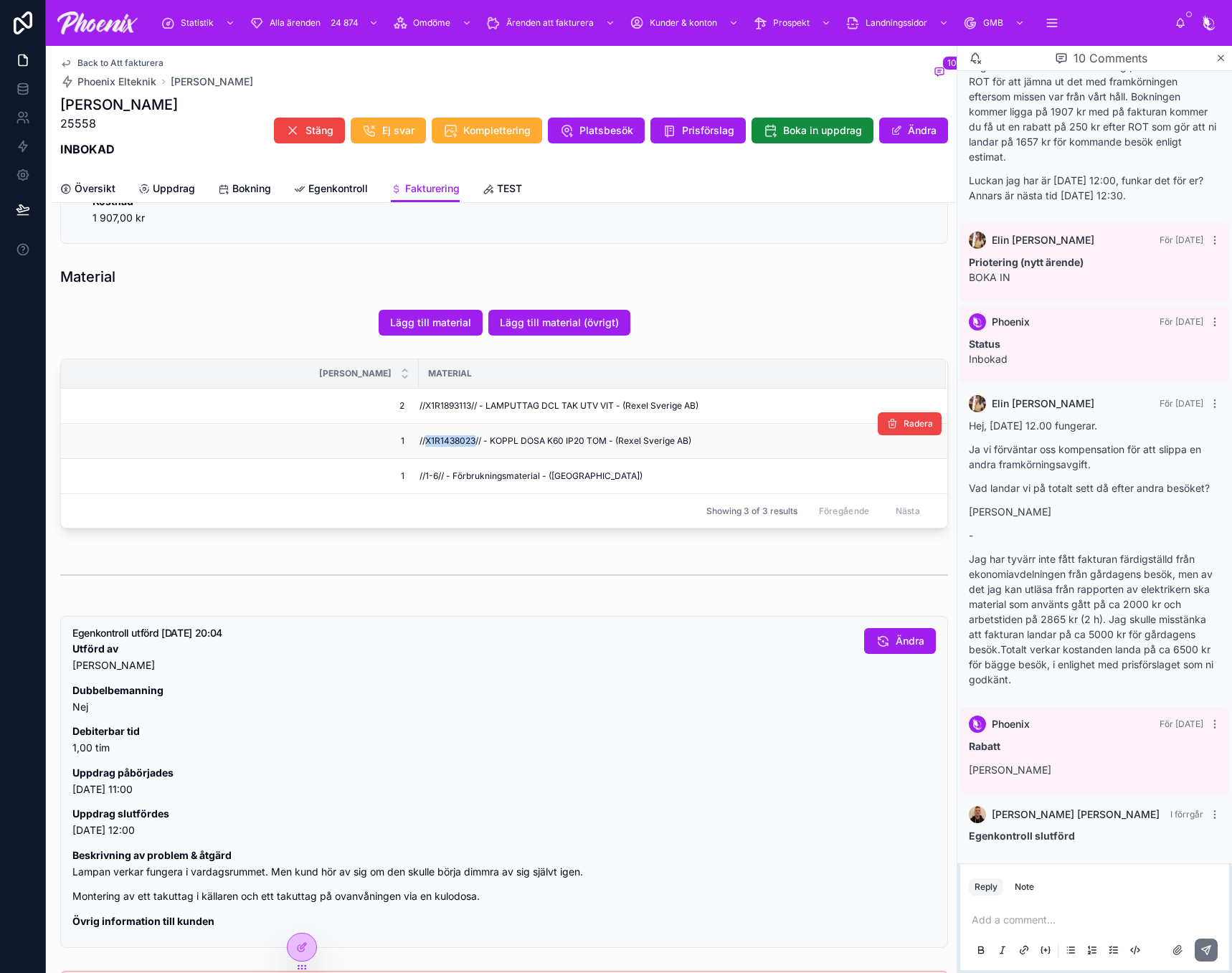
click at [443, 444] on span "//X1R1438023// - KOPPL DOSA K60 IP20 TOM - (Rexel Sverige AB)" at bounding box center [555, 441] width 272 height 12
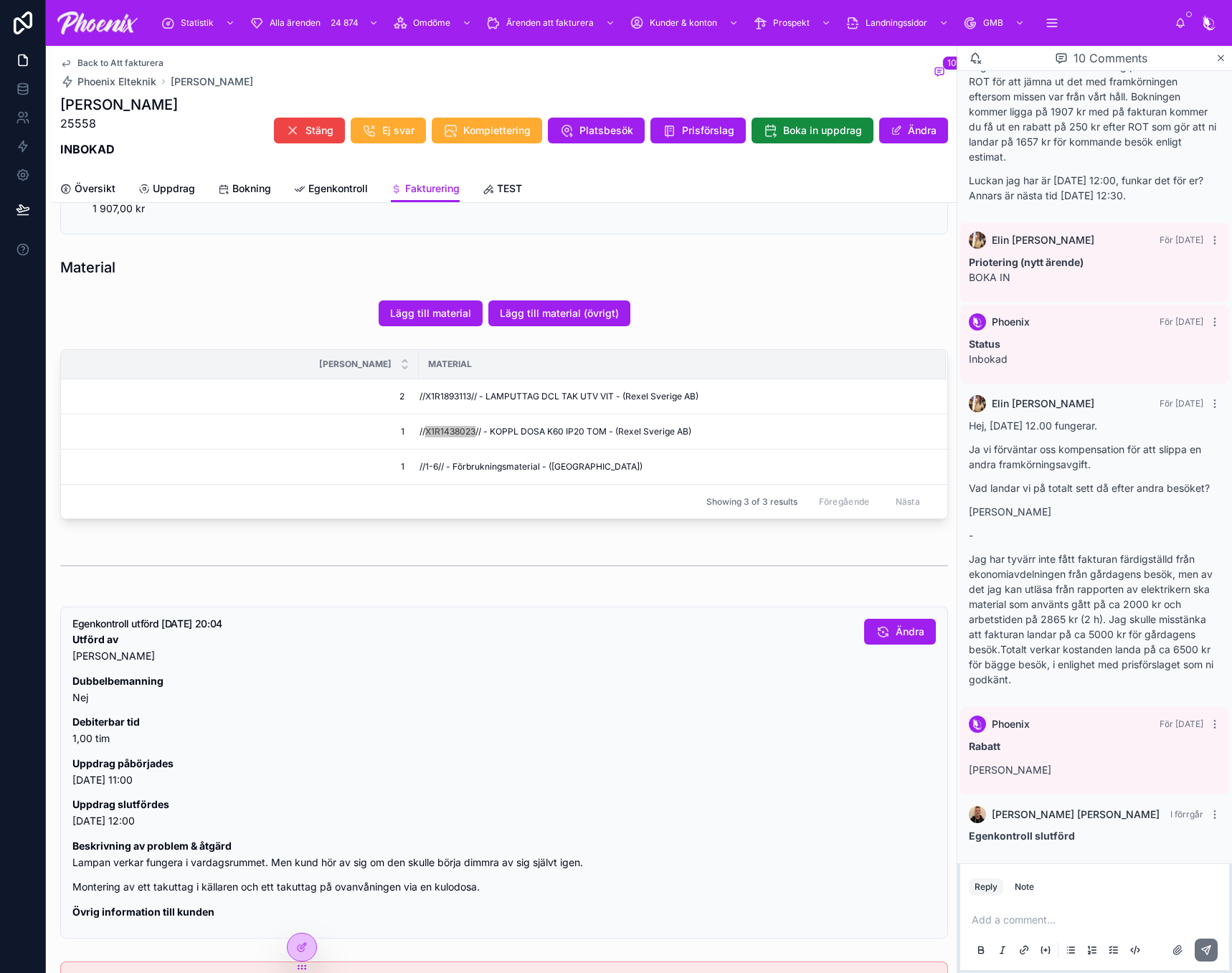
scroll to position [966, 0]
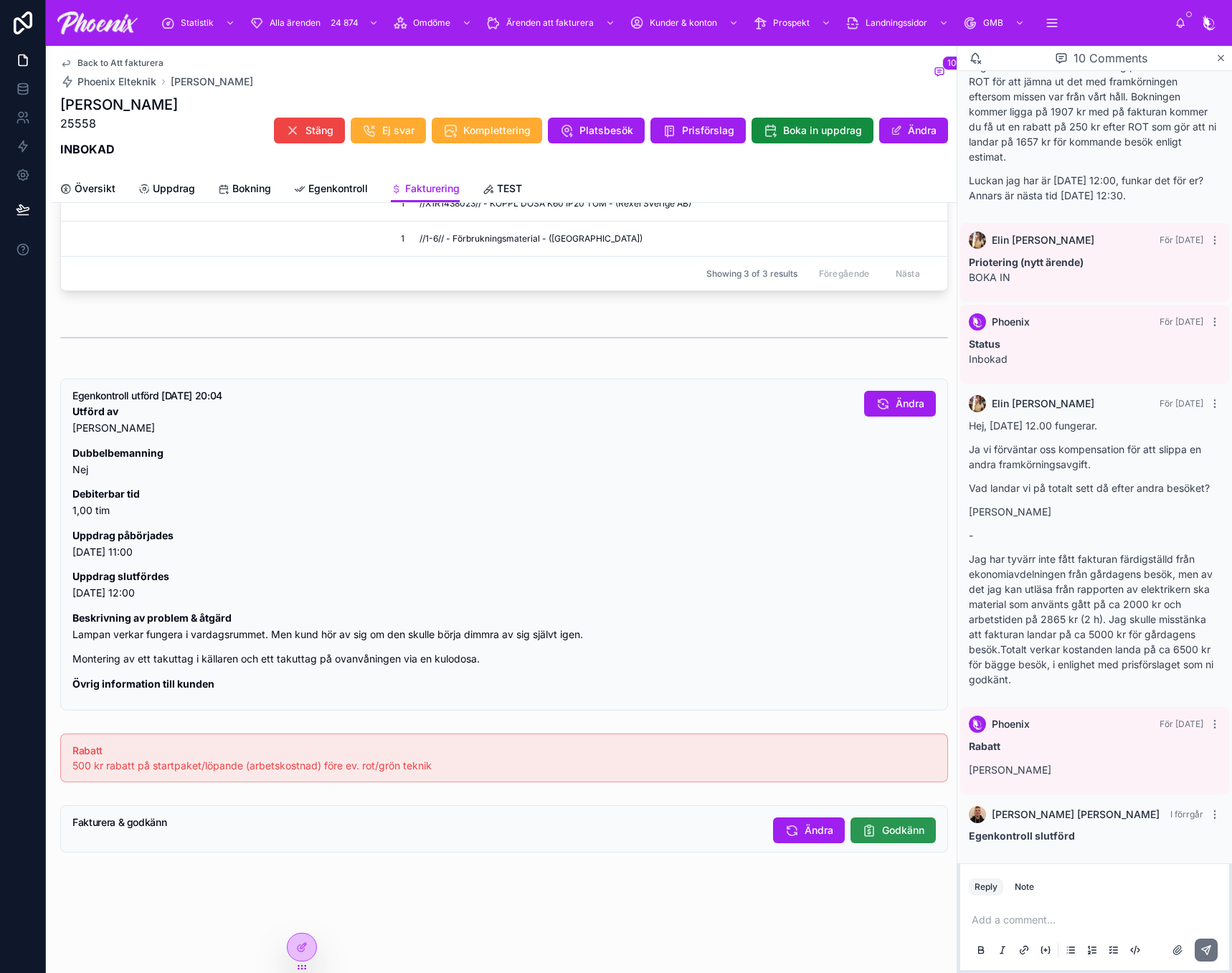
click at [882, 825] on span "Godkänn" at bounding box center [903, 830] width 42 height 14
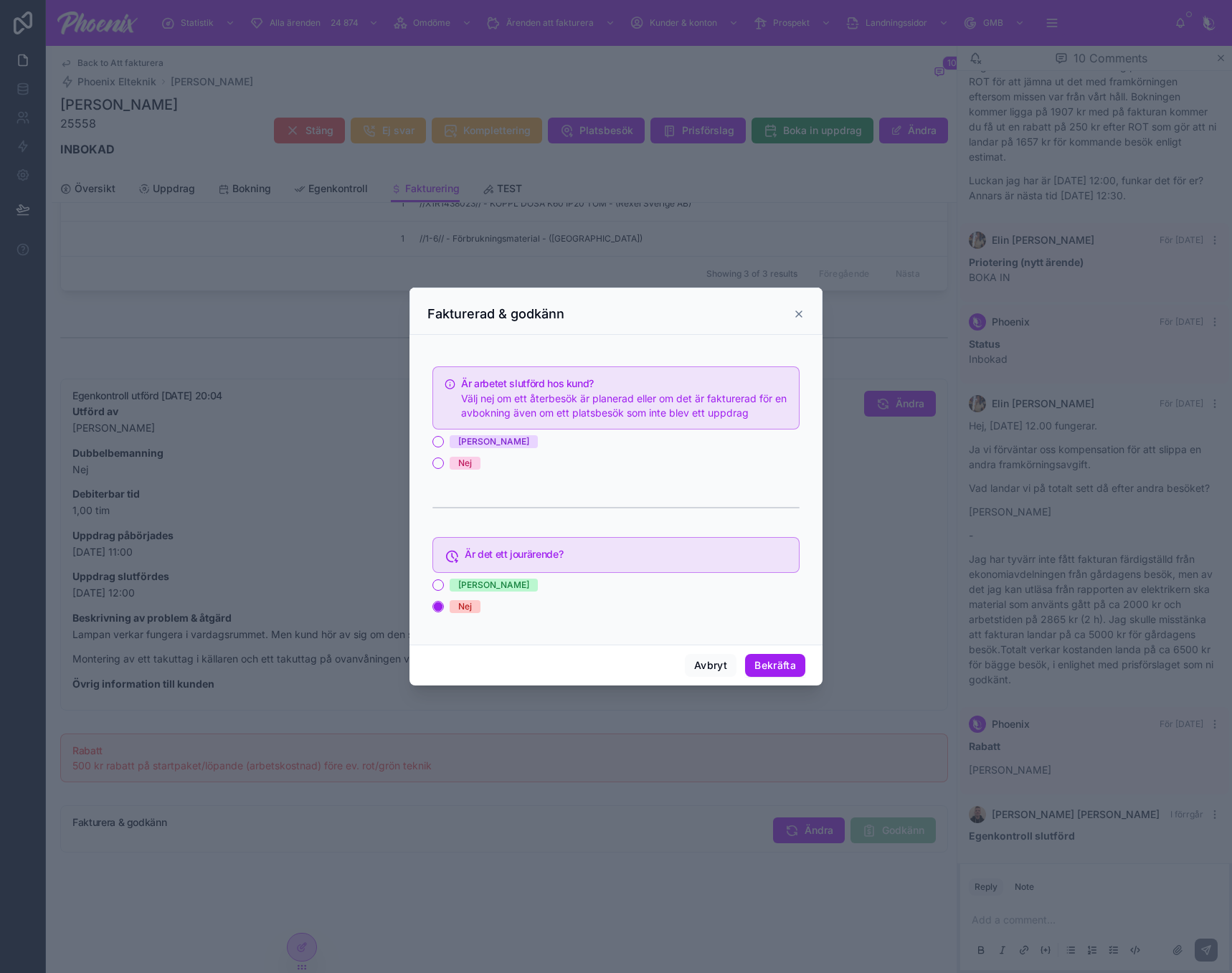
click at [464, 439] on div "[PERSON_NAME]" at bounding box center [494, 442] width 71 height 13
click at [443, 439] on button "[PERSON_NAME]" at bounding box center [438, 442] width 12 height 12
click at [768, 671] on button "Bekräfta" at bounding box center [775, 666] width 60 height 23
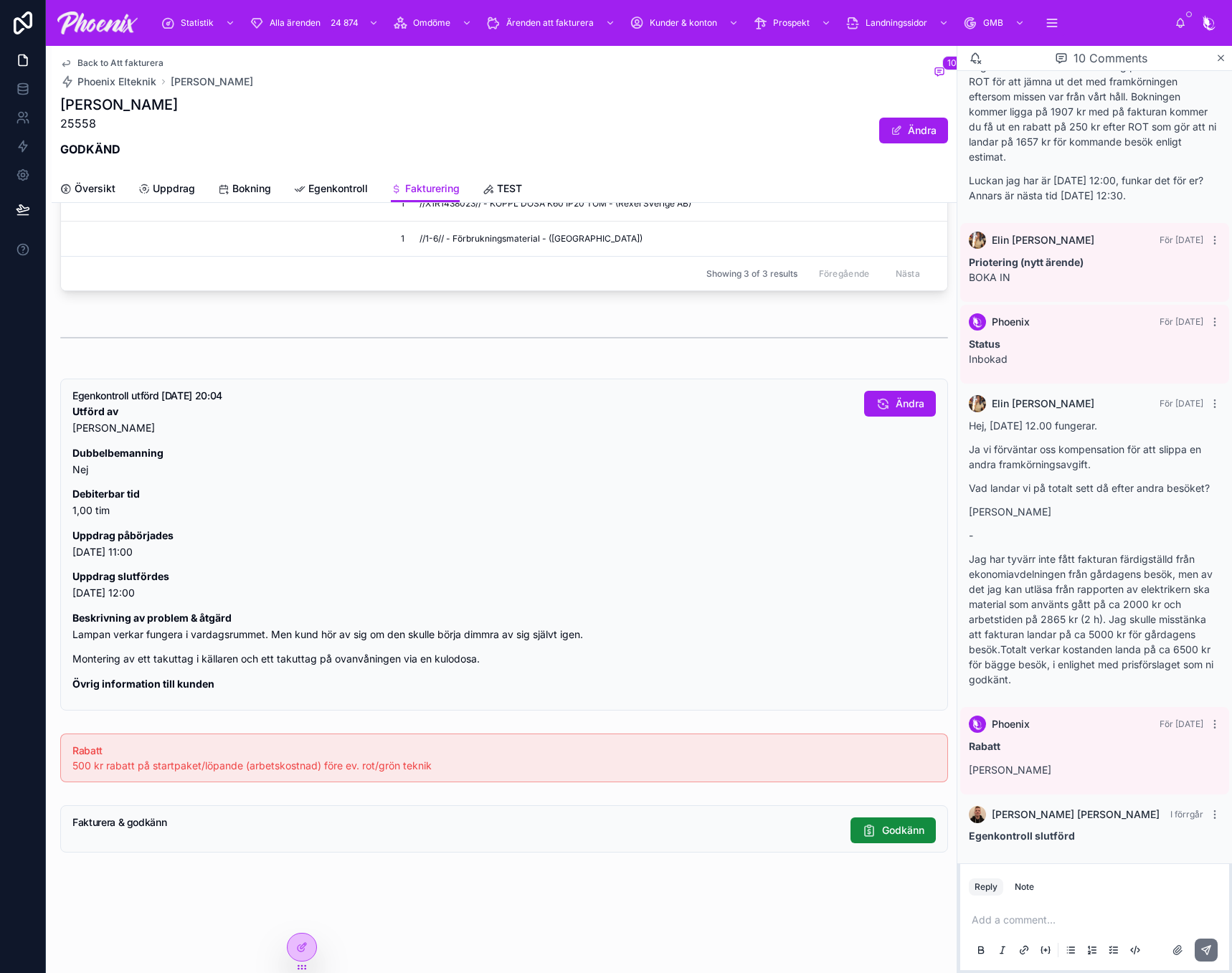
click at [148, 57] on span "Back to Att fakturera" at bounding box center [121, 63] width 86 height 12
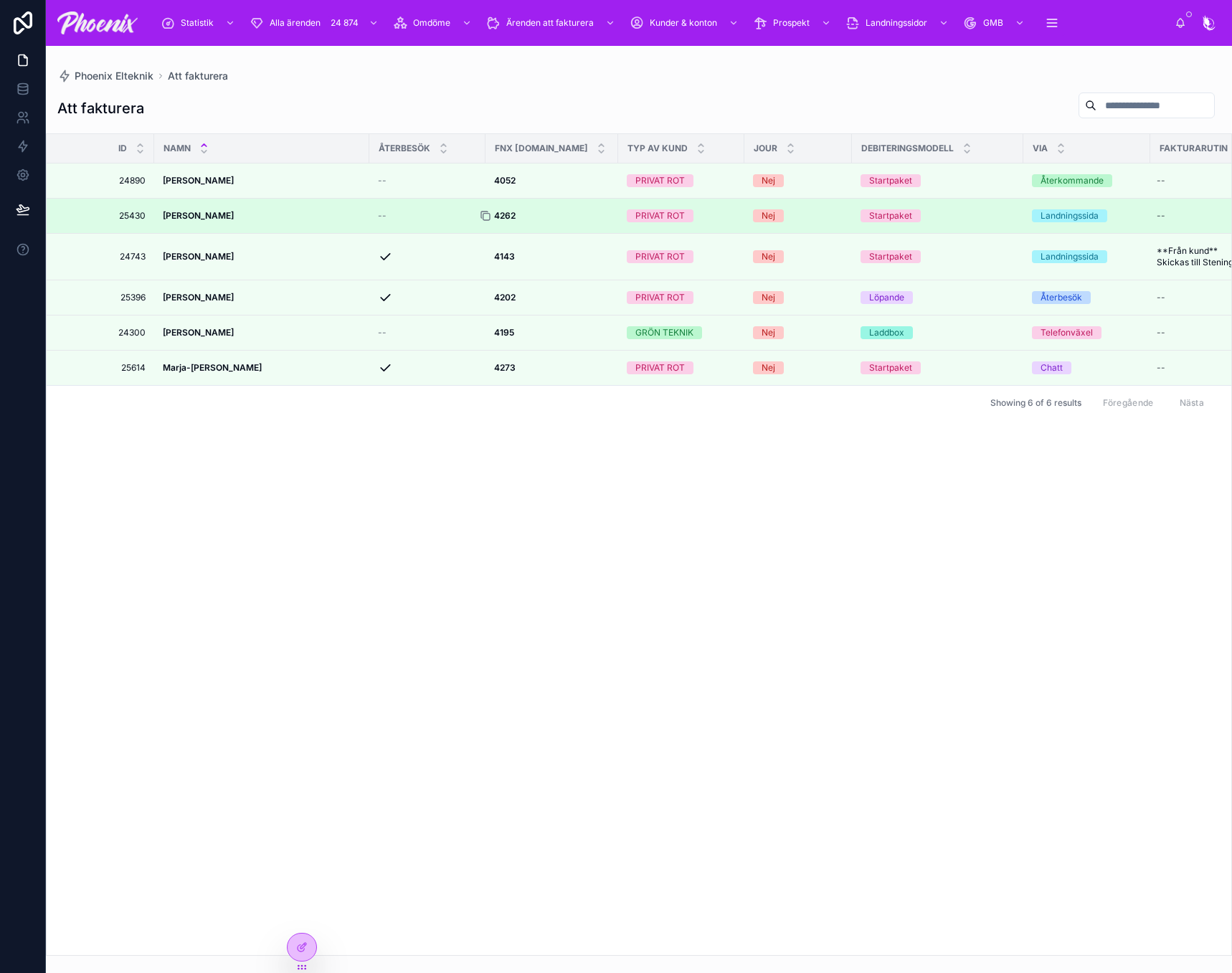
click at [486, 216] on icon at bounding box center [486, 216] width 12 height 12
click at [502, 215] on div at bounding box center [491, 216] width 23 height 12
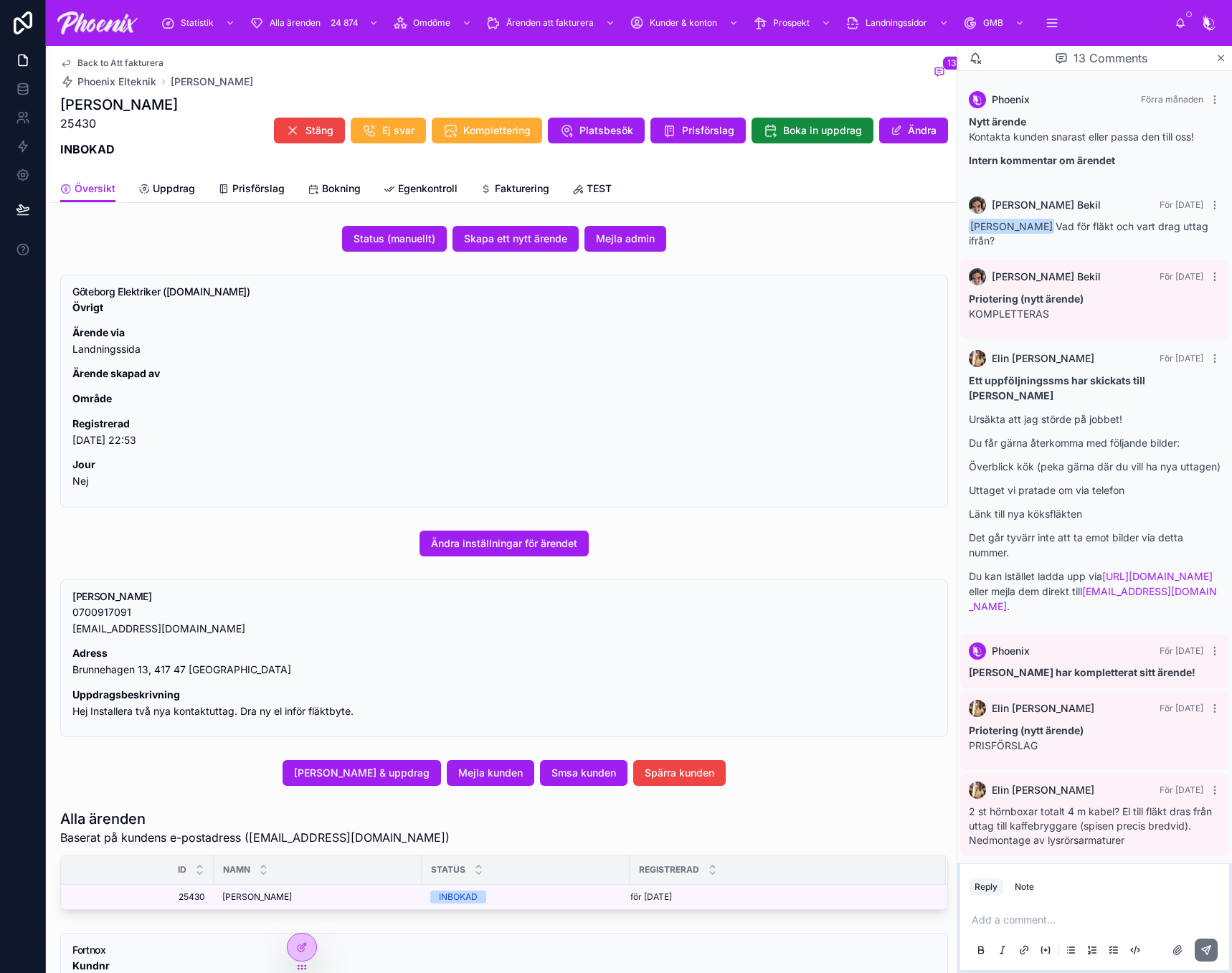
scroll to position [577, 0]
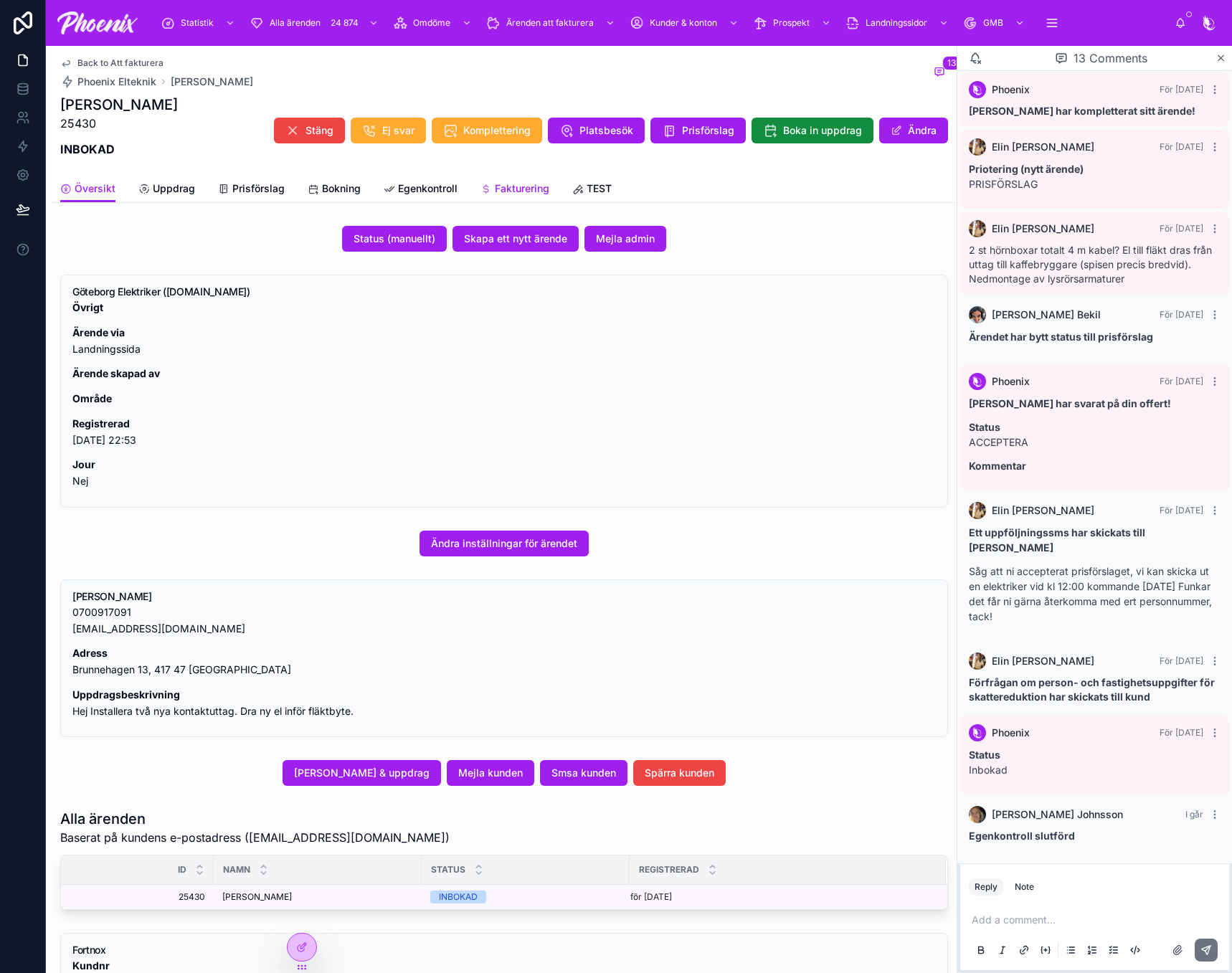
click at [502, 188] on span "Fakturering" at bounding box center [522, 188] width 54 height 14
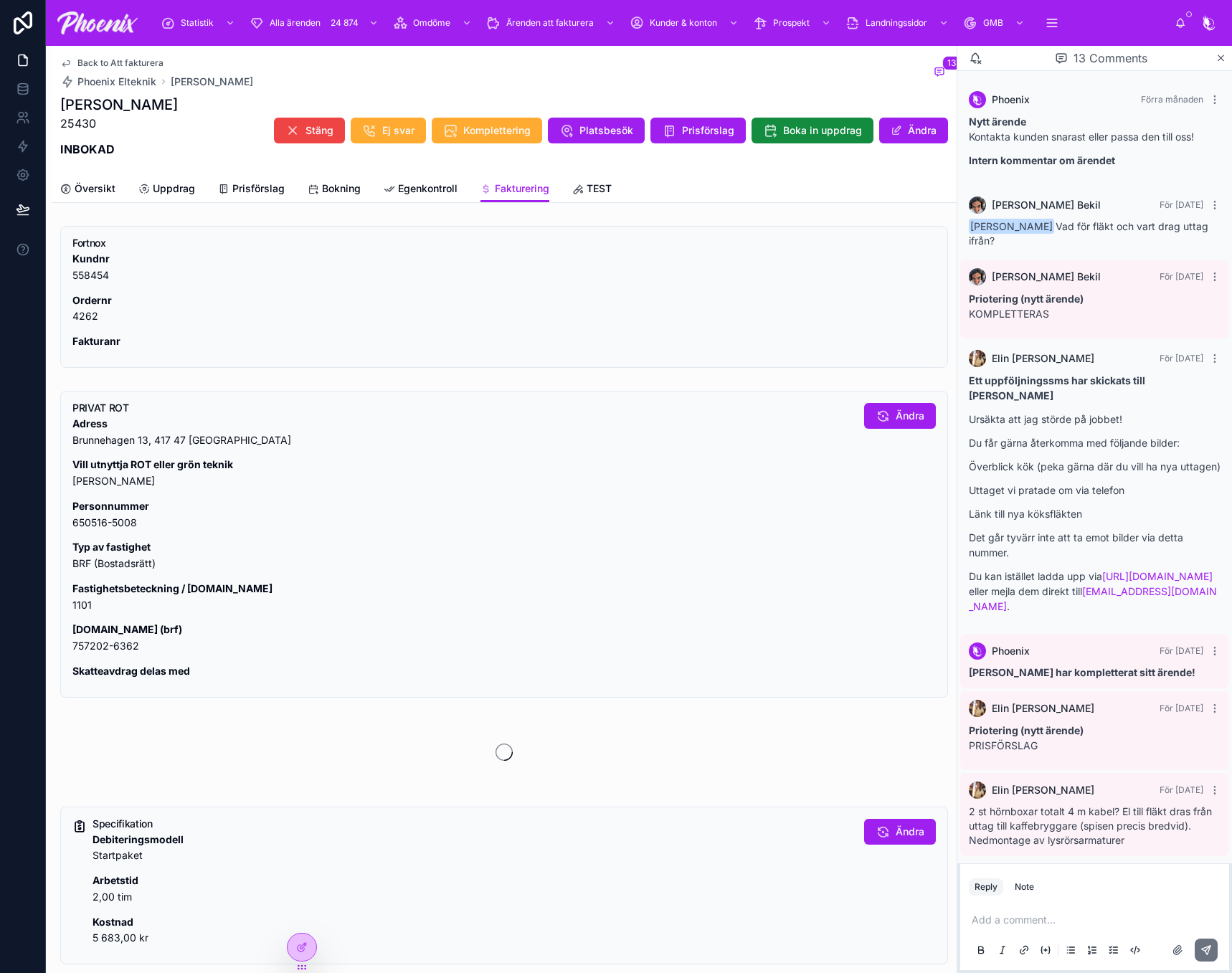
scroll to position [577, 0]
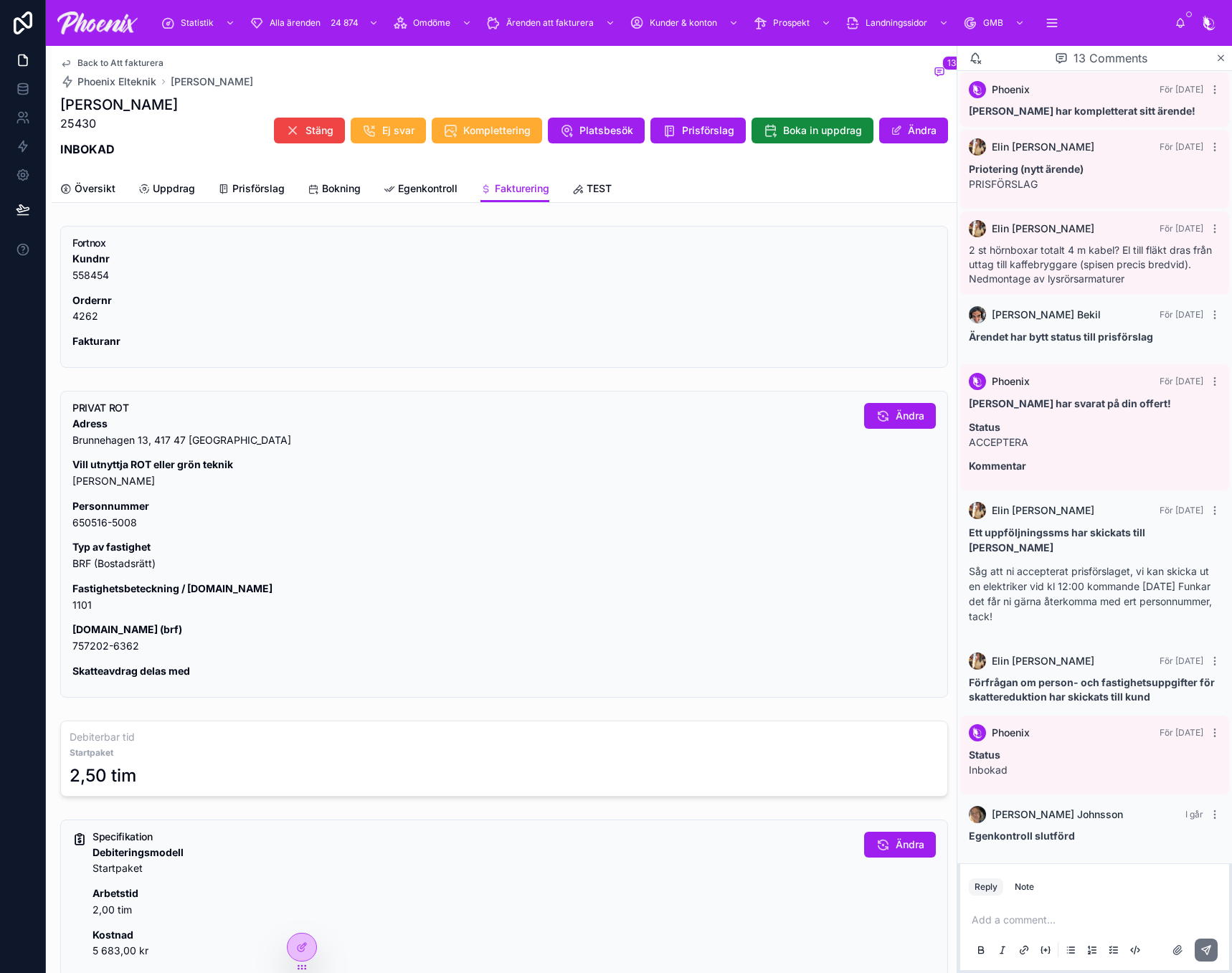
click at [79, 611] on p "Fastighetsbeteckning / [DOMAIN_NAME] 1101" at bounding box center [462, 597] width 780 height 33
click at [116, 635] on strong "[DOMAIN_NAME] (brf)" at bounding box center [127, 629] width 110 height 12
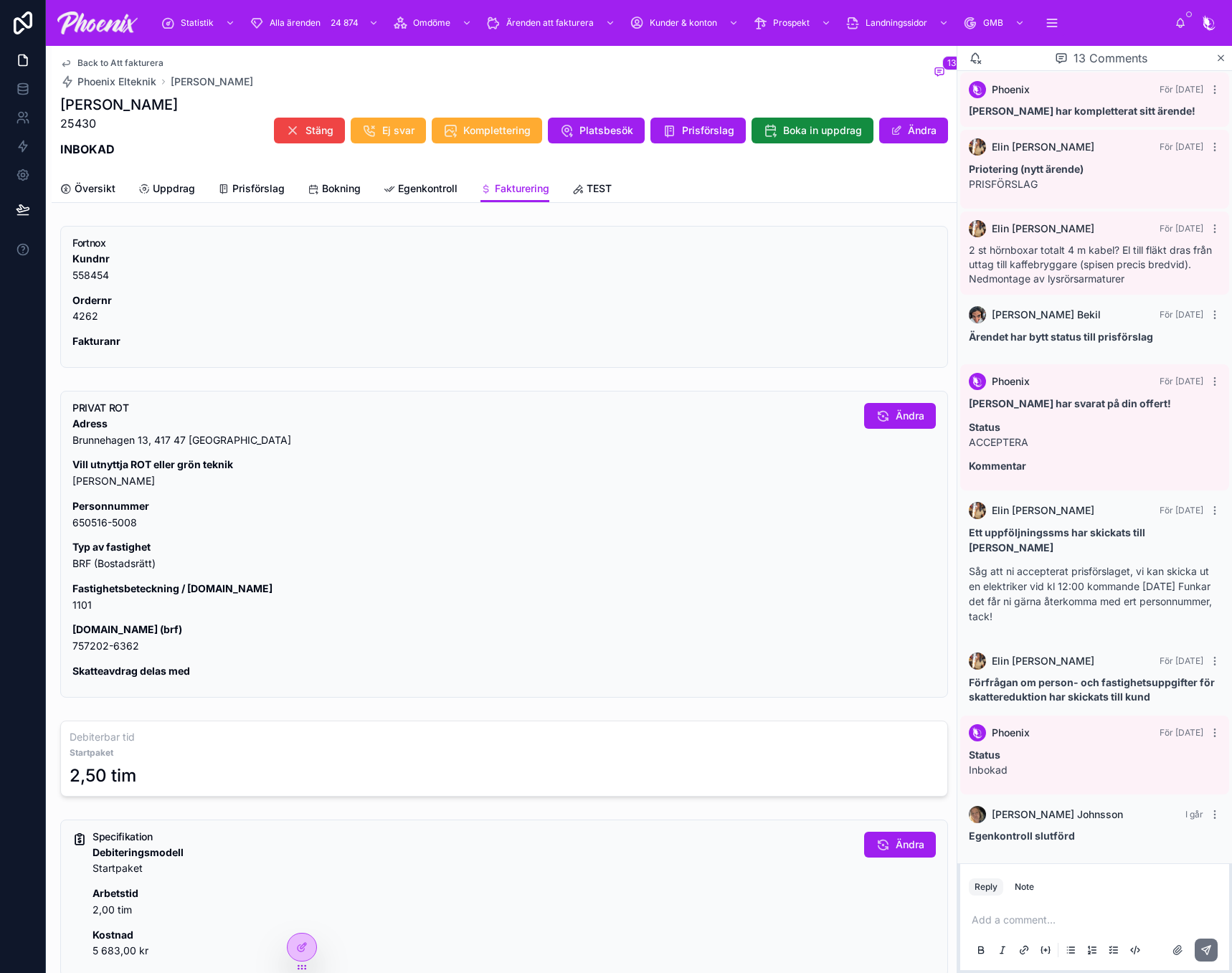
click at [101, 649] on p "[DOMAIN_NAME] (brf) 757202-6362" at bounding box center [462, 638] width 780 height 33
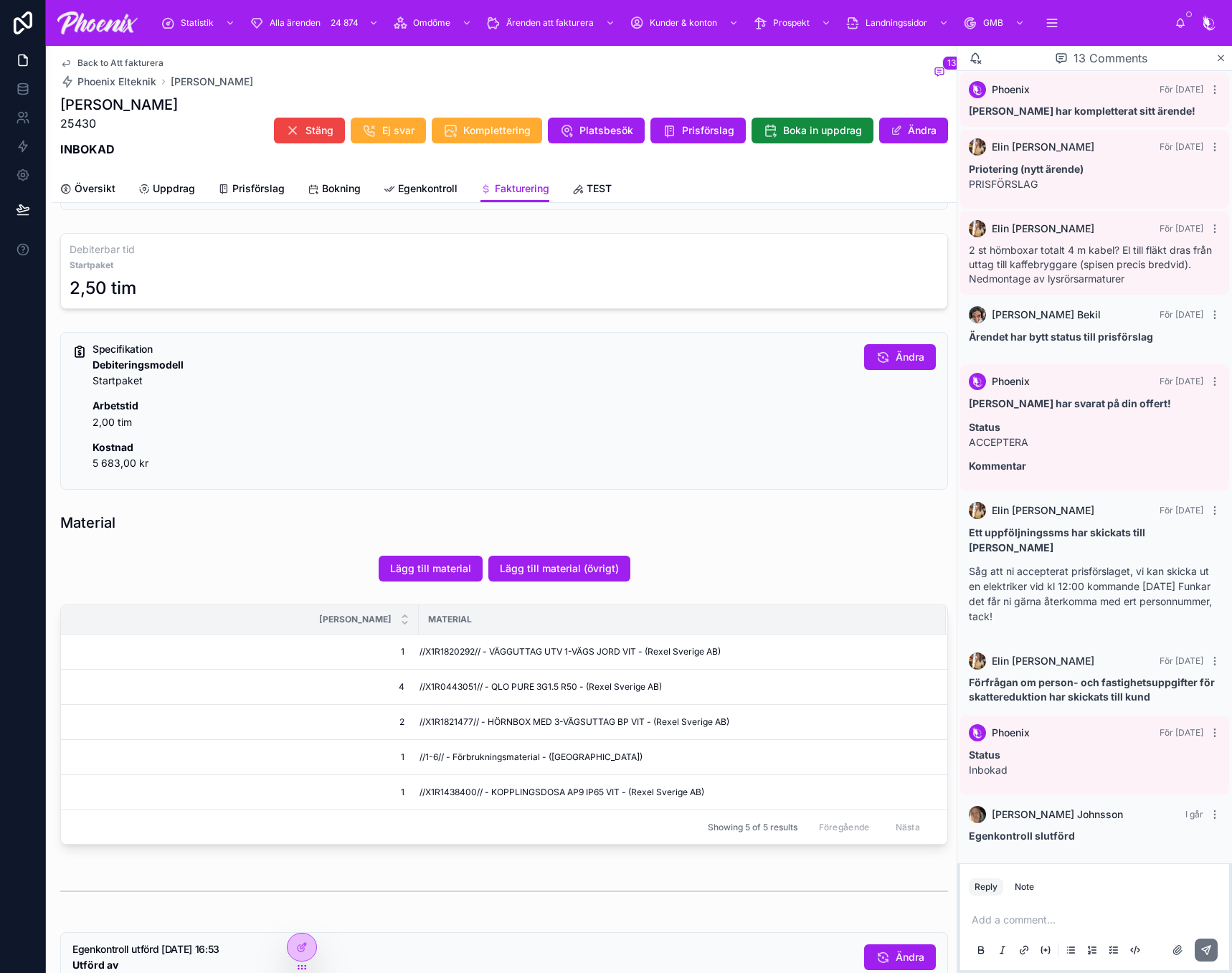
scroll to position [502, 0]
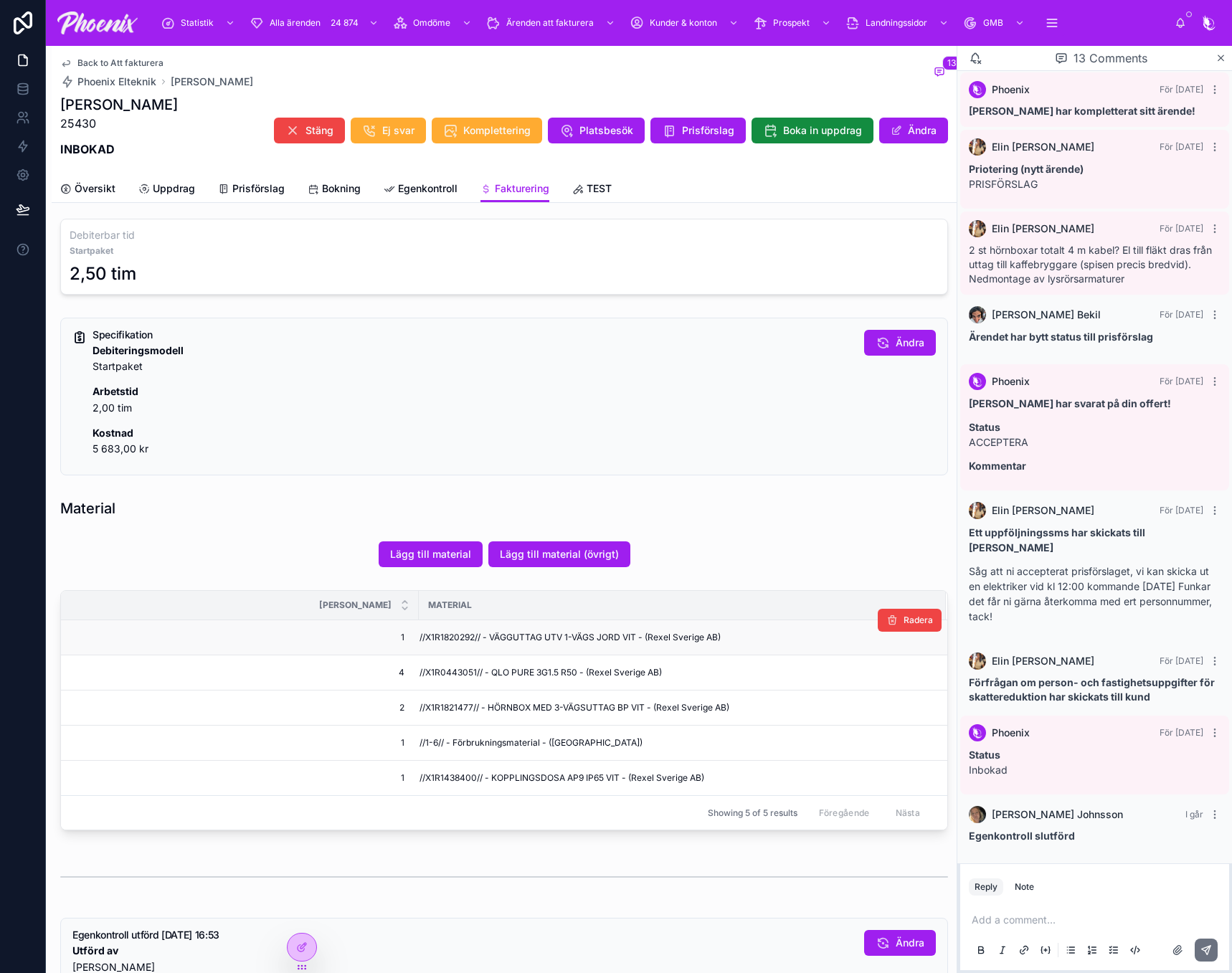
click at [456, 642] on span "//X1R1820292// - VÄGGUTTAG UTV 1-VÄGS JORD VIT - (Rexel Sverige AB)" at bounding box center [570, 638] width 301 height 12
drag, startPoint x: 456, startPoint y: 642, endPoint x: 1061, endPoint y: 626, distance: 605.2
click at [457, 642] on span "//X1R1820292// - VÄGGUTTAG UTV 1-VÄGS JORD VIT - (Rexel Sverige AB)" at bounding box center [570, 638] width 301 height 12
click at [438, 679] on td "//X1R0443051// - QLO PURE 3G1.5 R50 - (Rexel Sverige AB)" at bounding box center [682, 673] width 527 height 36
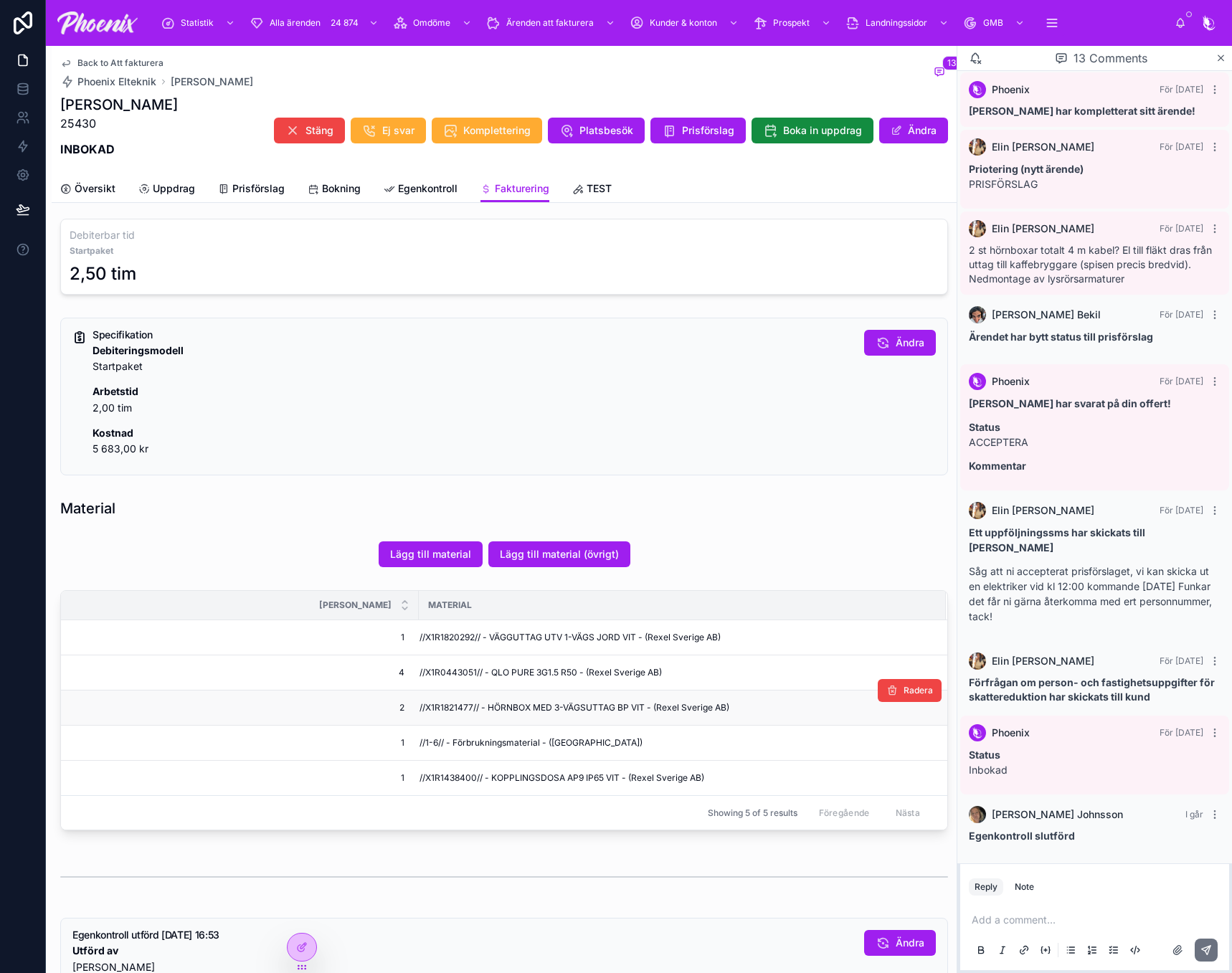
click at [446, 700] on td "//X1R1821477// - HÖRNBOX MED 3-VÄGSUTTAG BP VIT - (Rexel Sverige AB)" at bounding box center [682, 708] width 527 height 36
click at [448, 700] on td "//X1R1821477// - HÖRNBOX MED 3-VÄGSUTTAG BP VIT - (Rexel Sverige AB)" at bounding box center [682, 708] width 527 height 36
click at [445, 772] on span "//X1R1438400// - KOPPLINGSDOSA AP9 IP65 VIT - (Rexel Sverige AB)" at bounding box center [562, 778] width 285 height 12
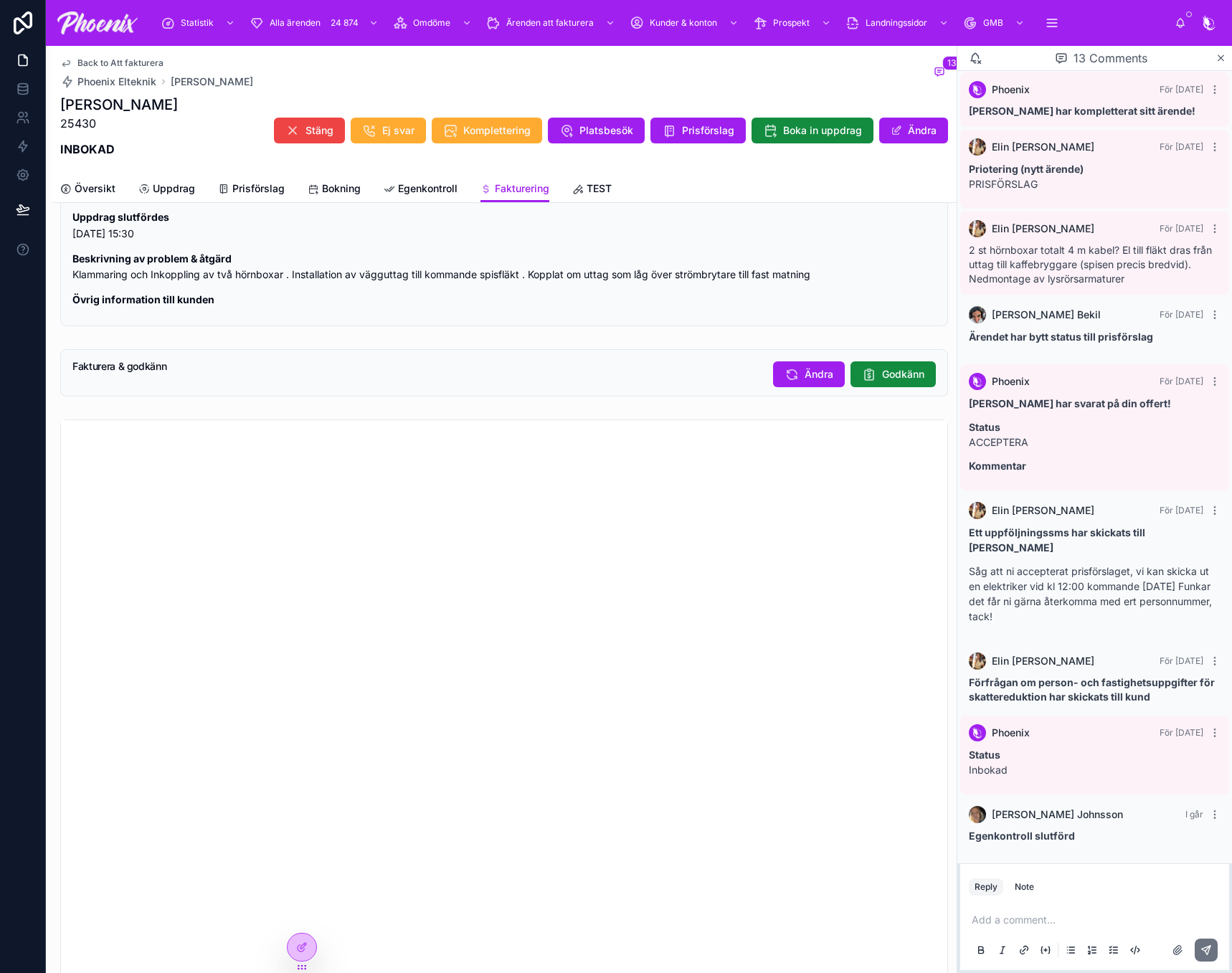
scroll to position [1363, 0]
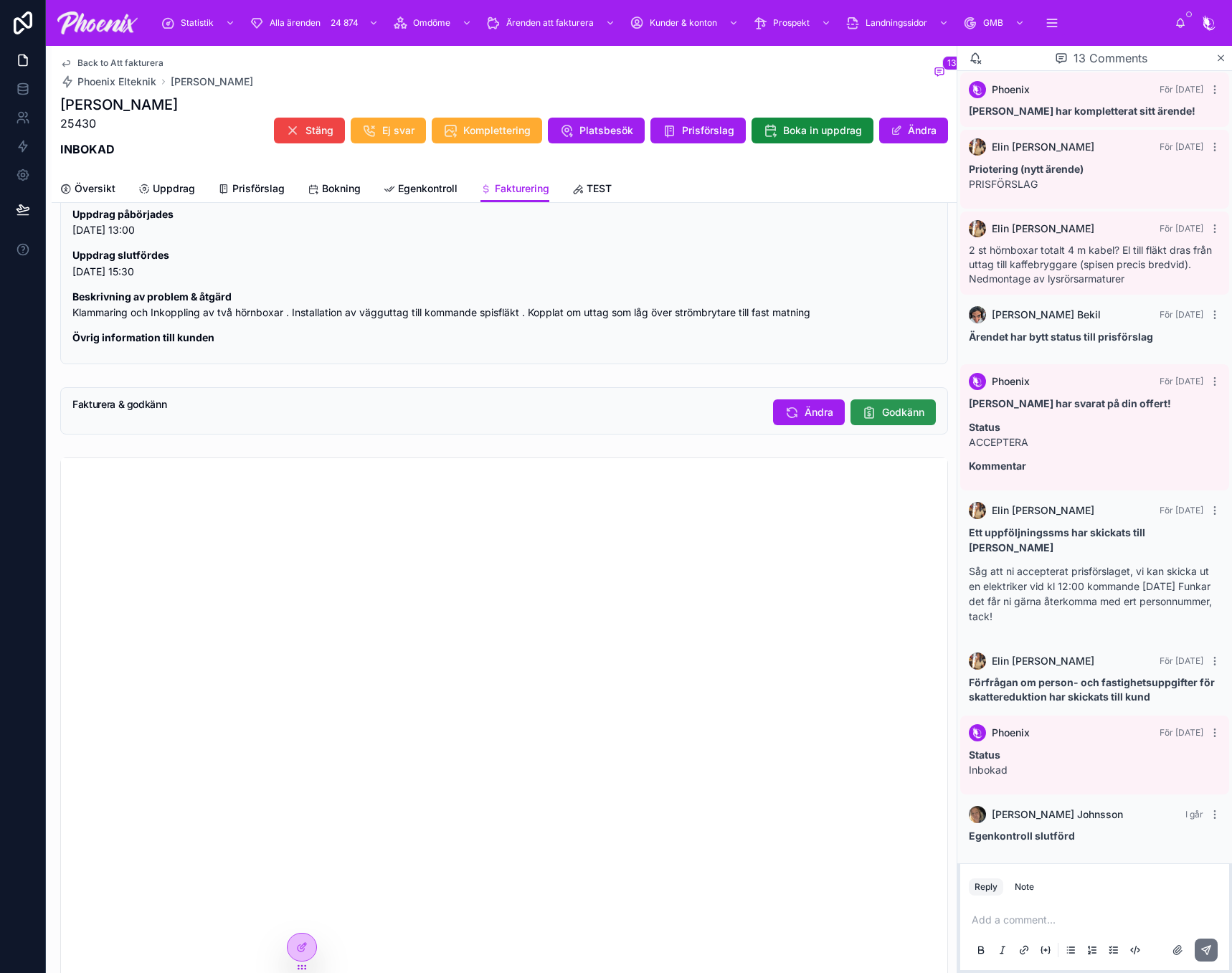
click at [910, 416] on span "Godkänn" at bounding box center [903, 412] width 42 height 14
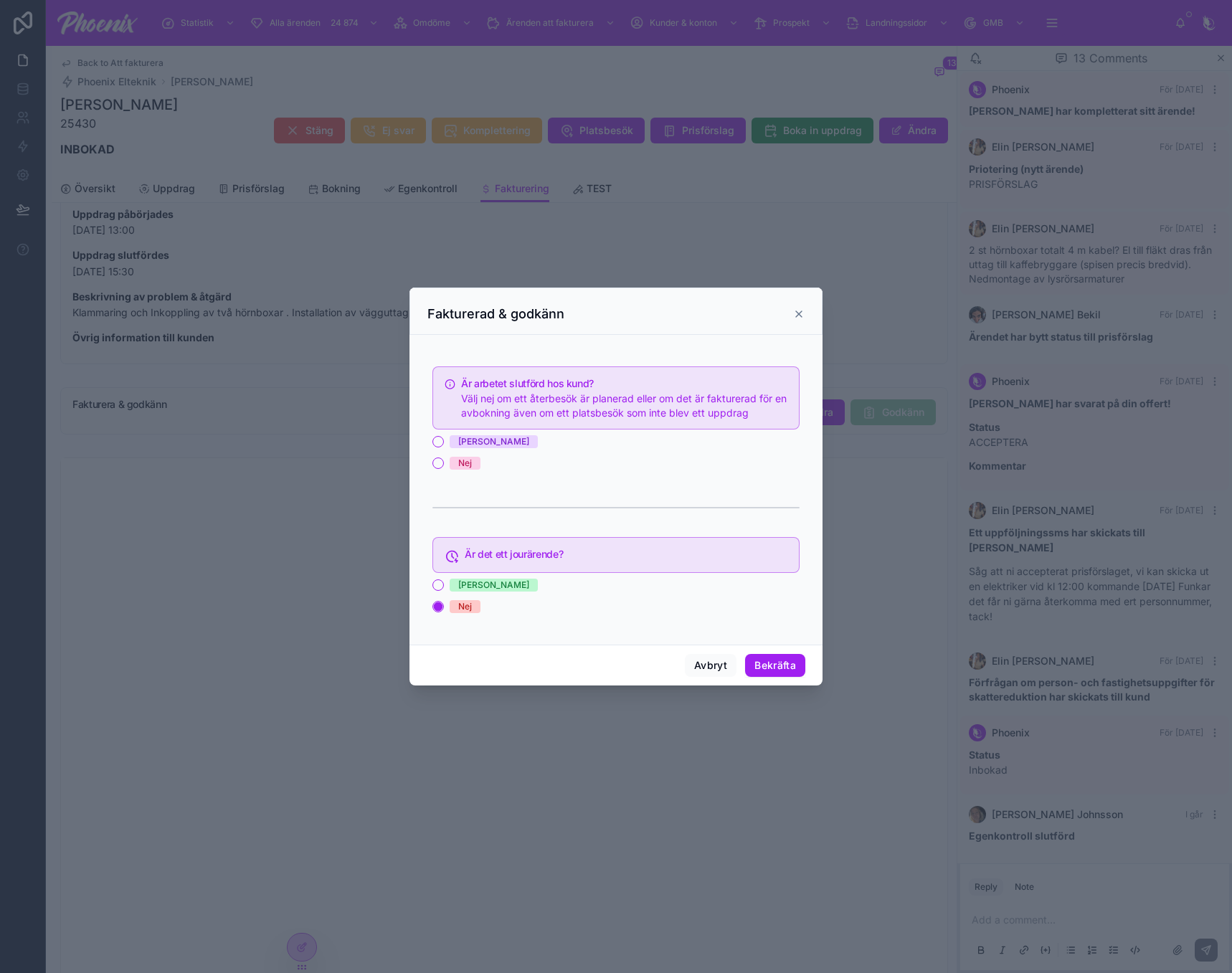
click at [448, 439] on div "[PERSON_NAME]" at bounding box center [616, 442] width 367 height 13
click at [443, 439] on button "[PERSON_NAME]" at bounding box center [438, 442] width 12 height 12
click at [770, 661] on button "Bekräfta" at bounding box center [775, 666] width 60 height 23
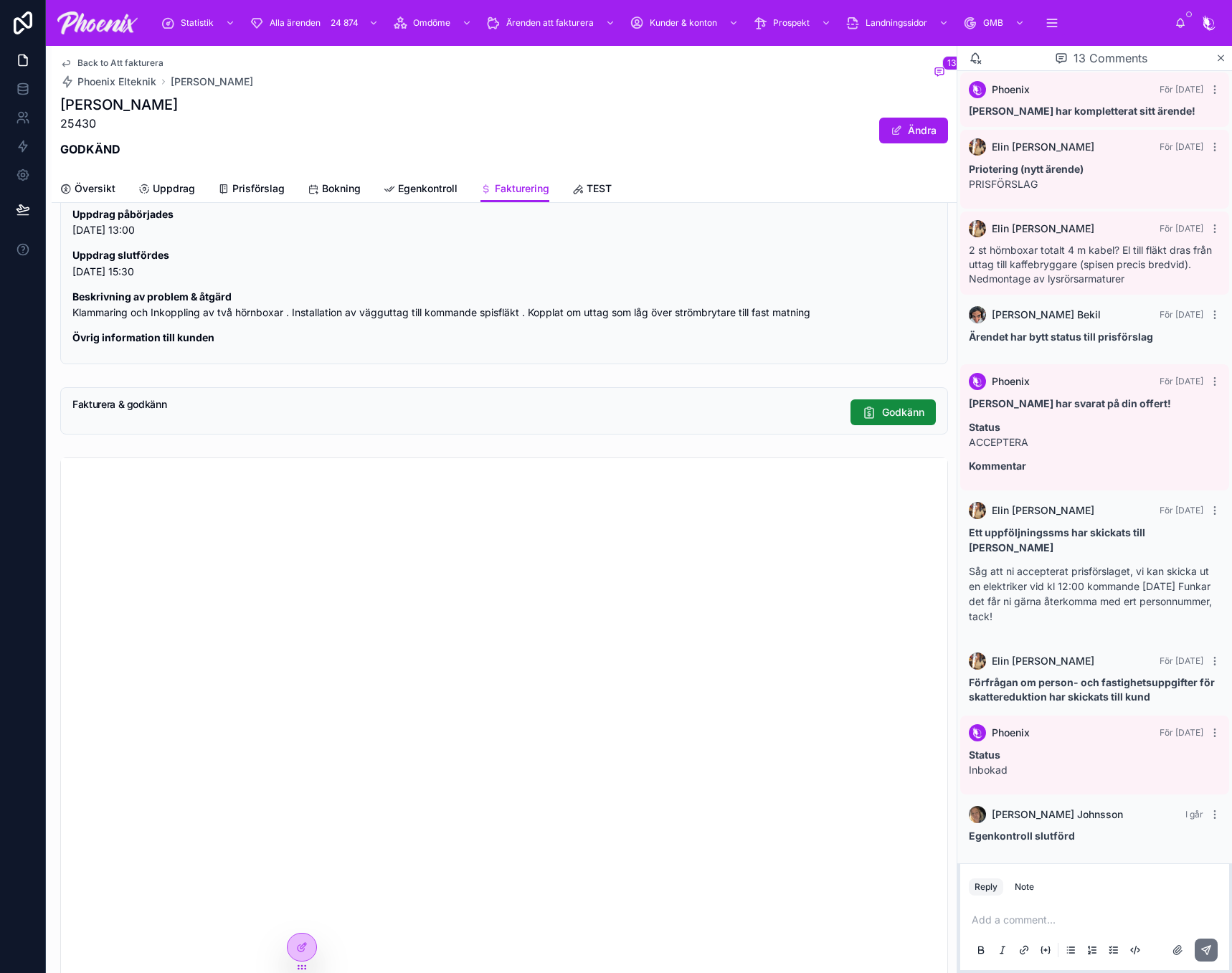
click at [144, 64] on span "Back to Att fakturera" at bounding box center [121, 63] width 86 height 12
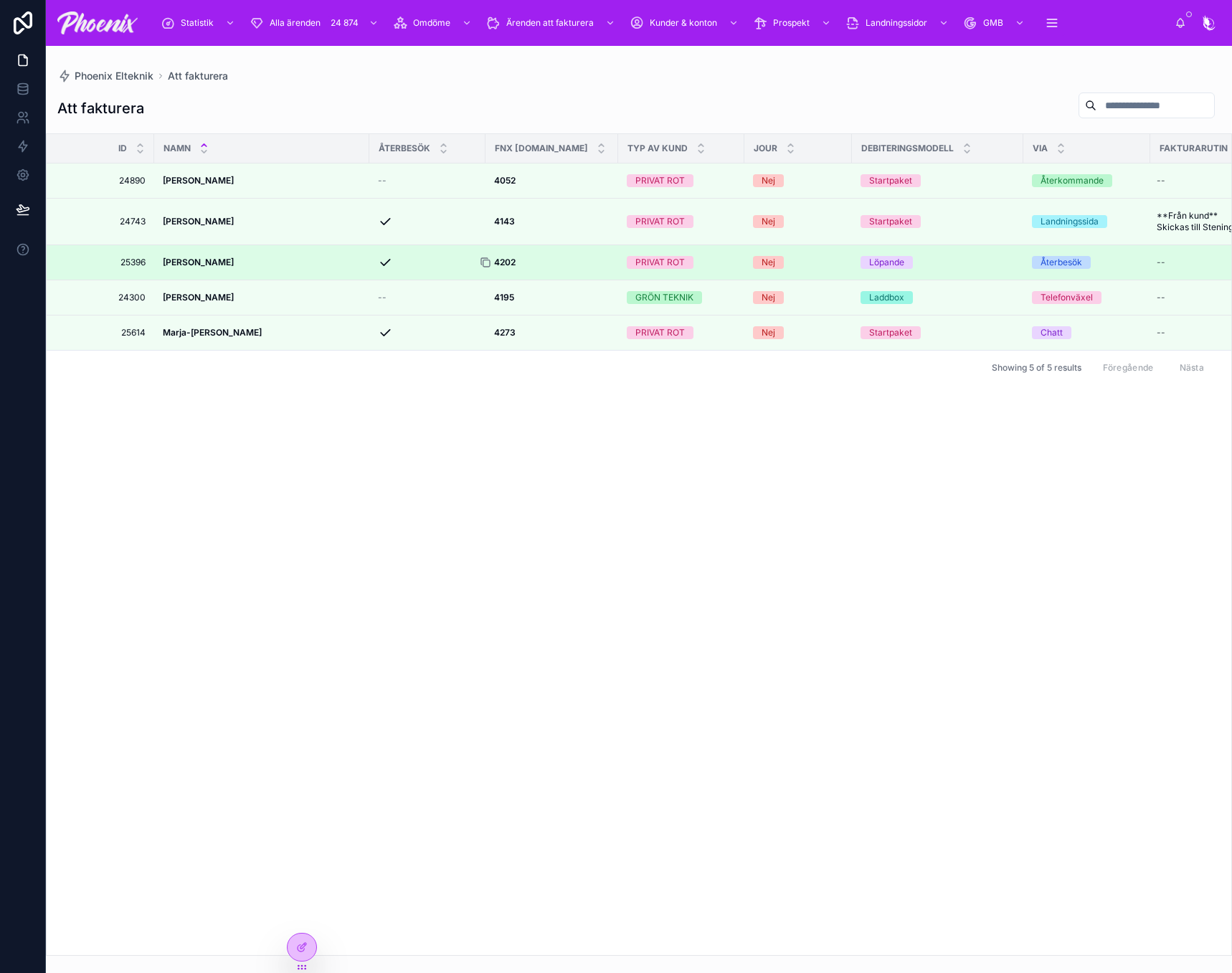
drag, startPoint x: 485, startPoint y: 282, endPoint x: 500, endPoint y: 282, distance: 15.0
click at [486, 267] on icon at bounding box center [486, 263] width 7 height 7
click at [506, 268] on strong "4202" at bounding box center [505, 262] width 21 height 11
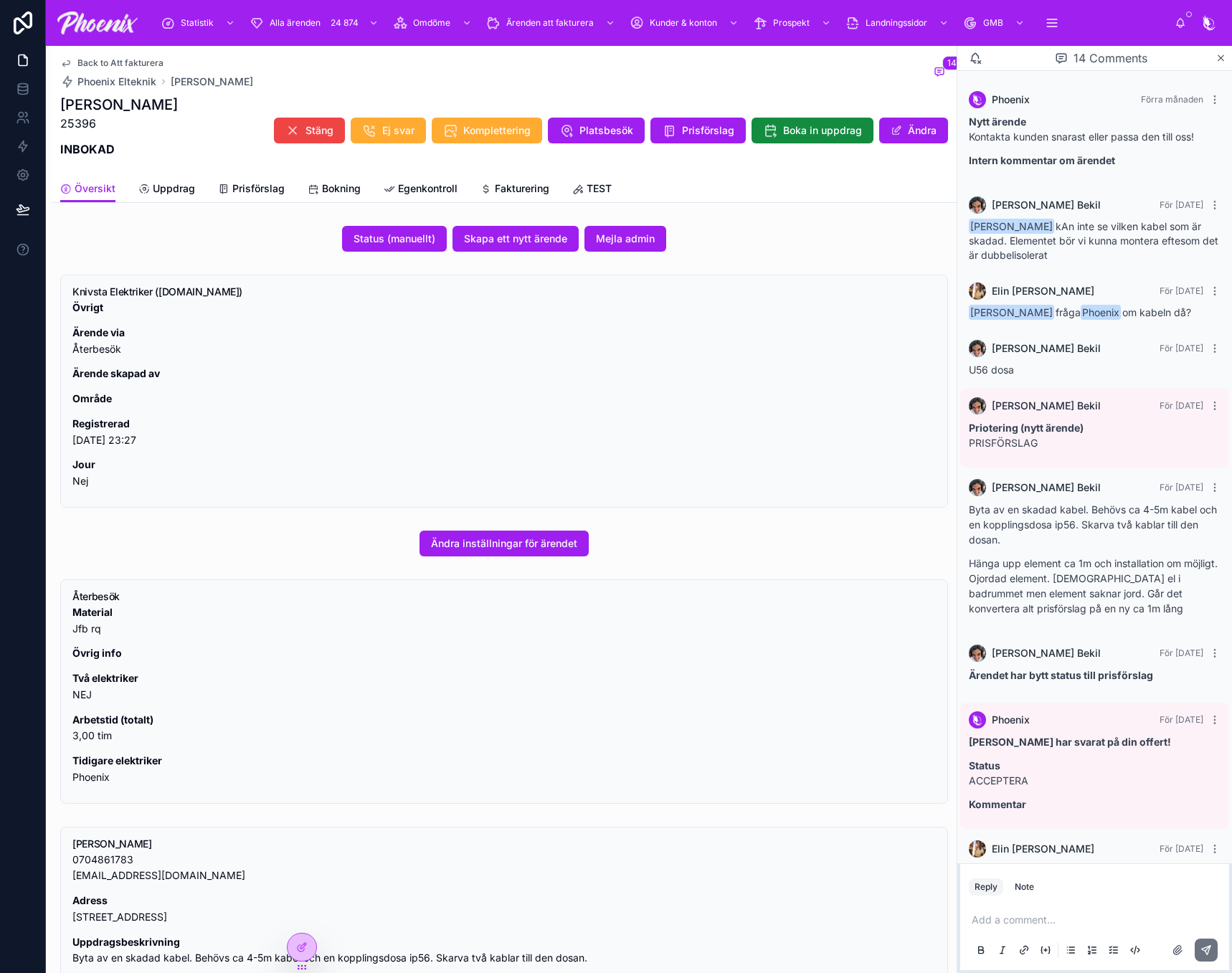
scroll to position [447, 0]
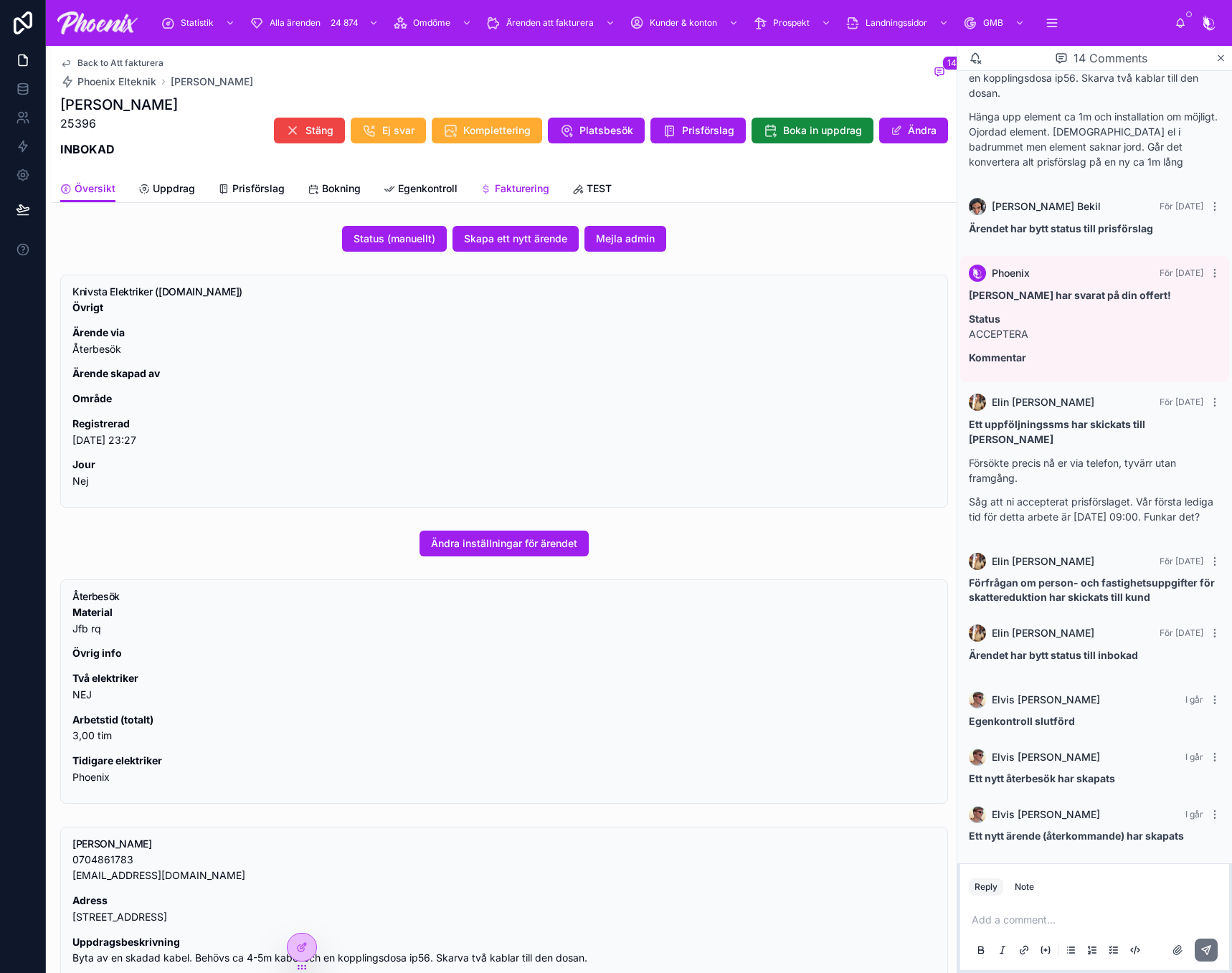
click at [543, 194] on span "Fakturering" at bounding box center [522, 188] width 54 height 14
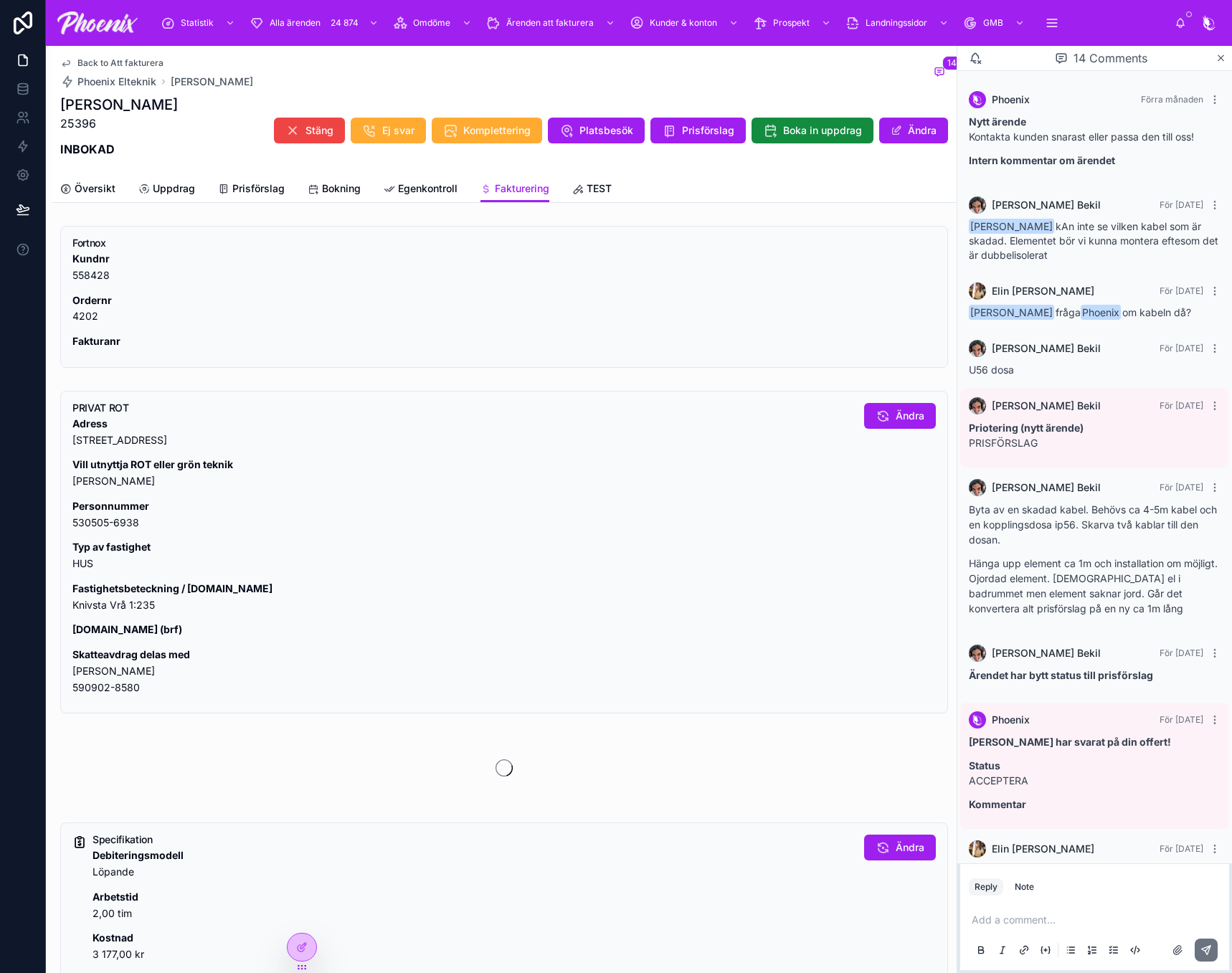
scroll to position [447, 0]
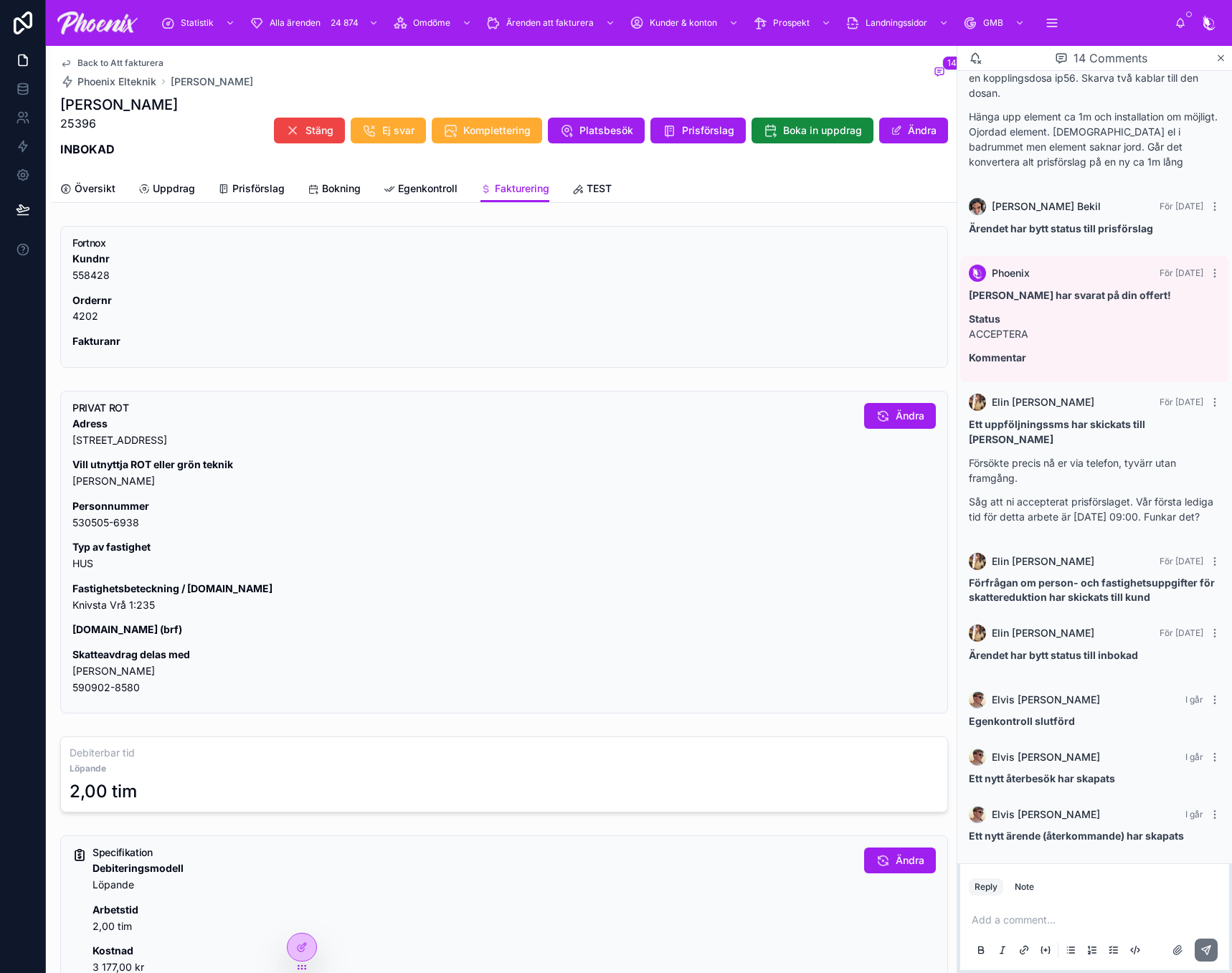
click at [95, 672] on p "Skatteavdrag delas med [PERSON_NAME] 590902-8580" at bounding box center [462, 671] width 780 height 49
click at [137, 691] on p "Skatteavdrag delas med [PERSON_NAME] 590902-8580" at bounding box center [462, 671] width 780 height 49
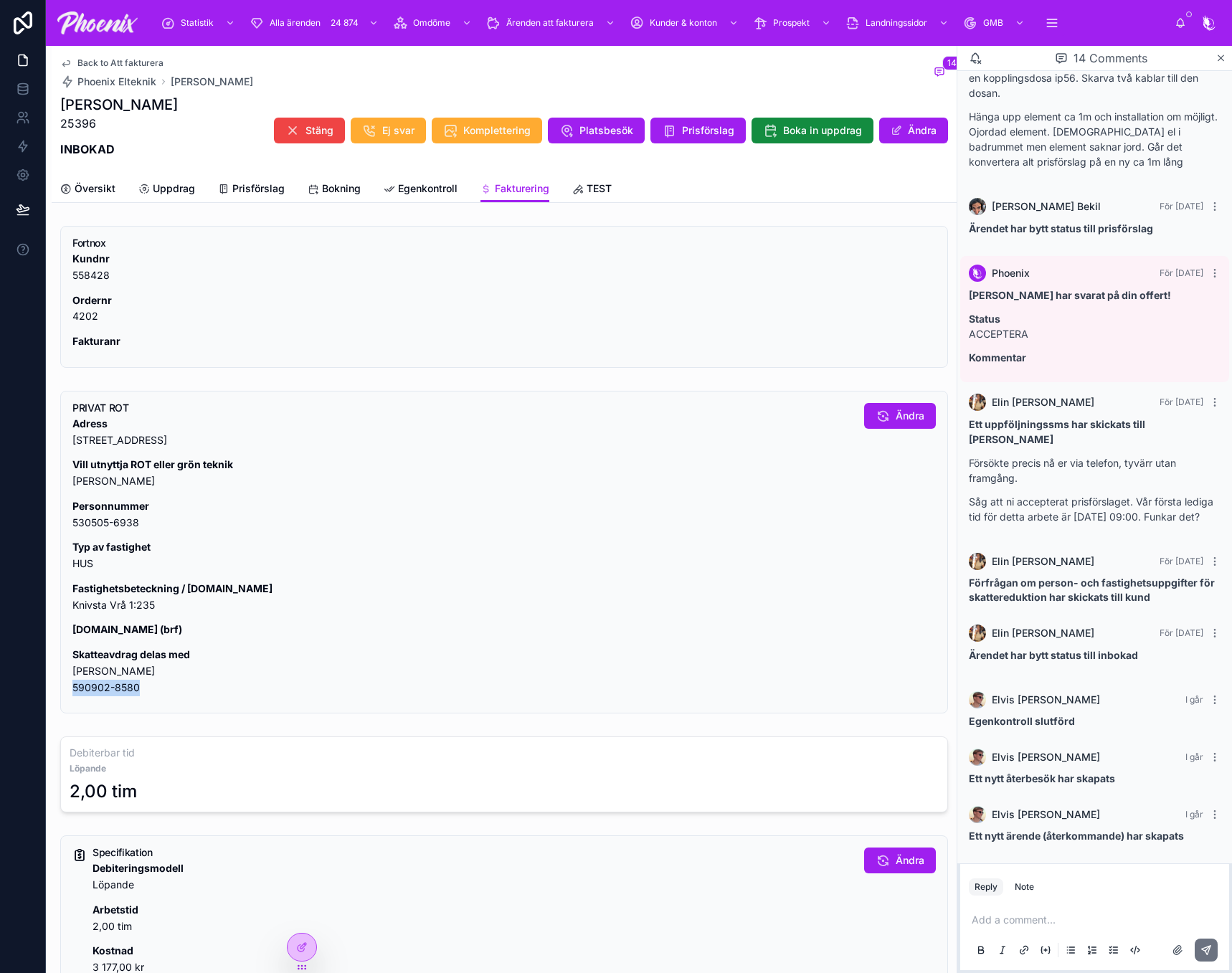
click at [137, 691] on p "Skatteavdrag delas med [PERSON_NAME] 590902-8580" at bounding box center [462, 671] width 780 height 49
click at [92, 609] on p "Fastighetsbeteckning / [DOMAIN_NAME] Knivsta Vrå 1:235" at bounding box center [462, 597] width 780 height 33
click at [90, 609] on p "Fastighetsbeteckning / [DOMAIN_NAME] Knivsta Vrå 1:235" at bounding box center [462, 597] width 780 height 33
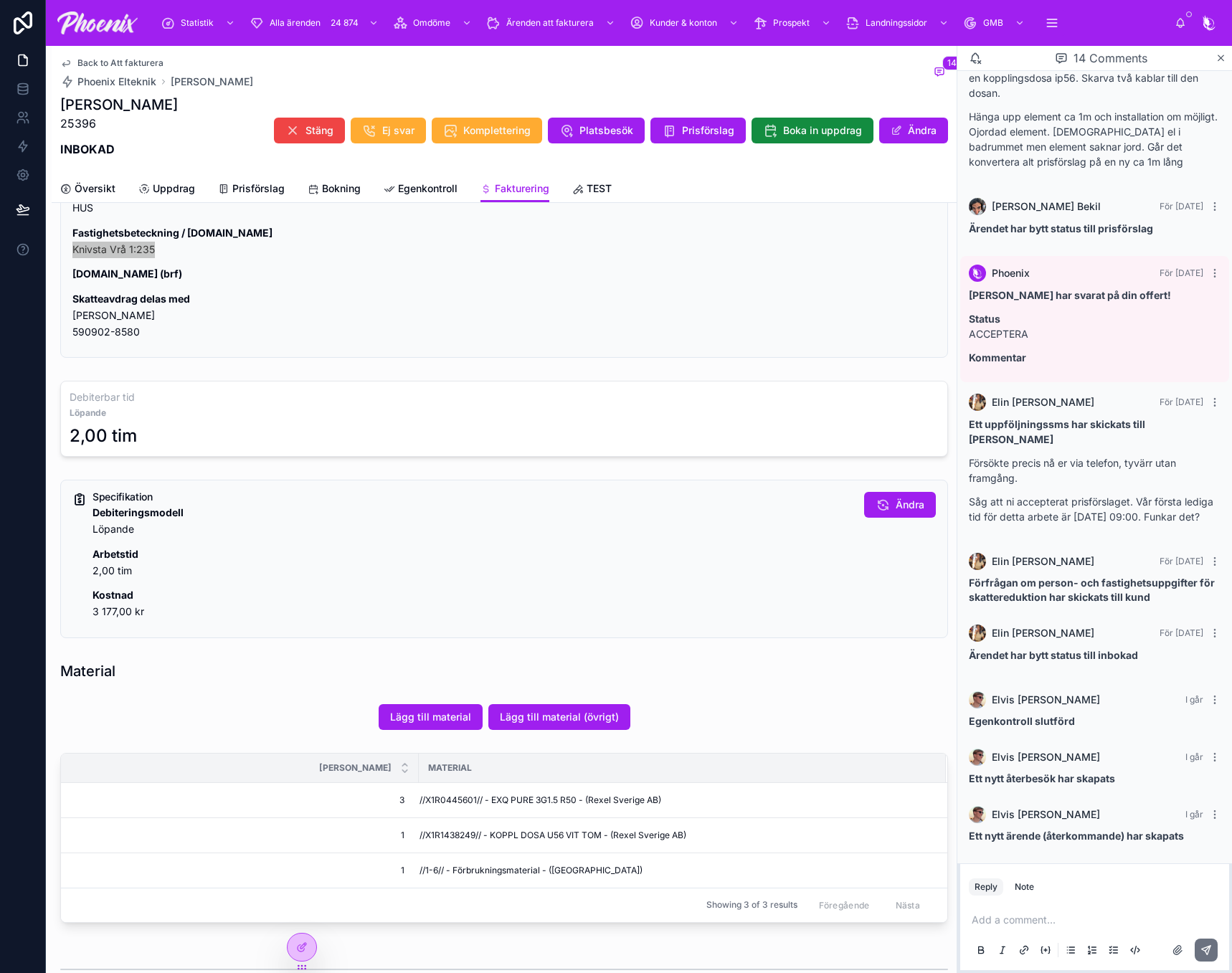
scroll to position [358, 0]
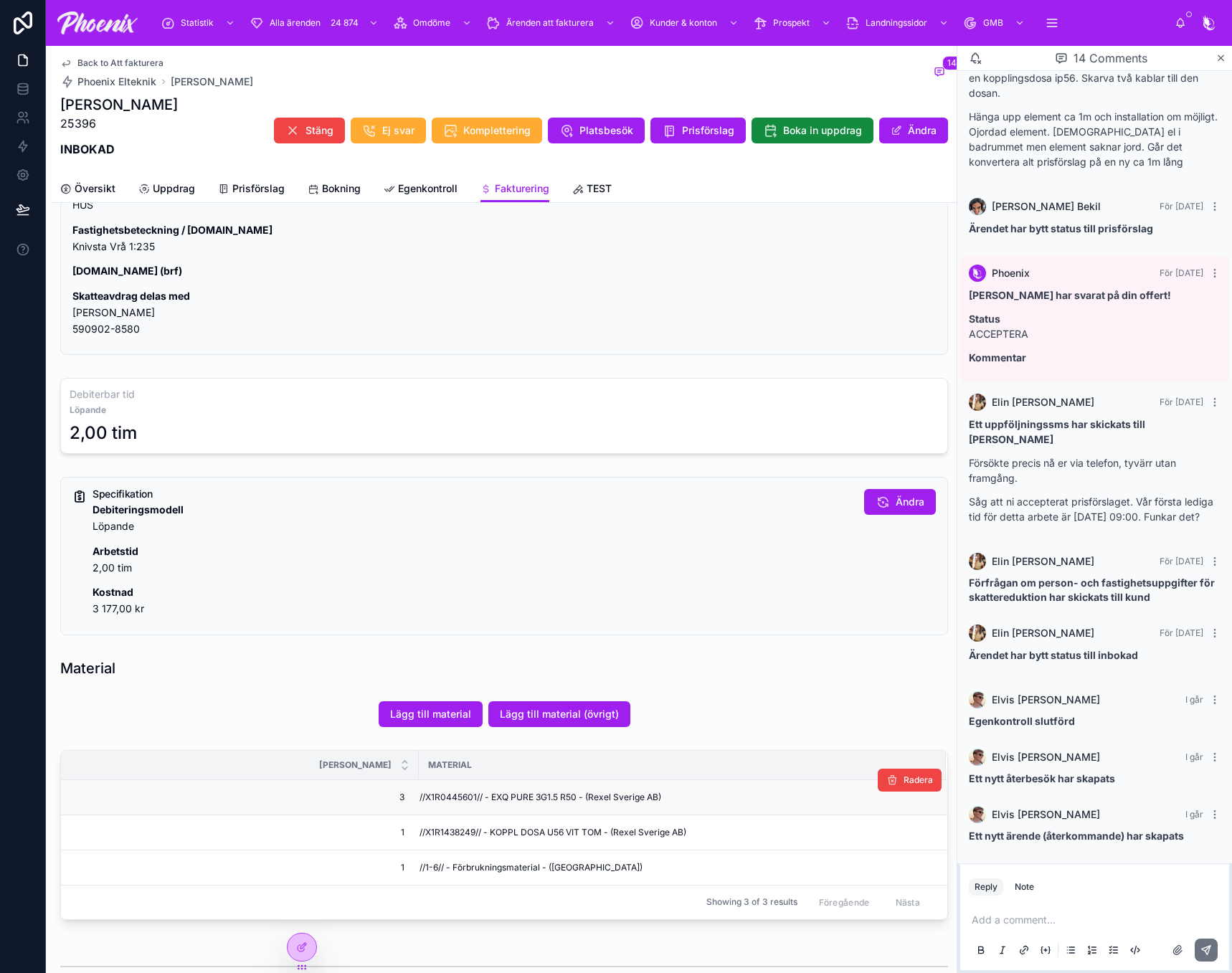
click at [451, 799] on span "//X1R0445601// - EXQ PURE 3G1.5 R50 - (Rexel Sverige AB)" at bounding box center [540, 798] width 242 height 12
click at [450, 799] on span "//X1R0445601// - EXQ PURE 3G1.5 R50 - (Rexel Sverige AB)" at bounding box center [540, 798] width 242 height 12
click at [445, 836] on span "//X1R1438249// - KOPPL DOSA U56 VIT TOM - (Rexel Sverige AB)" at bounding box center [552, 833] width 267 height 12
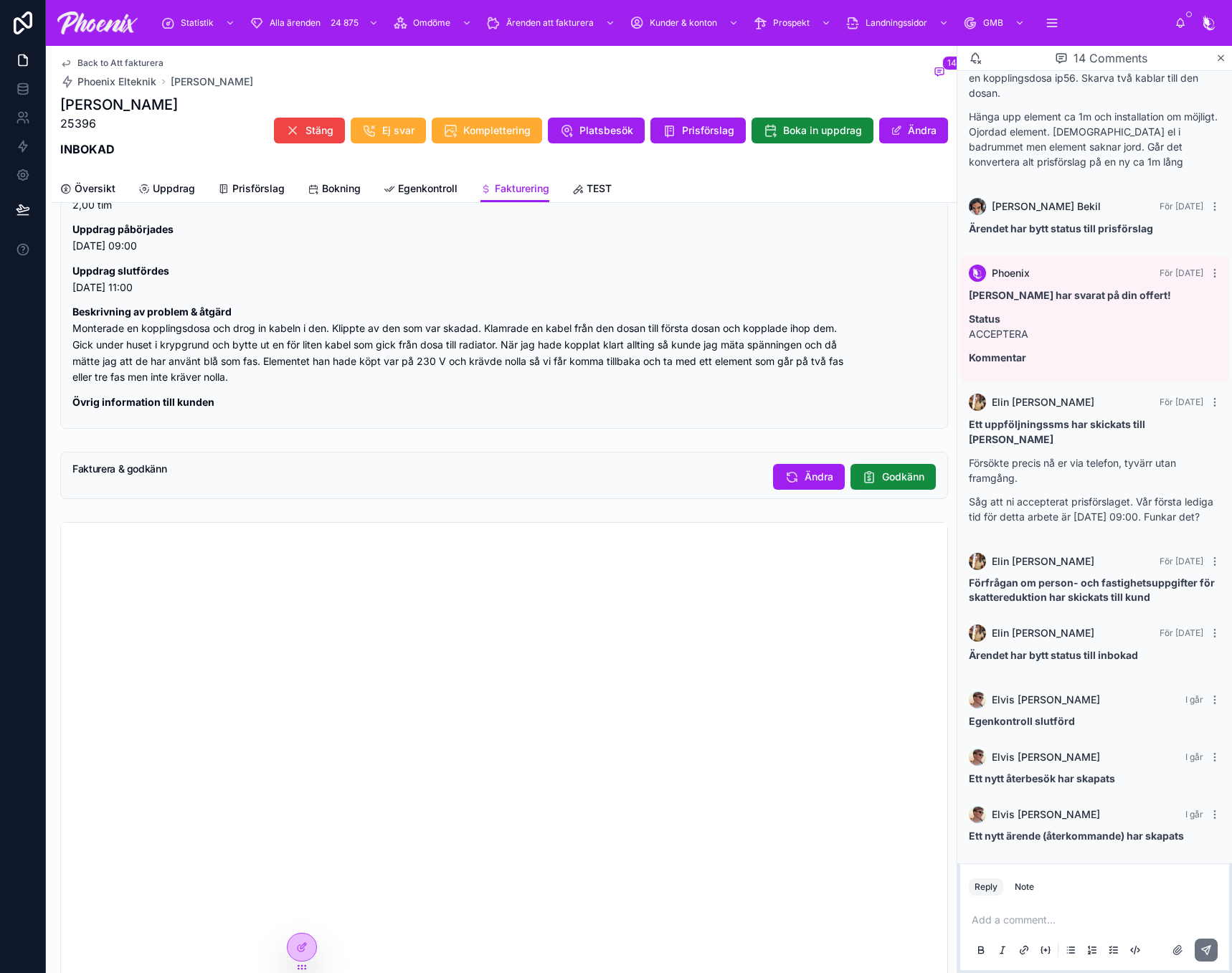
scroll to position [1147, 0]
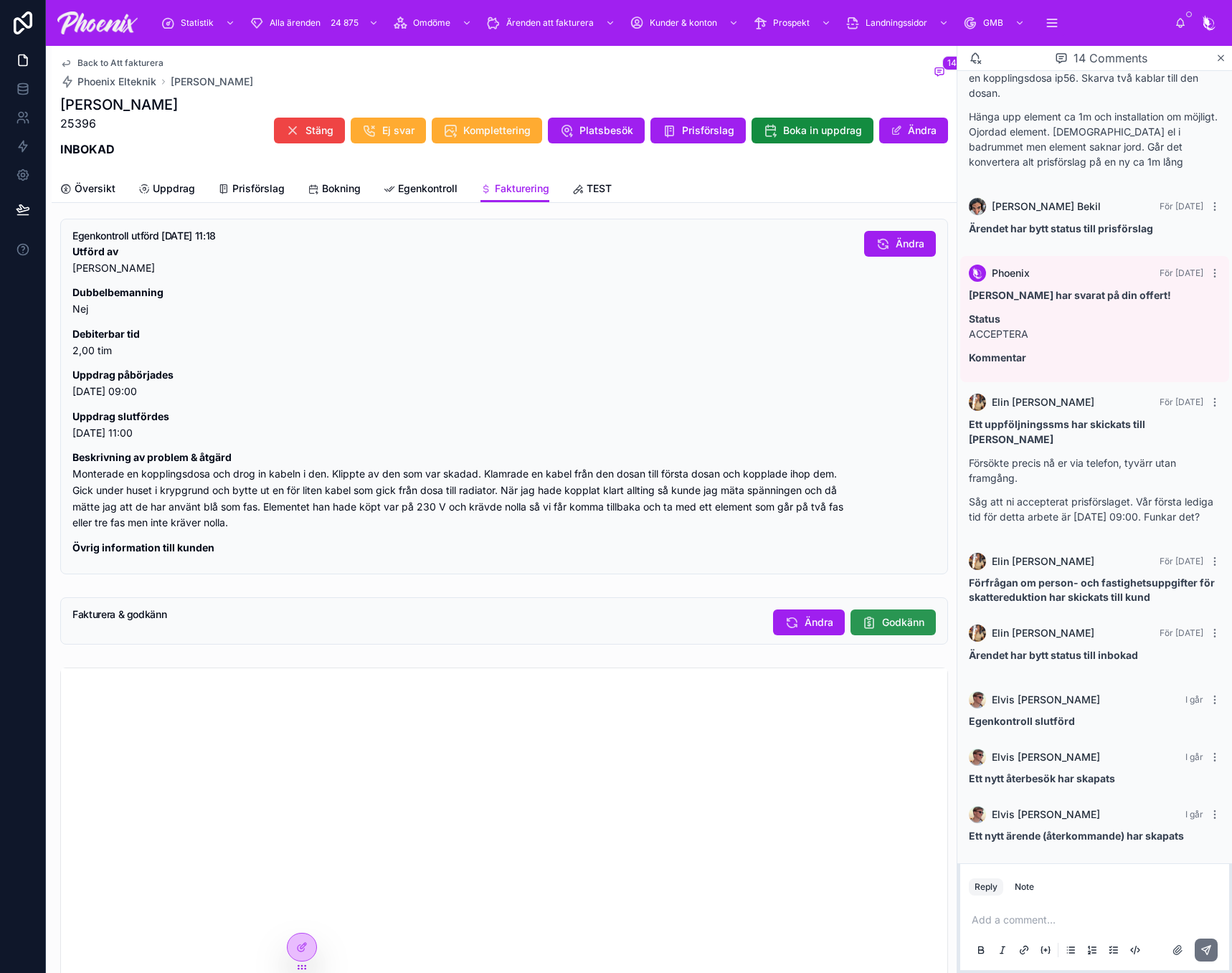
click at [874, 624] on button "Godkänn" at bounding box center [893, 622] width 85 height 26
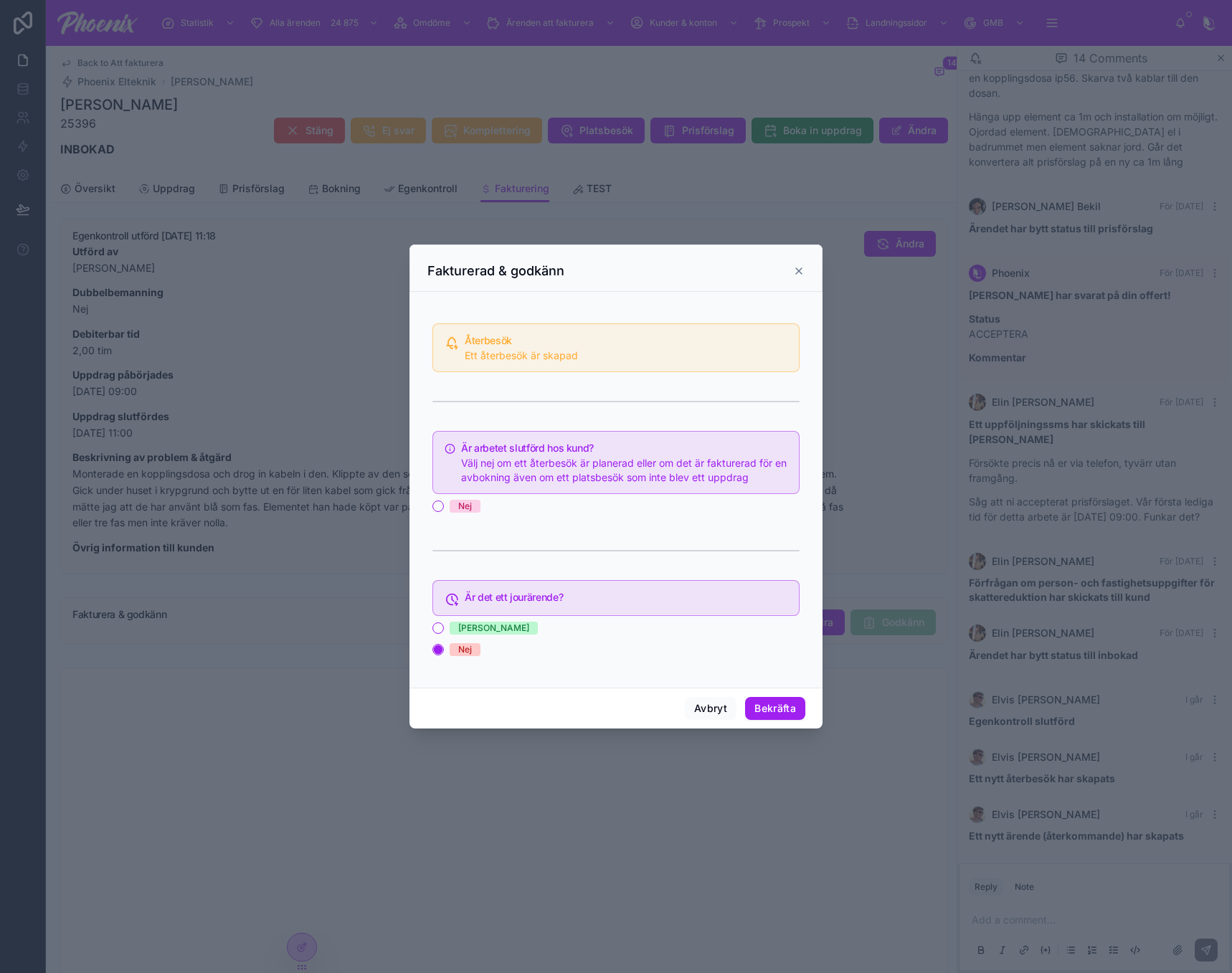
drag, startPoint x: 471, startPoint y: 508, endPoint x: 483, endPoint y: 510, distance: 12.2
click at [471, 508] on span "Nej" at bounding box center [464, 506] width 31 height 13
click at [443, 508] on button "Nej" at bounding box center [438, 506] width 12 height 12
click at [775, 713] on button "Bekräfta" at bounding box center [775, 709] width 60 height 23
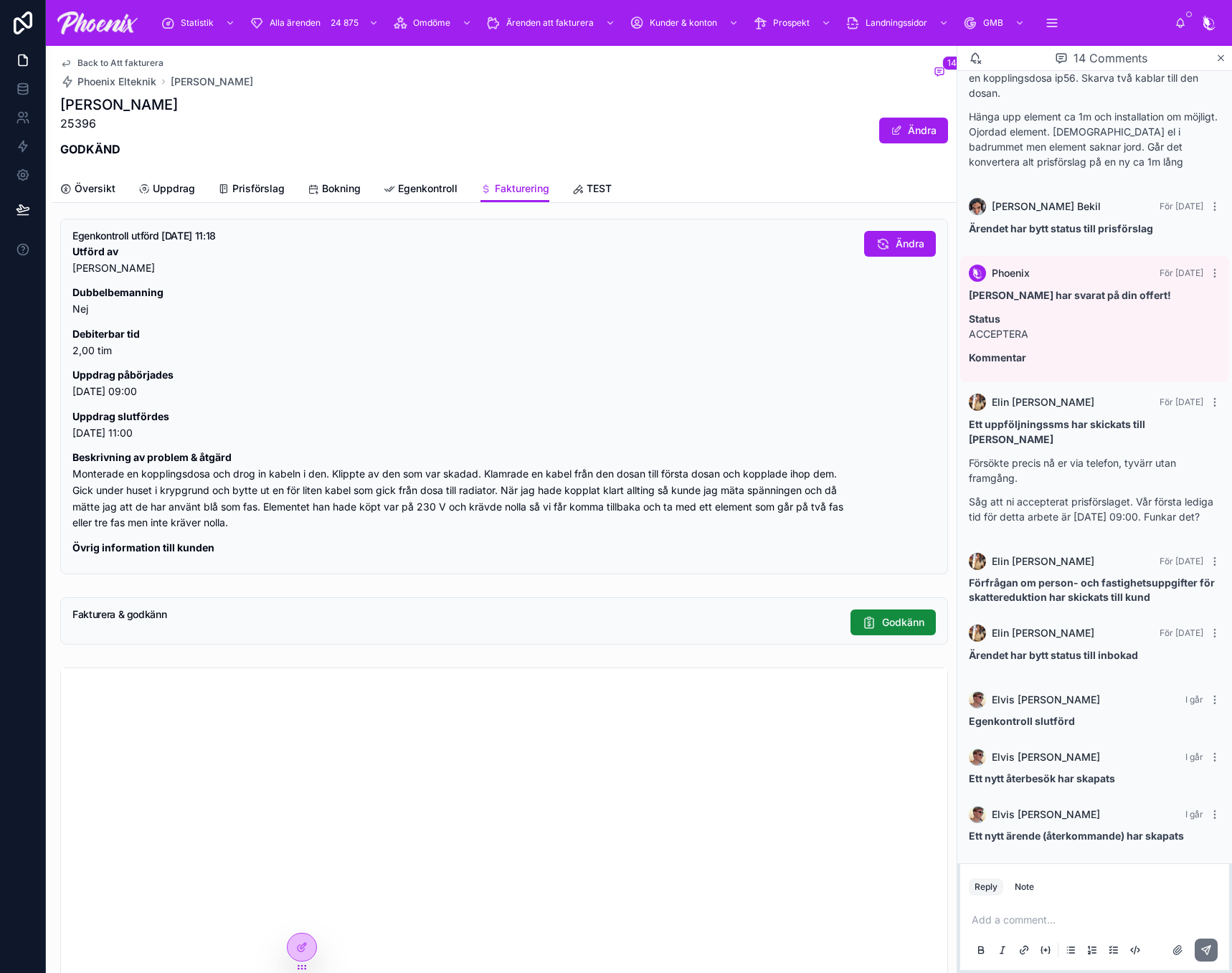
click at [150, 64] on span "Back to Att fakturera" at bounding box center [121, 63] width 86 height 12
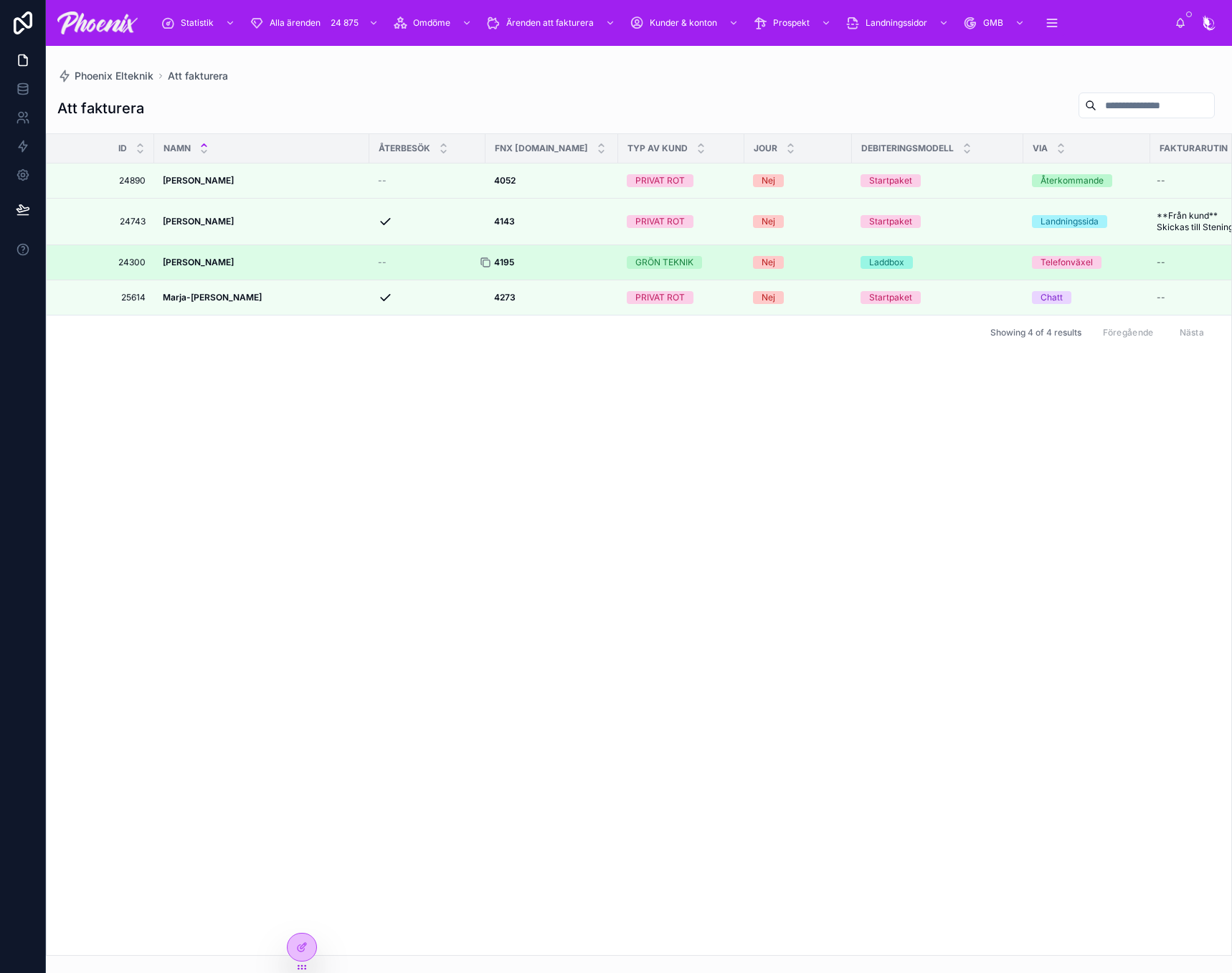
click at [484, 268] on icon at bounding box center [486, 263] width 12 height 12
click at [507, 268] on strong "4195" at bounding box center [504, 262] width 20 height 11
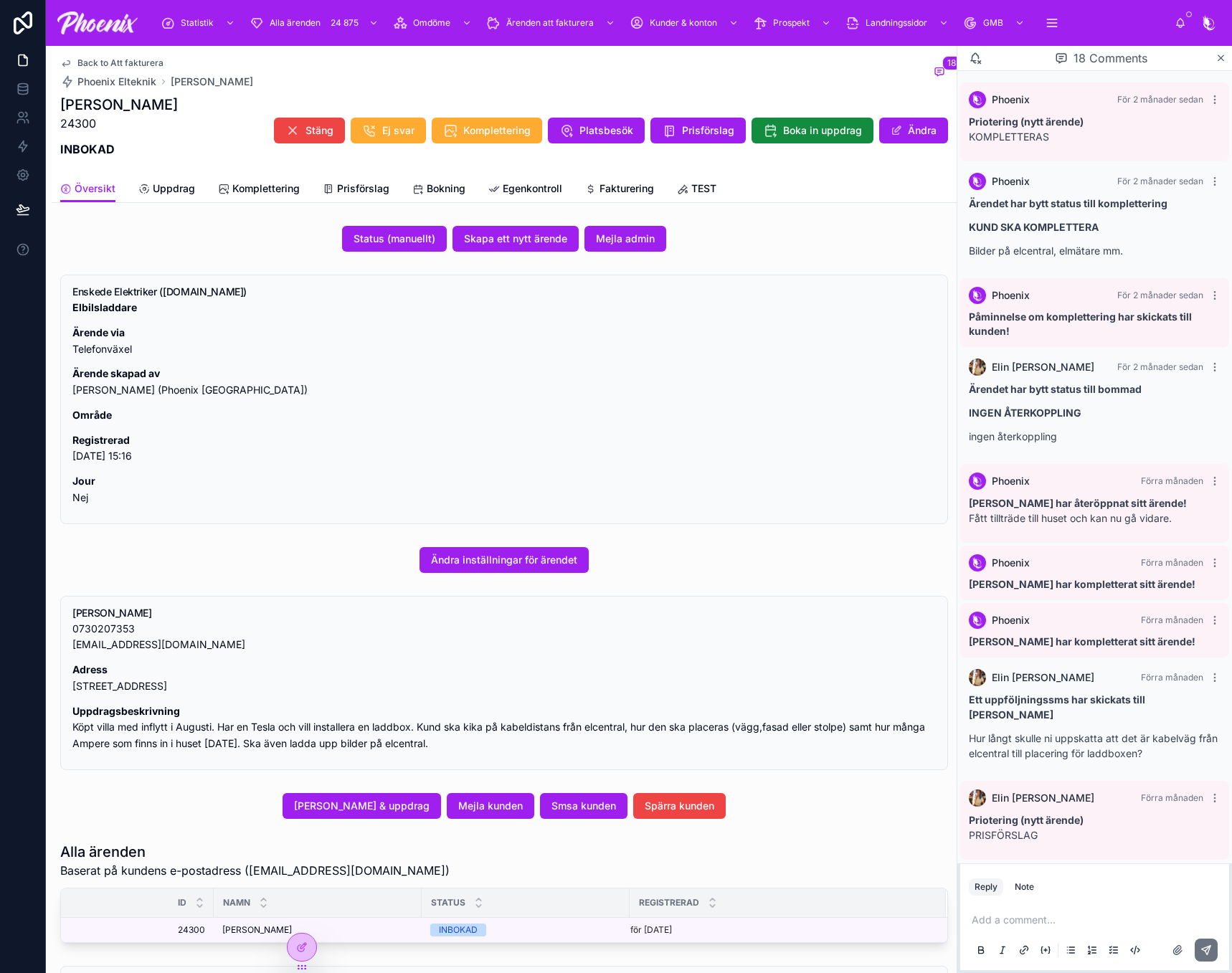
scroll to position [900, 0]
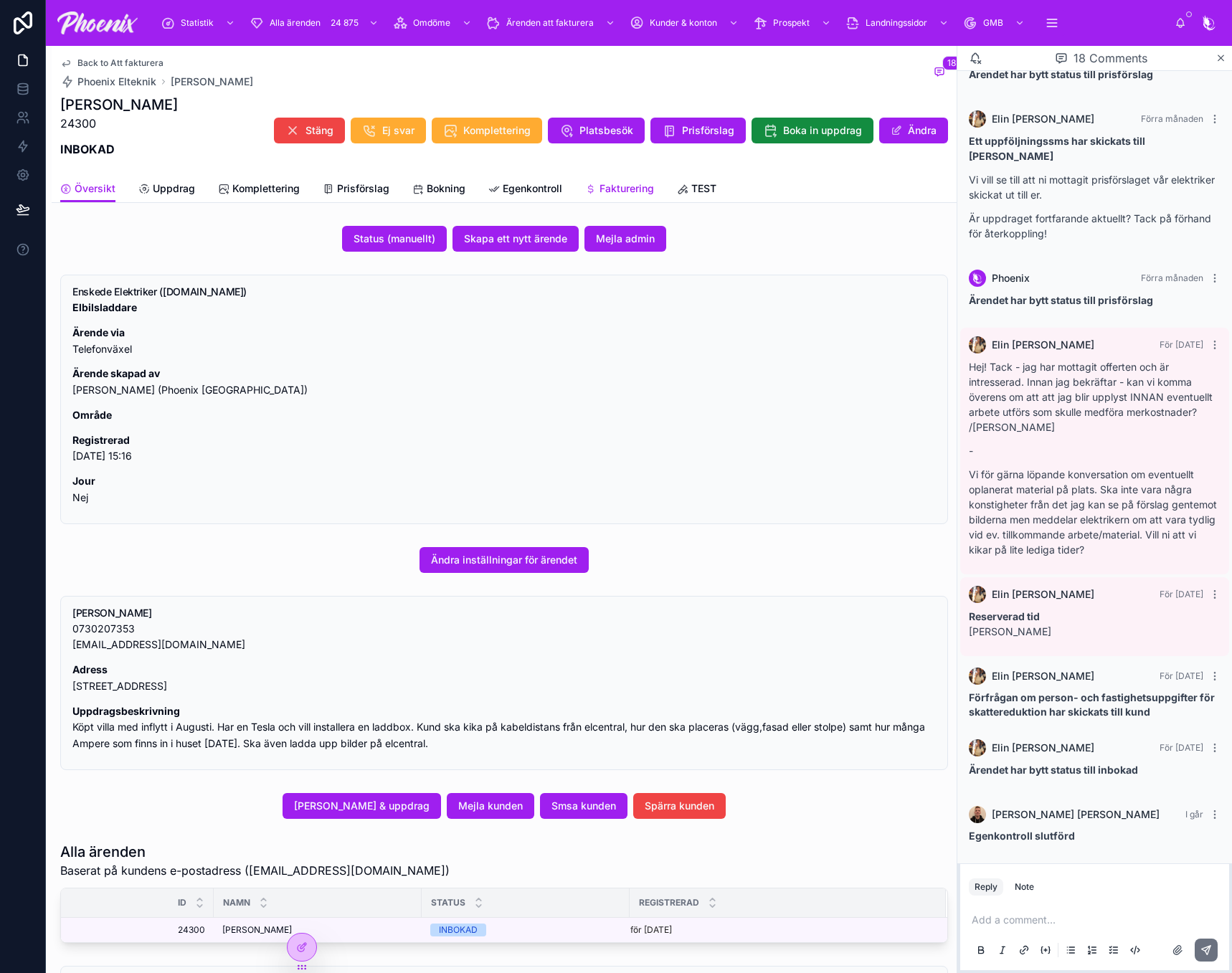
click at [622, 183] on span "Fakturering" at bounding box center [627, 188] width 54 height 14
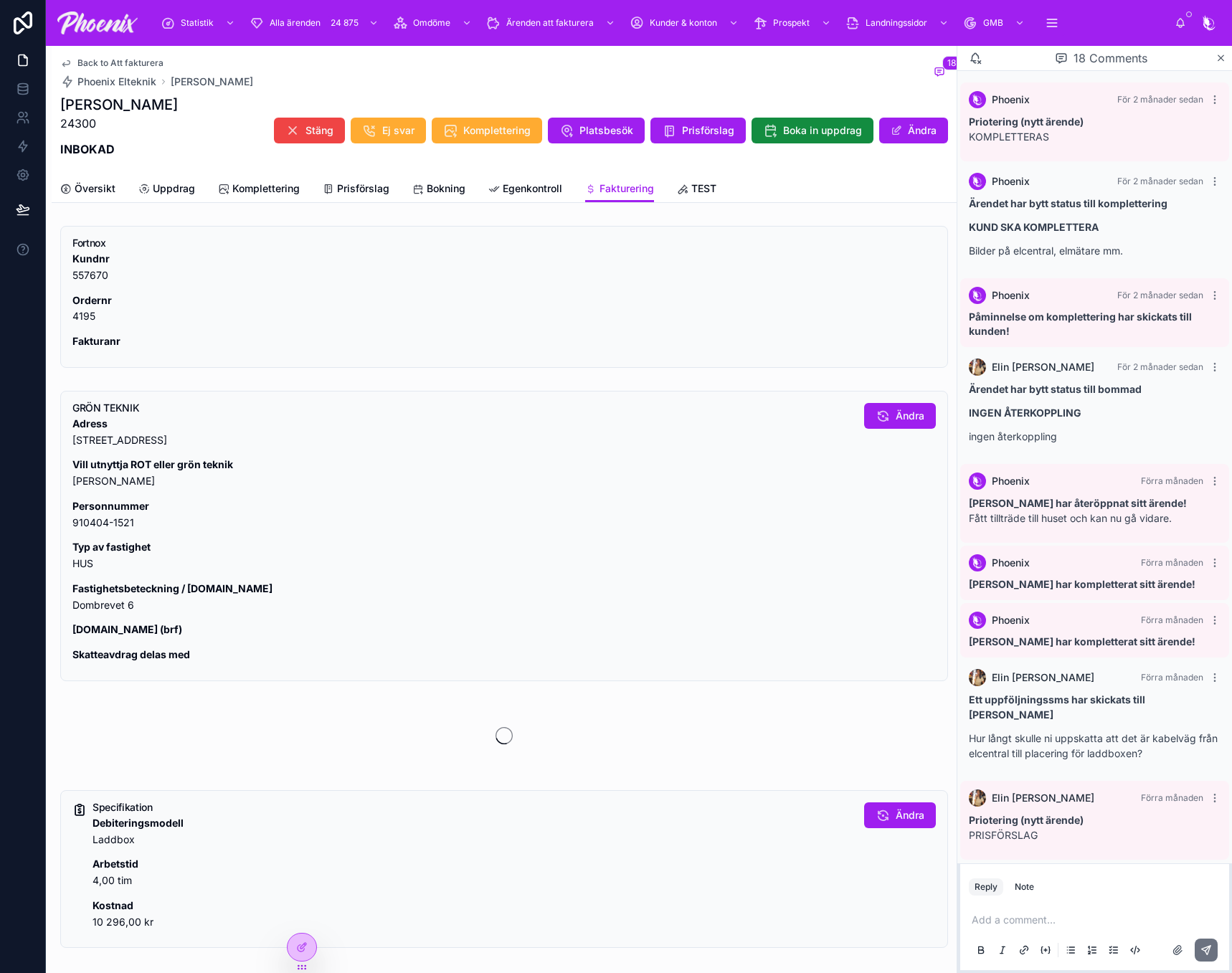
scroll to position [900, 0]
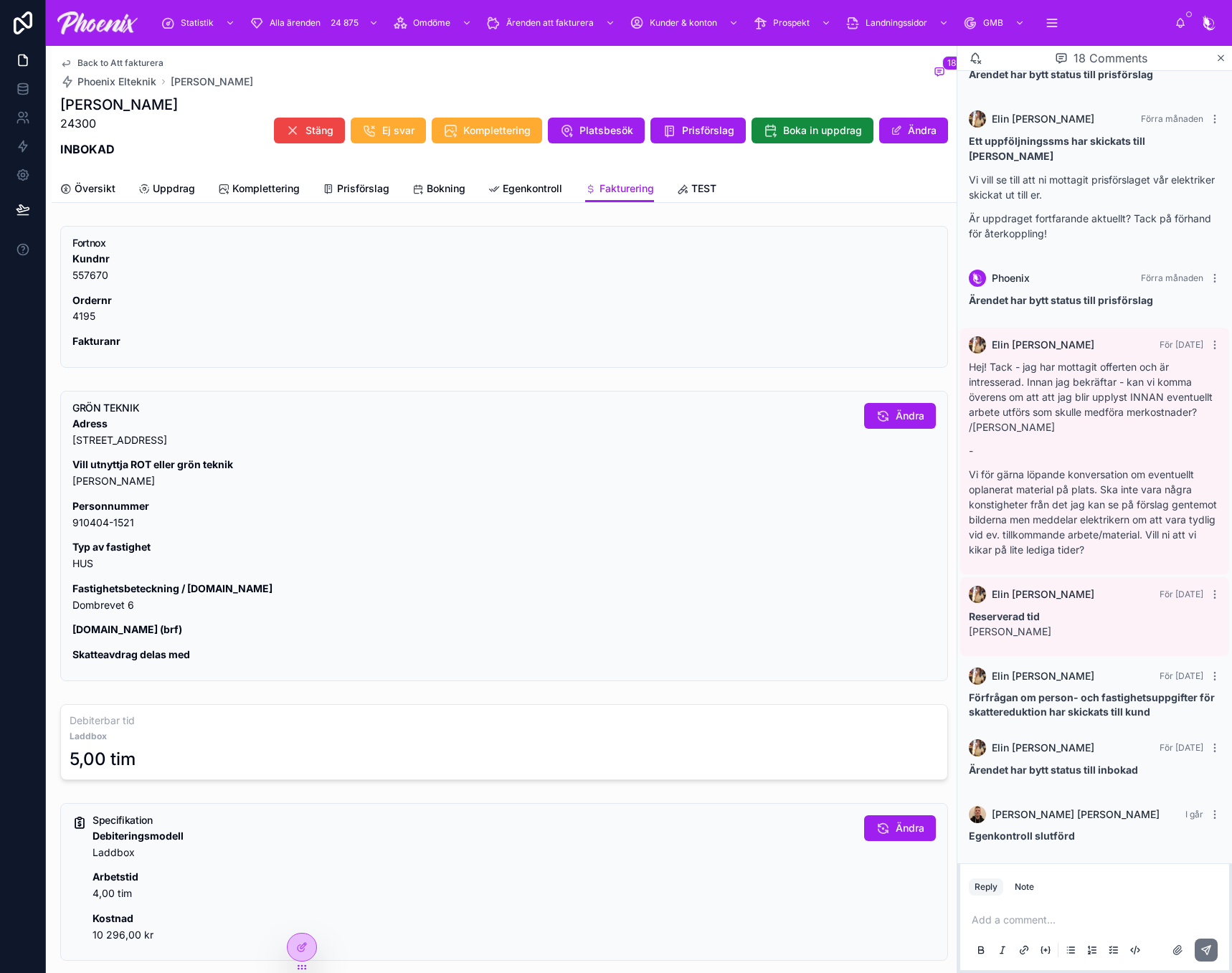
click at [81, 599] on p "Fastighetsbeteckning / [DOMAIN_NAME] [STREET_ADDRESS]" at bounding box center [462, 597] width 780 height 33
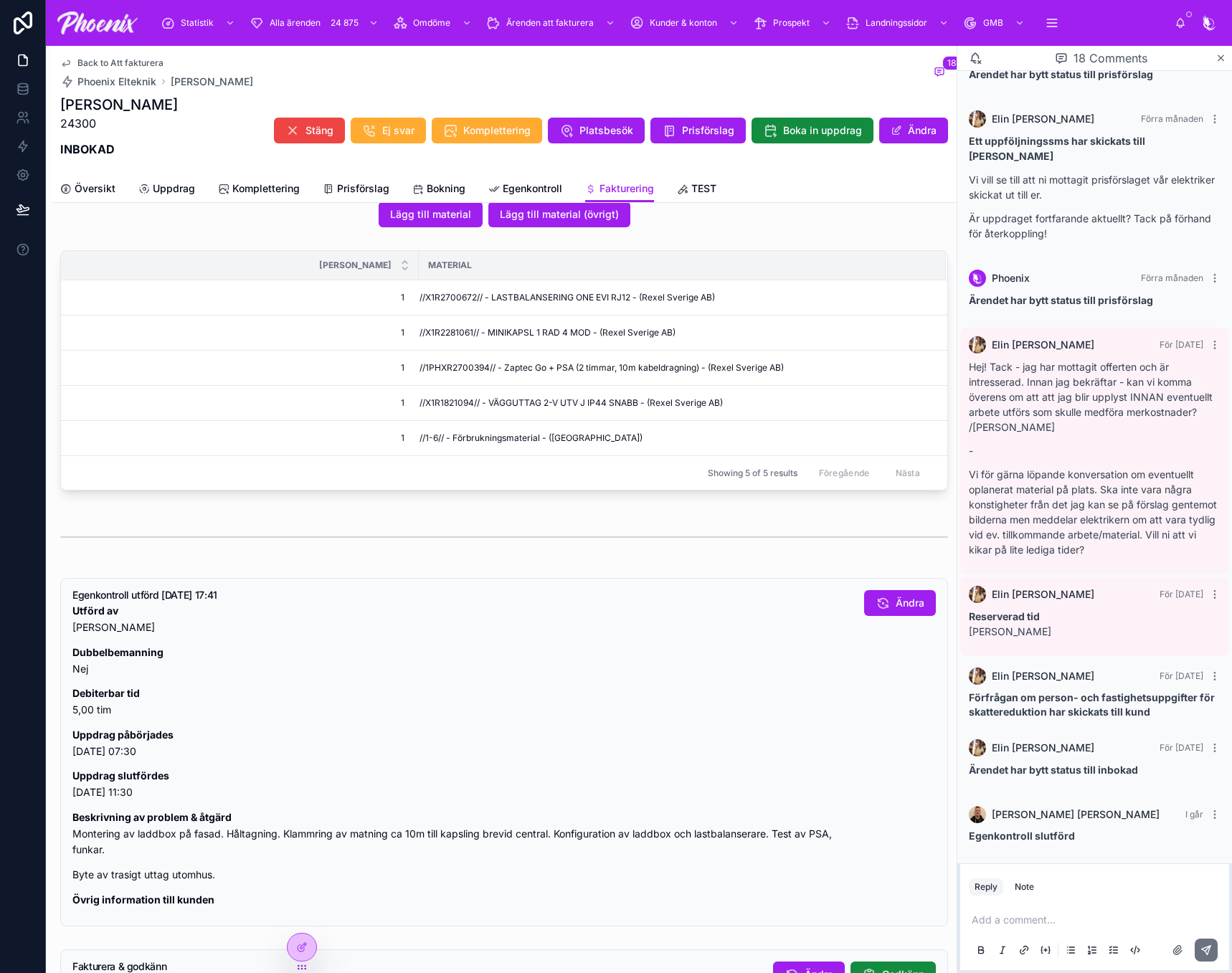
scroll to position [789, 0]
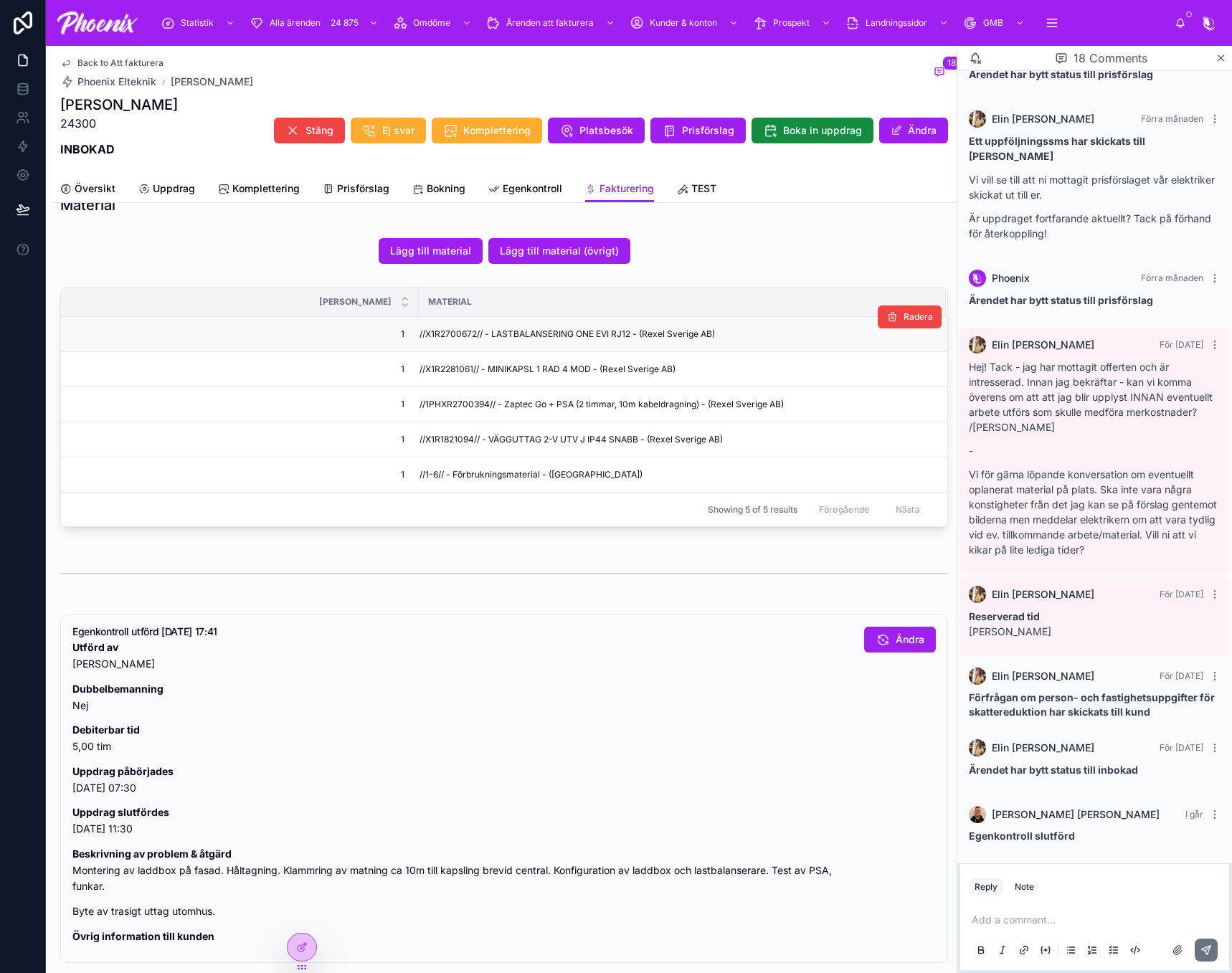
click at [454, 330] on span "//X1R2700672// - LASTBALANSERING ONE EVI RJ12 - (Rexel Sverige AB)" at bounding box center [567, 335] width 296 height 12
click at [448, 368] on span "//X1R2281061// - MINIKAPSL 1 RAD 4 MOD - (Rexel Sverige AB)" at bounding box center [547, 369] width 256 height 12
click at [434, 403] on span "//1PHXR2700394// - Zaptec Go + PSA (2 timmar, 10m kabeldragning) - (Rexel Sveri…" at bounding box center [601, 405] width 364 height 12
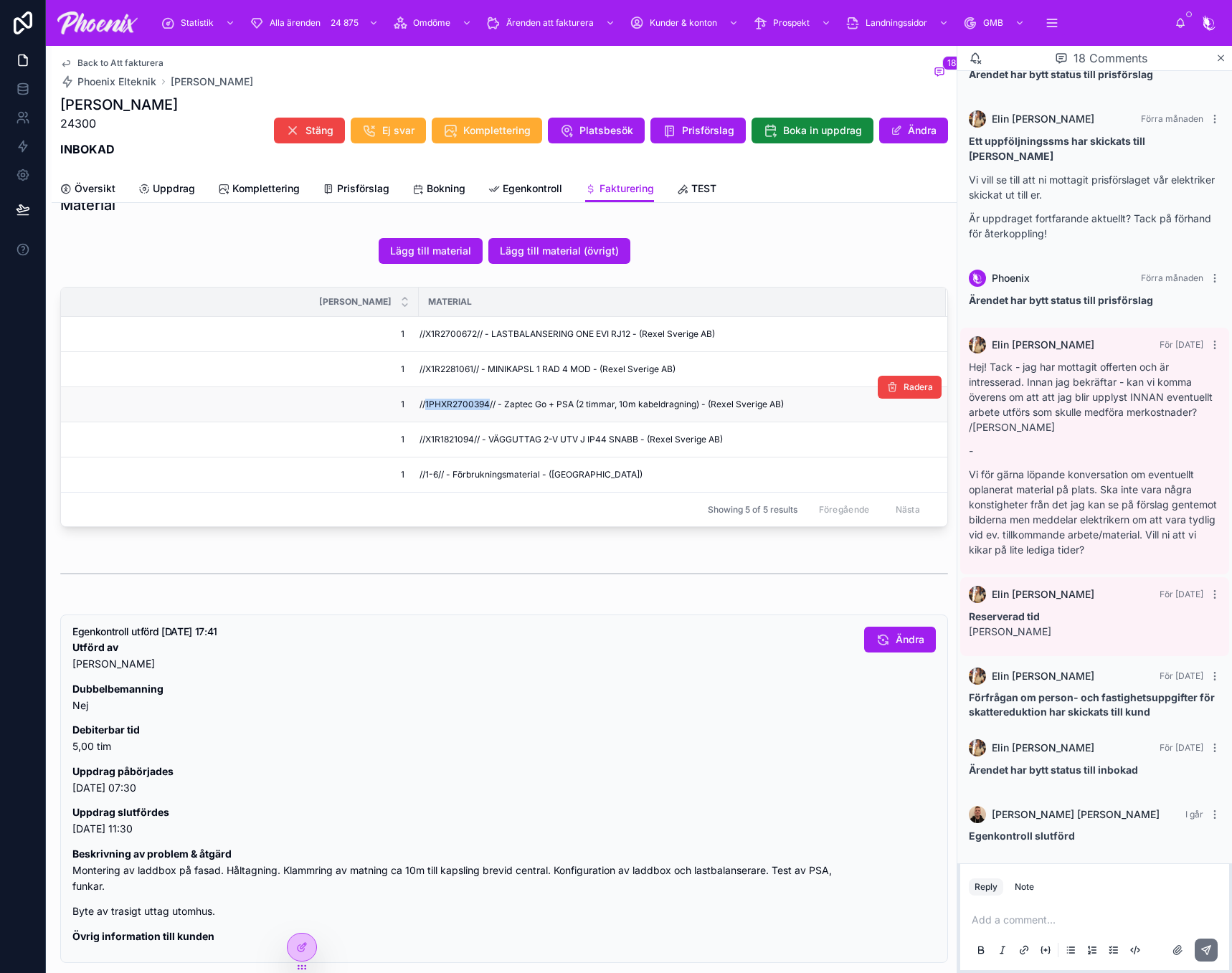
click at [434, 403] on span "//1PHXR2700394// - Zaptec Go + PSA (2 timmar, 10m kabeldragning) - (Rexel Sveri…" at bounding box center [601, 405] width 364 height 12
click at [467, 440] on span "//X1R1821094// - VÄGGUTTAG 2-V UTV J IP44 SNABB - (Rexel Sverige AB)" at bounding box center [571, 439] width 303 height 12
click at [424, 443] on span "//X1R1821094// - VÄGGUTTAG 2-V UTV J IP44 SNABB - (Rexel Sverige AB)" at bounding box center [571, 439] width 303 height 12
click at [448, 439] on span "//X1R1821094// - VÄGGUTTAG 2-V UTV J IP44 SNABB - (Rexel Sverige AB)" at bounding box center [571, 439] width 303 height 12
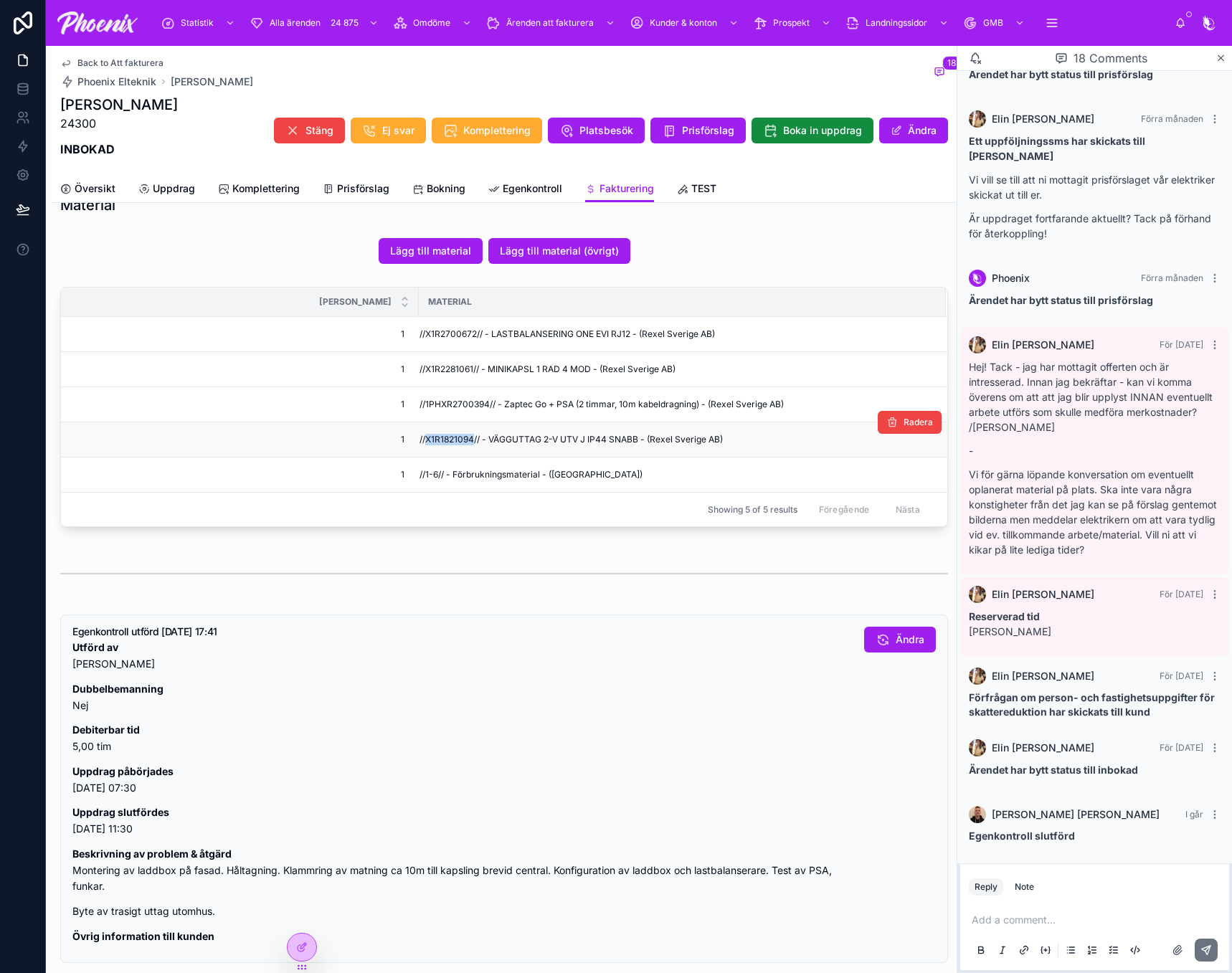
click at [448, 439] on span "//X1R1821094// - VÄGGUTTAG 2-V UTV J IP44 SNABB - (Rexel Sverige AB)" at bounding box center [571, 439] width 303 height 12
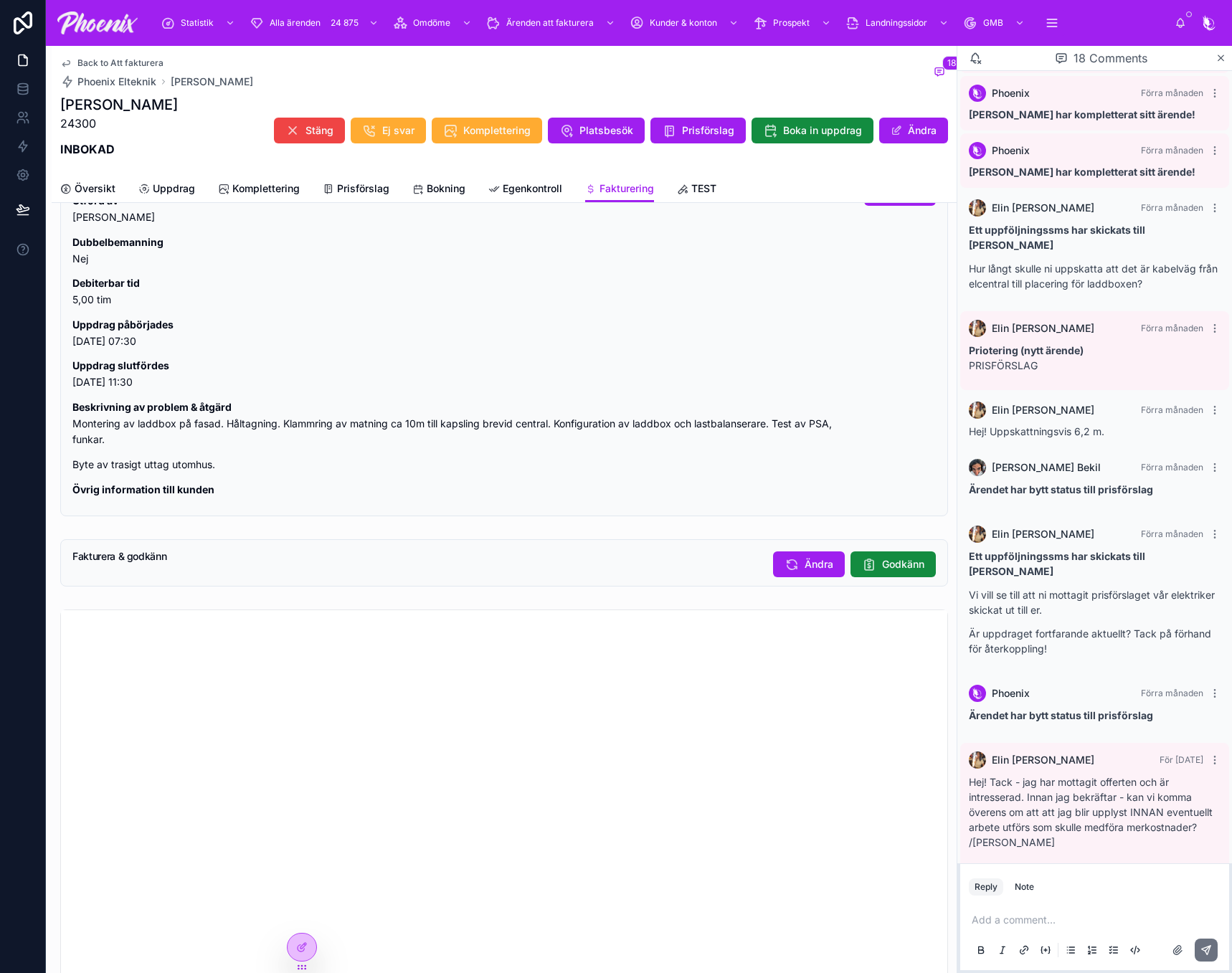
scroll to position [1147, 0]
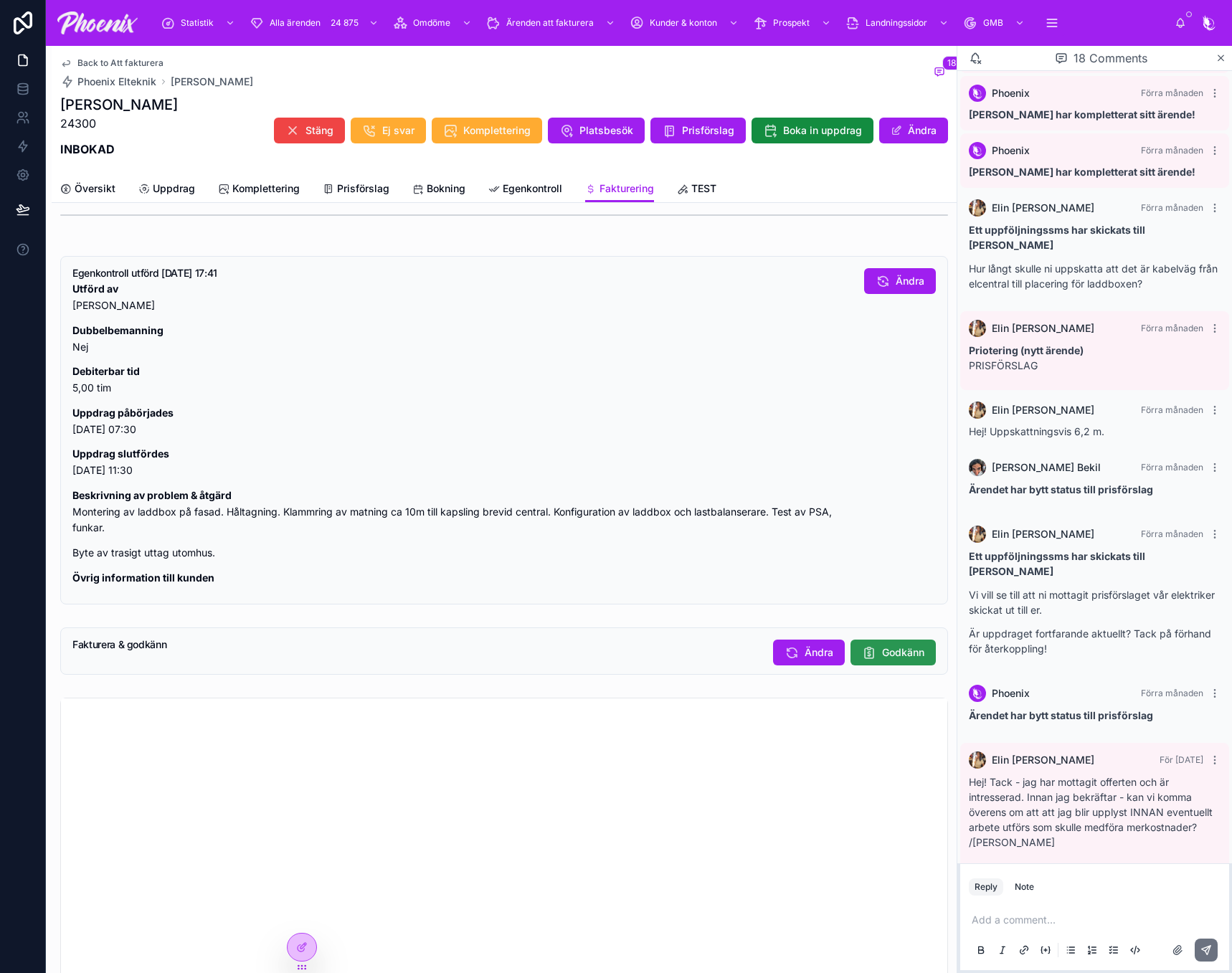
click at [886, 660] on span "Godkänn" at bounding box center [903, 652] width 42 height 14
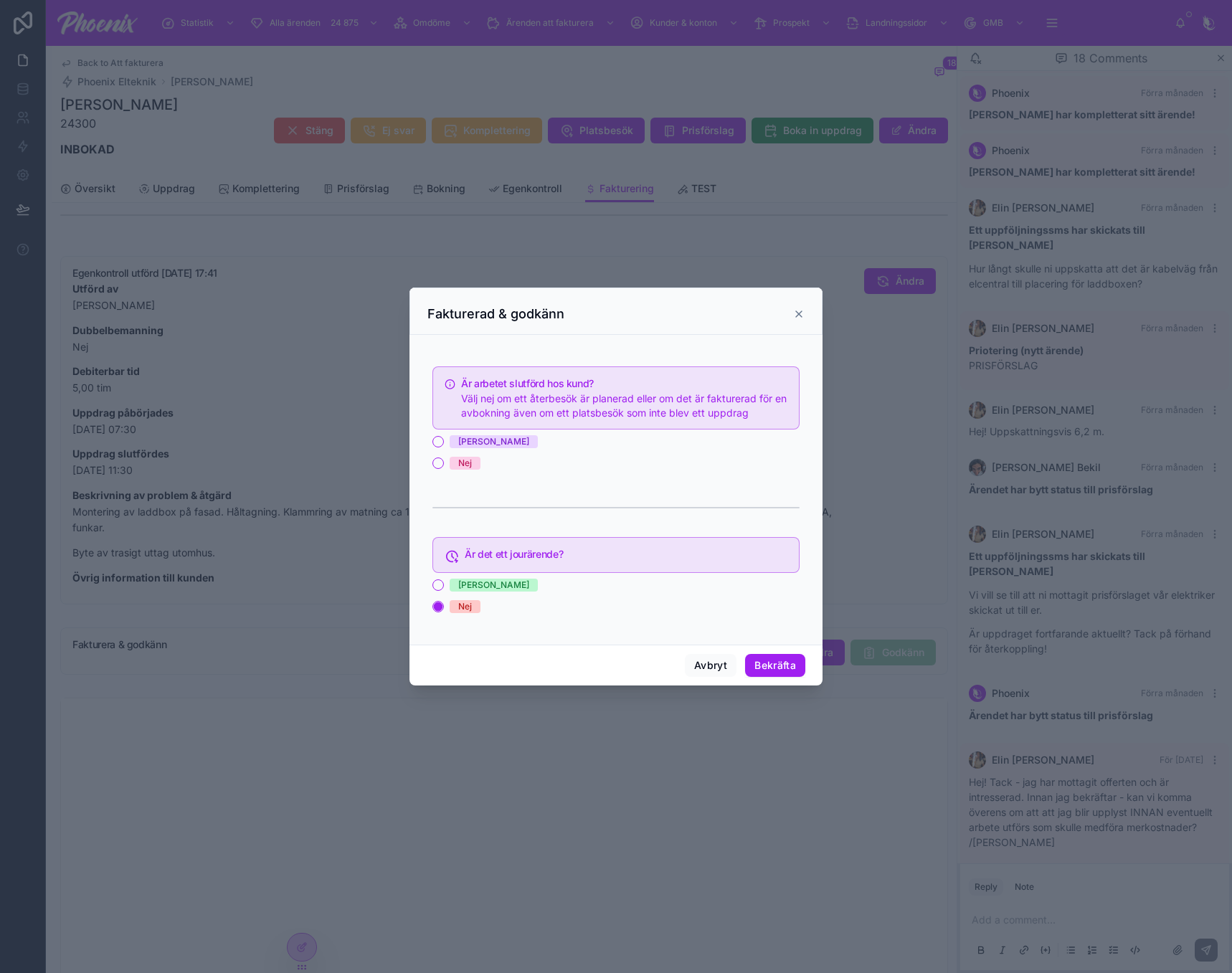
click at [464, 444] on div "[PERSON_NAME]" at bounding box center [494, 442] width 71 height 13
click at [443, 444] on button "[PERSON_NAME]" at bounding box center [438, 442] width 12 height 12
click at [699, 654] on div "Avbryt Bekräfta" at bounding box center [616, 665] width 413 height 40
click at [701, 658] on button "Avbryt" at bounding box center [710, 666] width 52 height 23
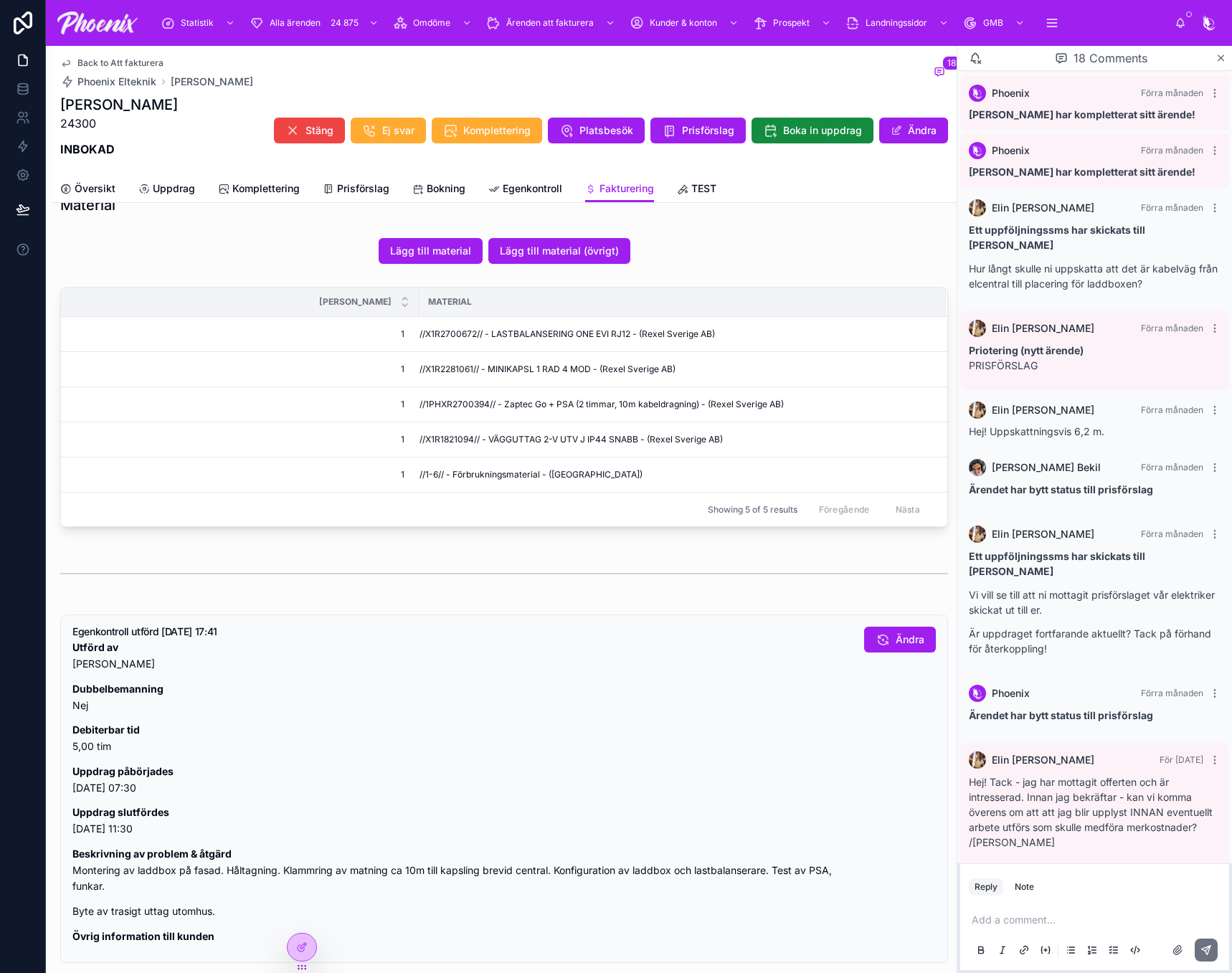
scroll to position [1219, 0]
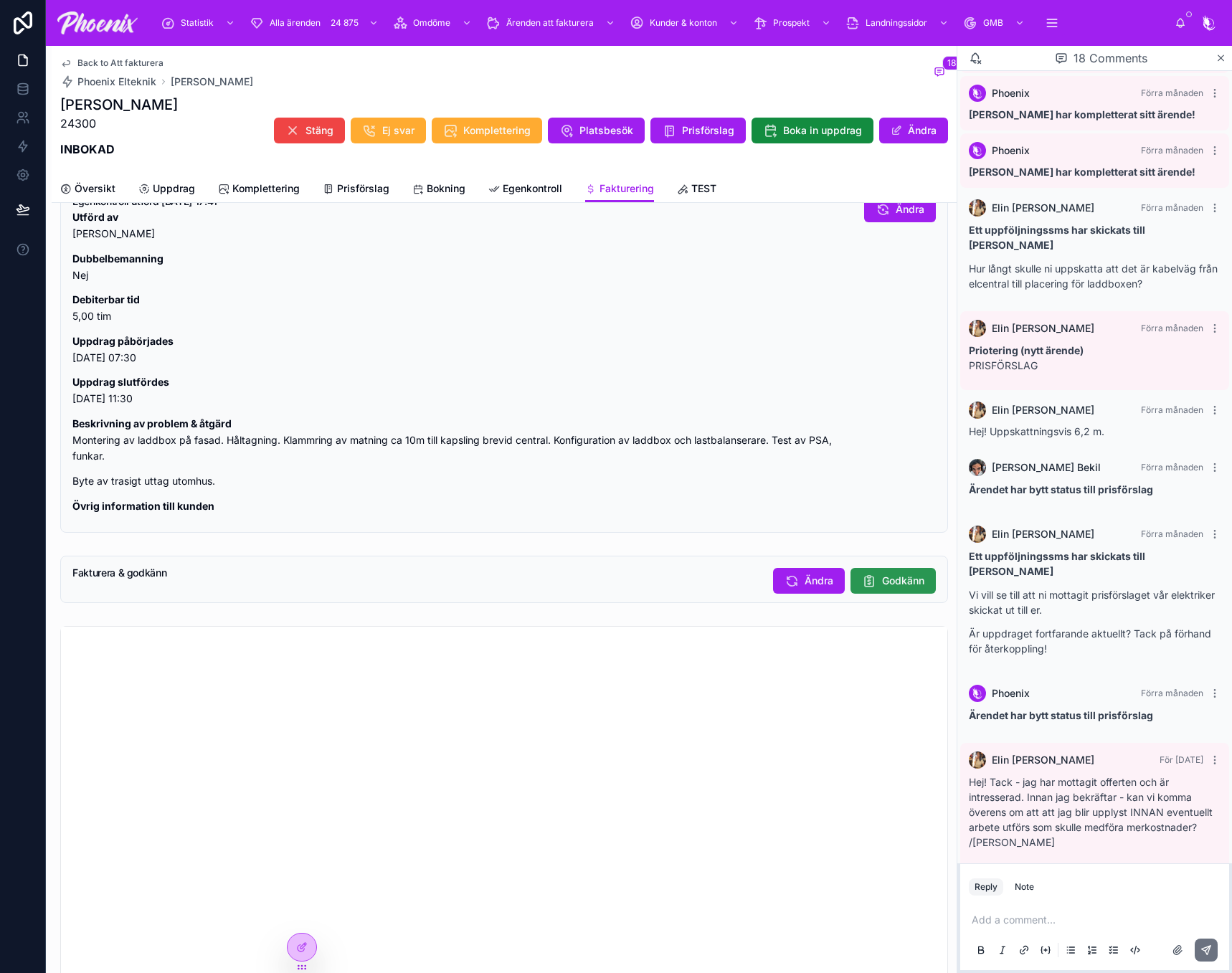
click at [914, 594] on button "Godkänn" at bounding box center [893, 581] width 85 height 26
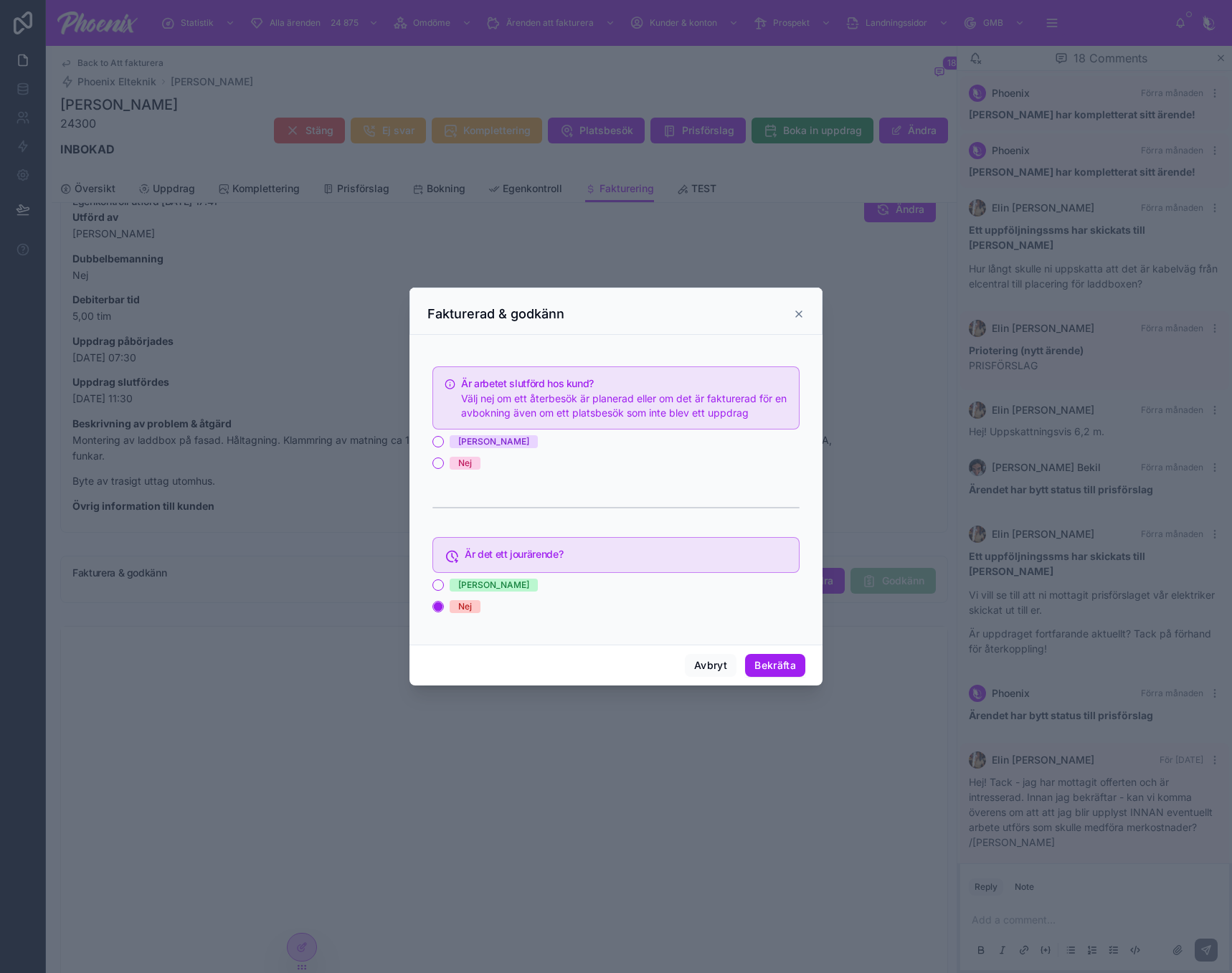
click at [470, 447] on span "[PERSON_NAME]" at bounding box center [493, 442] width 88 height 13
click at [443, 447] on button "[PERSON_NAME]" at bounding box center [438, 442] width 12 height 12
click at [765, 662] on button "Bekräfta" at bounding box center [775, 666] width 60 height 23
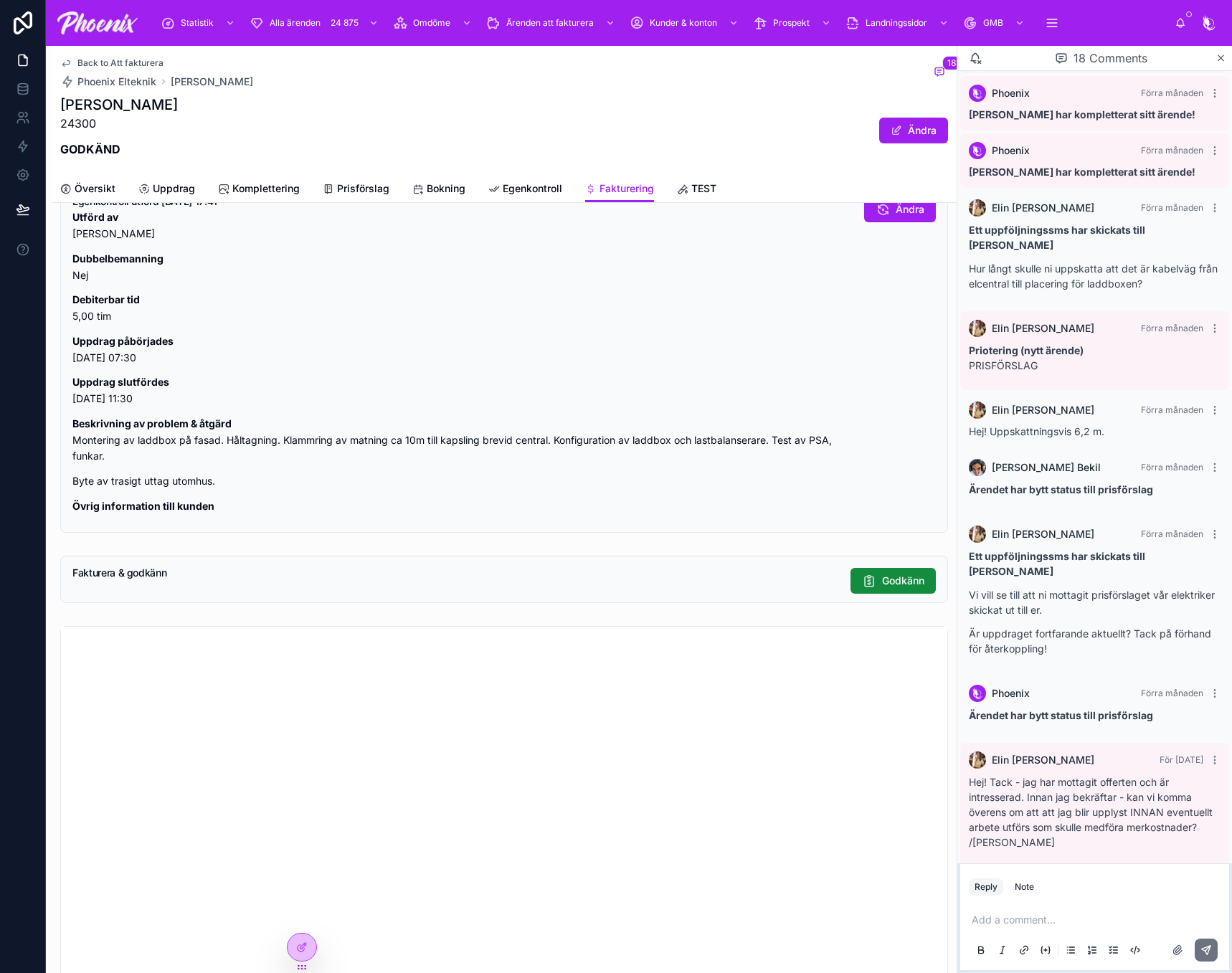
click at [154, 61] on span "Back to Att fakturera" at bounding box center [121, 63] width 86 height 12
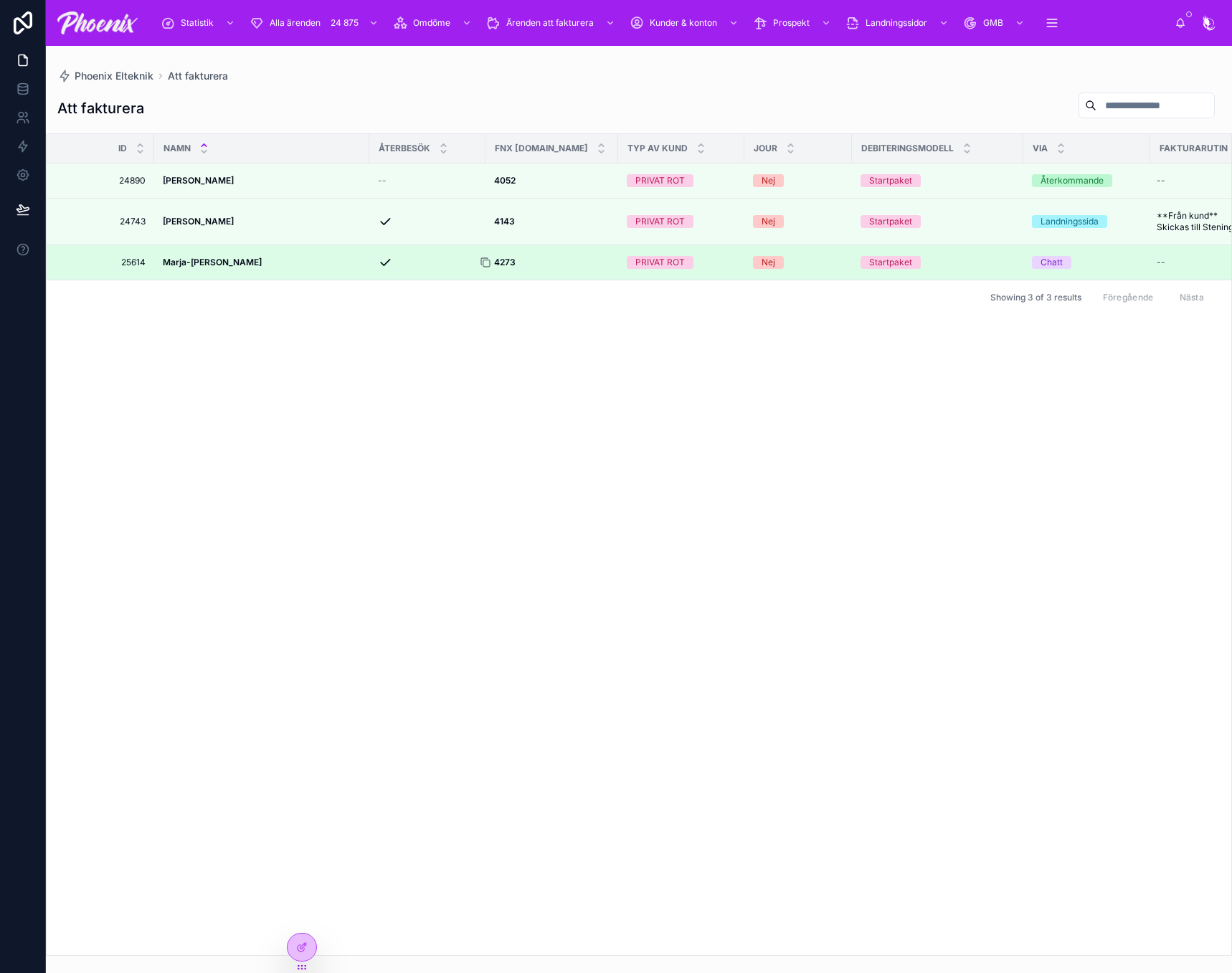
drag, startPoint x: 487, startPoint y: 284, endPoint x: 499, endPoint y: 291, distance: 13.9
click at [487, 268] on icon at bounding box center [486, 263] width 12 height 12
click at [500, 268] on div at bounding box center [491, 263] width 23 height 12
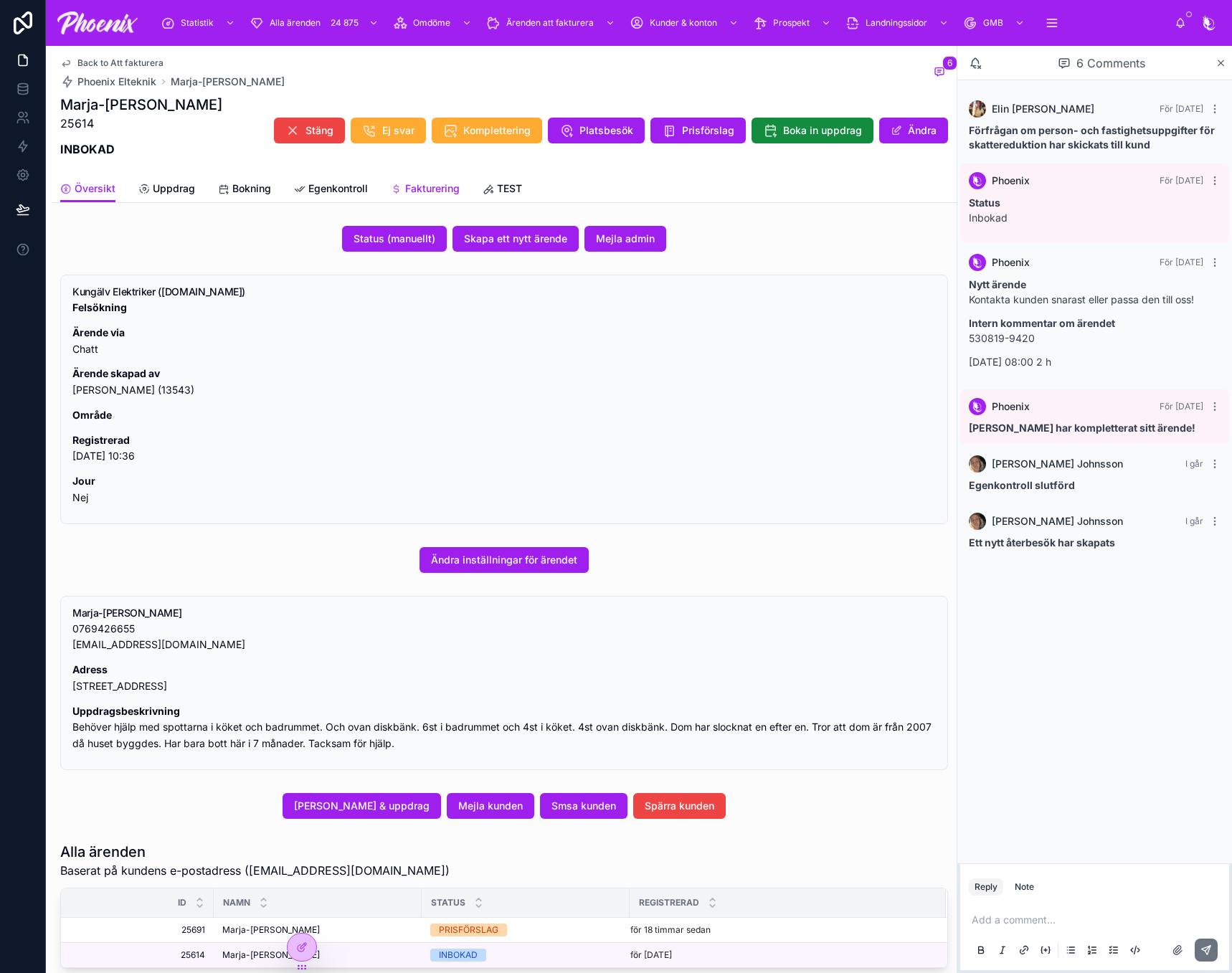
click at [436, 193] on span "Fakturering" at bounding box center [433, 188] width 54 height 14
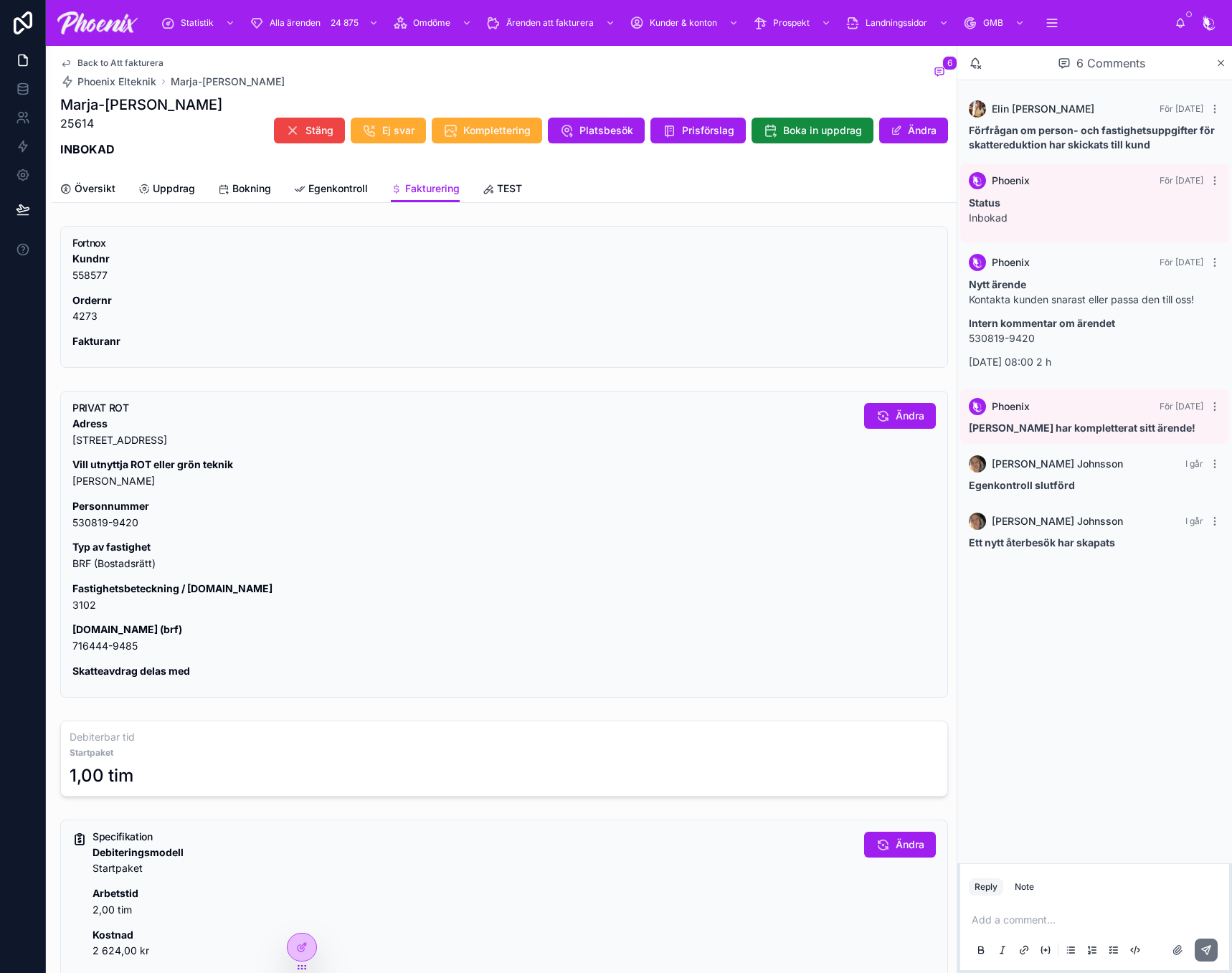
click at [86, 606] on p "Fastighetsbeteckning / [DOMAIN_NAME] 3102" at bounding box center [462, 597] width 780 height 33
click at [85, 606] on p "Fastighetsbeteckning / [DOMAIN_NAME] 3102" at bounding box center [462, 597] width 780 height 33
click at [104, 640] on p "[DOMAIN_NAME] (brf) 716444-9485" at bounding box center [462, 638] width 780 height 33
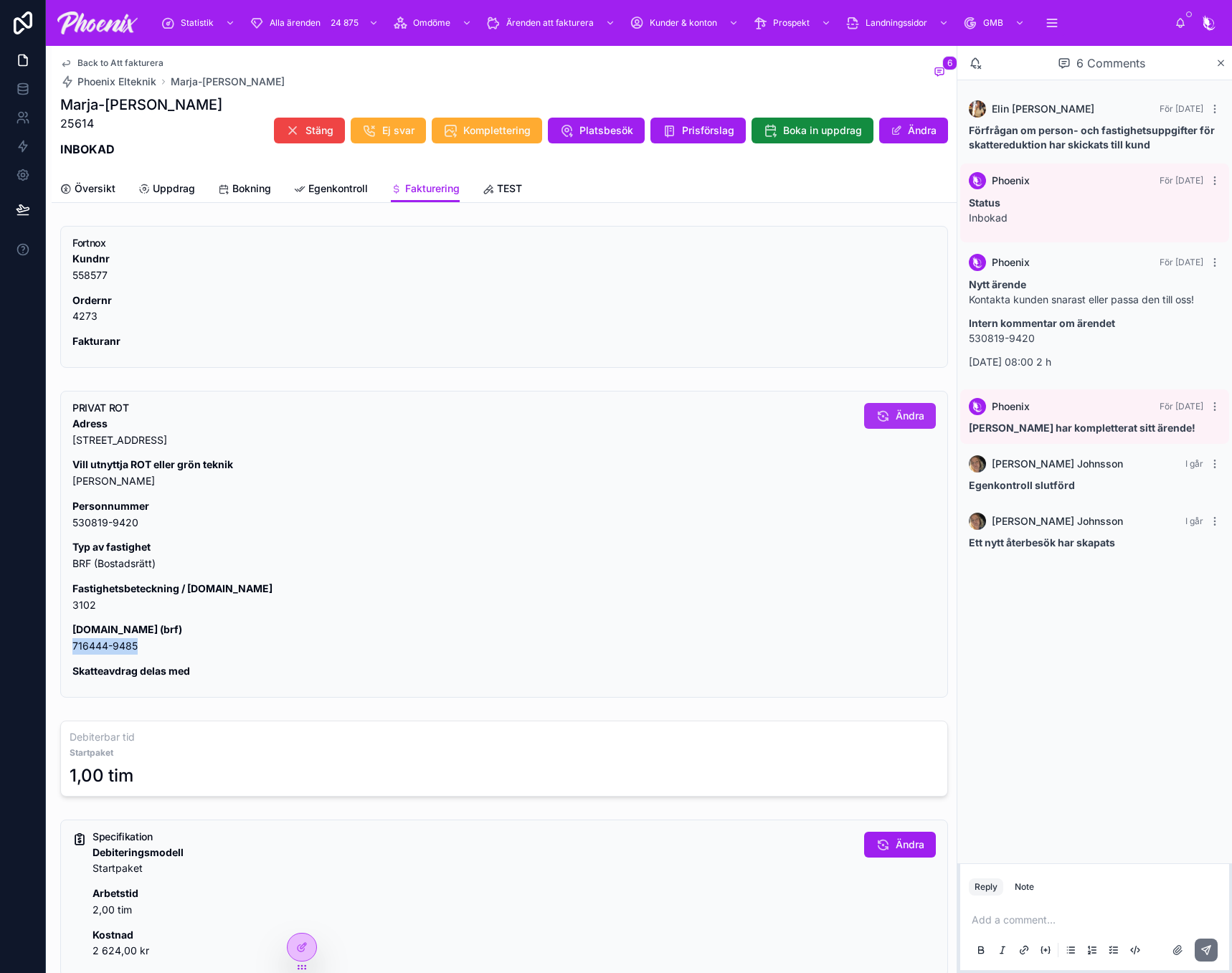
click at [895, 420] on span "Ändra" at bounding box center [909, 415] width 29 height 14
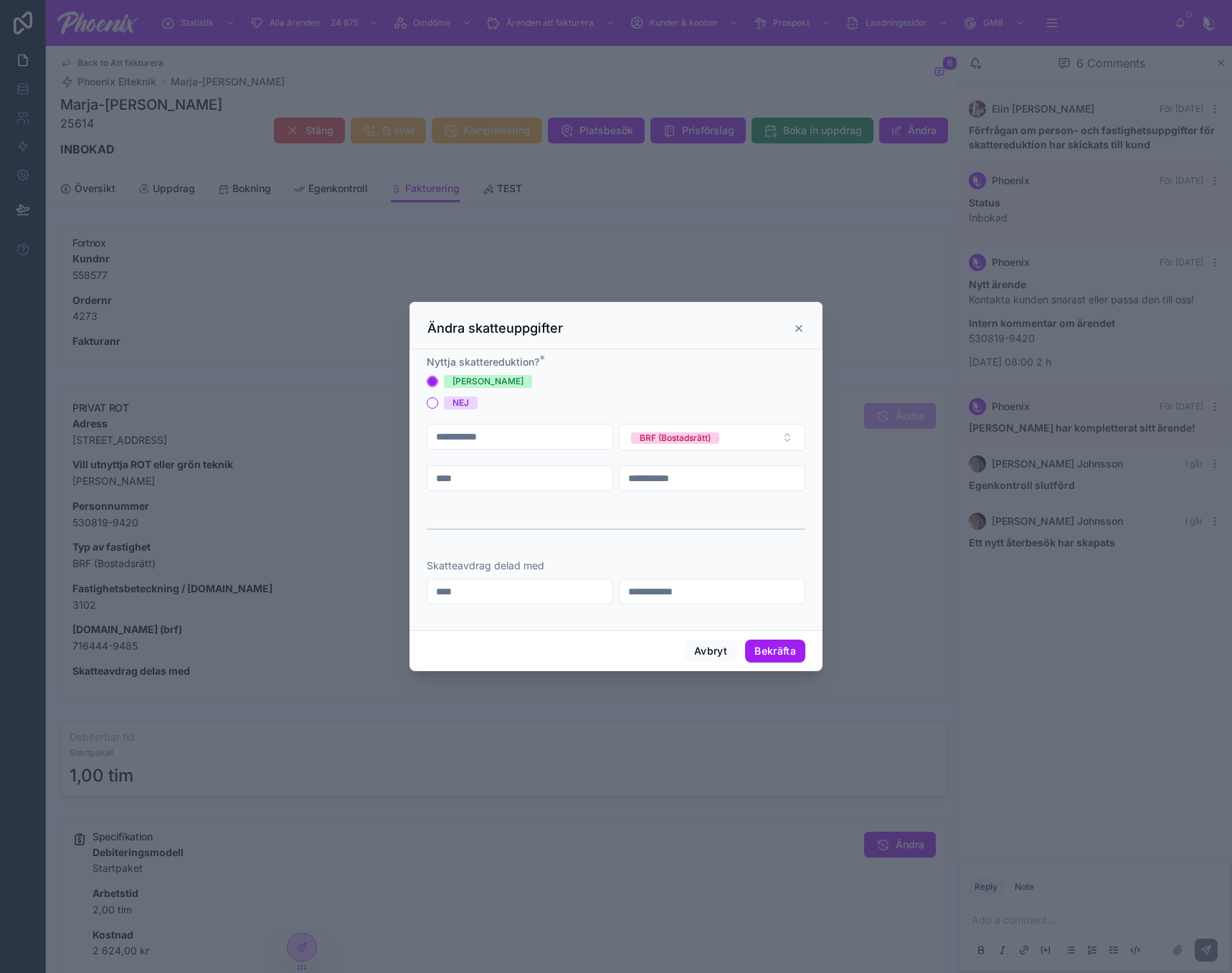
drag, startPoint x: 522, startPoint y: 474, endPoint x: 554, endPoint y: 499, distance: 40.6
click at [522, 475] on input "****" at bounding box center [520, 478] width 185 height 20
paste input "text"
type input "****"
click at [775, 657] on button "Bekräfta" at bounding box center [775, 652] width 60 height 23
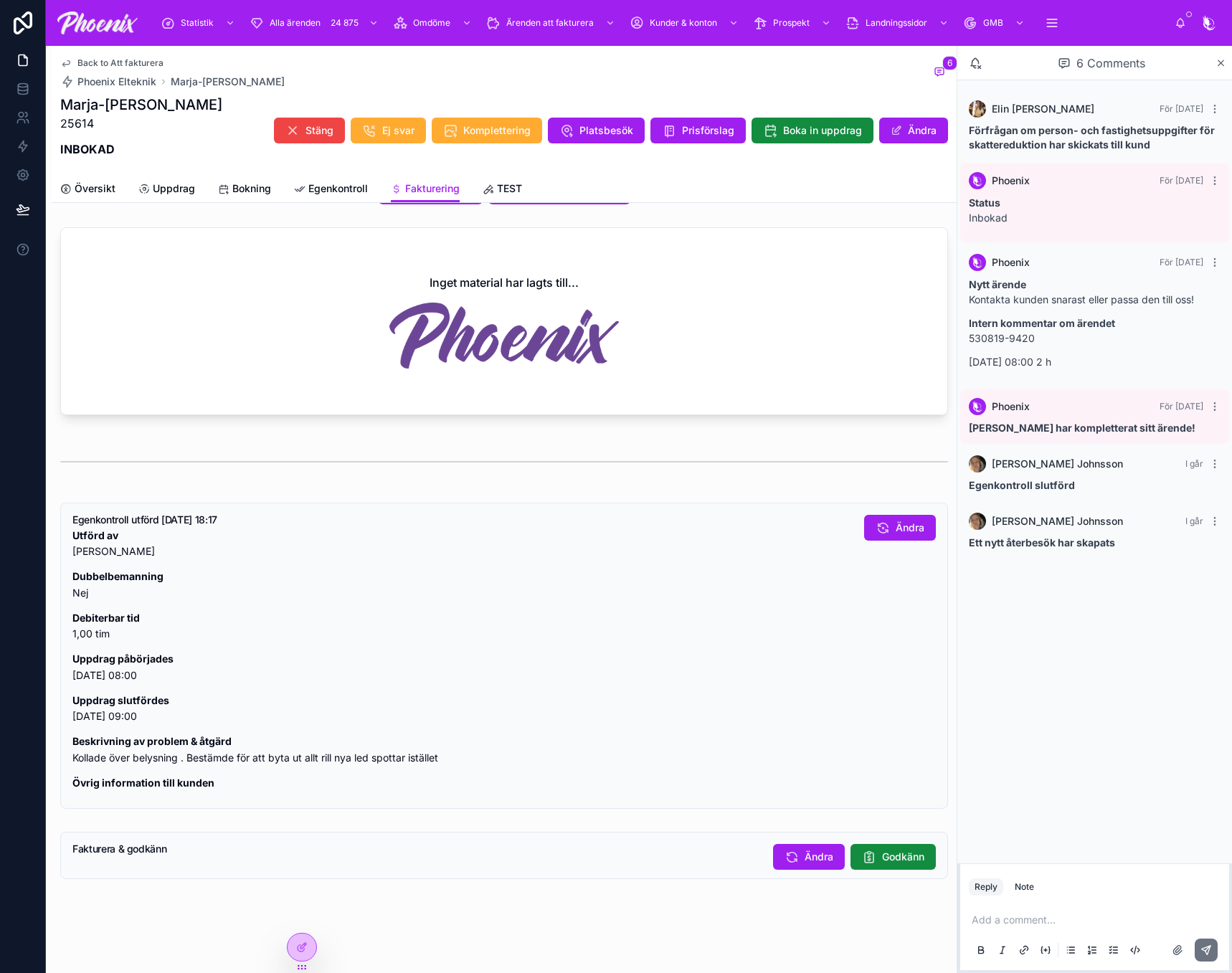
scroll to position [891, 0]
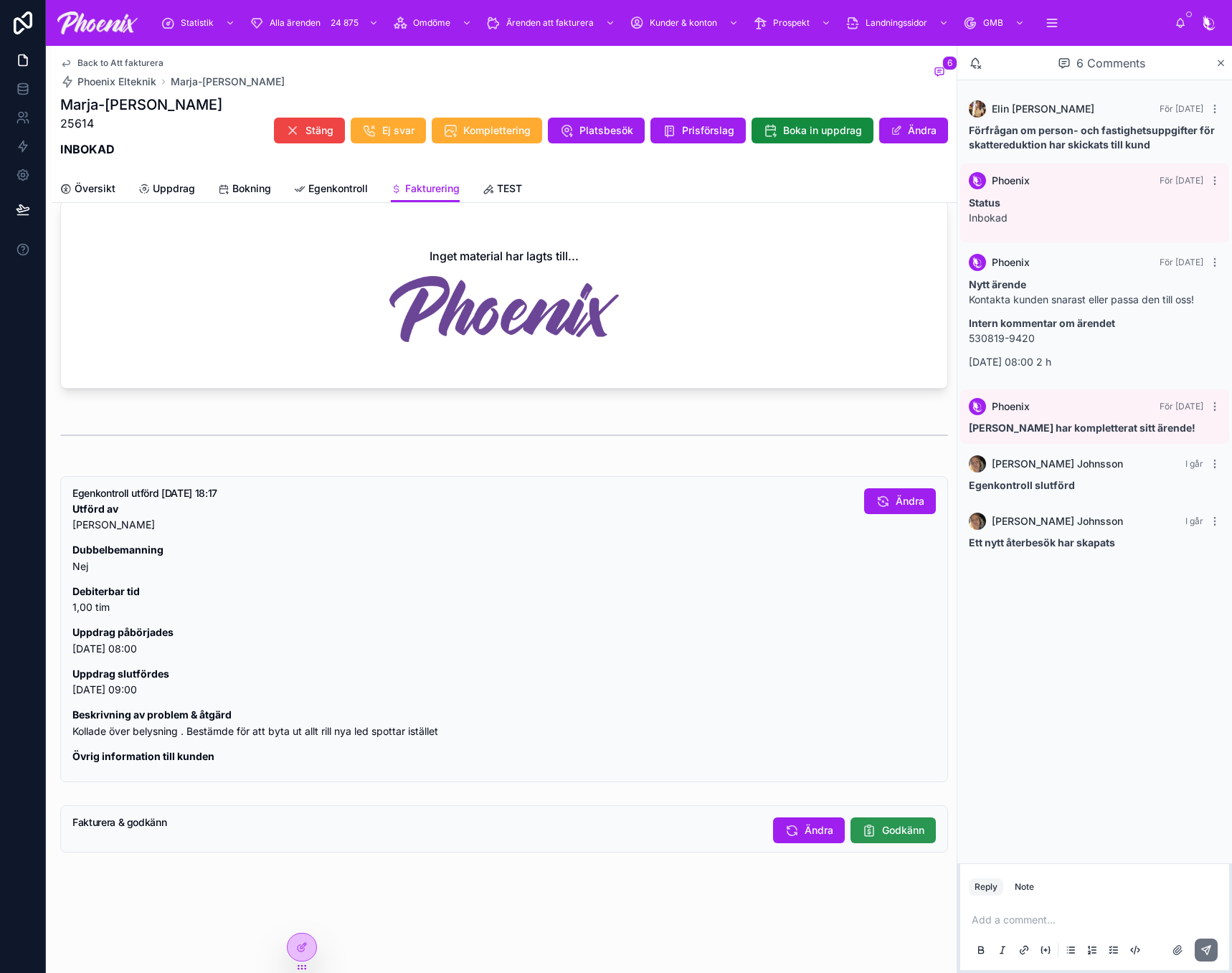
click at [885, 826] on span "Godkänn" at bounding box center [903, 830] width 42 height 14
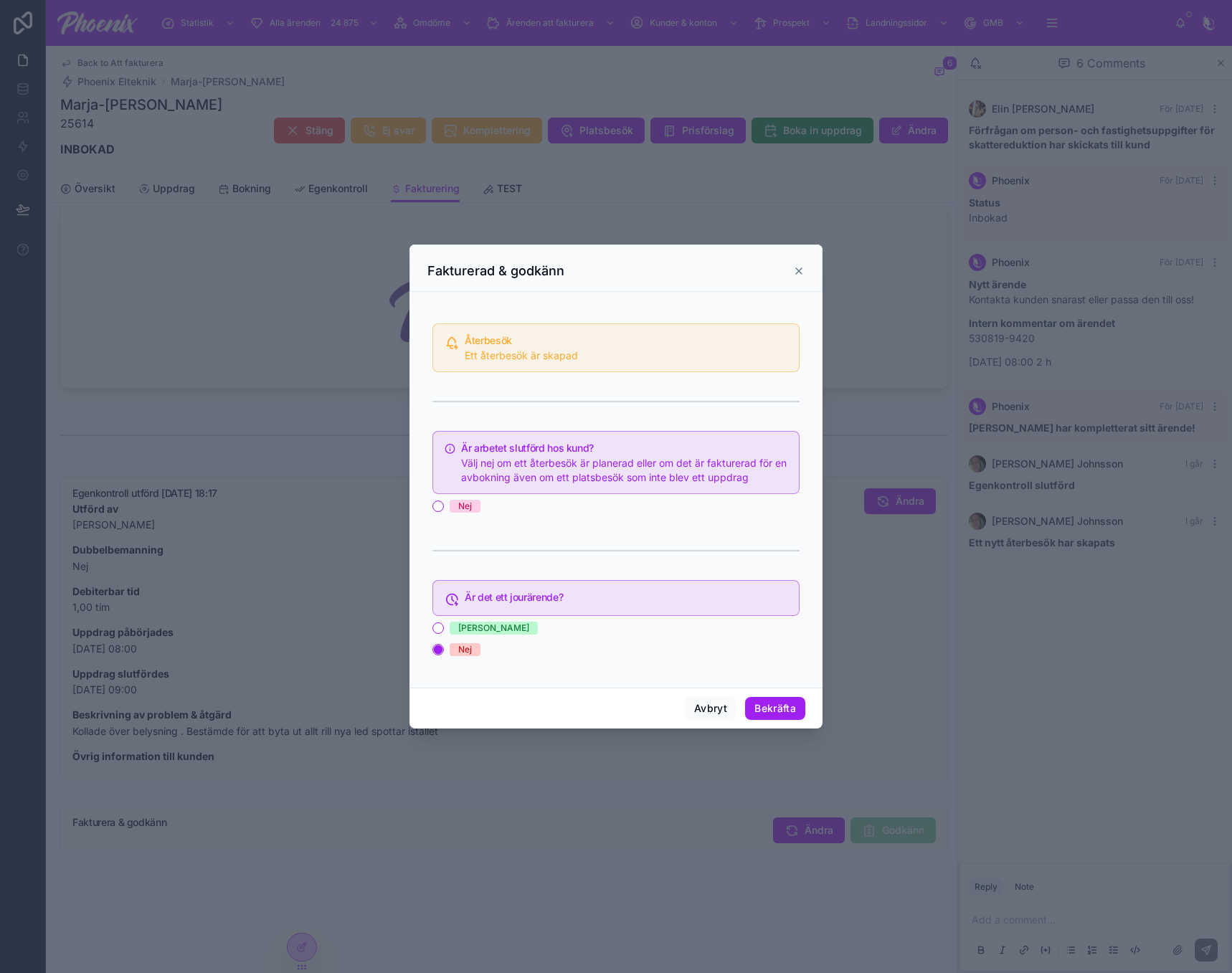
click at [466, 512] on div "Nej" at bounding box center [465, 506] width 13 height 13
click at [443, 512] on button "Nej" at bounding box center [438, 506] width 12 height 12
click at [775, 705] on button "Bekräfta" at bounding box center [775, 709] width 60 height 23
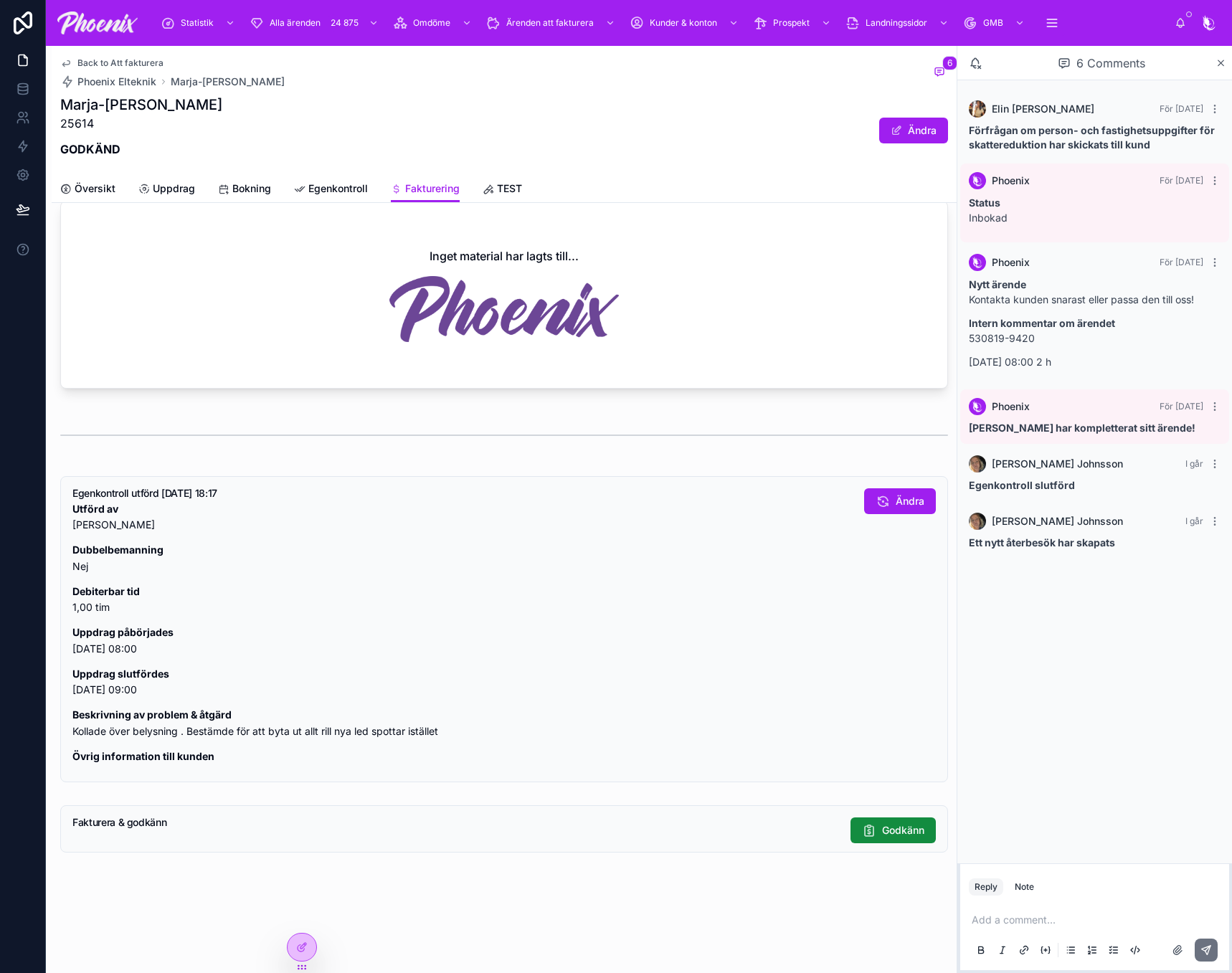
click at [151, 65] on span "Back to Att fakturera" at bounding box center [121, 63] width 86 height 12
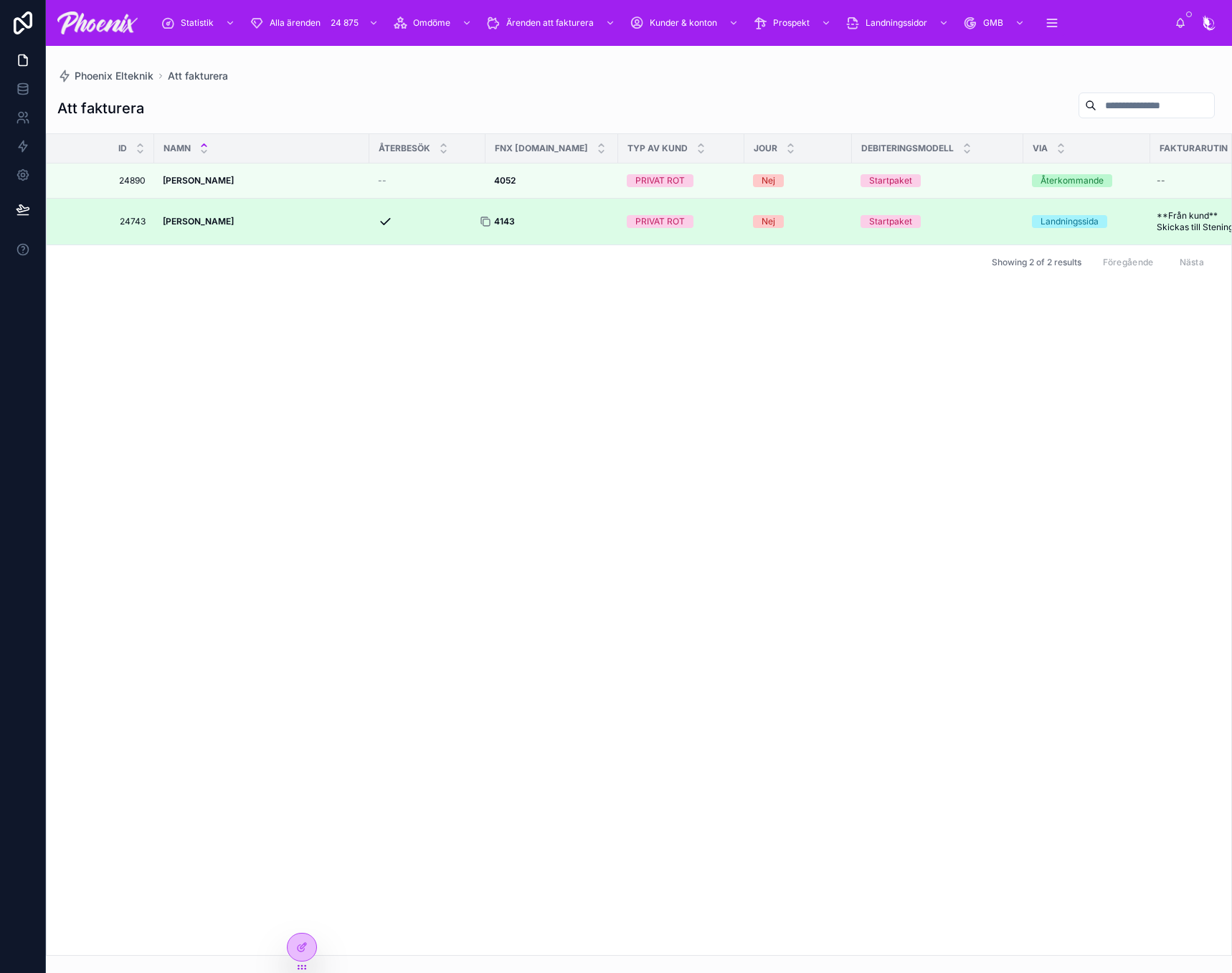
click at [486, 227] on icon at bounding box center [486, 221] width 12 height 12
click at [502, 227] on div at bounding box center [491, 221] width 23 height 12
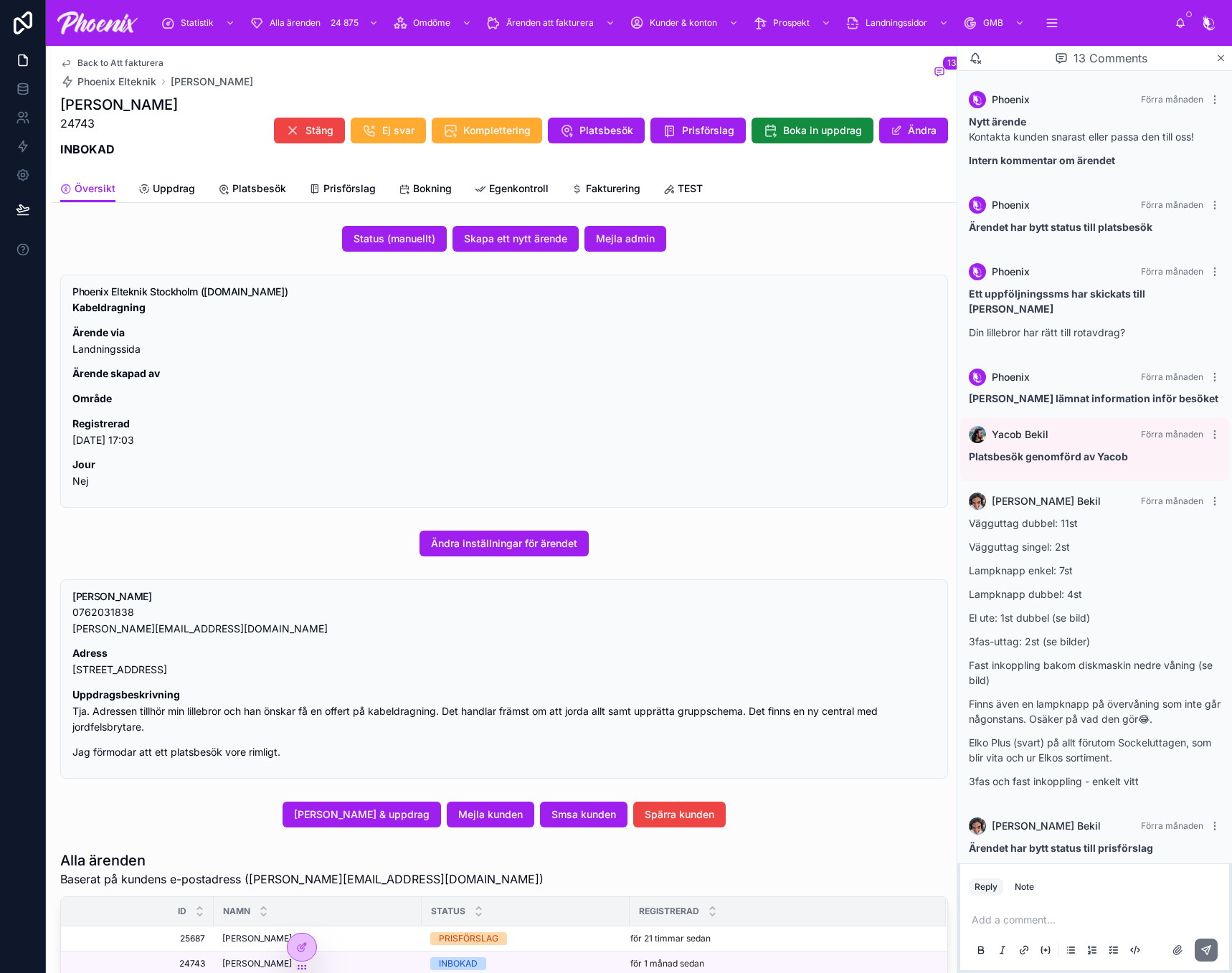
scroll to position [511, 0]
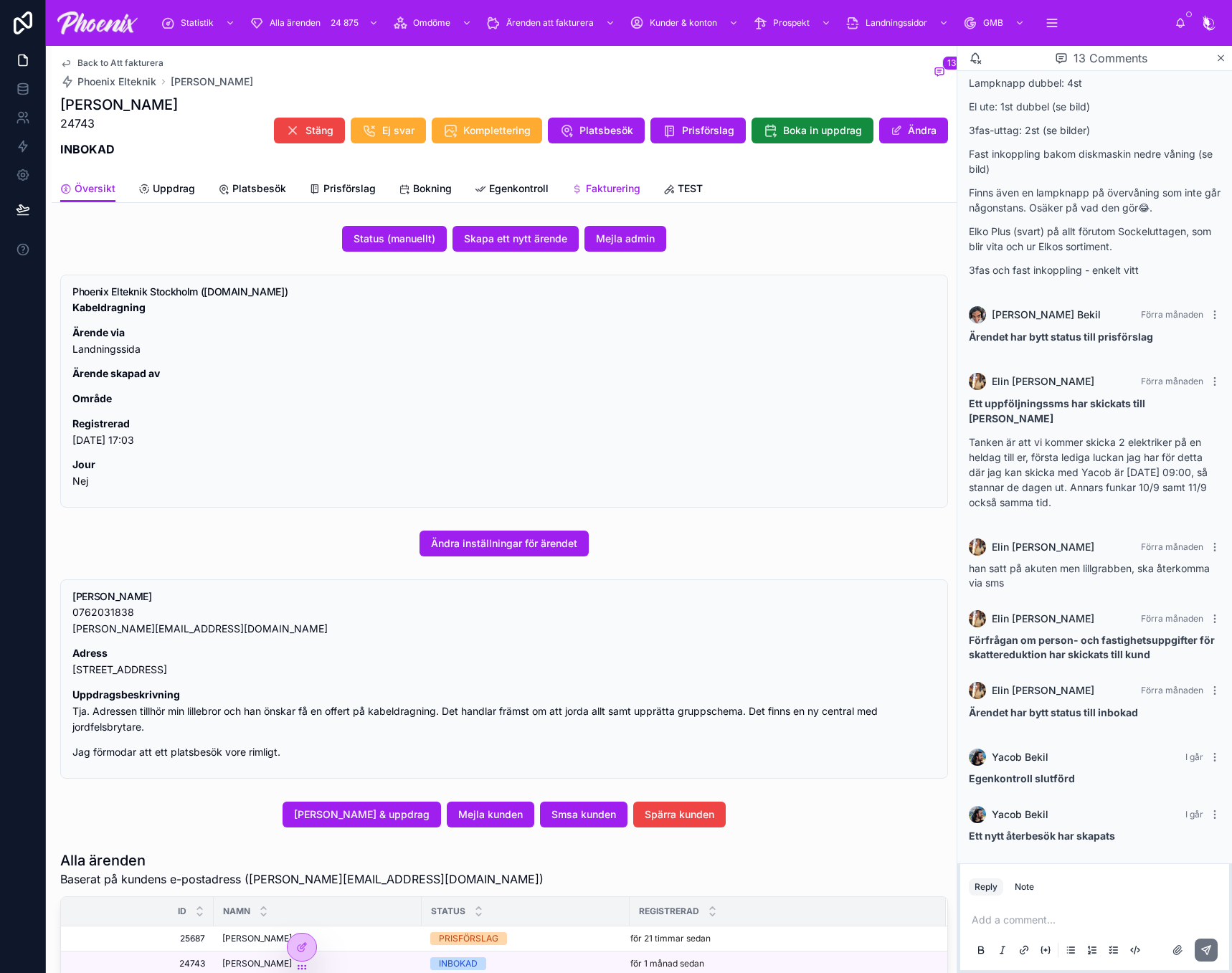
click at [609, 187] on span "Fakturering" at bounding box center [613, 188] width 54 height 14
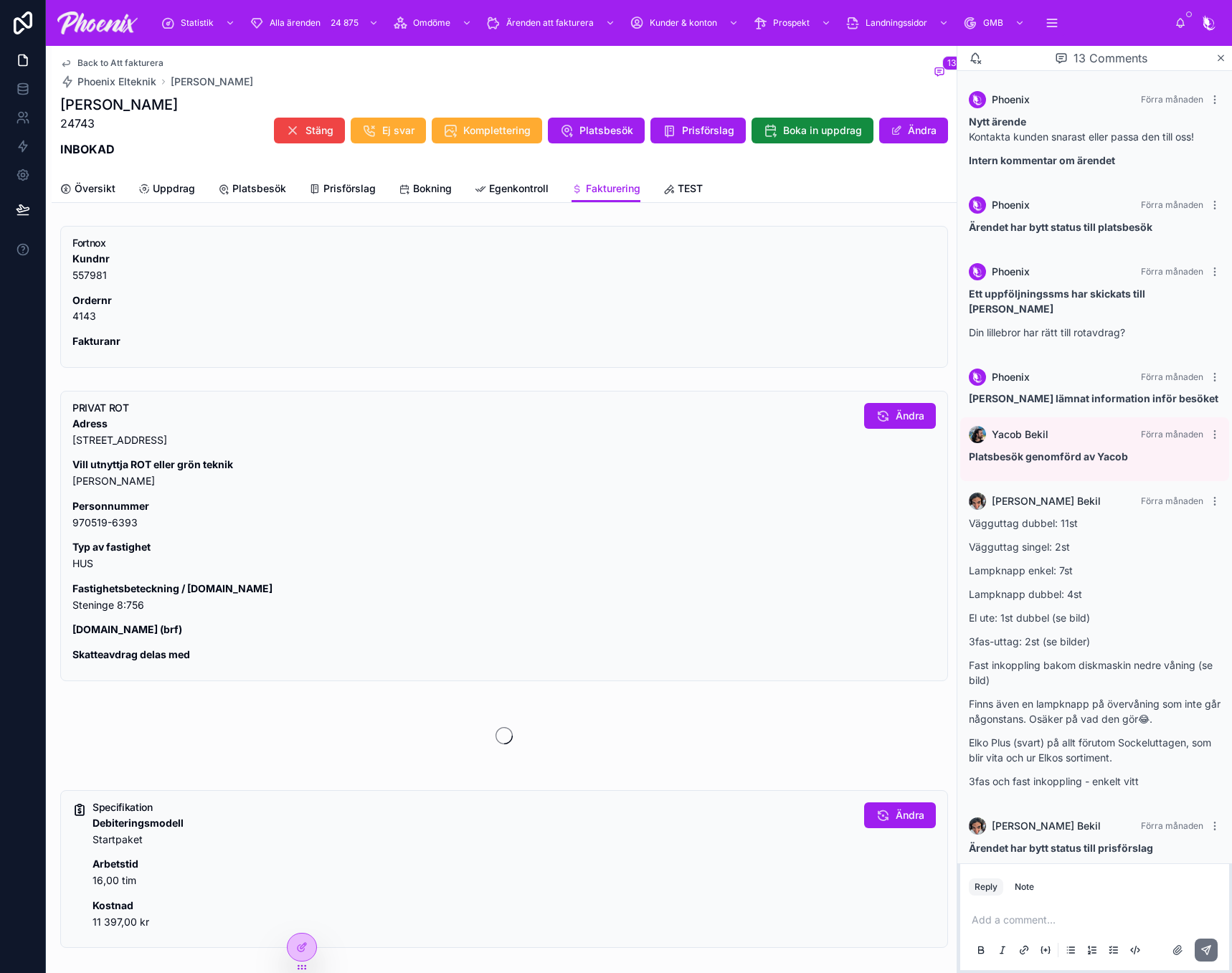
scroll to position [511, 0]
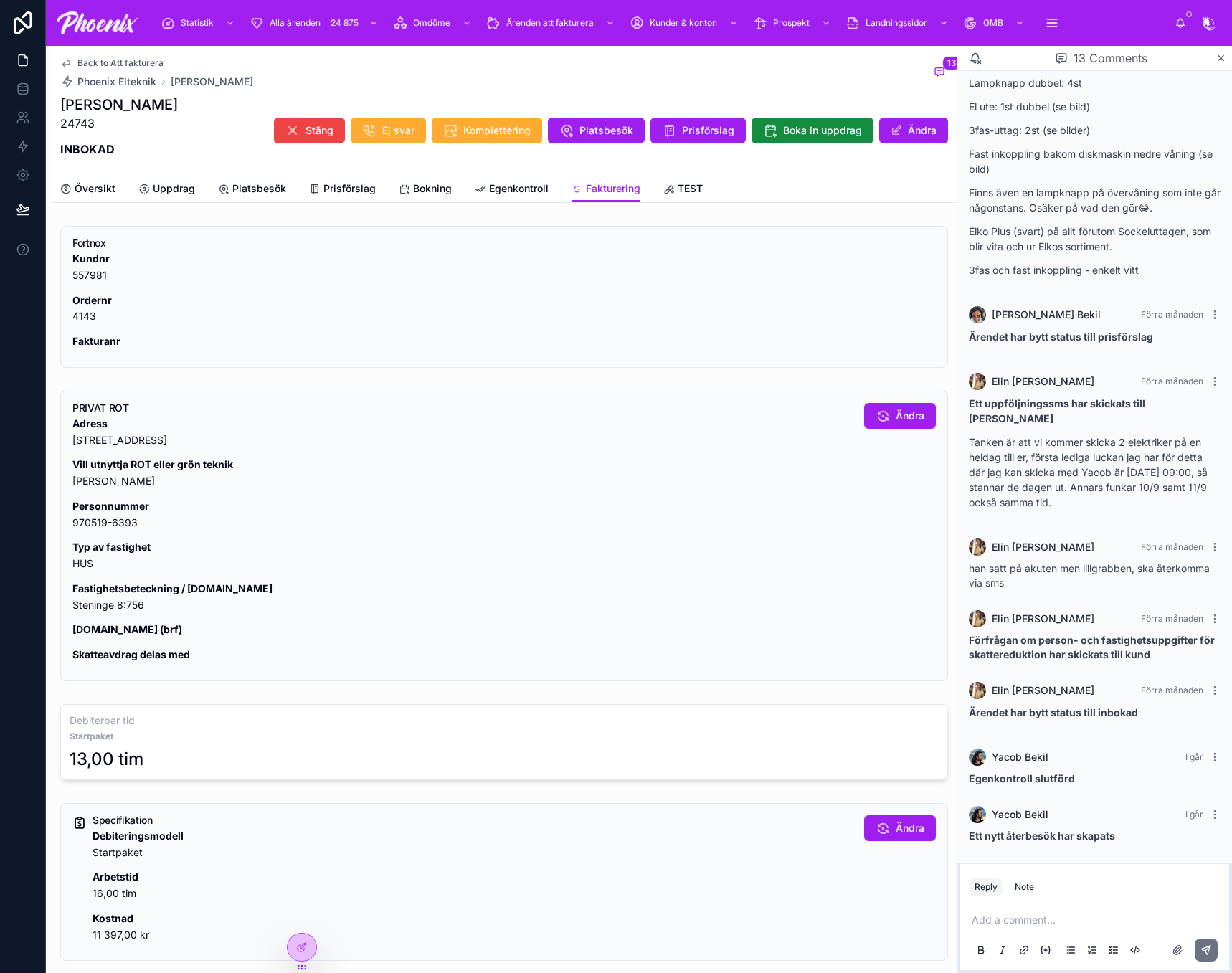
click at [88, 619] on div "Adress [STREET_ADDRESS] utnyttja ROT eller grön teknik JA Personnummer 970519-6…" at bounding box center [462, 540] width 780 height 248
click at [90, 611] on p "Fastighetsbeteckning / [DOMAIN_NAME] [GEOGRAPHIC_DATA] 8:756" at bounding box center [462, 597] width 780 height 33
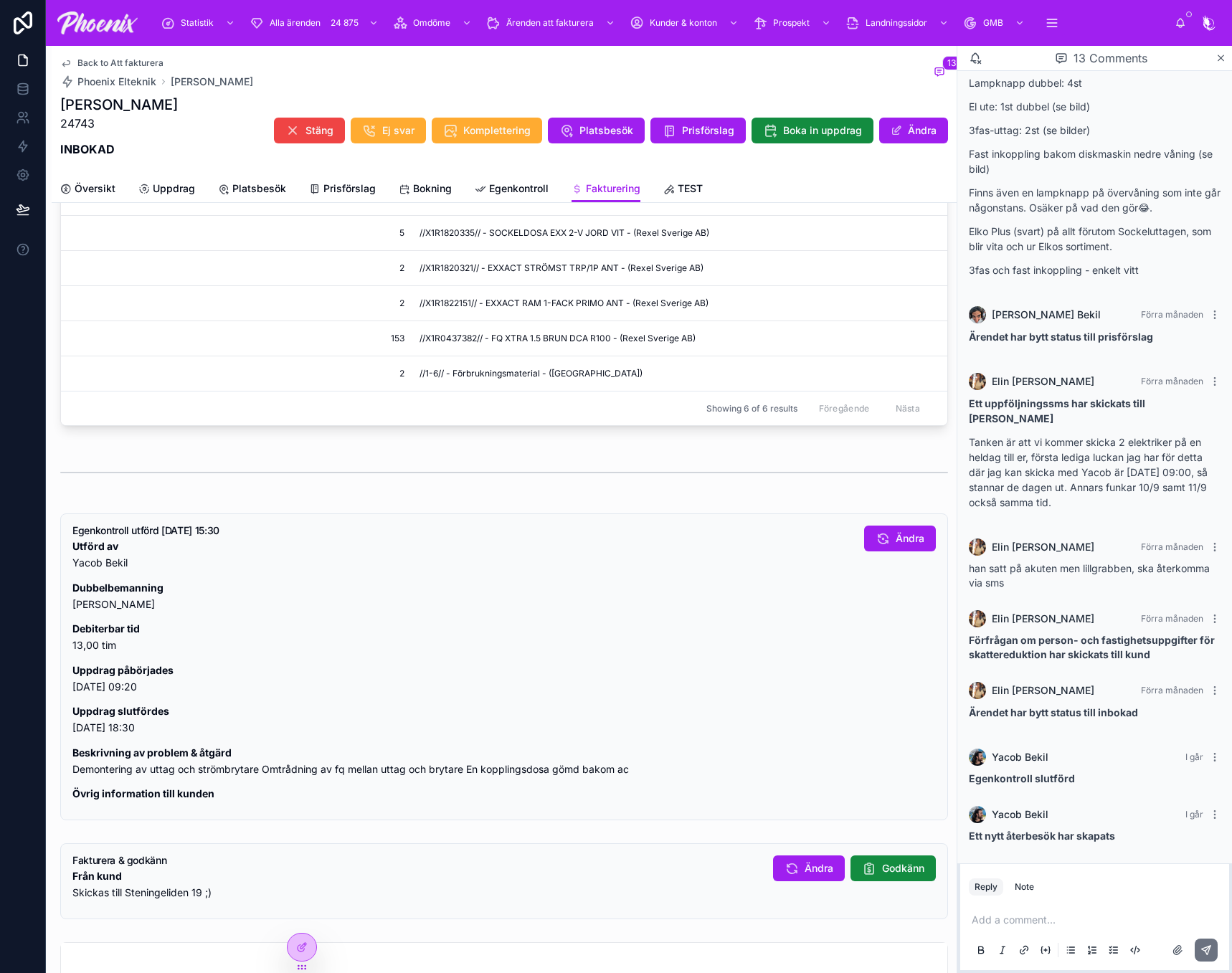
scroll to position [613, 0]
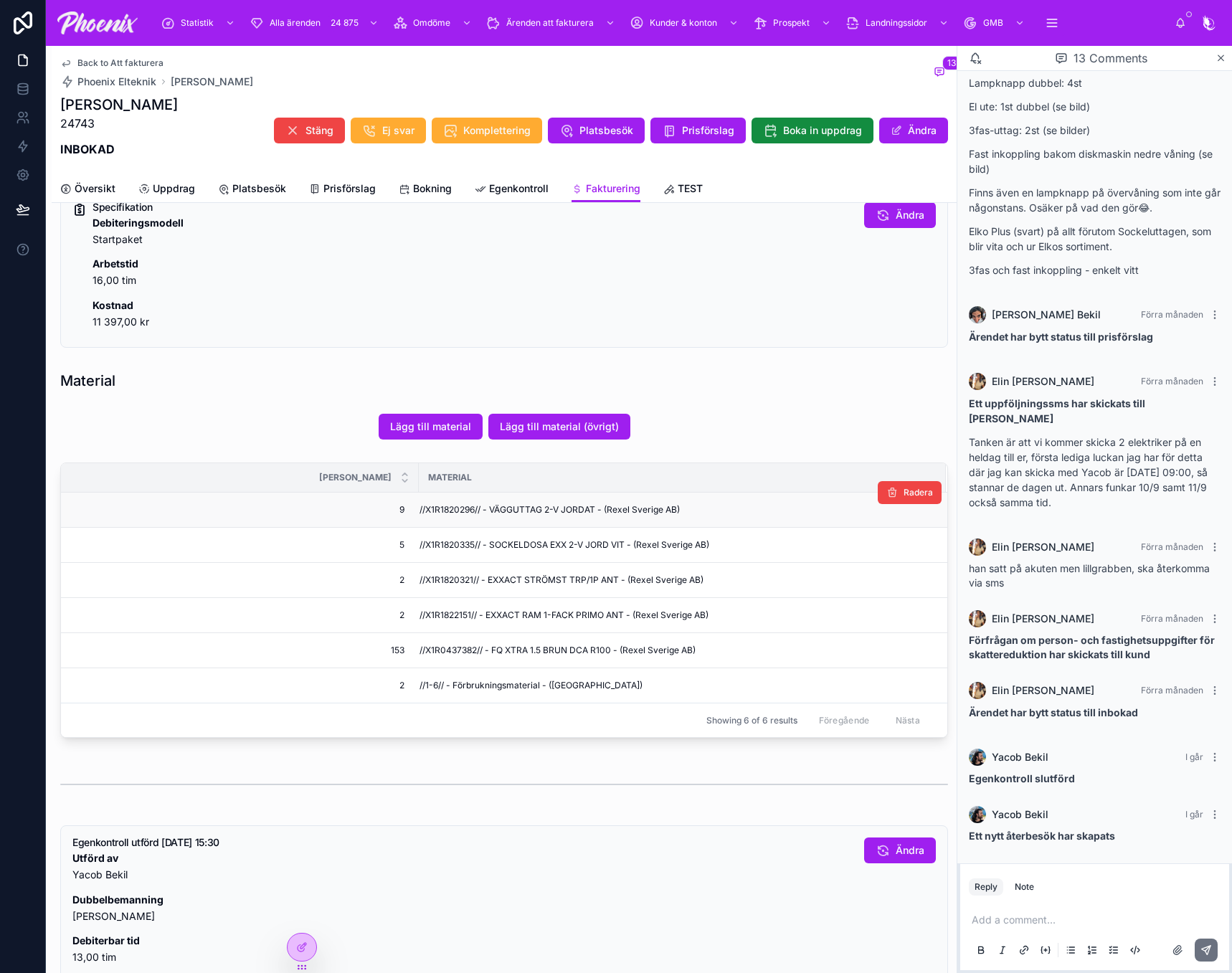
click at [455, 505] on span "//X1R1820296// - VÄGGUTTAG 2-V JORDAT - (Rexel Sverige AB)" at bounding box center [549, 510] width 260 height 12
click at [455, 505] on span "//X1R1820296// - VÄGGUTTAG 2-V JORDAT - (Rexel Sverige AB)" at bounding box center [549, 510] width 260 height 12
click at [460, 544] on span "//X1R1820335// - SOCKELDOSA EXX 2-V JORD VIT - (Rexel Sverige AB)" at bounding box center [564, 545] width 290 height 12
click at [466, 578] on span "//X1R1820321// - EXXACT STRÖMST TRP/1P ANT - (Rexel Sverige AB)" at bounding box center [562, 581] width 284 height 12
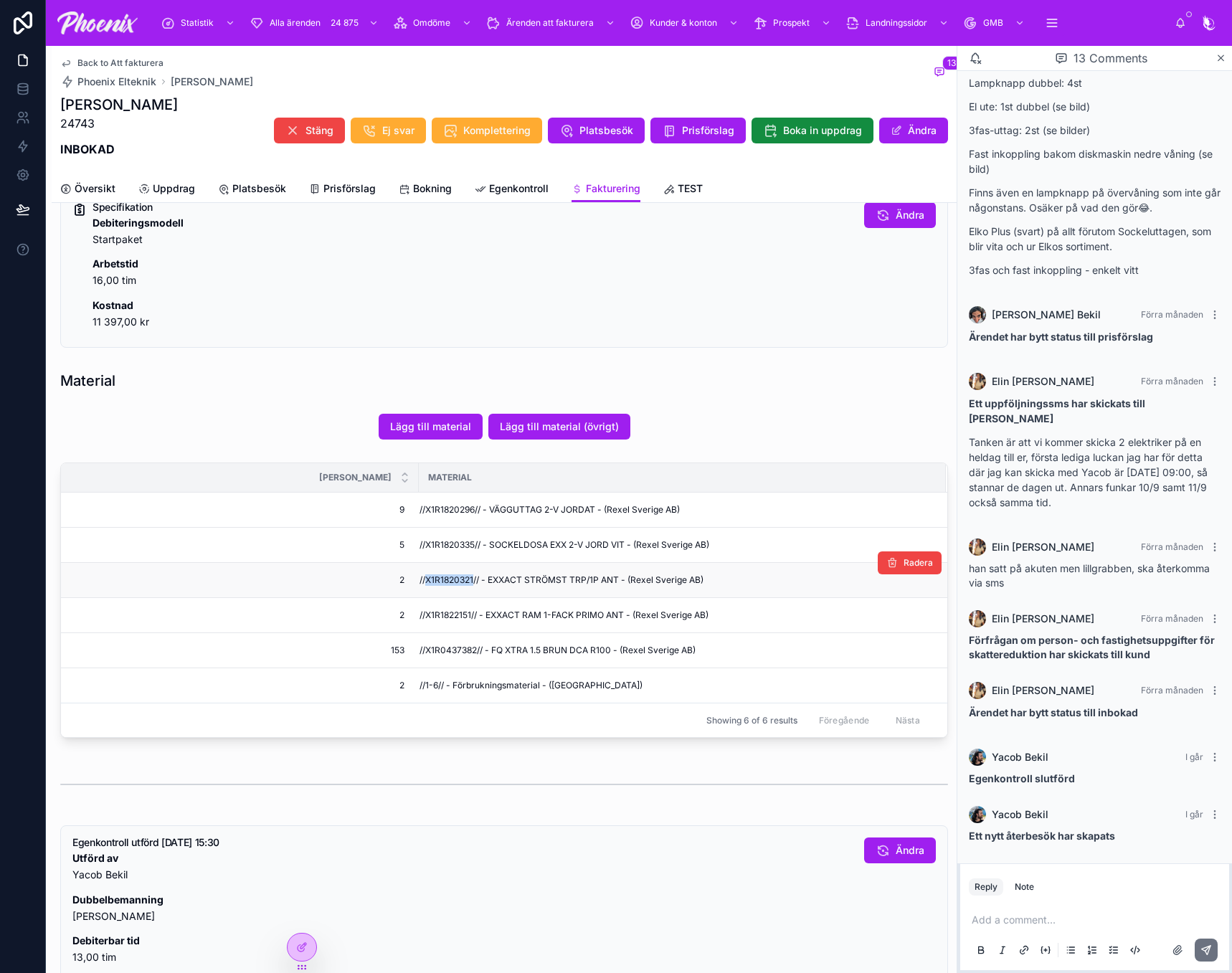
click at [466, 578] on span "//X1R1820321// - EXXACT STRÖMST TRP/1P ANT - (Rexel Sverige AB)" at bounding box center [562, 581] width 284 height 12
click at [464, 618] on span "//X1R1822151// - EXXACT RAM 1-FACK PRIMO ANT - (Rexel Sverige AB)" at bounding box center [564, 615] width 289 height 12
click at [433, 651] on span "//X1R0437382// - FQ XTRA 1.5 BRUN DCA R100 - (Rexel Sverige AB)" at bounding box center [557, 651] width 276 height 12
drag, startPoint x: 433, startPoint y: 651, endPoint x: 789, endPoint y: 667, distance: 356.4
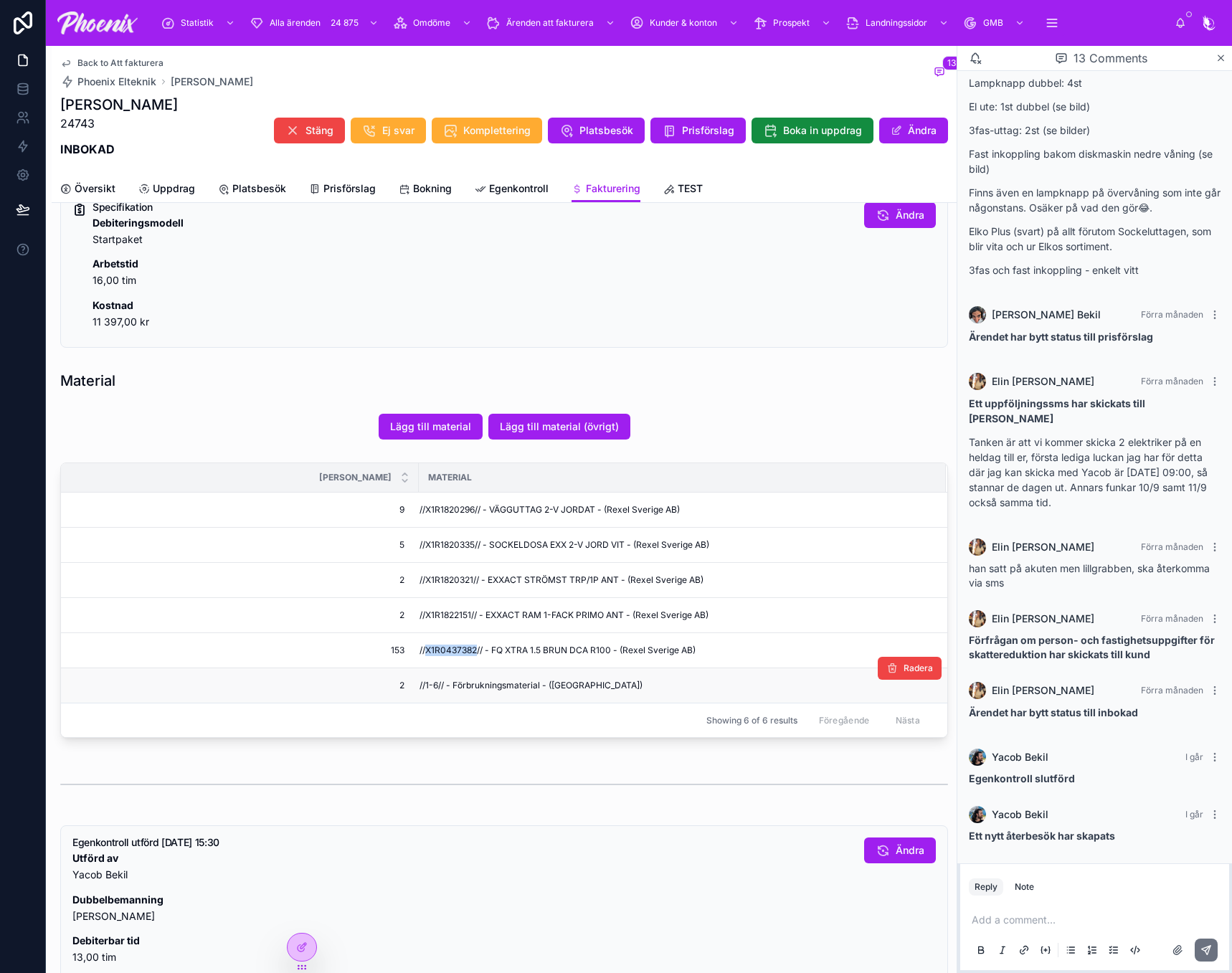
click at [435, 650] on span "//X1R0437382// - FQ XTRA 1.5 BRUN DCA R100 - (Rexel Sverige AB)" at bounding box center [557, 651] width 276 height 12
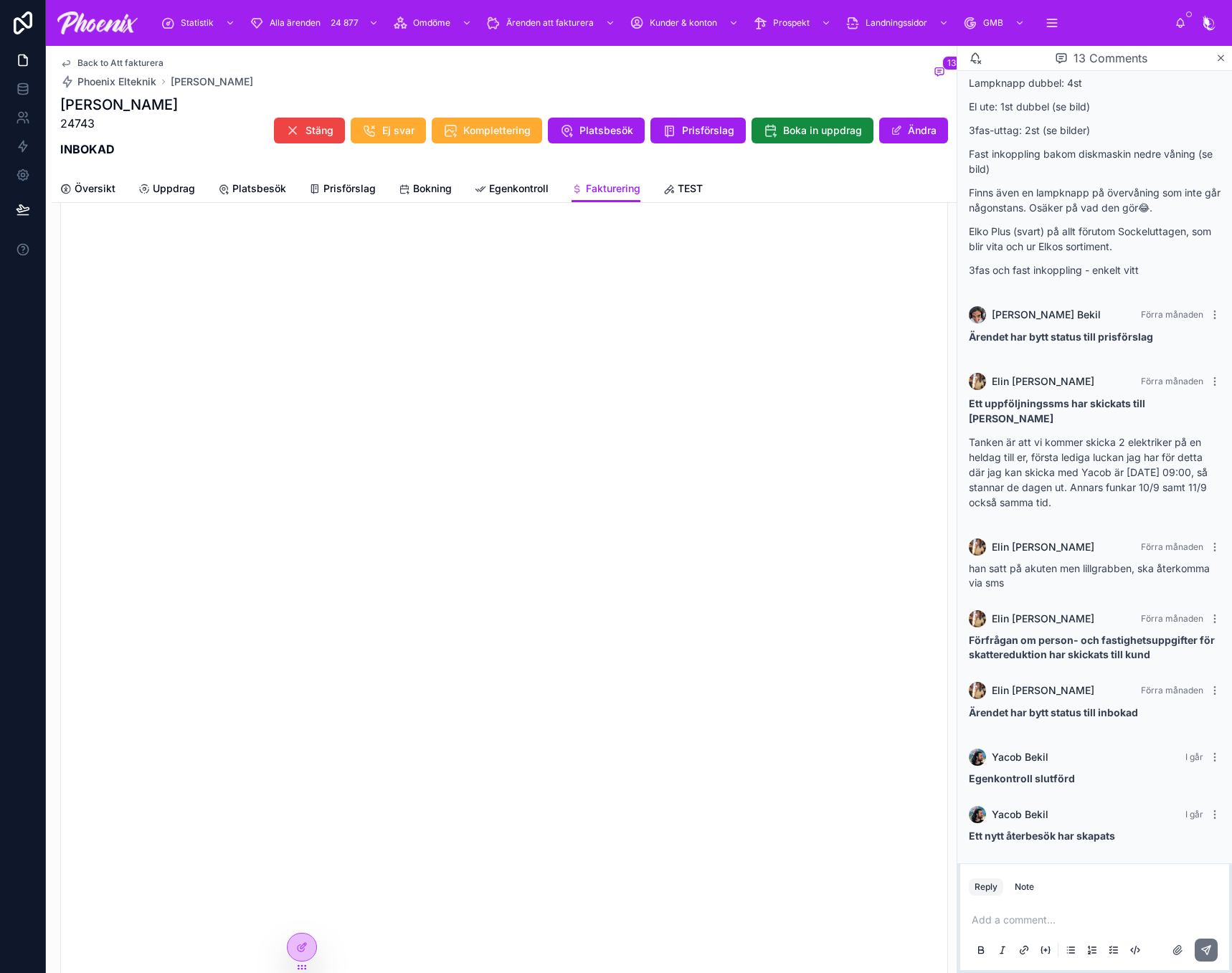
scroll to position [1706, 0]
